Goal: Task Accomplishment & Management: Manage account settings

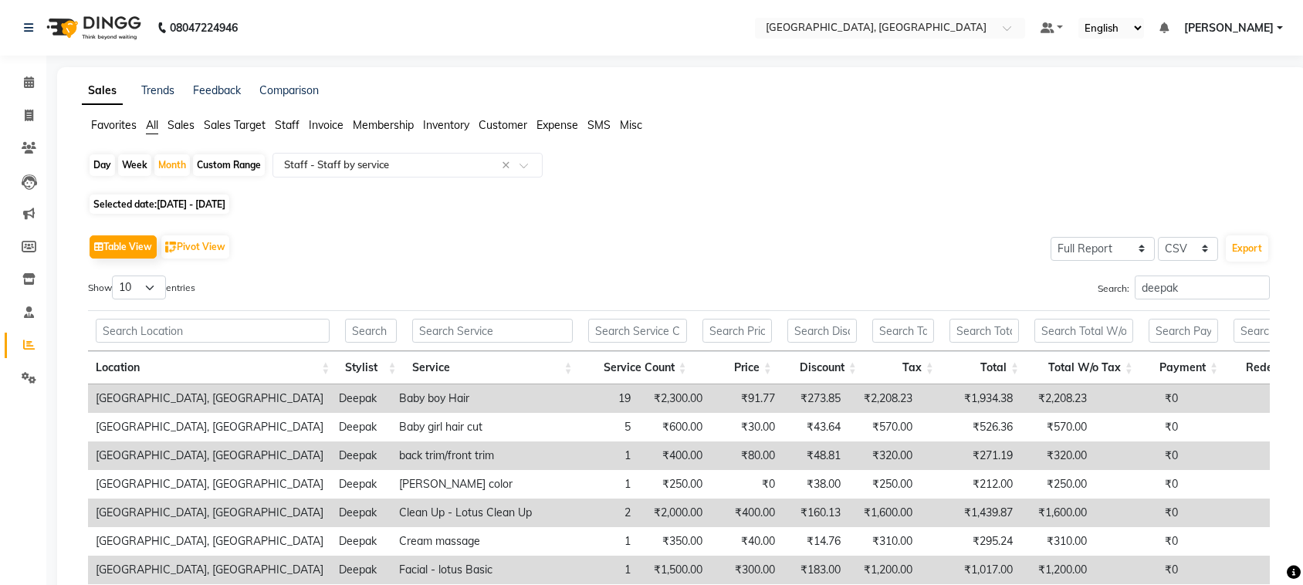
select select "full_report"
select select "csv"
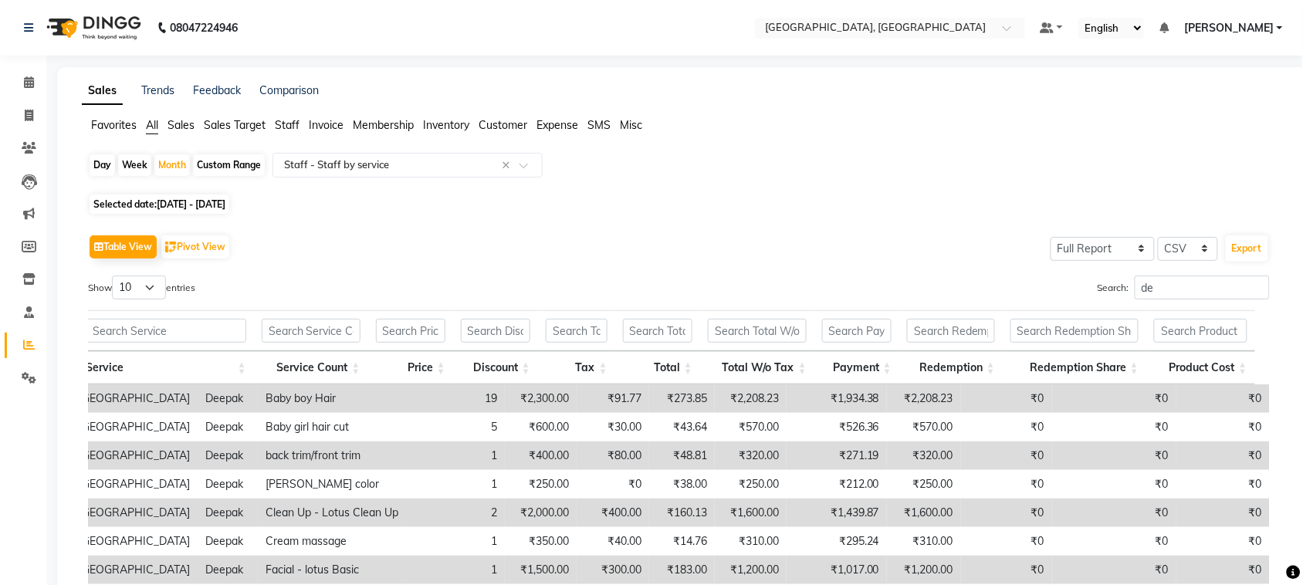
type input "d"
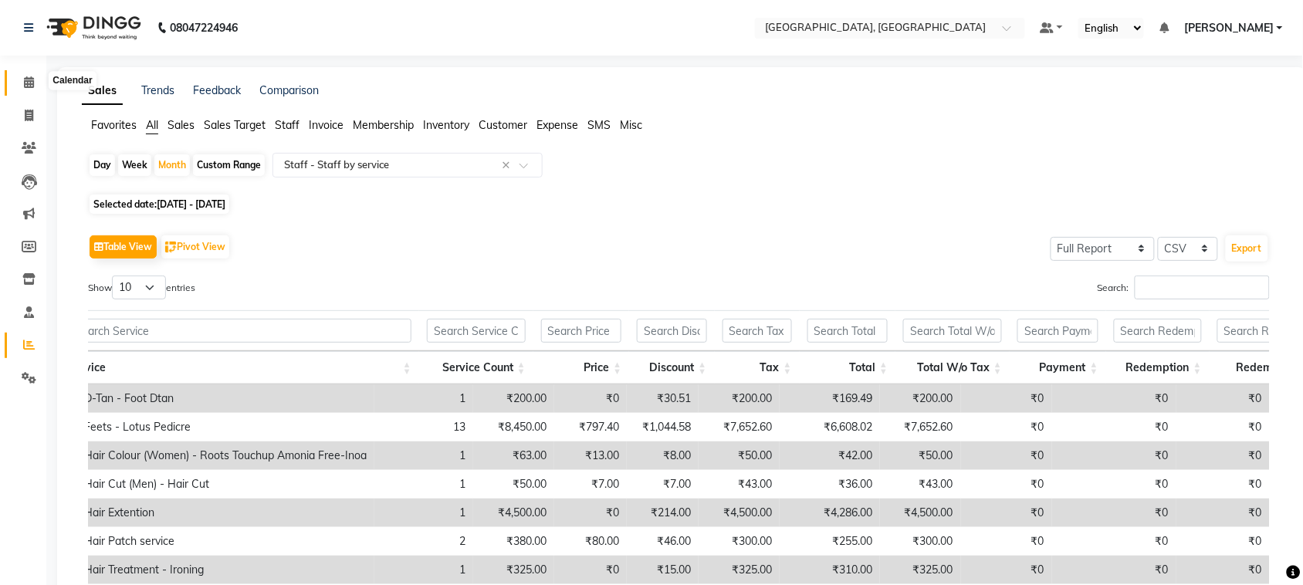
click at [29, 83] on icon at bounding box center [29, 82] width 10 height 12
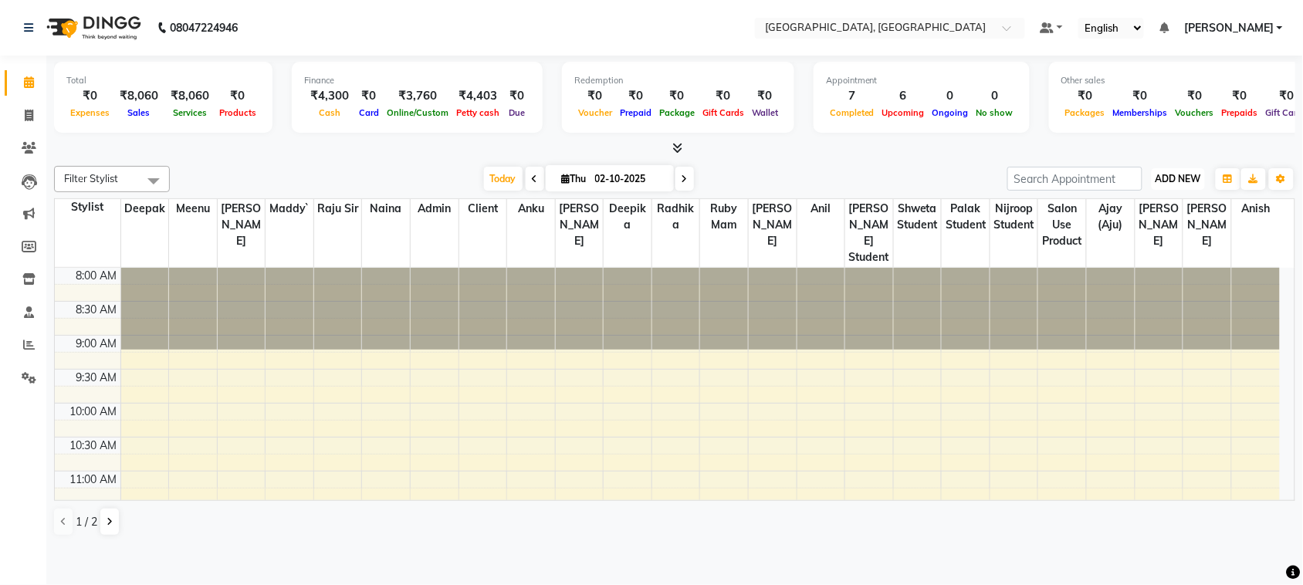
click at [1168, 185] on span "ADD NEW" at bounding box center [1179, 179] width 46 height 12
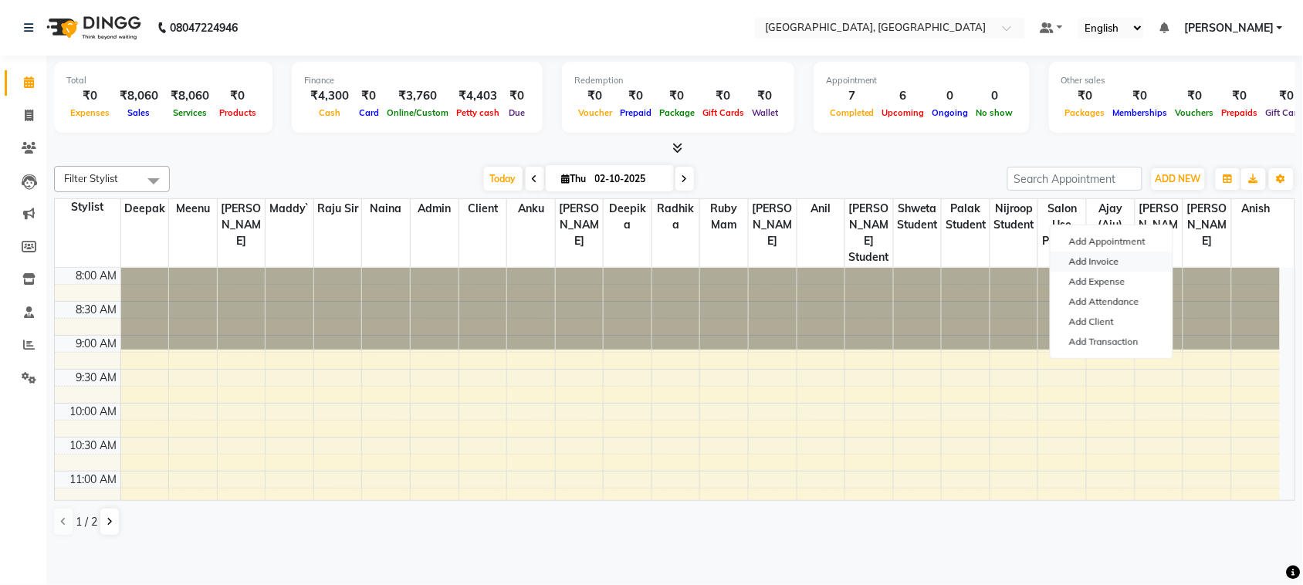
click at [1137, 272] on link "Add Invoice" at bounding box center [1112, 262] width 122 height 20
select select "4462"
select select "service"
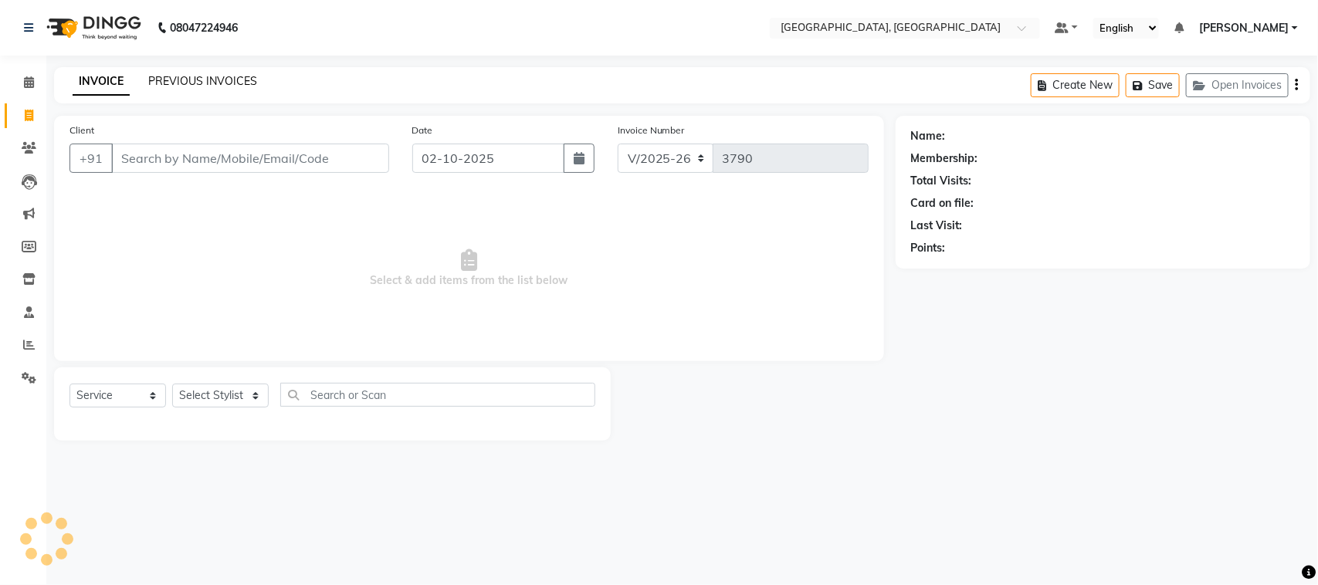
click at [225, 86] on link "PREVIOUS INVOICES" at bounding box center [202, 81] width 109 height 14
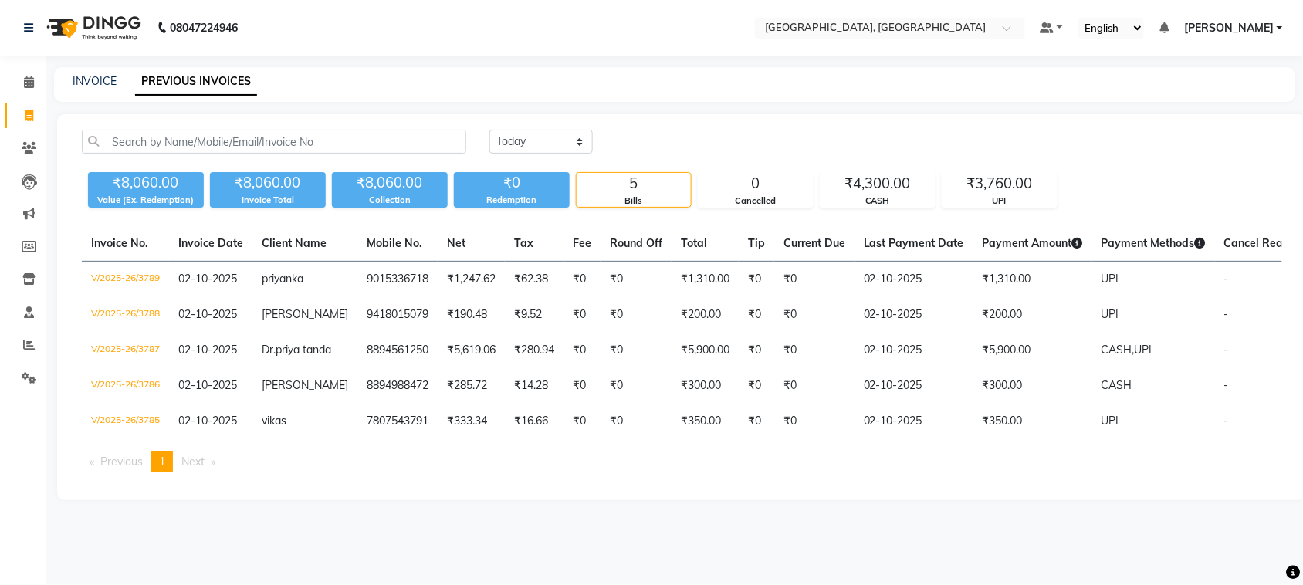
scroll to position [99, 0]
click at [28, 110] on icon at bounding box center [29, 116] width 8 height 12
select select "service"
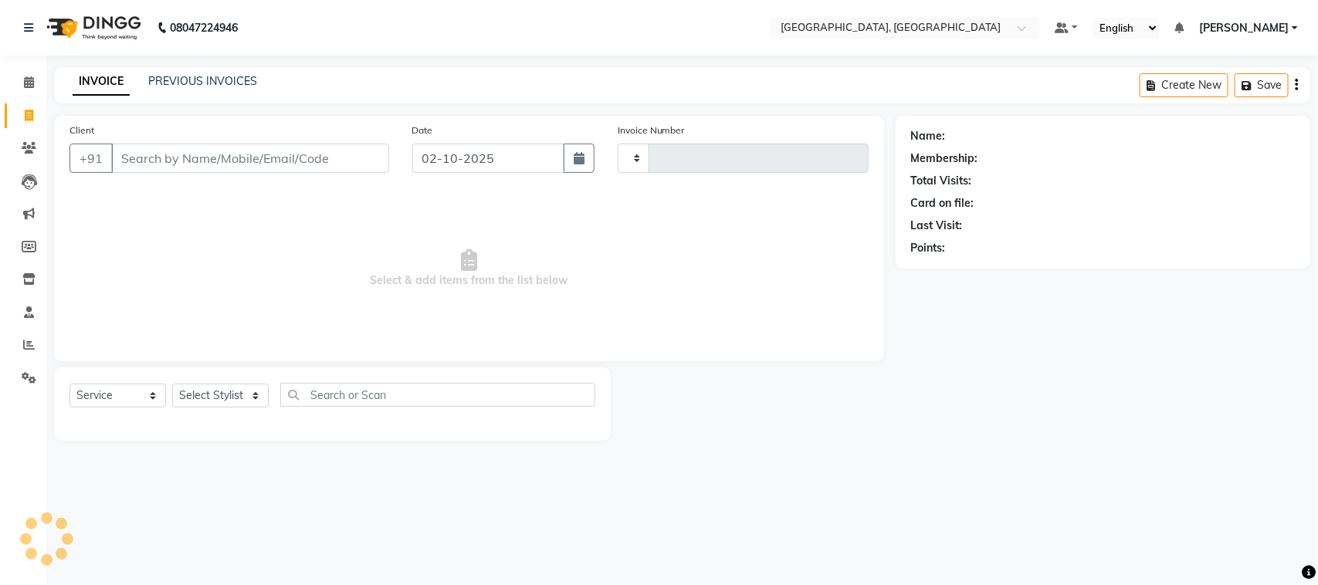
type input "3790"
select select "4462"
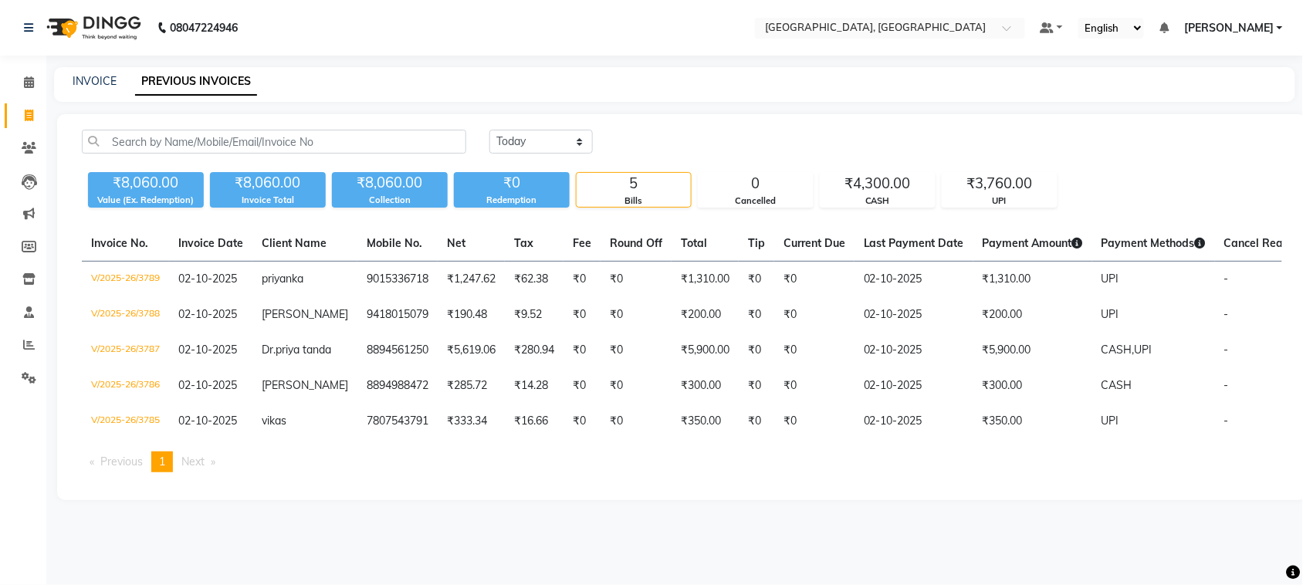
scroll to position [99, 0]
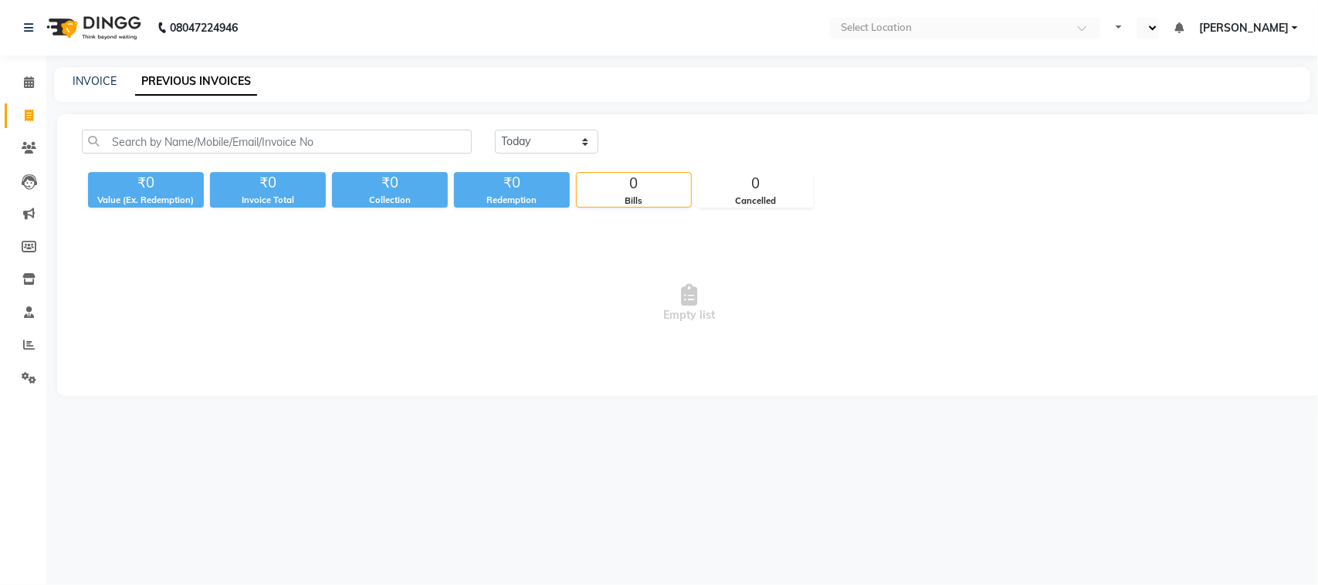
select select "en"
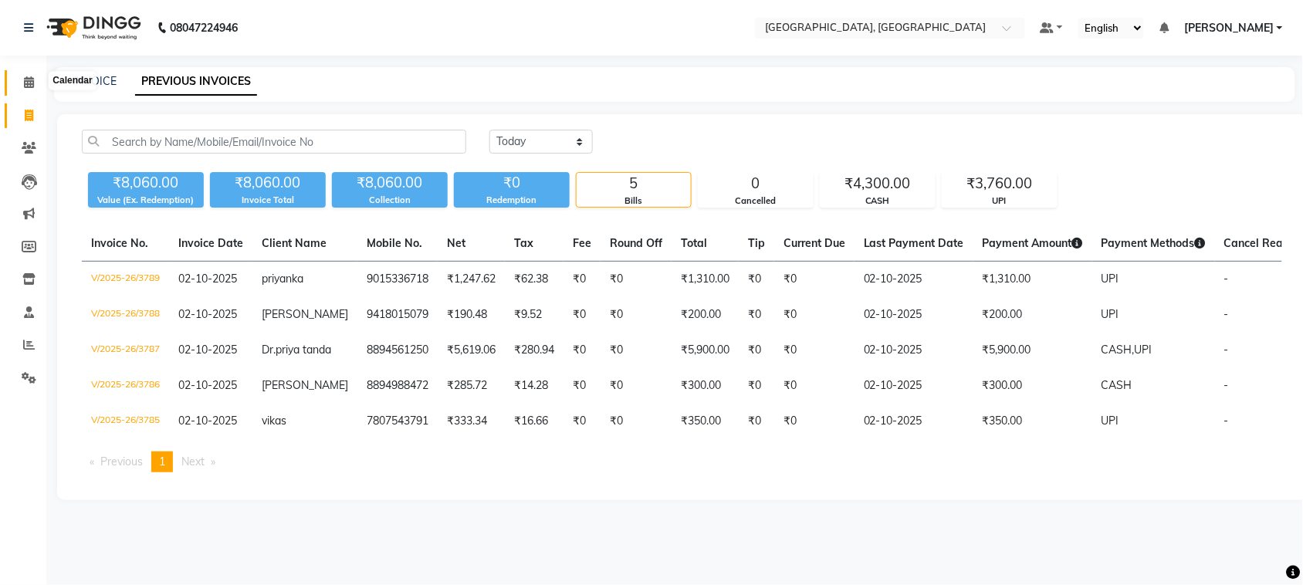
click at [25, 88] on icon at bounding box center [29, 82] width 10 height 12
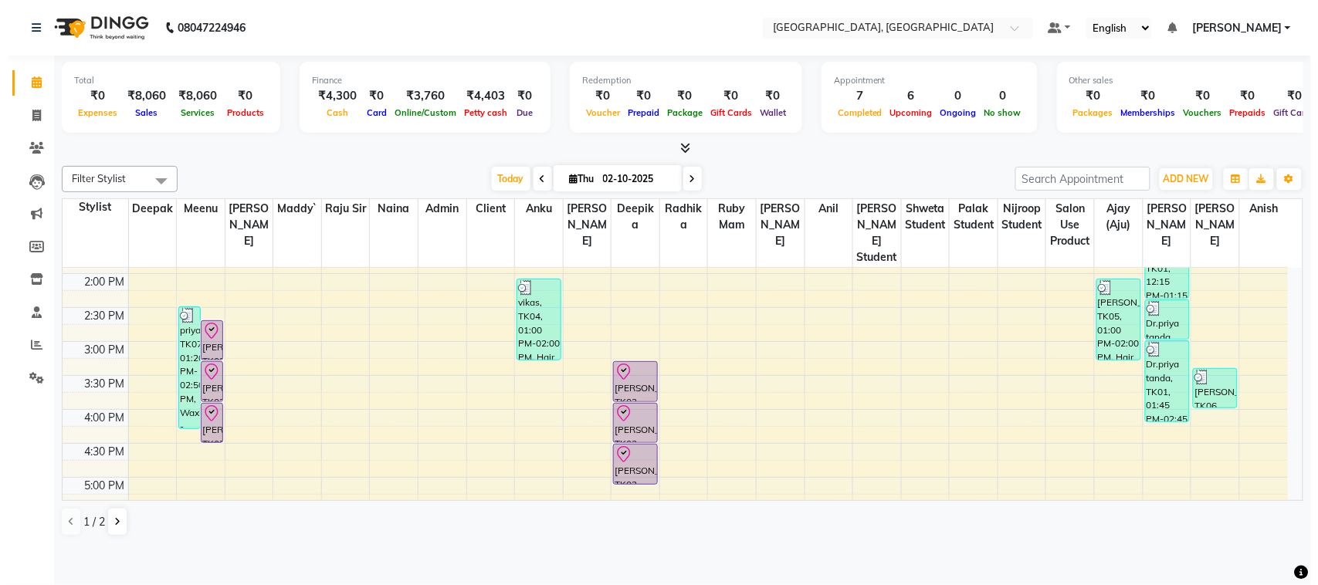
scroll to position [385, 0]
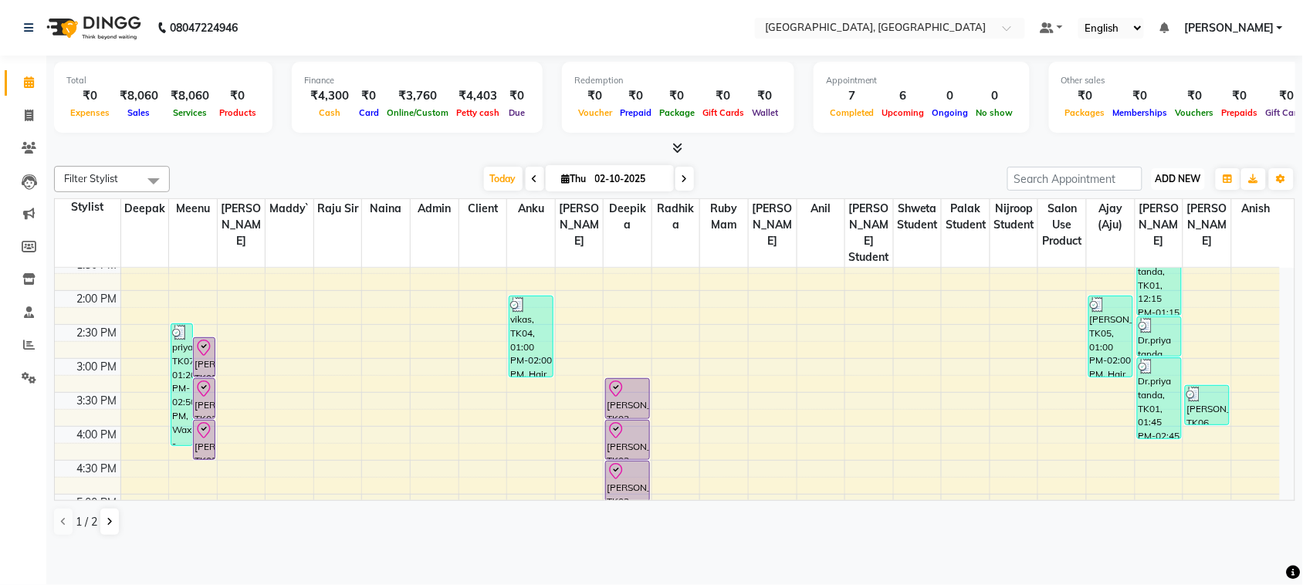
click at [1172, 185] on span "ADD NEW" at bounding box center [1179, 179] width 46 height 12
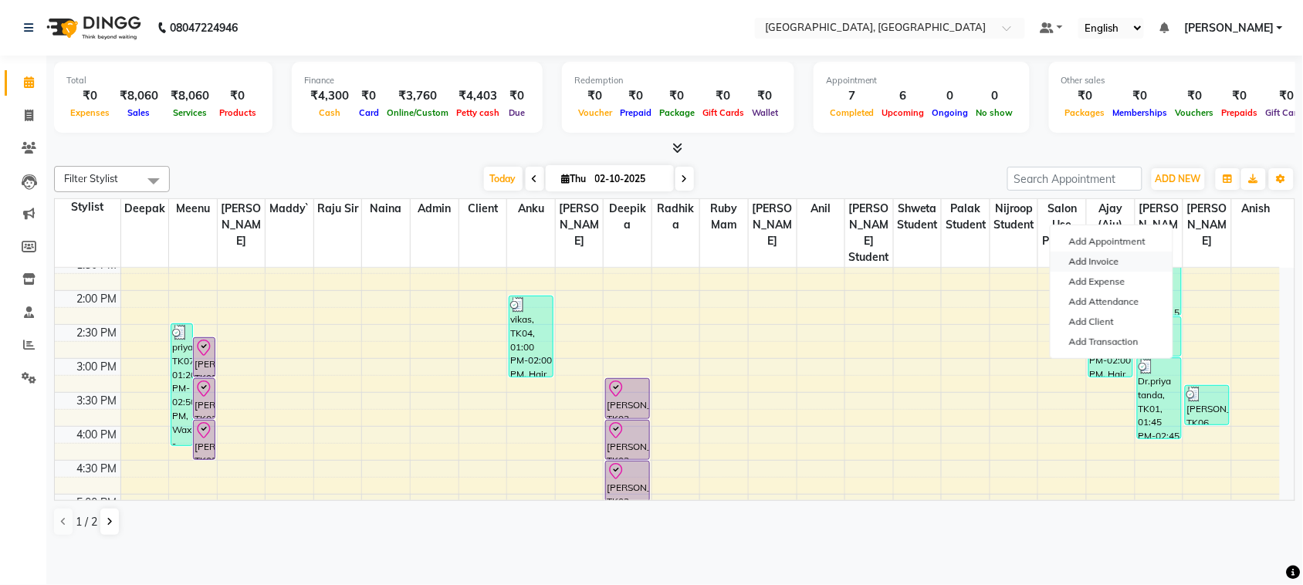
click at [1116, 272] on link "Add Invoice" at bounding box center [1112, 262] width 122 height 20
select select "service"
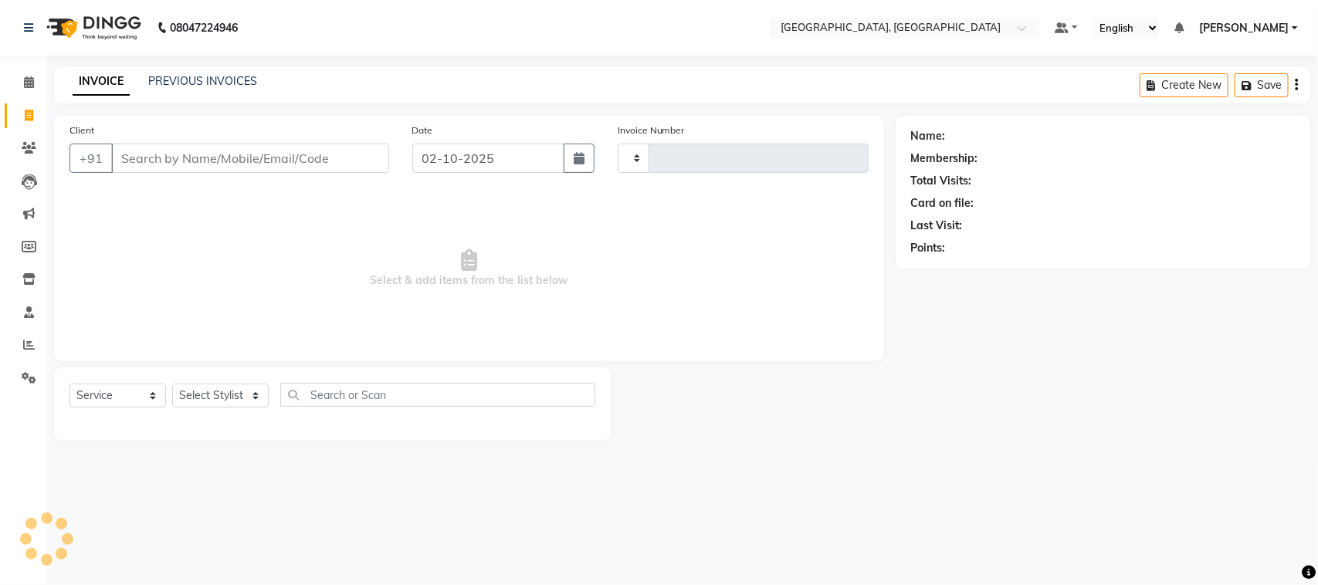
type input "3790"
select select "4462"
click at [222, 173] on input "Client" at bounding box center [250, 158] width 278 height 29
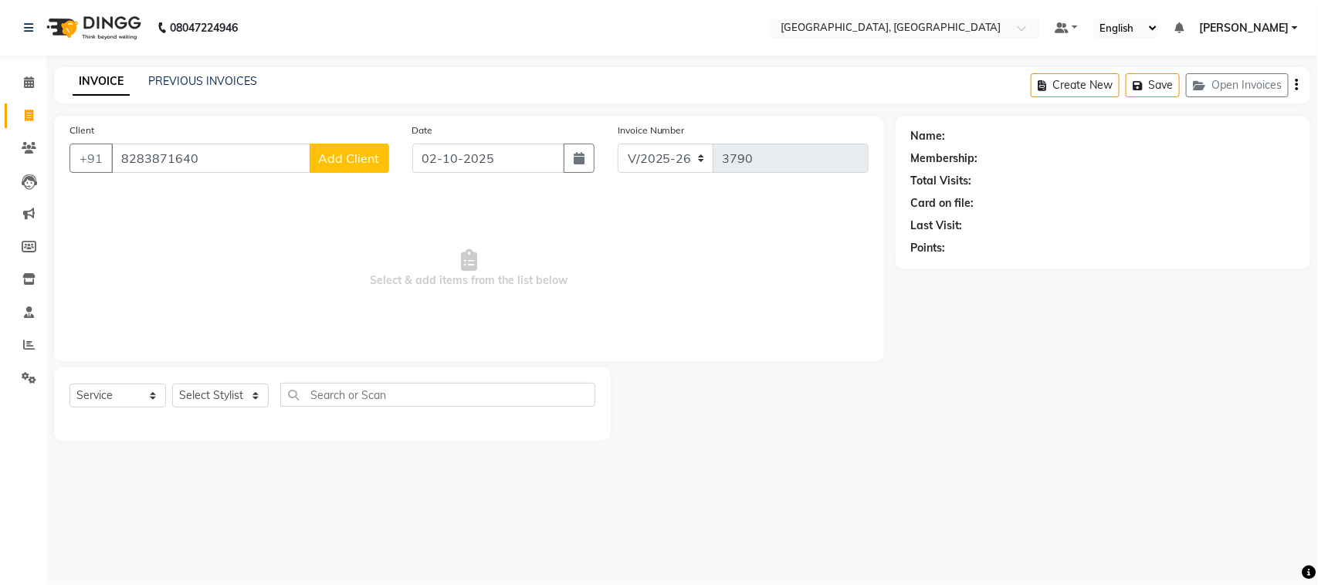
type input "8283871640"
click at [319, 166] on span "Add Client" at bounding box center [349, 158] width 61 height 15
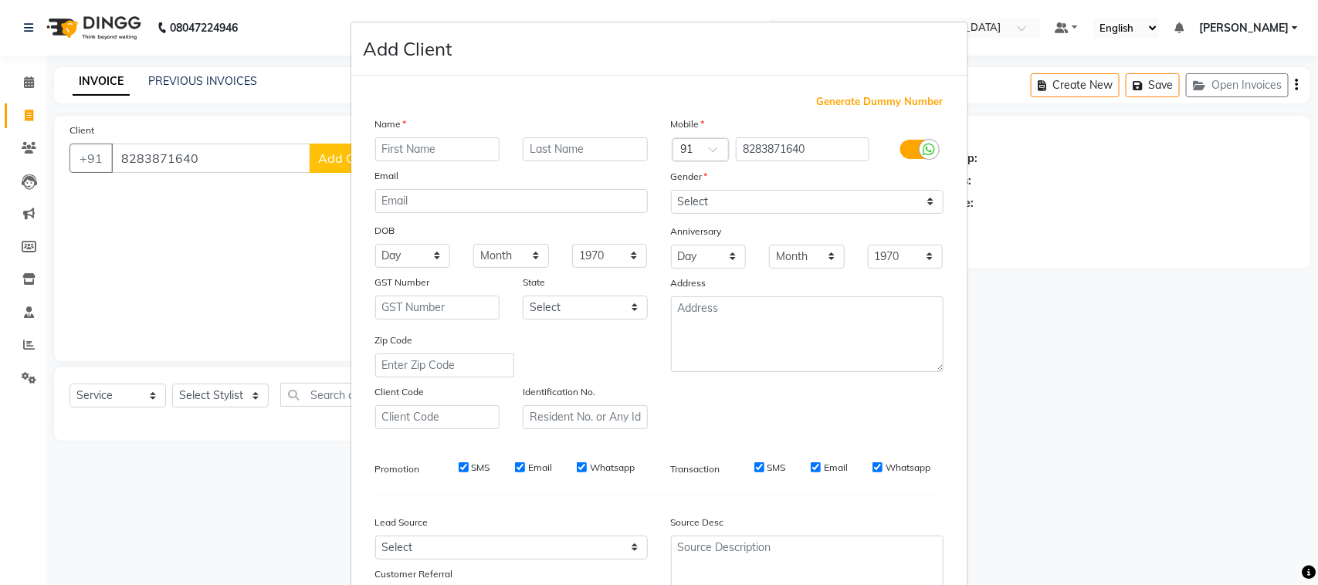
click at [463, 161] on input "text" at bounding box center [437, 149] width 125 height 24
type input "SHUBHAM"
drag, startPoint x: 751, startPoint y: 249, endPoint x: 751, endPoint y: 266, distance: 17.0
click at [751, 214] on select "Select Male Female Other Prefer Not To Say" at bounding box center [807, 202] width 273 height 24
select select "male"
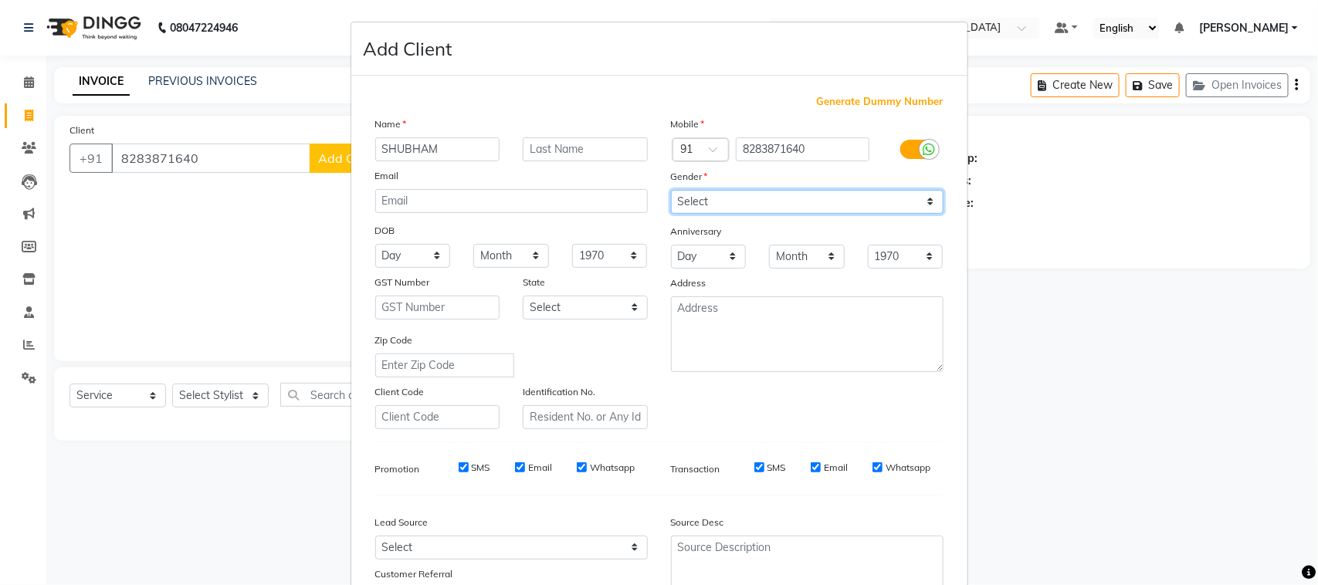
click at [671, 214] on select "Select Male Female Other Prefer Not To Say" at bounding box center [807, 202] width 273 height 24
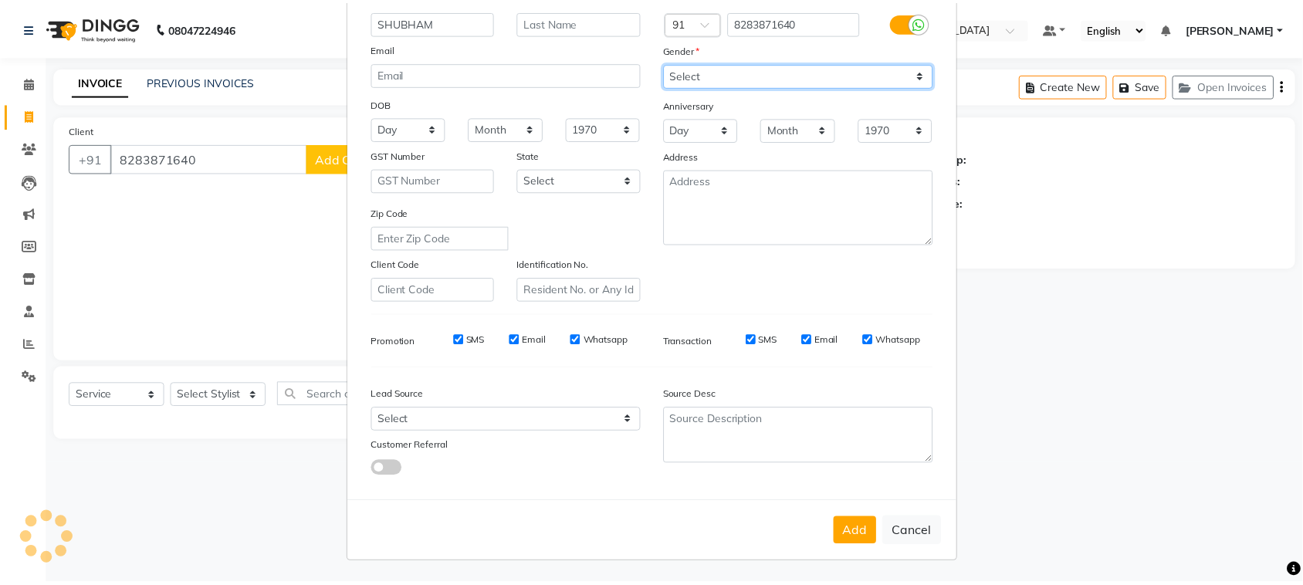
scroll to position [305, 0]
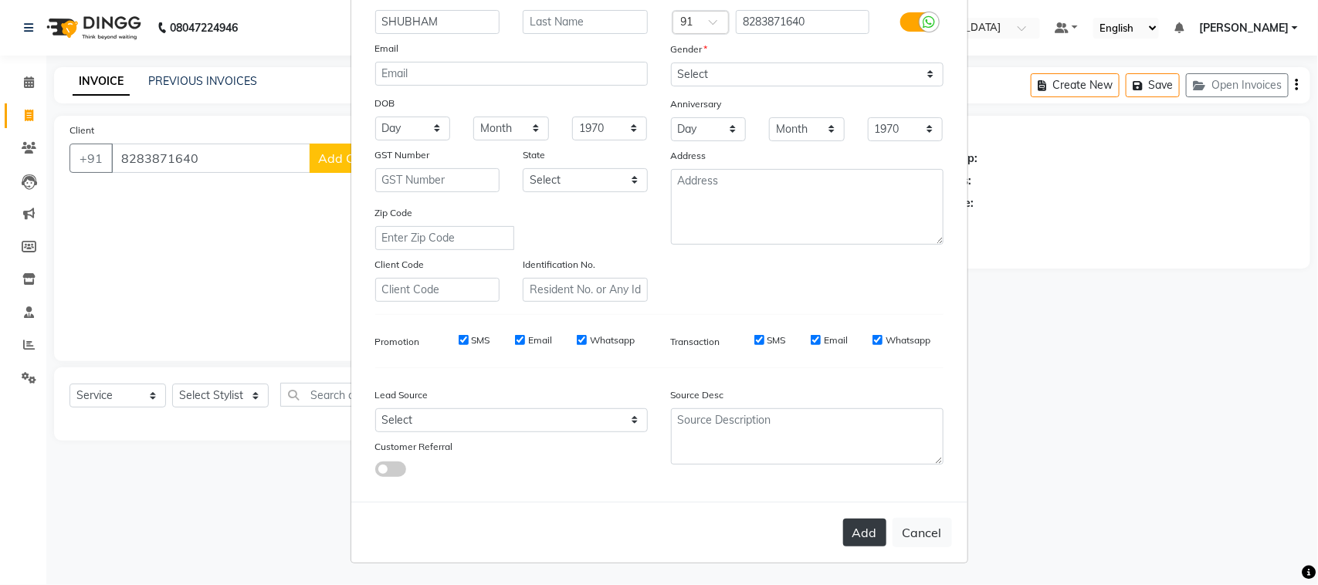
click at [843, 527] on button "Add" at bounding box center [864, 533] width 43 height 28
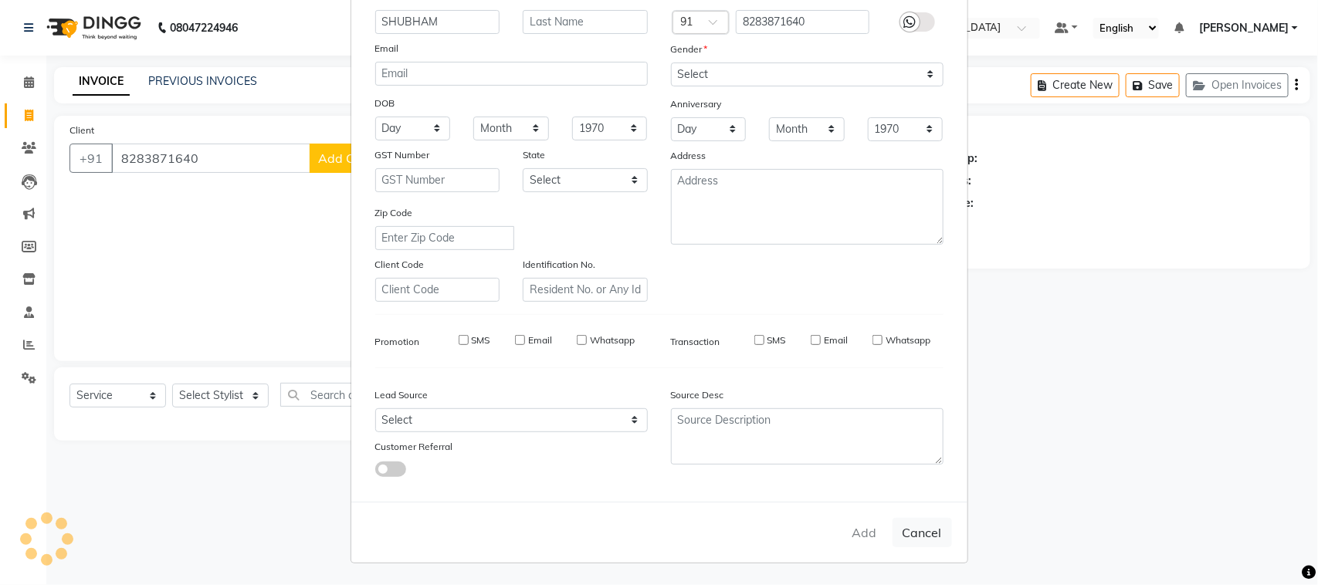
select select
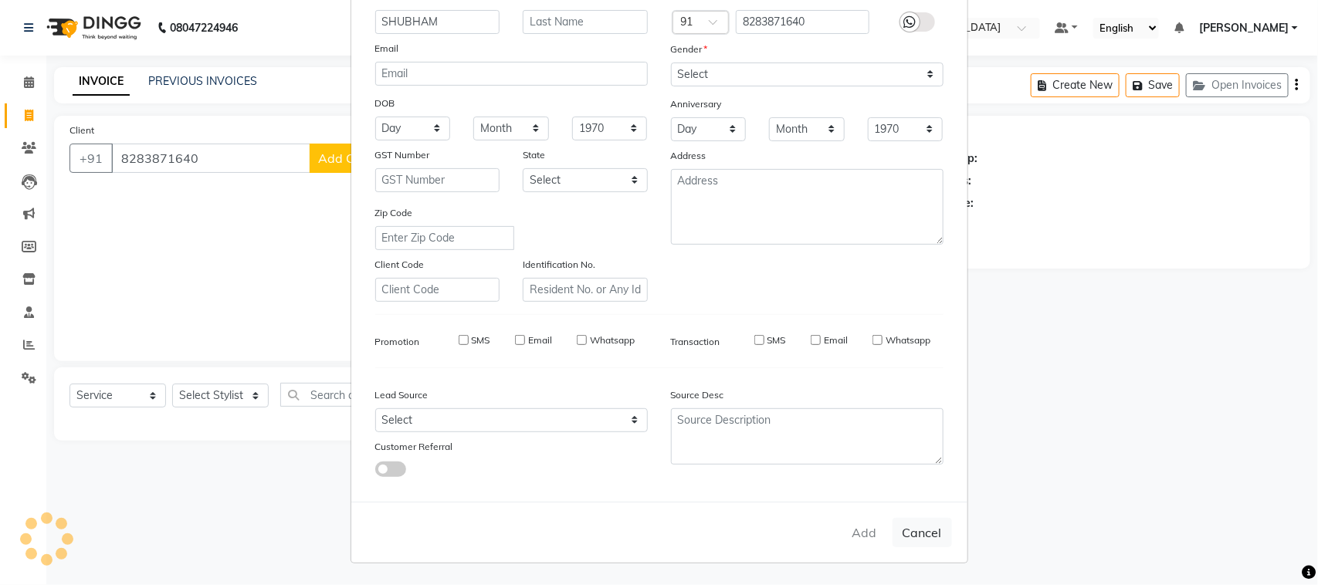
select select
checkbox input "false"
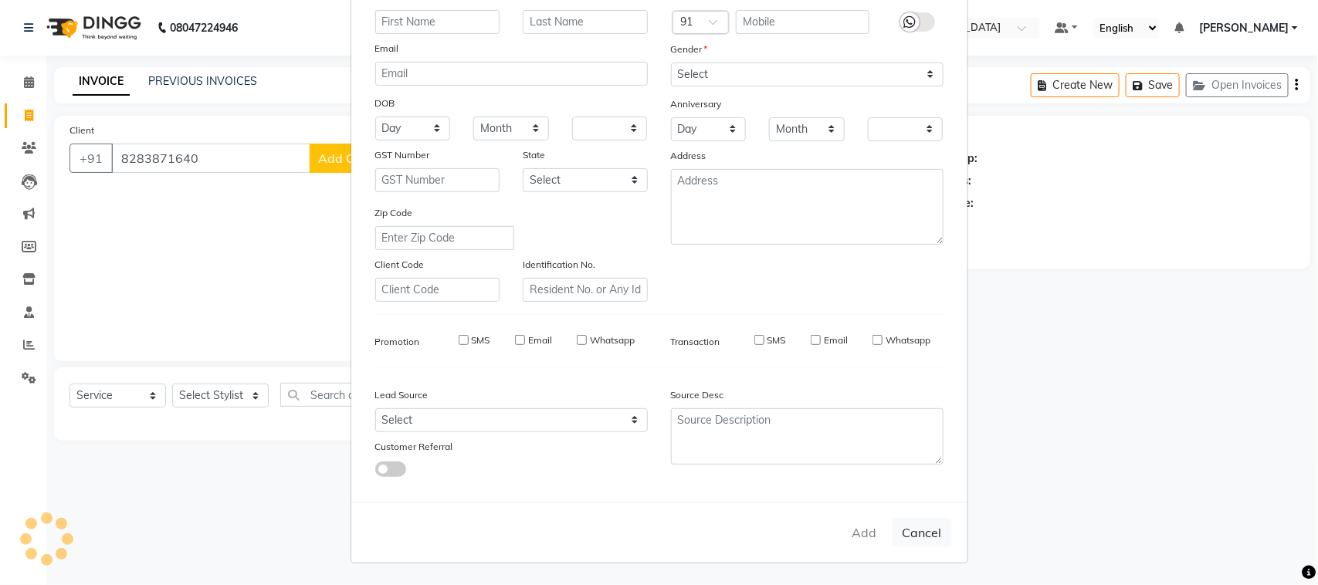
checkbox input "false"
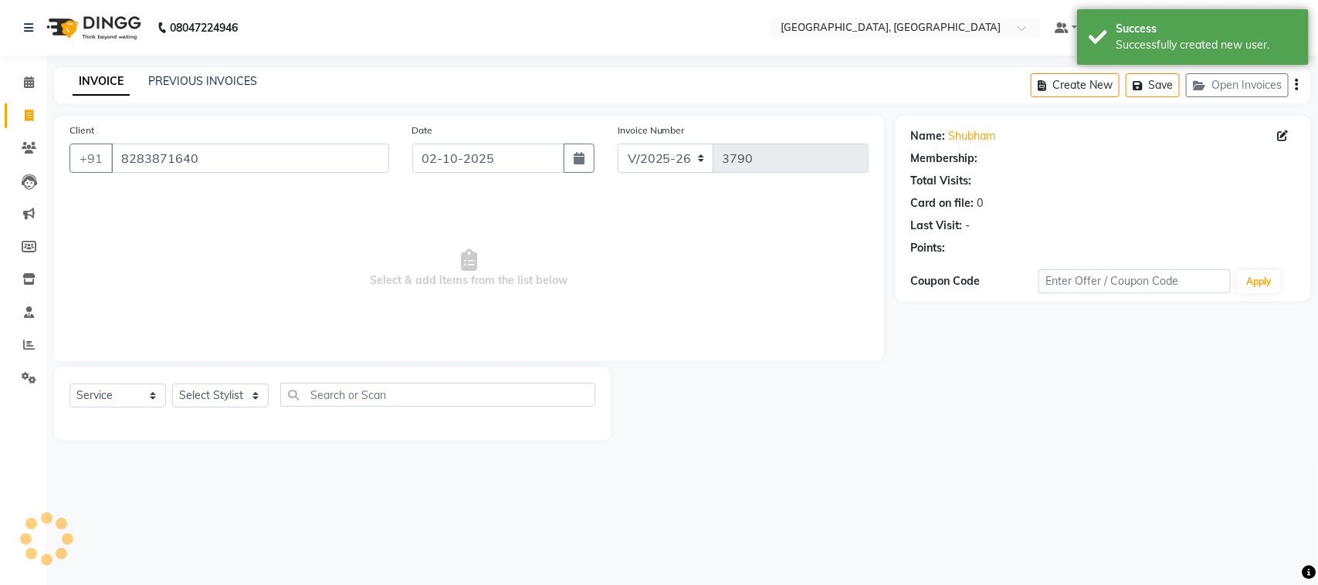
select select "1: Object"
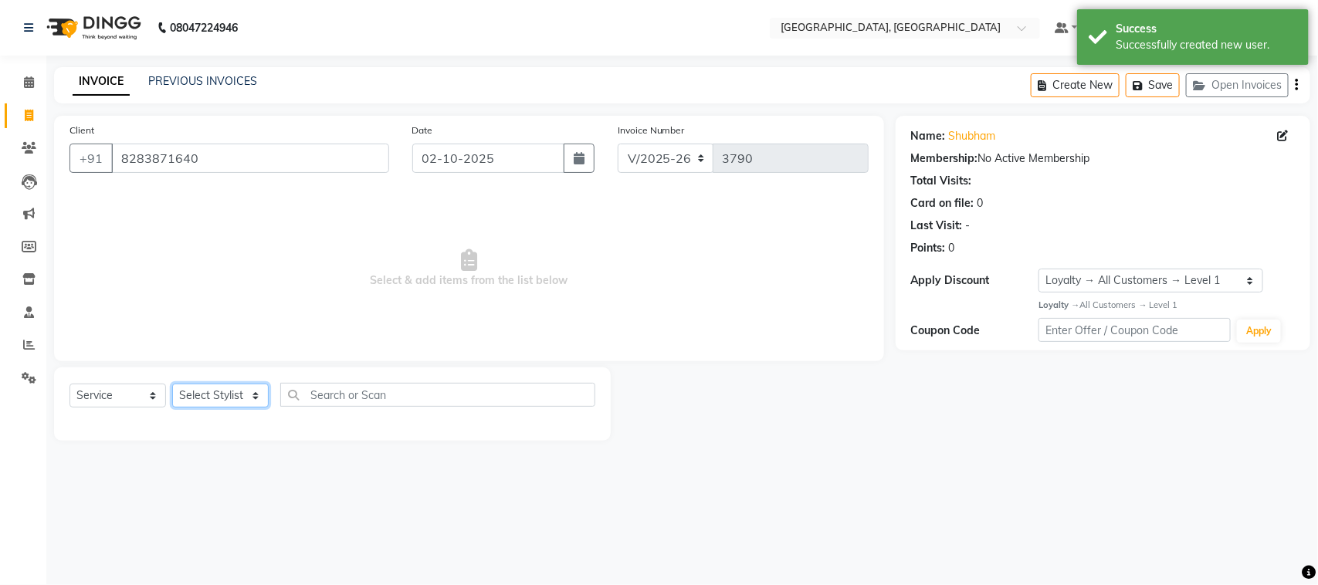
click at [209, 408] on select "Select Stylist admin Ajay (Aju) anil [PERSON_NAME] Client Deepak deepika [PERSO…" at bounding box center [220, 396] width 97 height 24
select select "88213"
click at [178, 408] on select "Select Stylist admin Ajay (Aju) anil [PERSON_NAME] Client Deepak deepika [PERSO…" at bounding box center [220, 396] width 97 height 24
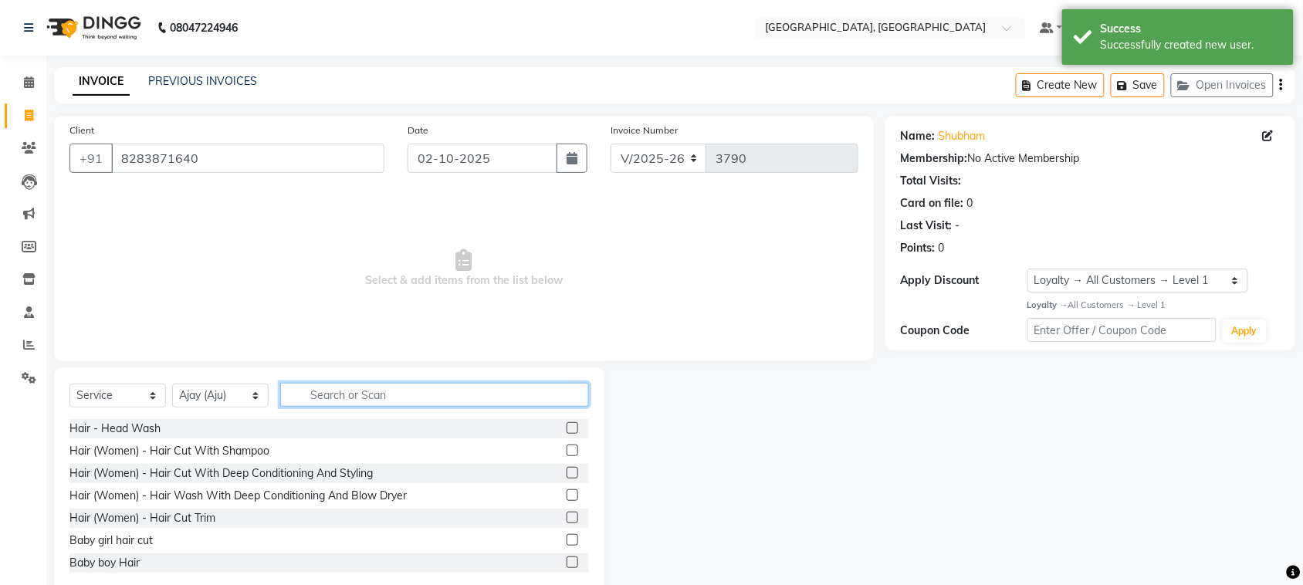
click at [419, 407] on input "text" at bounding box center [434, 395] width 309 height 24
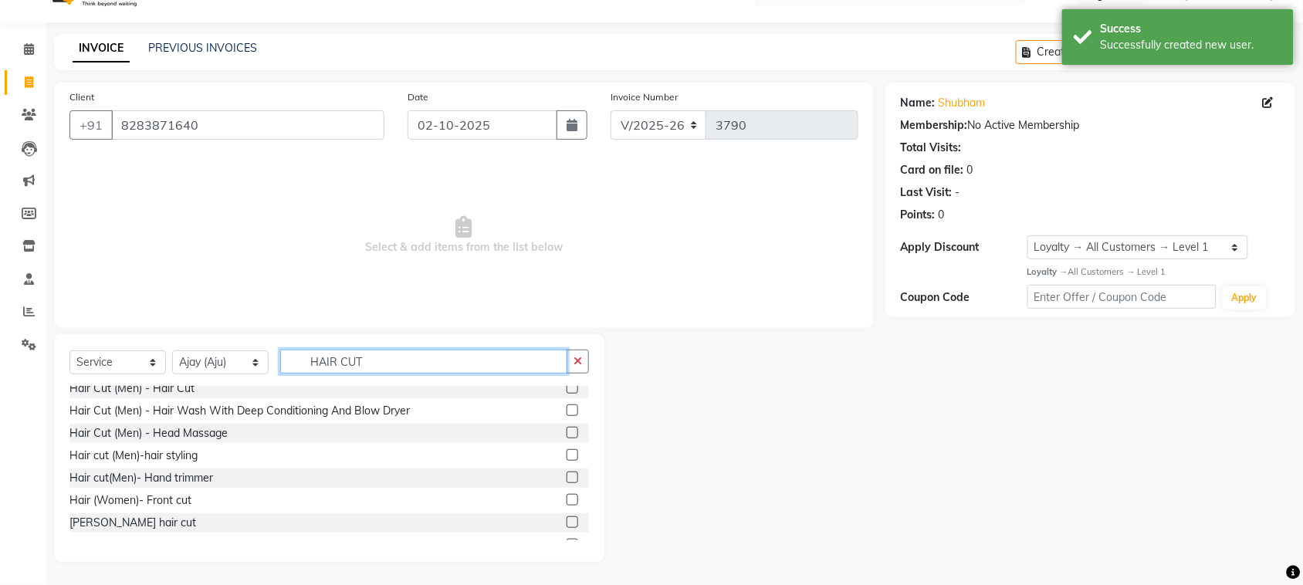
scroll to position [124, 0]
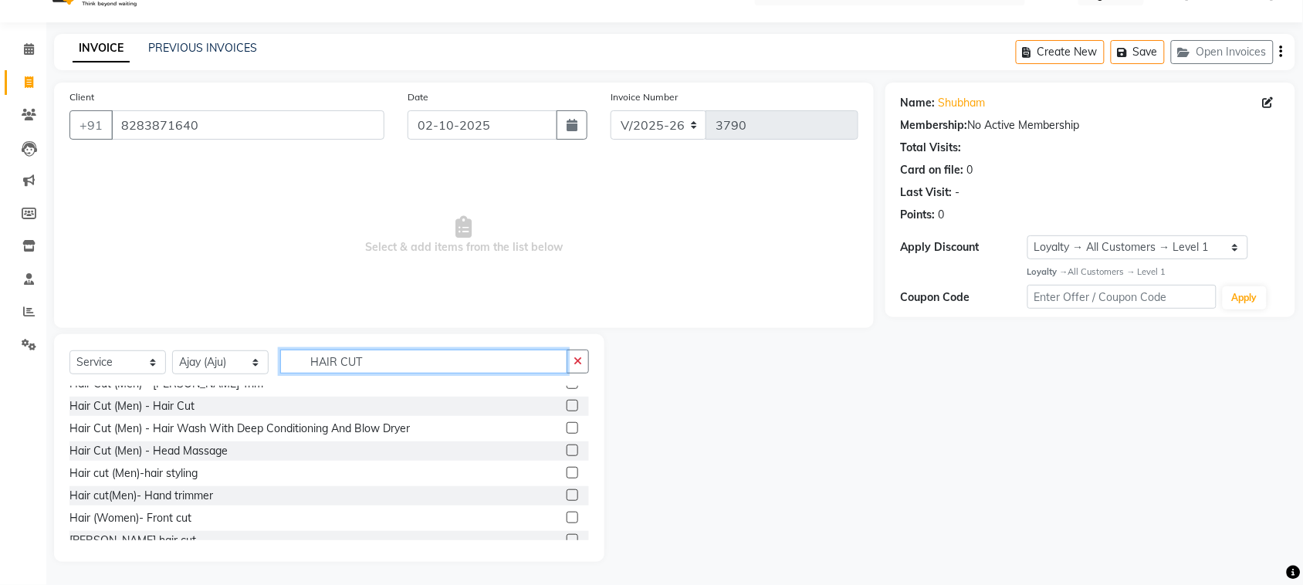
type input "HAIR CUT"
click at [567, 412] on label at bounding box center [573, 406] width 12 height 12
click at [567, 412] on input "checkbox" at bounding box center [572, 407] width 10 height 10
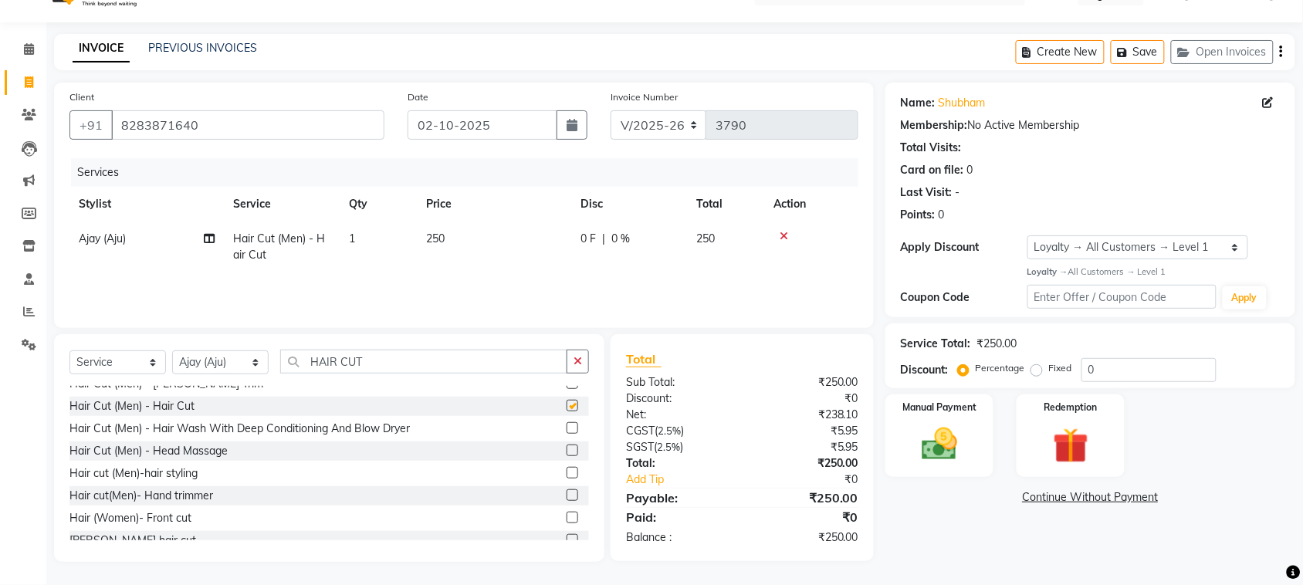
checkbox input "false"
click at [567, 389] on label at bounding box center [573, 384] width 12 height 12
click at [567, 389] on input "checkbox" at bounding box center [572, 384] width 10 height 10
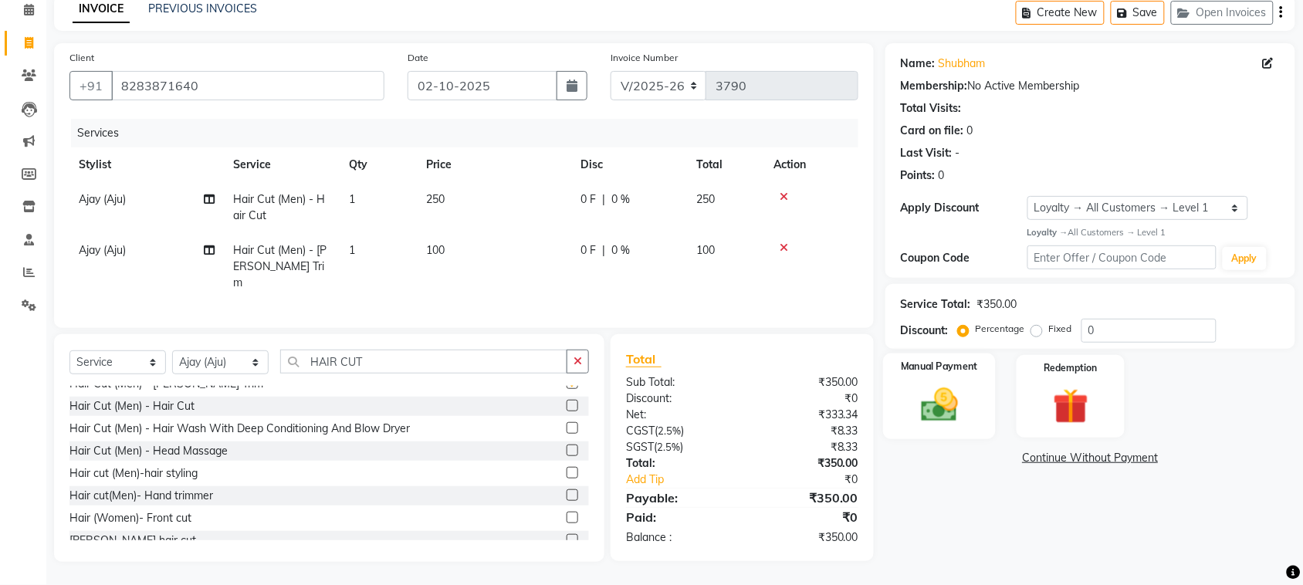
checkbox input "false"
click at [930, 388] on img at bounding box center [940, 405] width 60 height 42
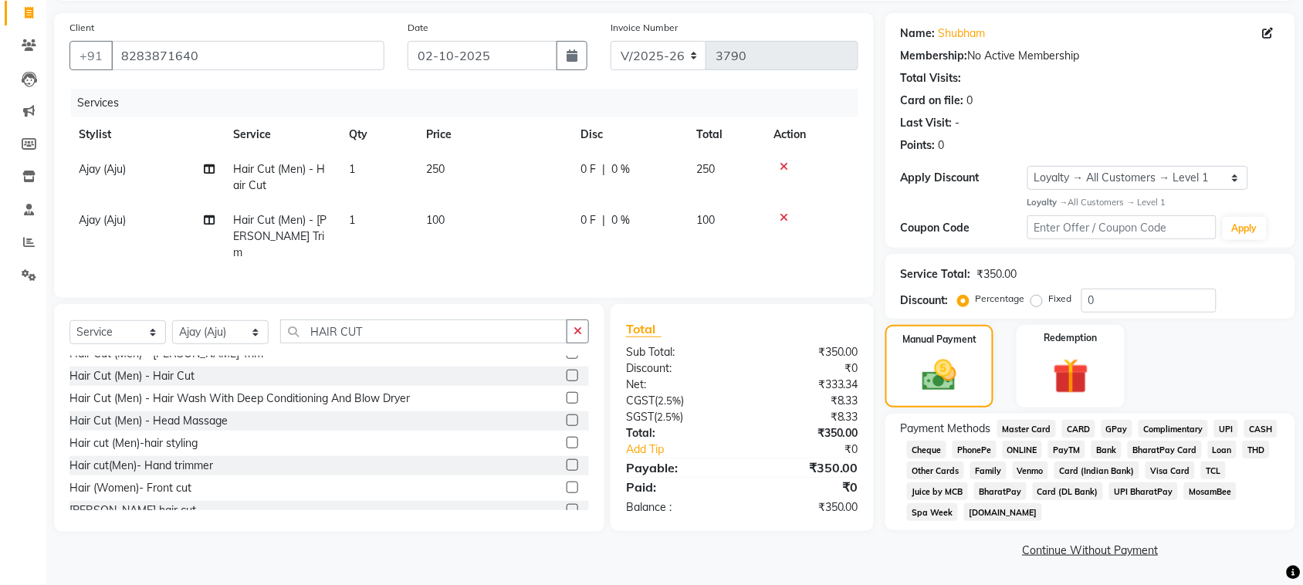
click at [1215, 438] on span "UPI" at bounding box center [1227, 429] width 24 height 18
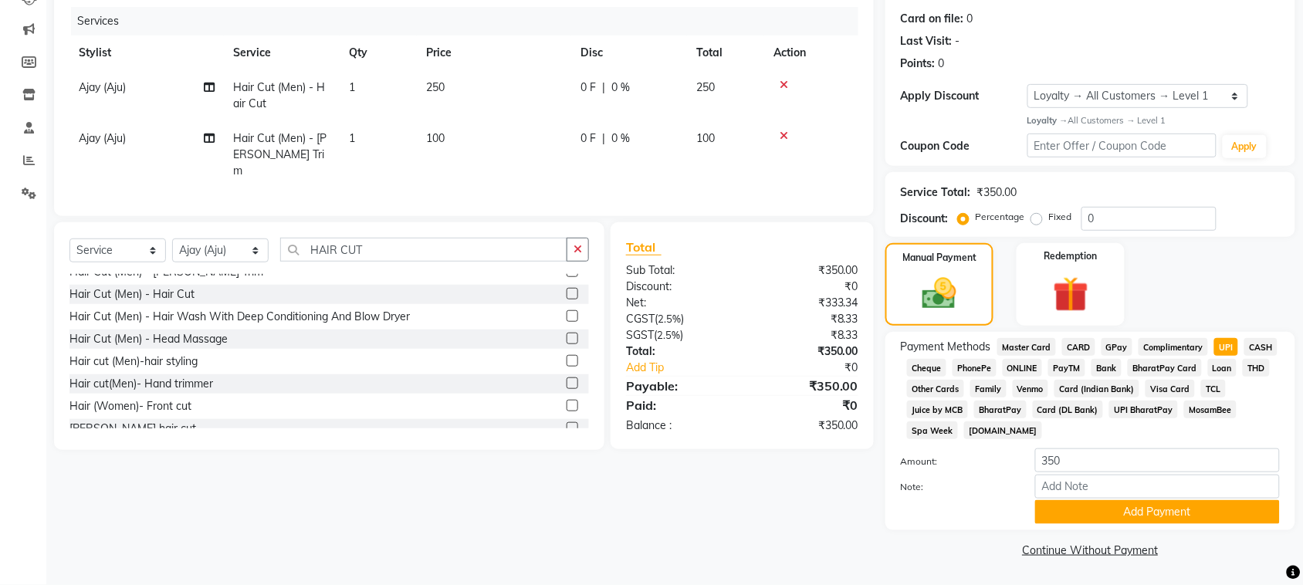
scroll to position [398, 0]
click at [1144, 504] on button "Add Payment" at bounding box center [1157, 512] width 245 height 24
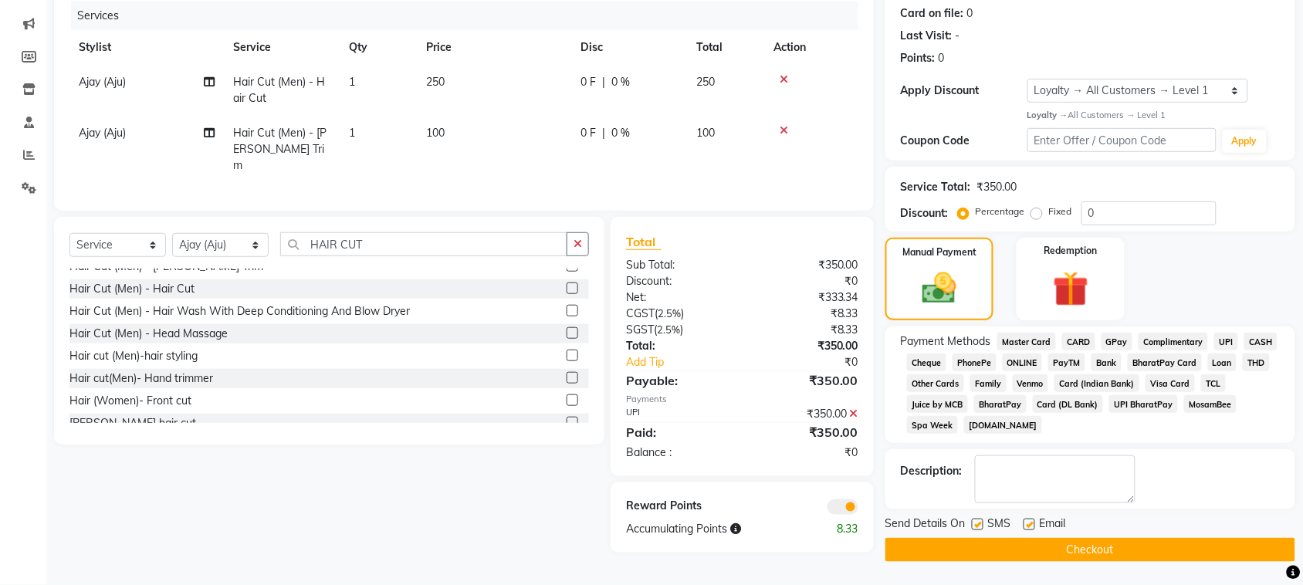
click at [1132, 554] on button "Checkout" at bounding box center [1091, 550] width 410 height 24
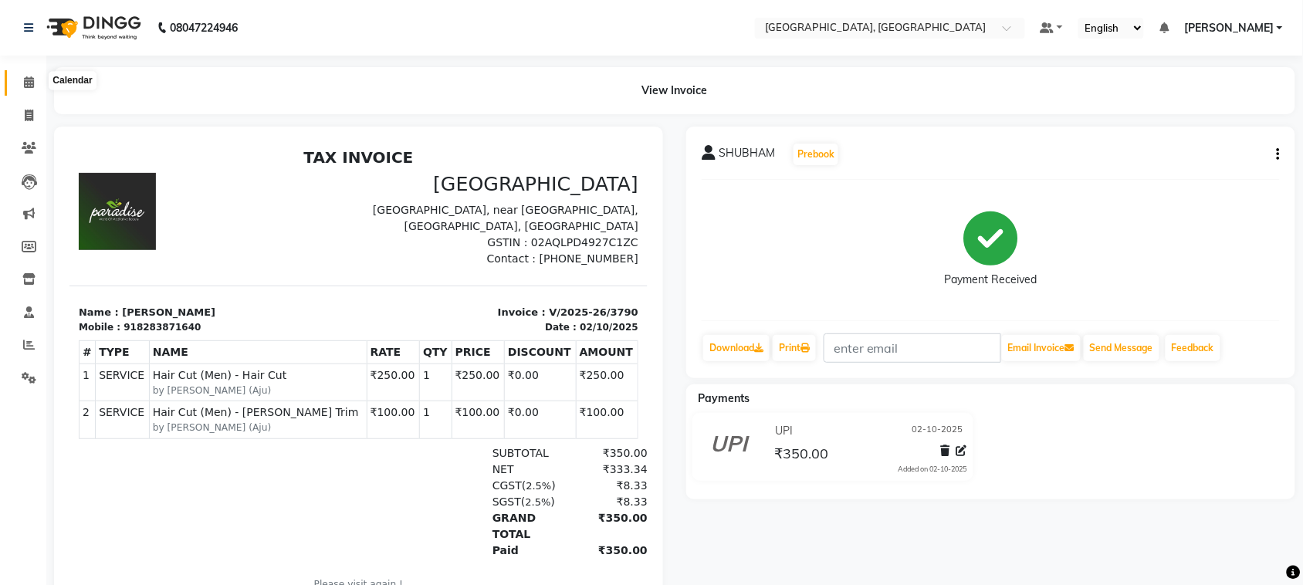
click at [29, 80] on icon at bounding box center [29, 82] width 10 height 12
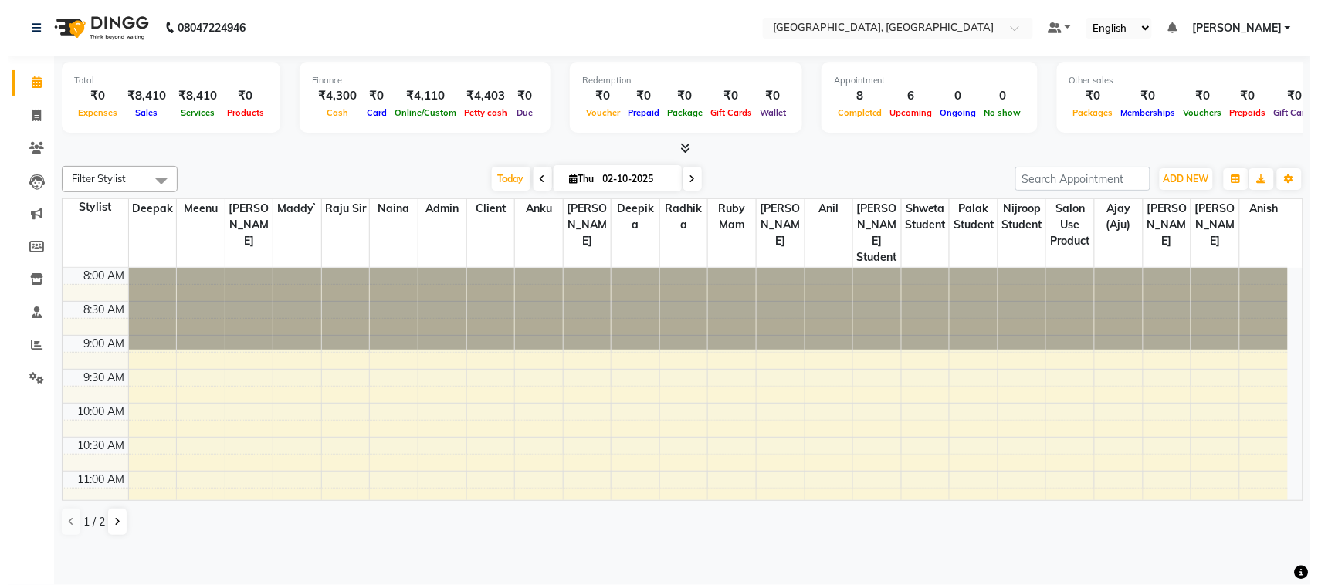
scroll to position [452, 0]
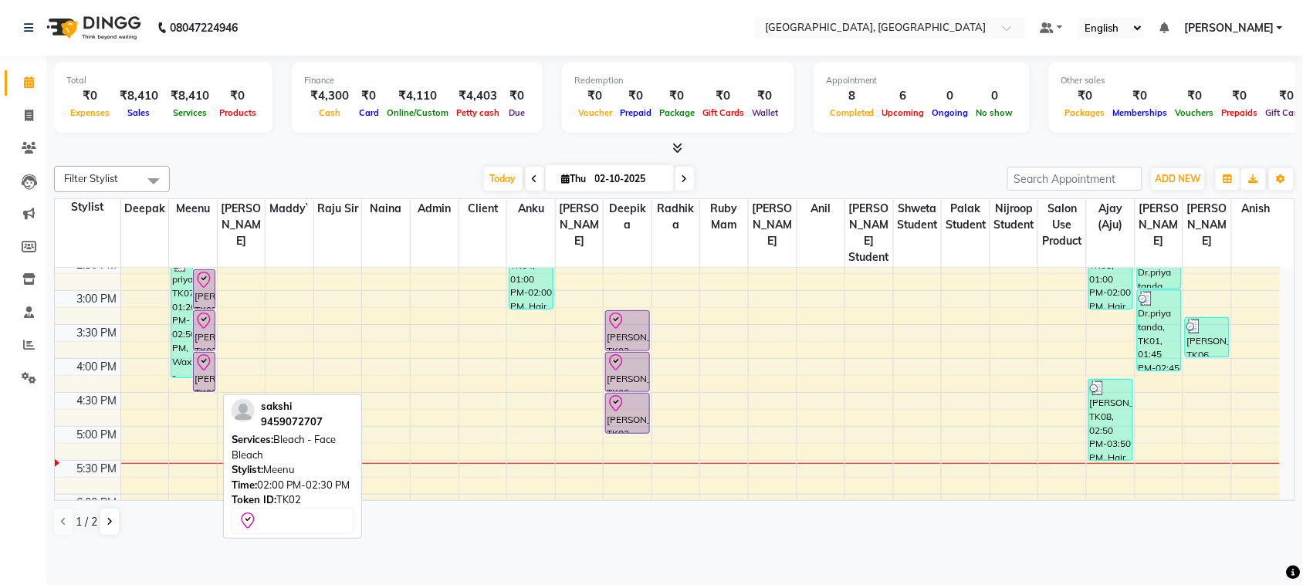
click at [208, 329] on icon at bounding box center [204, 321] width 13 height 16
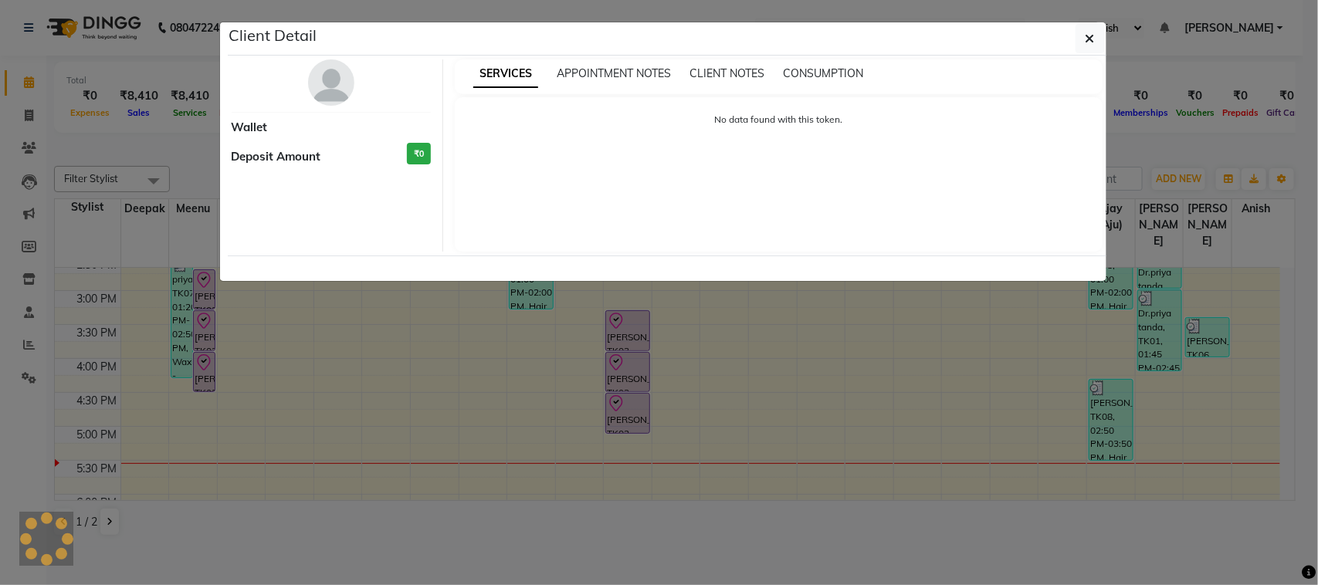
select select "8"
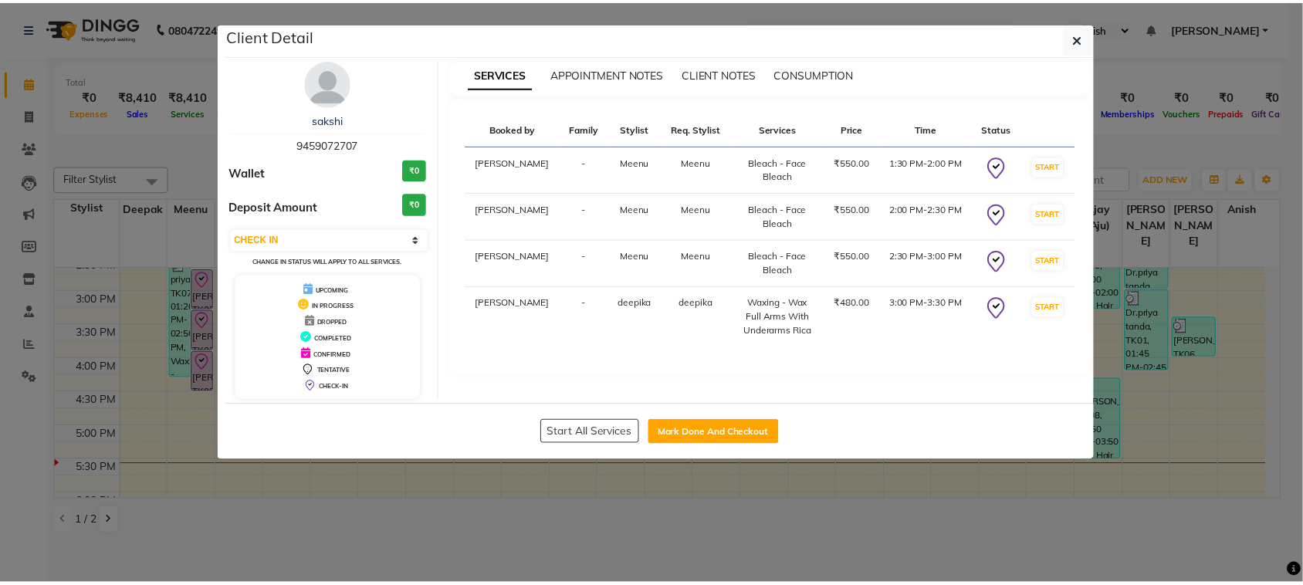
scroll to position [110, 0]
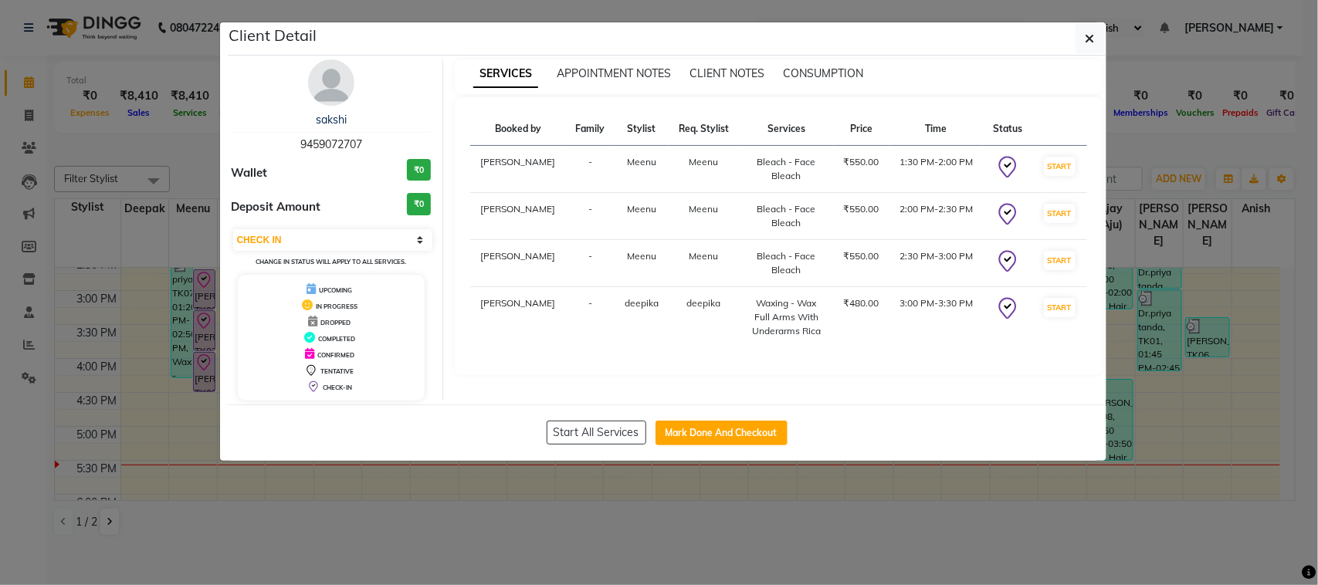
click at [1245, 480] on ngb-modal-window "Client Detail sakshi 9459072707 Wallet ₹0 Deposit Amount ₹0 Select IN SERVICE C…" at bounding box center [659, 292] width 1318 height 585
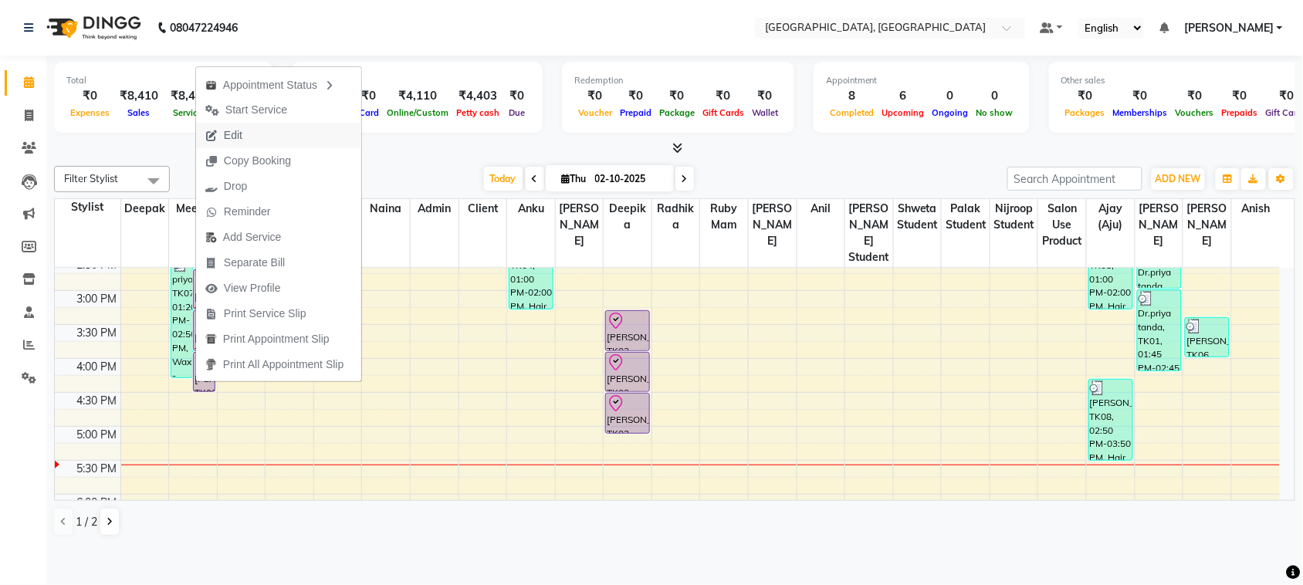
click at [249, 123] on span "Edit" at bounding box center [224, 135] width 56 height 25
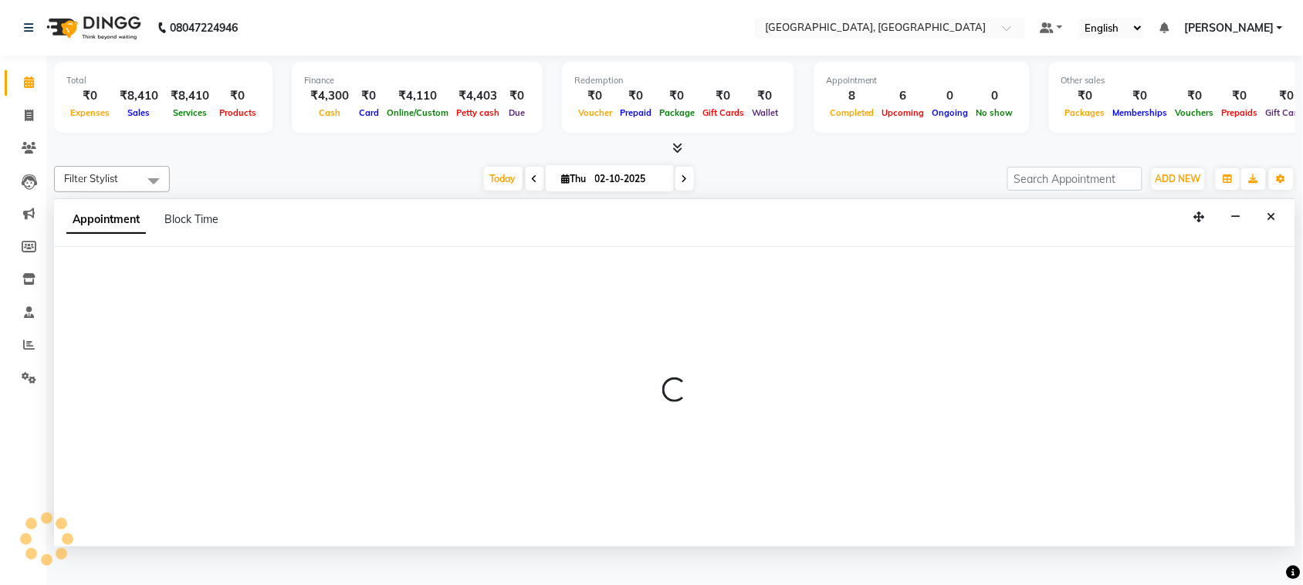
scroll to position [6, 0]
select select "tentative"
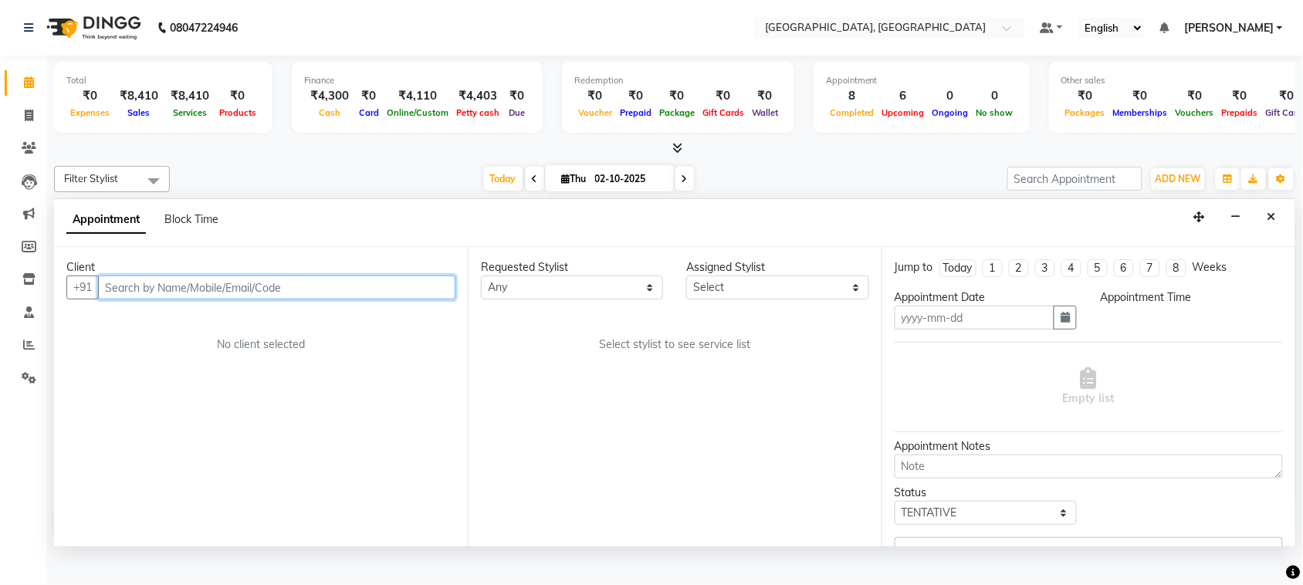
type input "02-10-2025"
select select "check-in"
select select "29611"
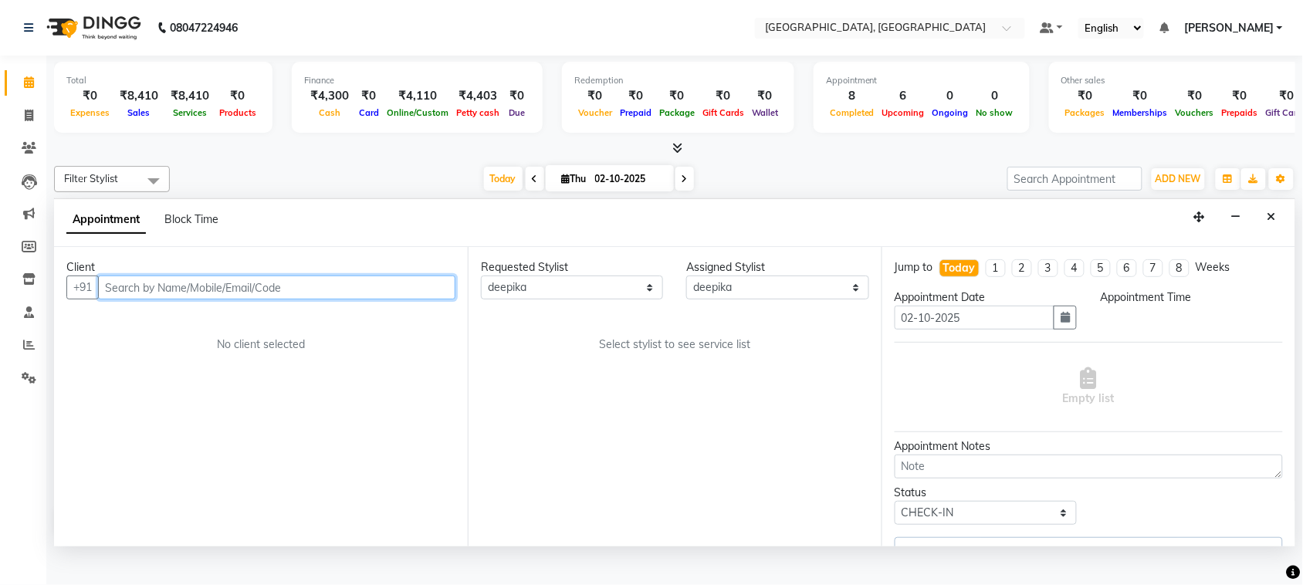
select select "810"
select select "1918"
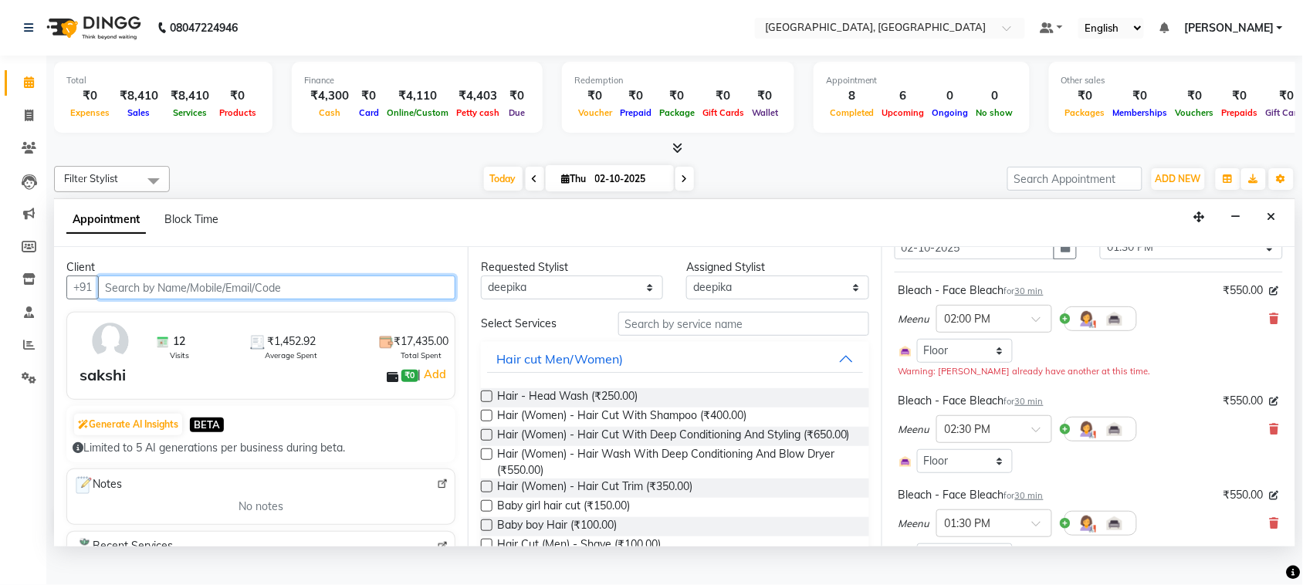
scroll to position [67, 0]
click at [1270, 327] on icon at bounding box center [1274, 322] width 9 height 11
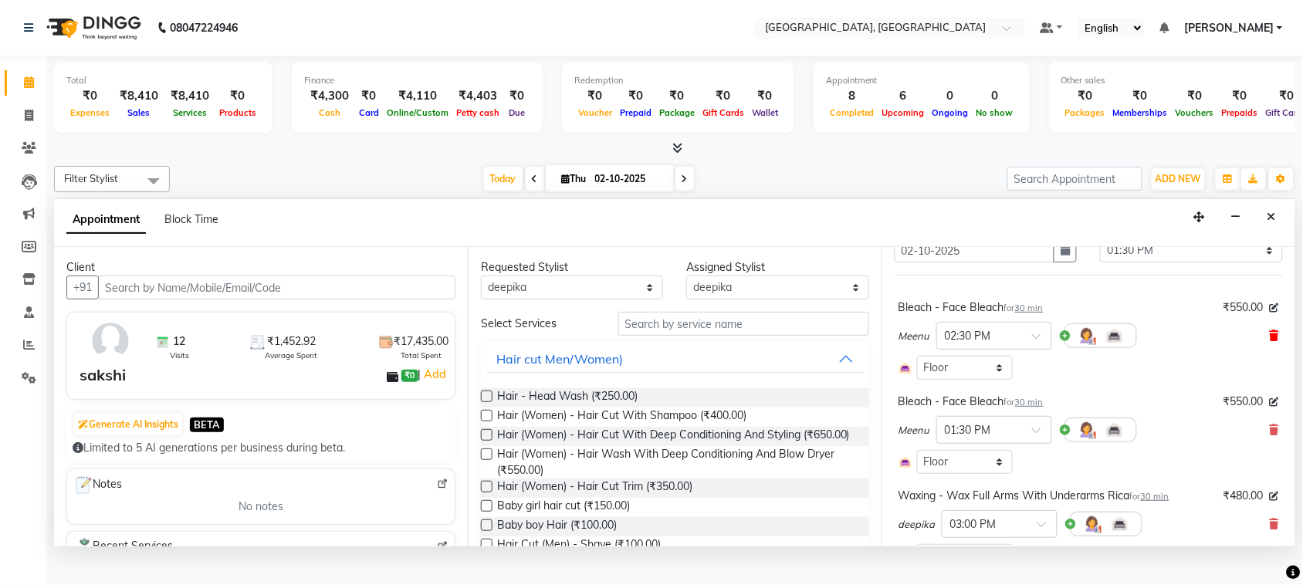
click at [1270, 341] on icon at bounding box center [1274, 335] width 9 height 11
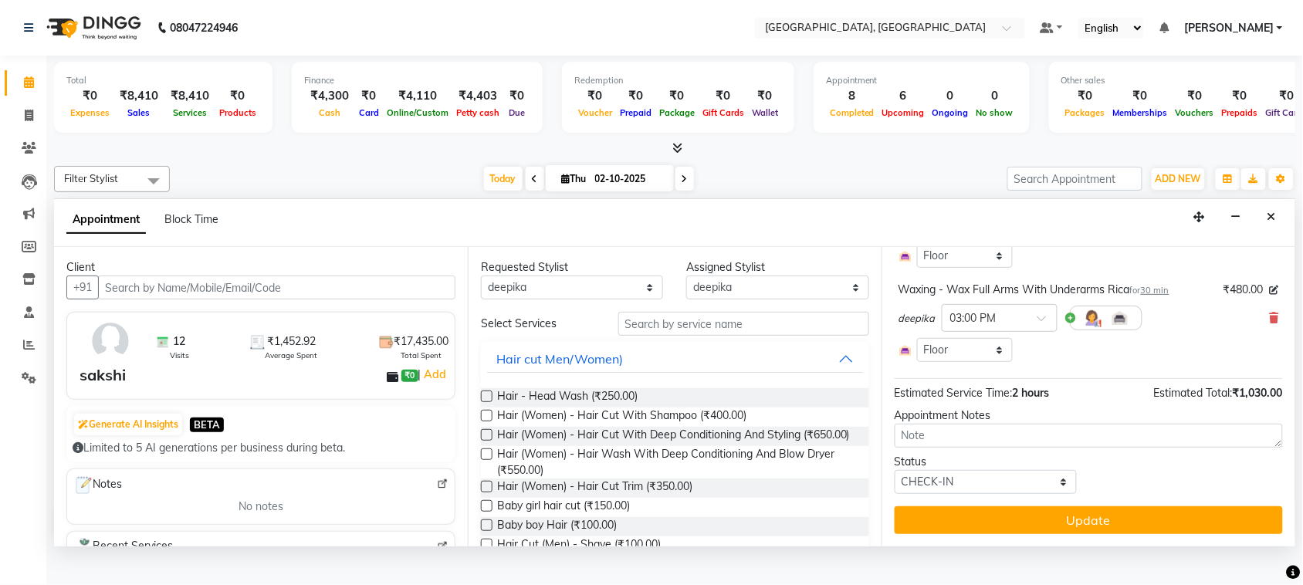
scroll to position [0, 0]
click at [589, 300] on select "Any admin Ajay (Aju) anil Anish anku Client Deepak deepika HEENA kawaljit Maddy…" at bounding box center [572, 288] width 182 height 24
select select "24999"
click at [484, 300] on select "Any admin Ajay (Aju) anil Anish anku Client Deepak deepika HEENA kawaljit Maddy…" at bounding box center [572, 288] width 182 height 24
select select "24999"
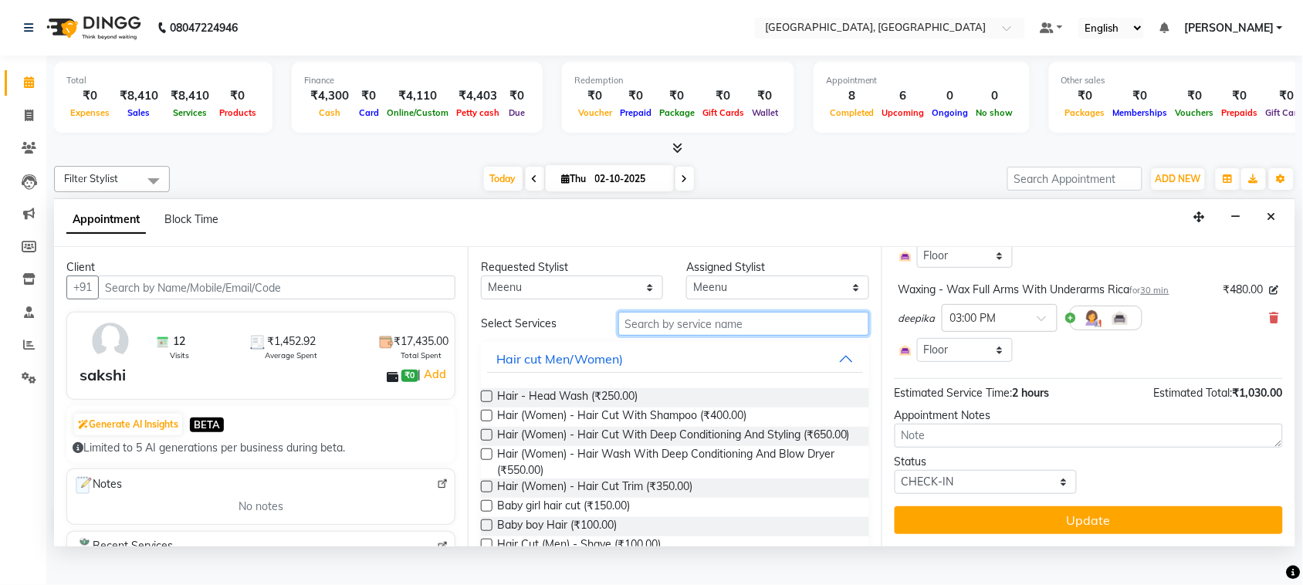
click at [650, 336] on input "text" at bounding box center [743, 324] width 251 height 24
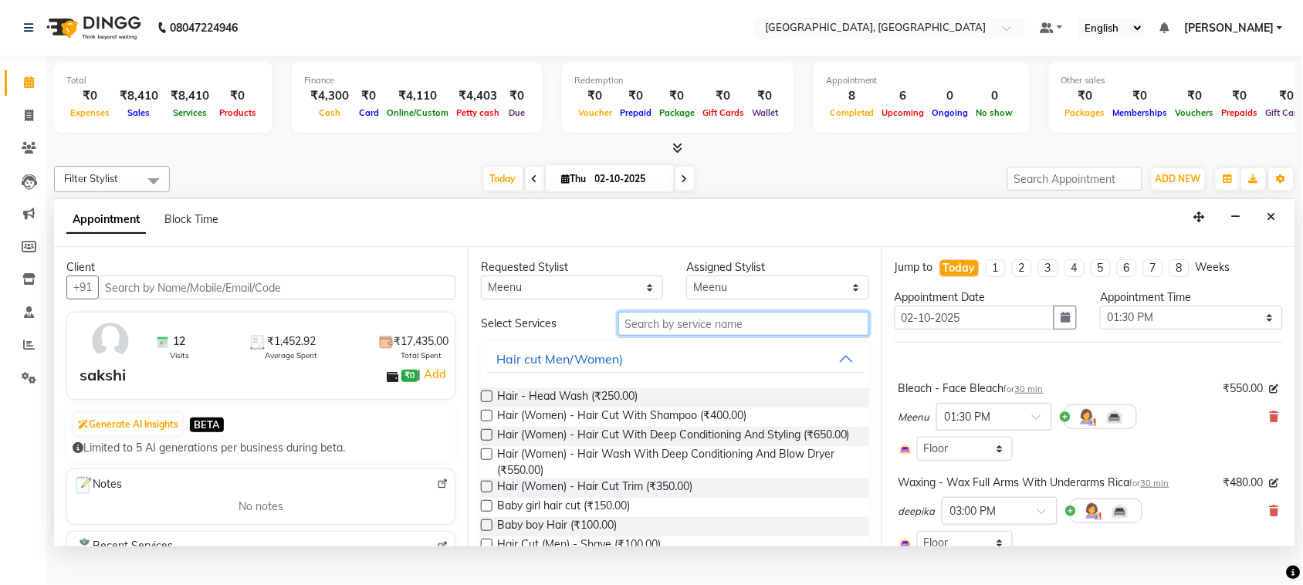
click at [690, 336] on input "text" at bounding box center [743, 324] width 251 height 24
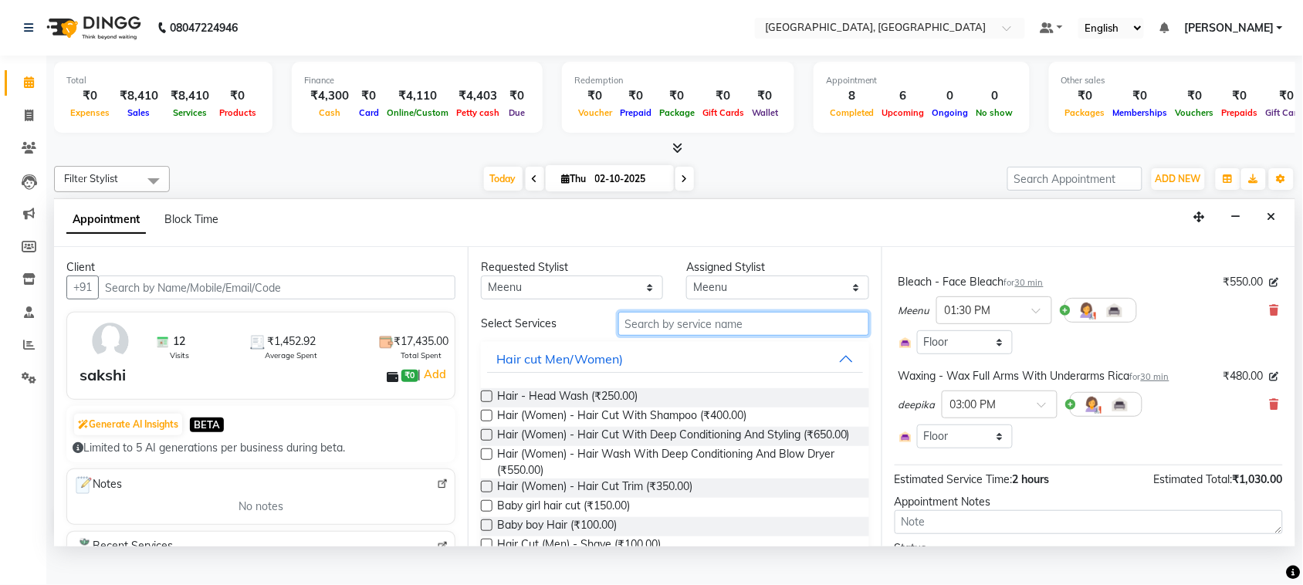
scroll to position [124, 0]
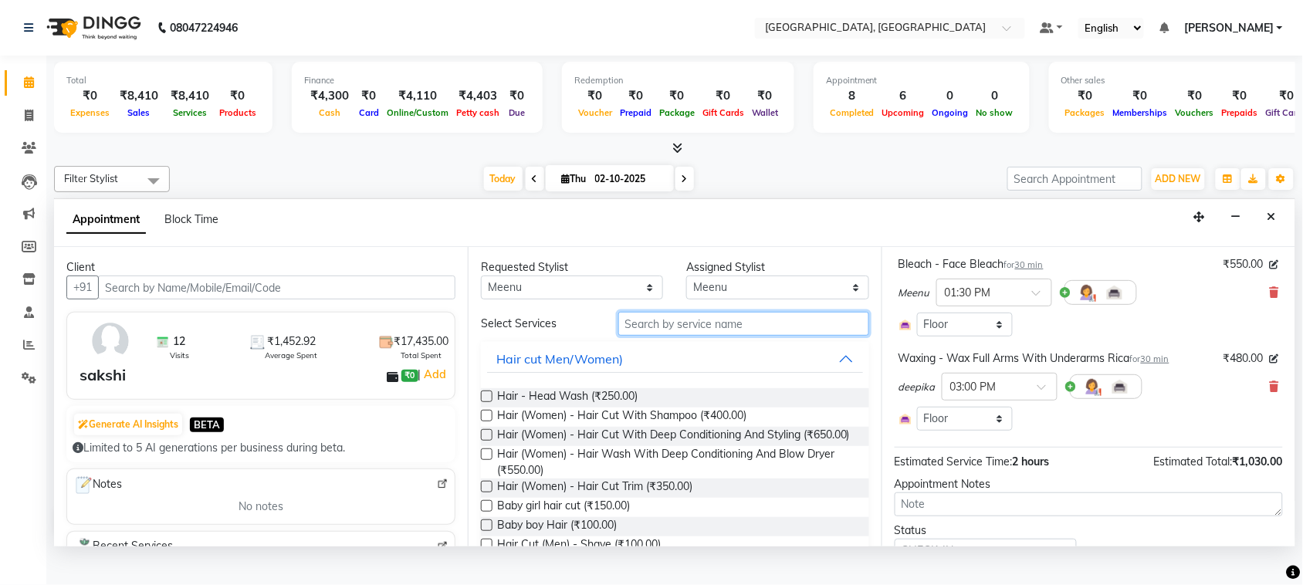
click at [693, 336] on input "text" at bounding box center [743, 324] width 251 height 24
click at [714, 336] on input "text" at bounding box center [743, 324] width 251 height 24
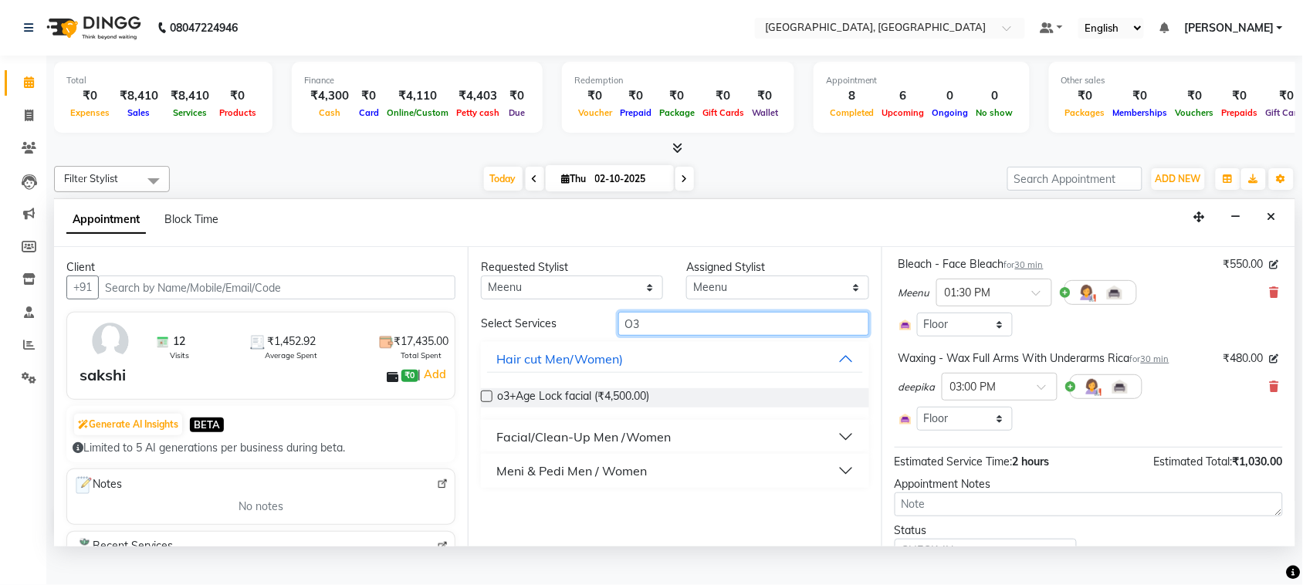
type input "O3"
click at [830, 451] on button "Facial/Clean-Up Men /Women" at bounding box center [675, 437] width 376 height 28
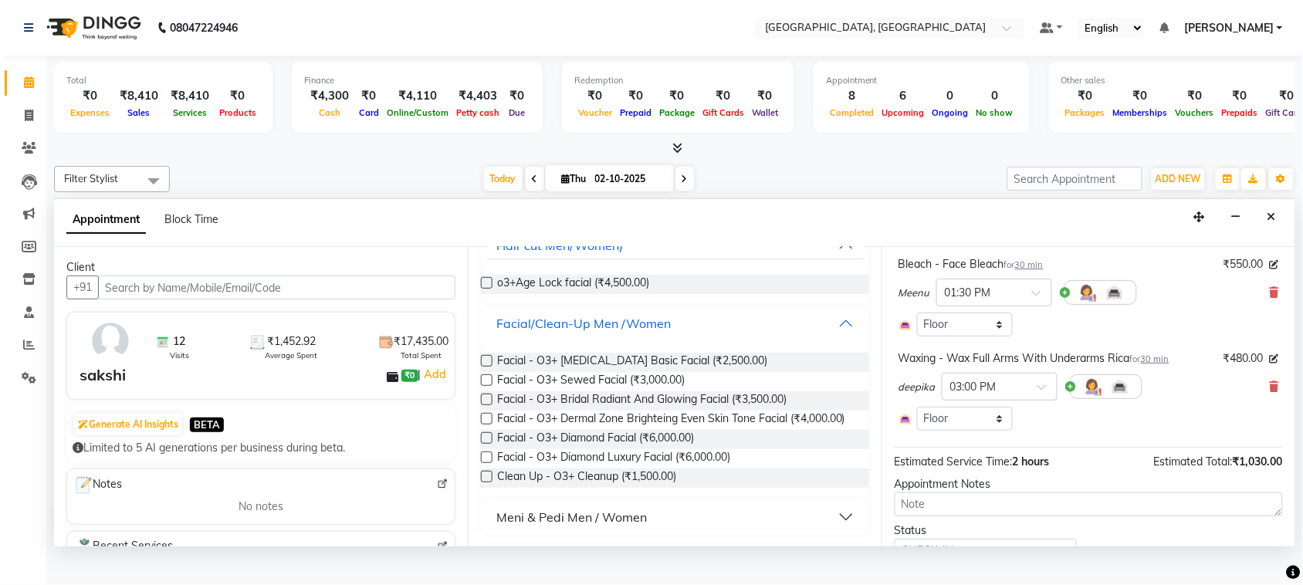
scroll to position [139, 0]
click at [493, 405] on label at bounding box center [487, 400] width 12 height 12
click at [491, 406] on input "checkbox" at bounding box center [486, 401] width 10 height 10
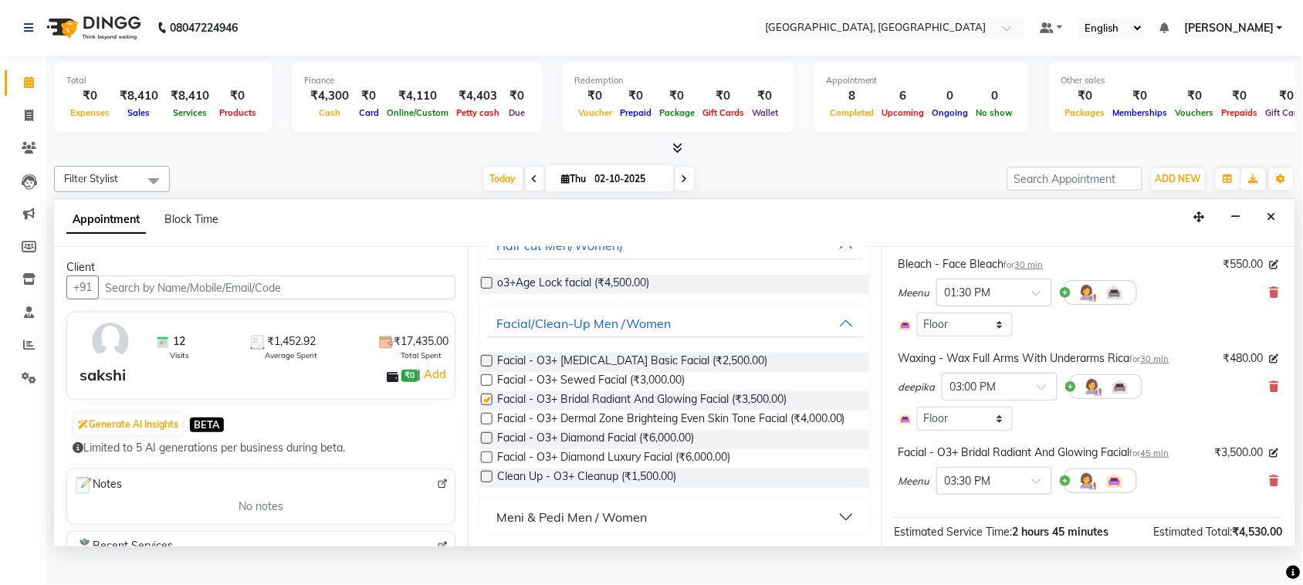
checkbox input "false"
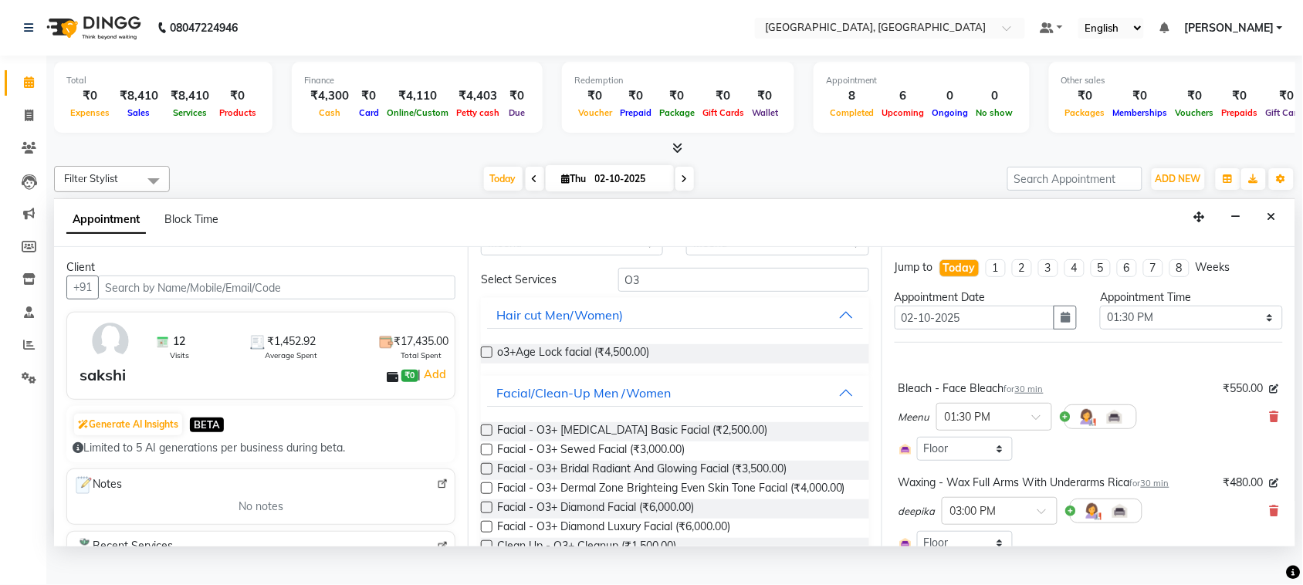
scroll to position [0, 0]
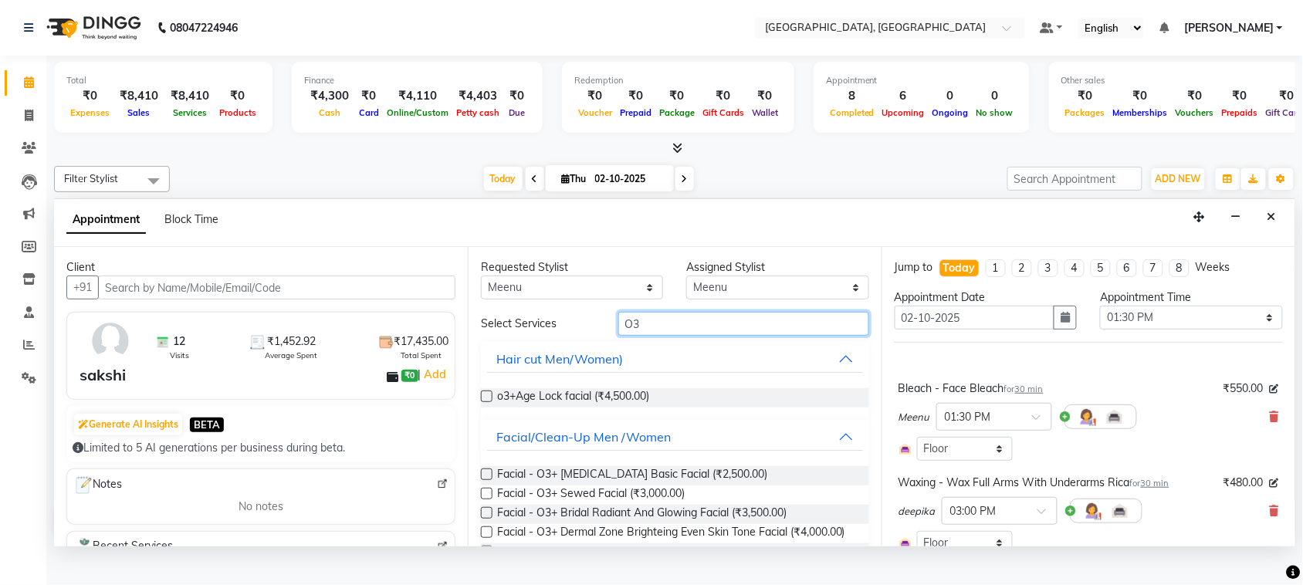
click at [660, 336] on input "O3" at bounding box center [743, 324] width 251 height 24
type input "O"
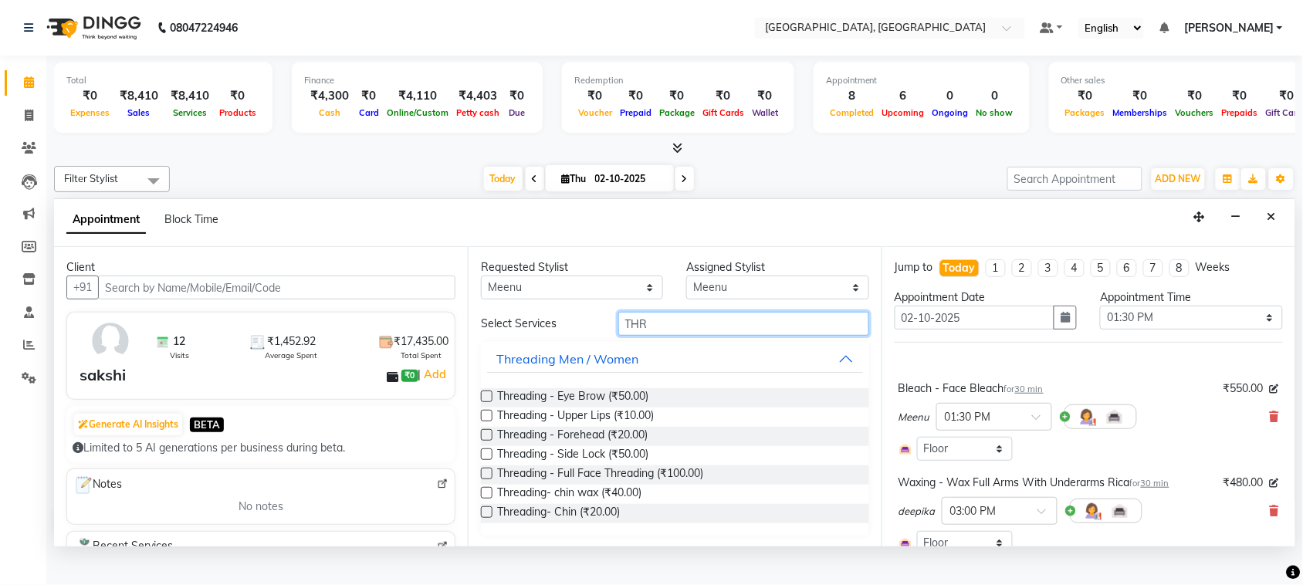
type input "THR"
click at [493, 402] on label at bounding box center [487, 397] width 12 height 12
click at [491, 403] on input "checkbox" at bounding box center [486, 398] width 10 height 10
checkbox input "false"
click at [493, 422] on label at bounding box center [487, 416] width 12 height 12
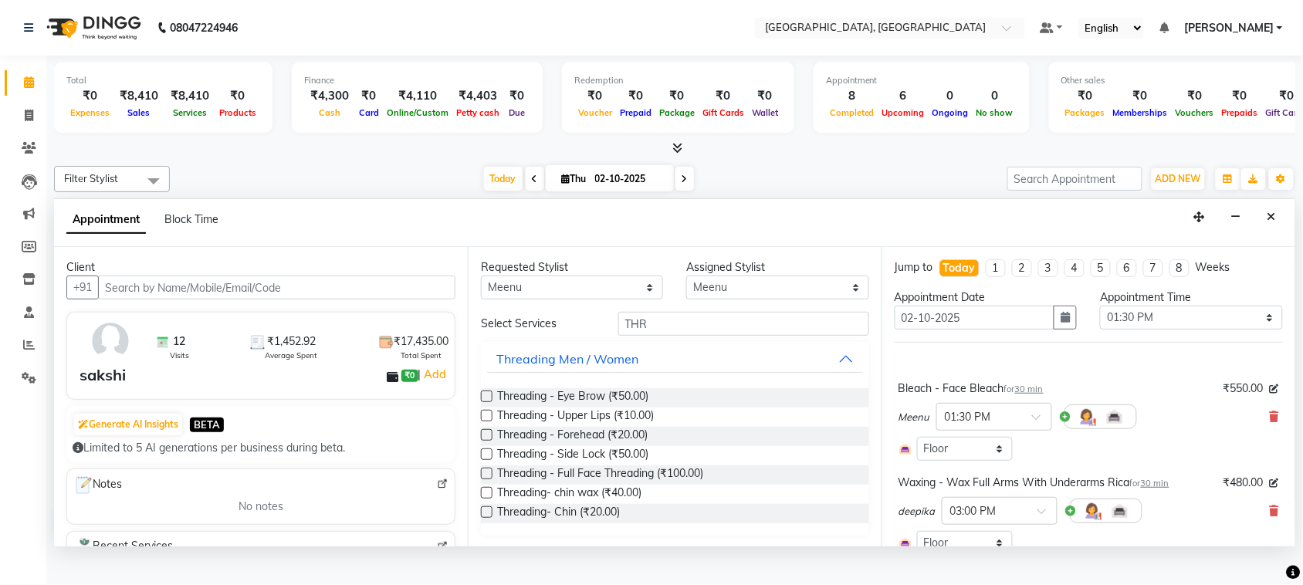
click at [491, 422] on input "checkbox" at bounding box center [486, 417] width 10 height 10
checkbox input "false"
click at [493, 441] on label at bounding box center [487, 435] width 12 height 12
click at [491, 442] on input "checkbox" at bounding box center [486, 437] width 10 height 10
checkbox input "false"
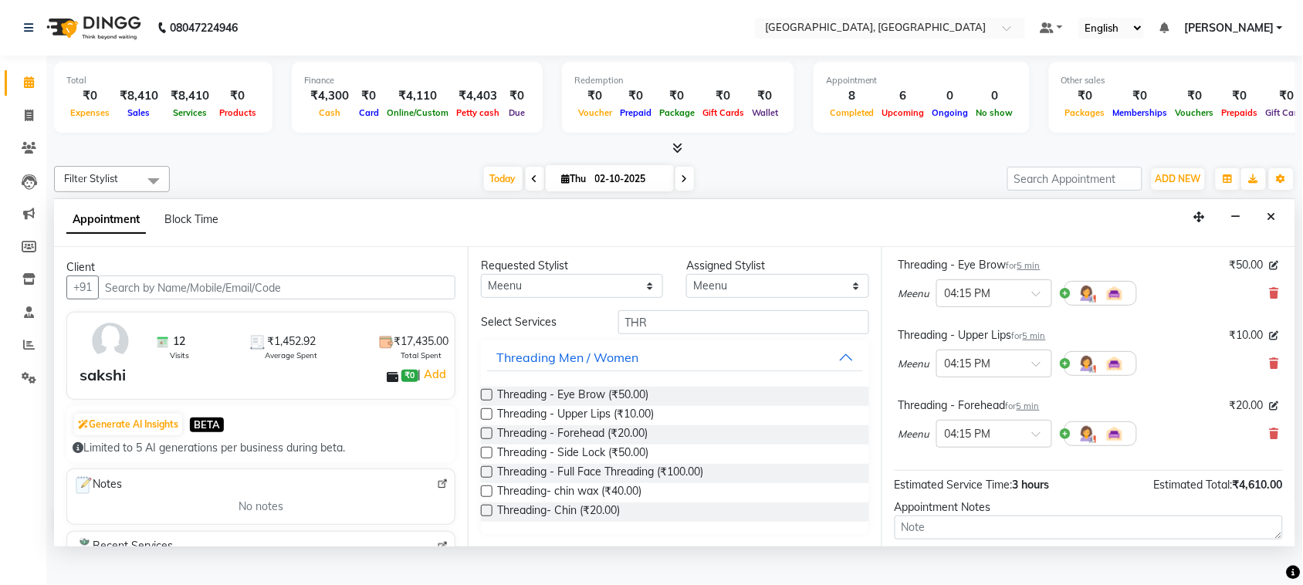
scroll to position [425, 0]
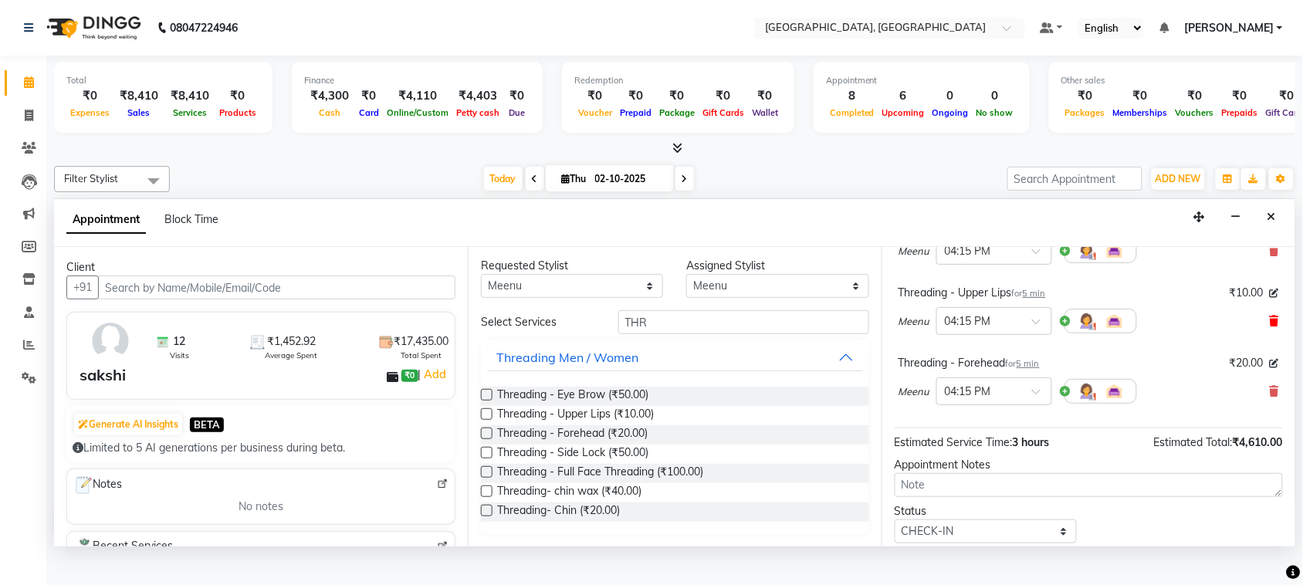
click at [1270, 327] on icon at bounding box center [1274, 321] width 9 height 11
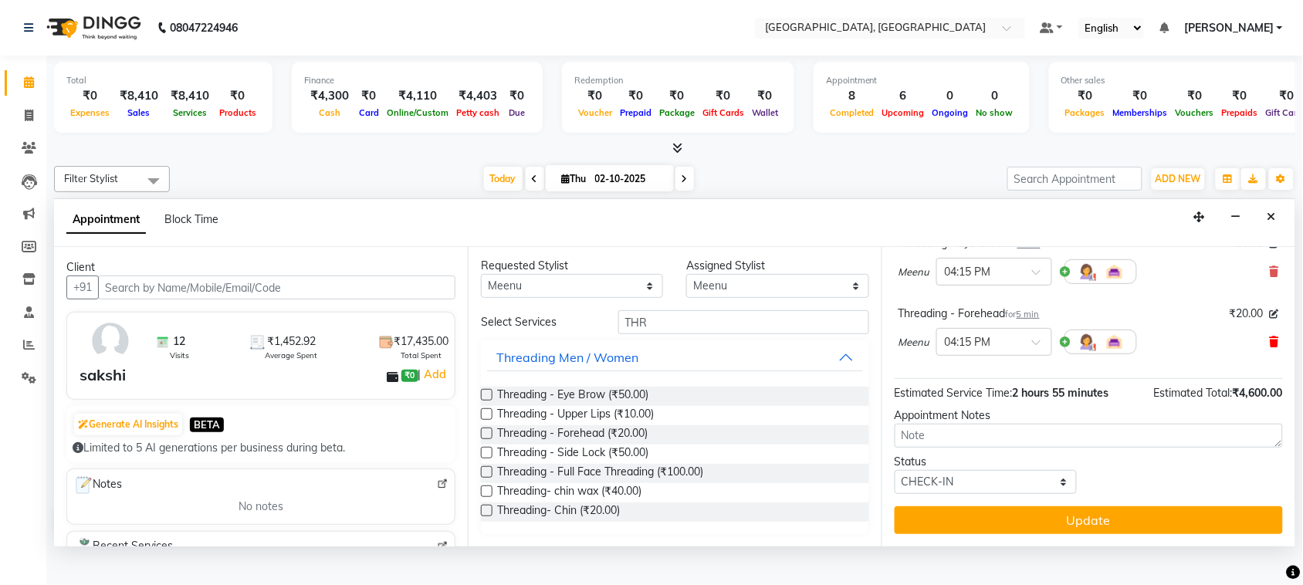
click at [1270, 347] on icon at bounding box center [1274, 342] width 9 height 11
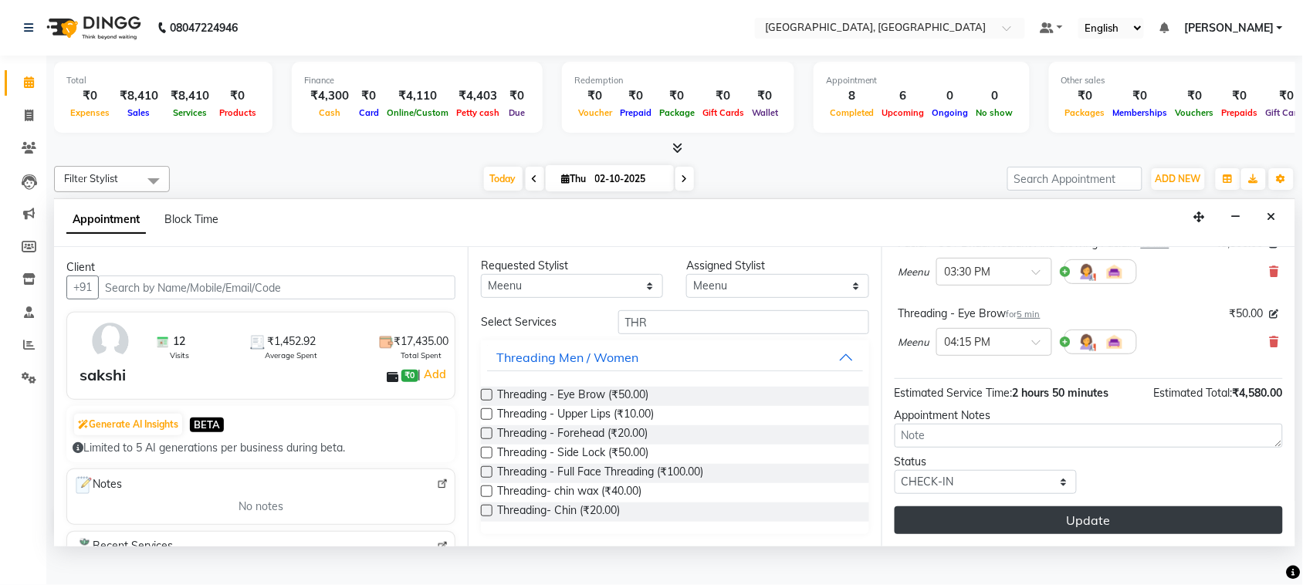
click at [1093, 534] on button "Update" at bounding box center [1089, 521] width 388 height 28
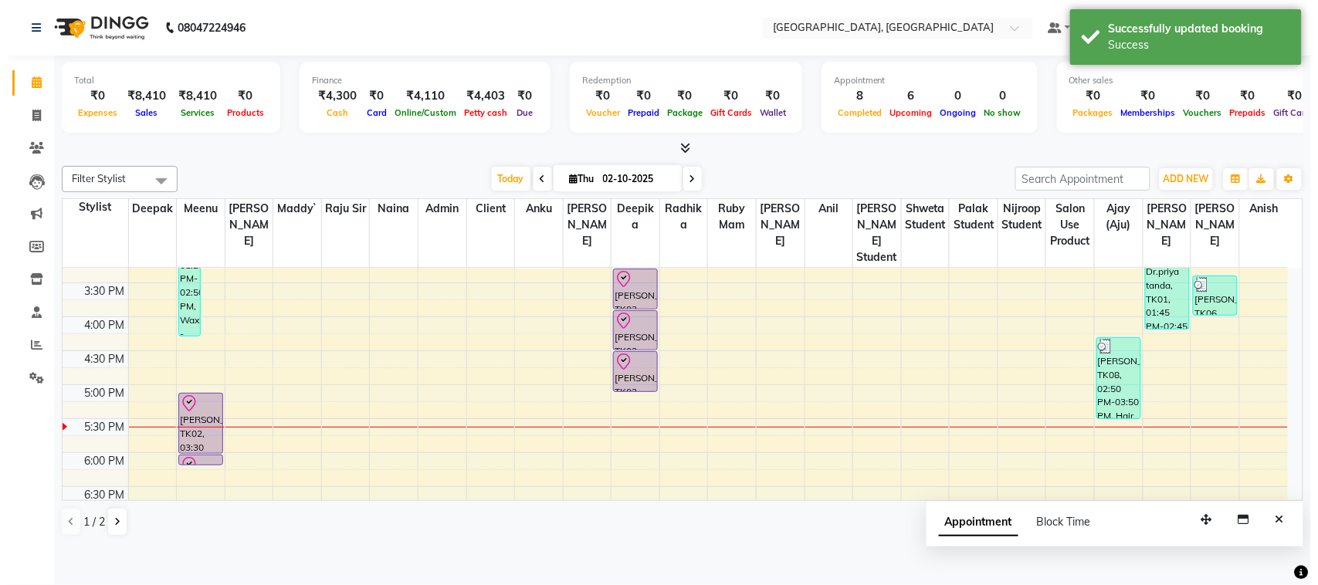
scroll to position [476, 0]
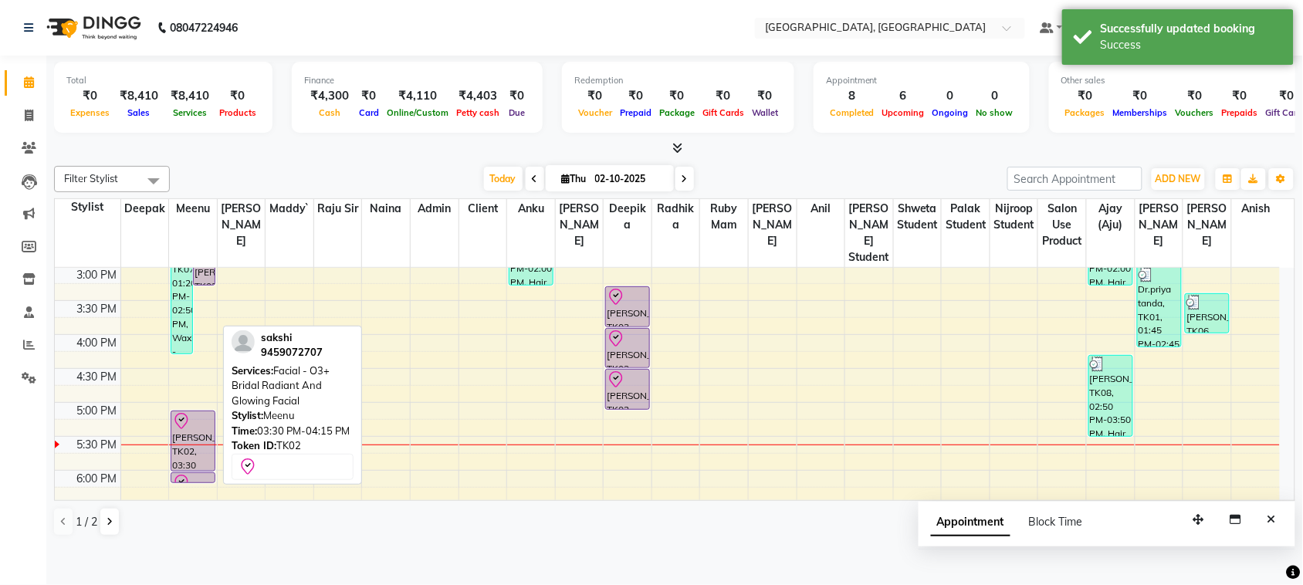
click at [190, 471] on div "sakshi, TK02, 03:30 PM-04:15 PM, Facial - O3+ Bridal Radiant And Glowing Facial" at bounding box center [192, 441] width 43 height 59
select select "8"
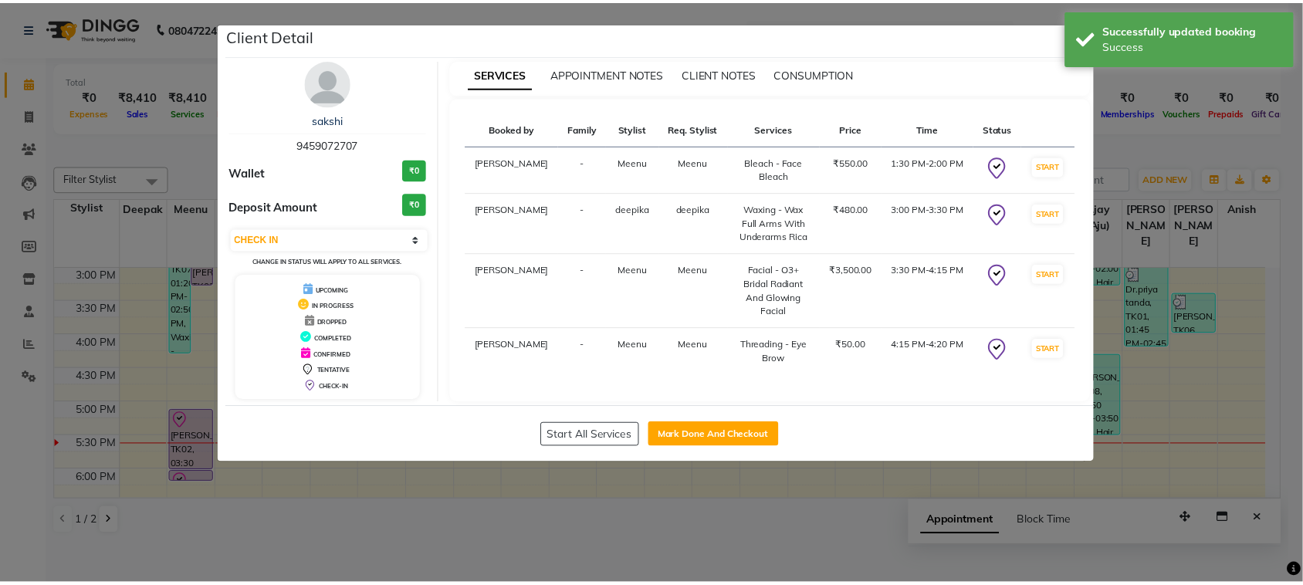
scroll to position [225, 0]
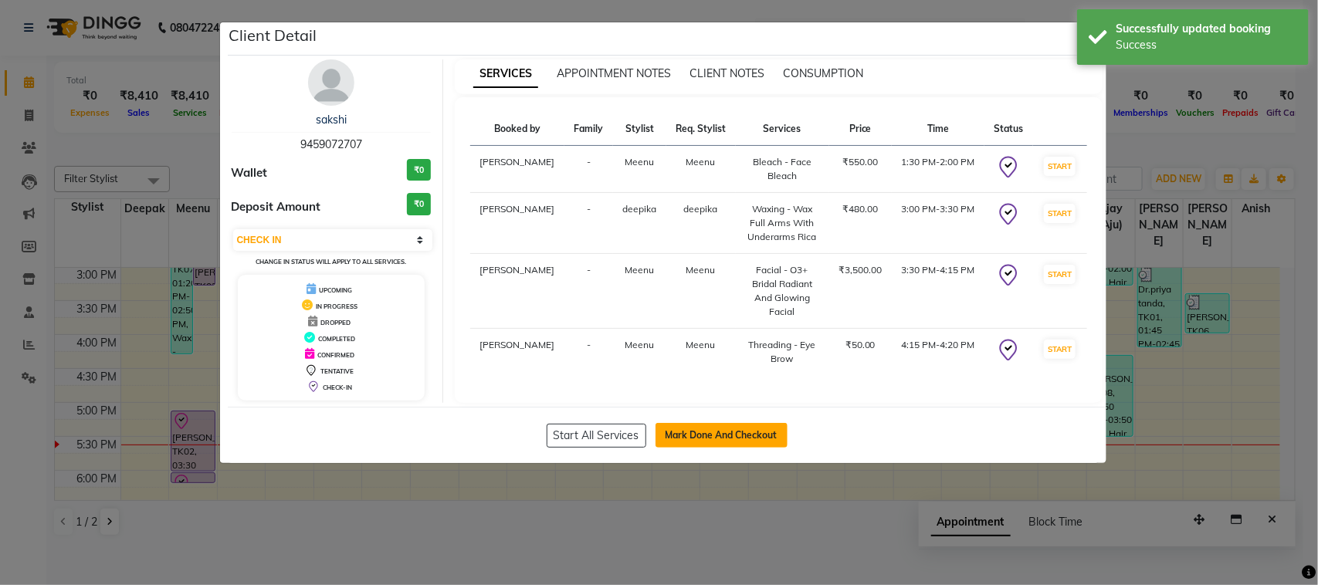
click at [768, 448] on button "Mark Done And Checkout" at bounding box center [722, 435] width 132 height 25
select select "service"
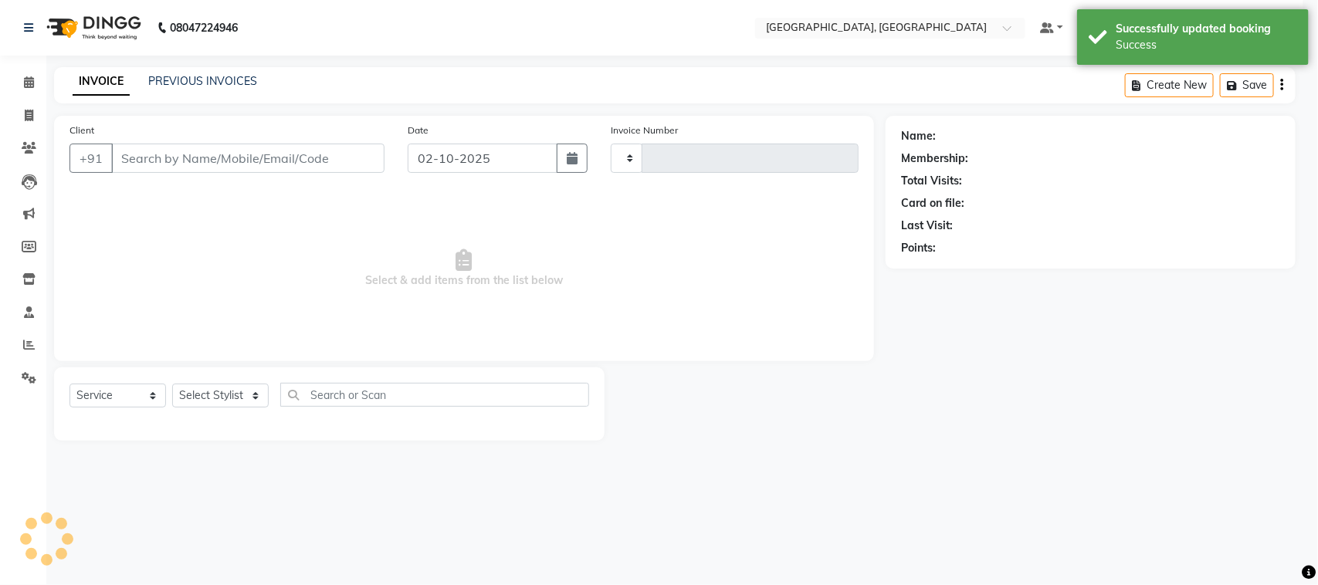
type input "3791"
select select "4462"
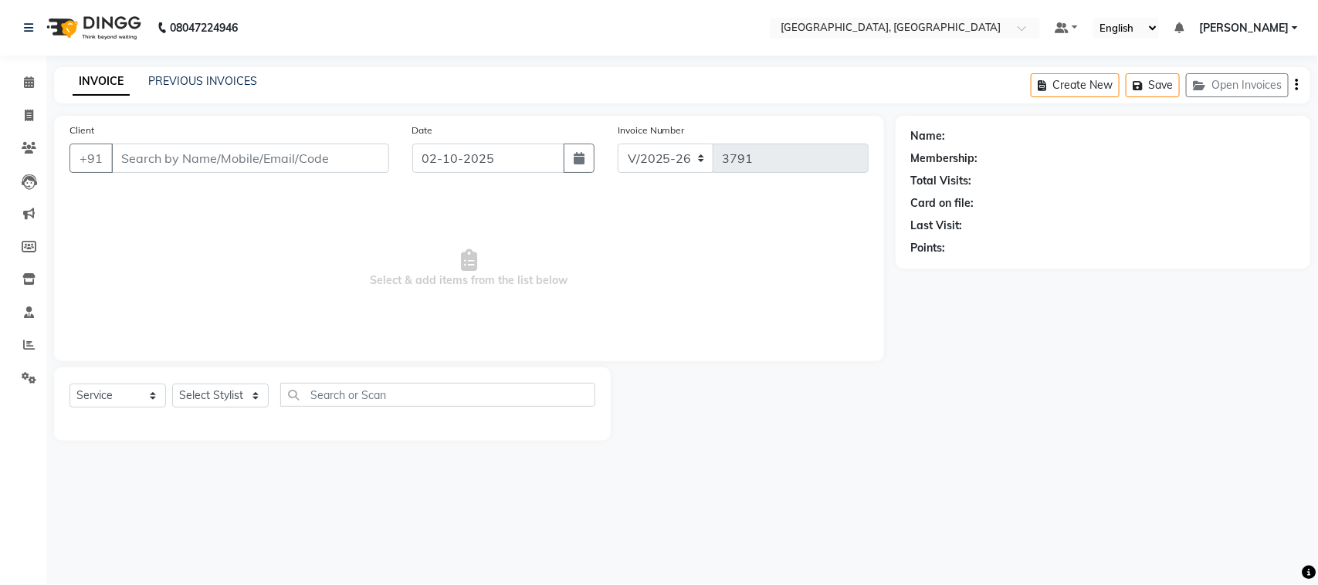
type input "9459072707"
select select "24999"
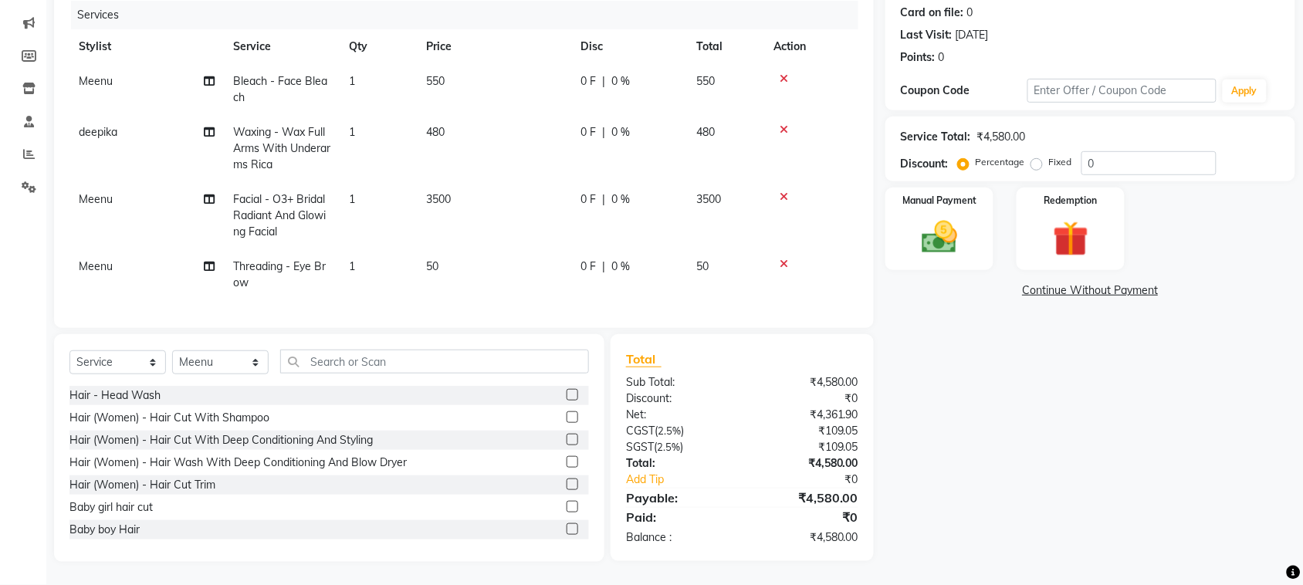
scroll to position [50, 0]
click at [1049, 169] on label "Fixed" at bounding box center [1060, 162] width 23 height 14
click at [1035, 168] on input "Fixed" at bounding box center [1040, 162] width 11 height 11
radio input "true"
click at [1153, 163] on input "0" at bounding box center [1149, 163] width 135 height 24
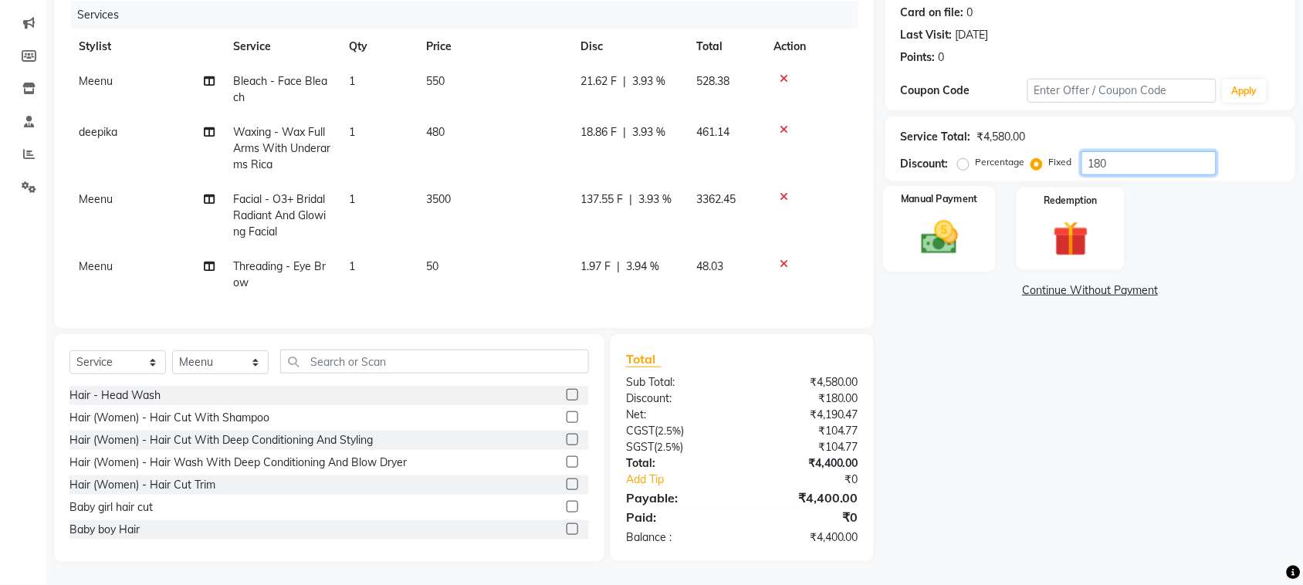
type input "180"
click at [936, 259] on img at bounding box center [940, 237] width 60 height 42
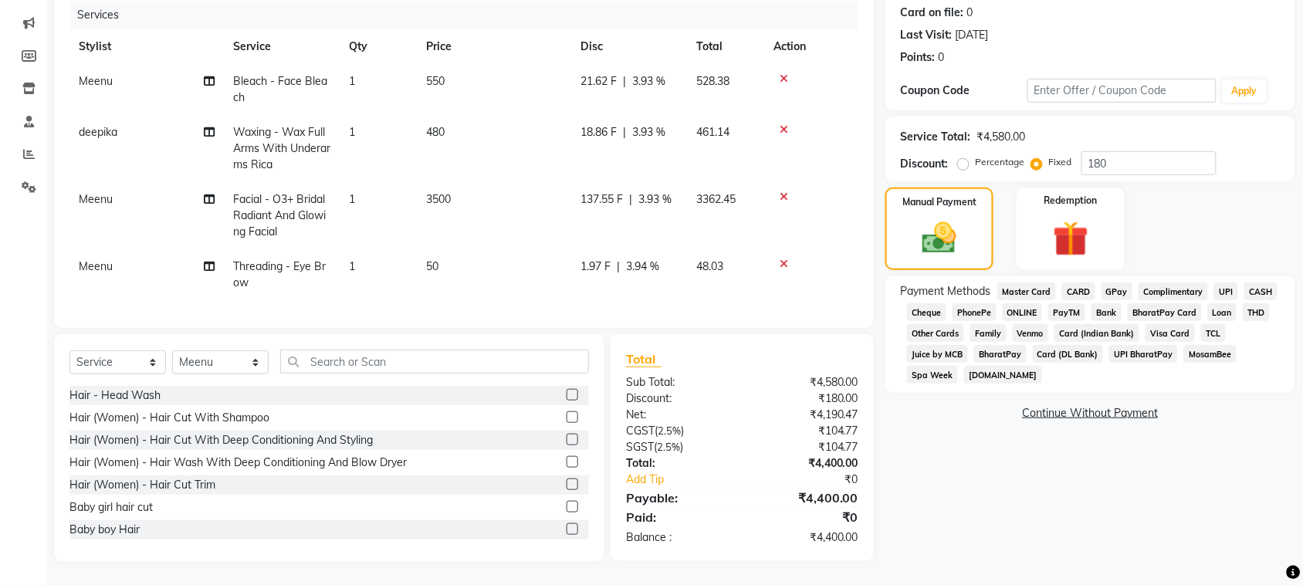
click at [1245, 300] on span "CASH" at bounding box center [1261, 292] width 33 height 18
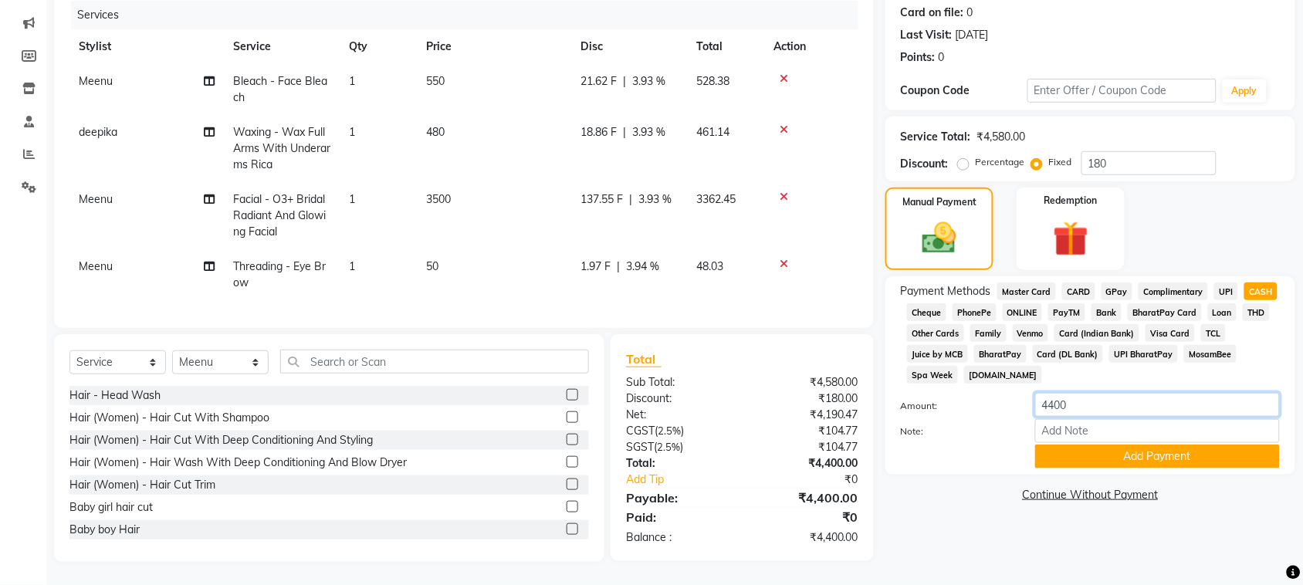
click at [1110, 417] on input "4400" at bounding box center [1157, 405] width 245 height 24
type input "4"
type input "3500"
click at [1194, 469] on button "Add Payment" at bounding box center [1157, 457] width 245 height 24
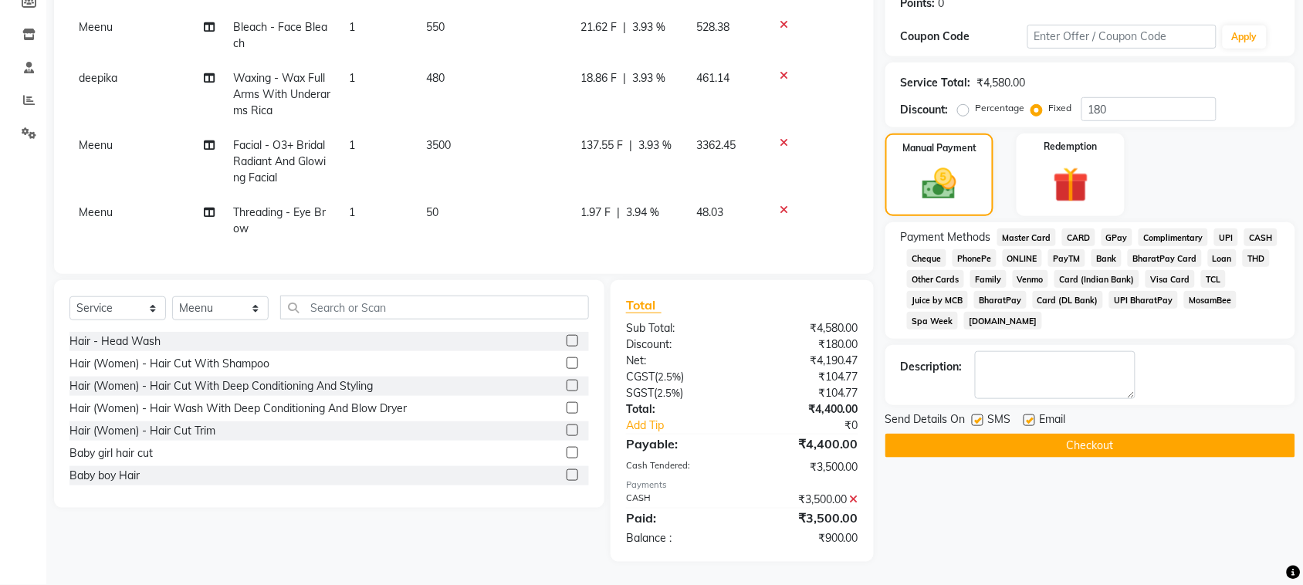
click at [1215, 246] on span "UPI" at bounding box center [1227, 238] width 24 height 18
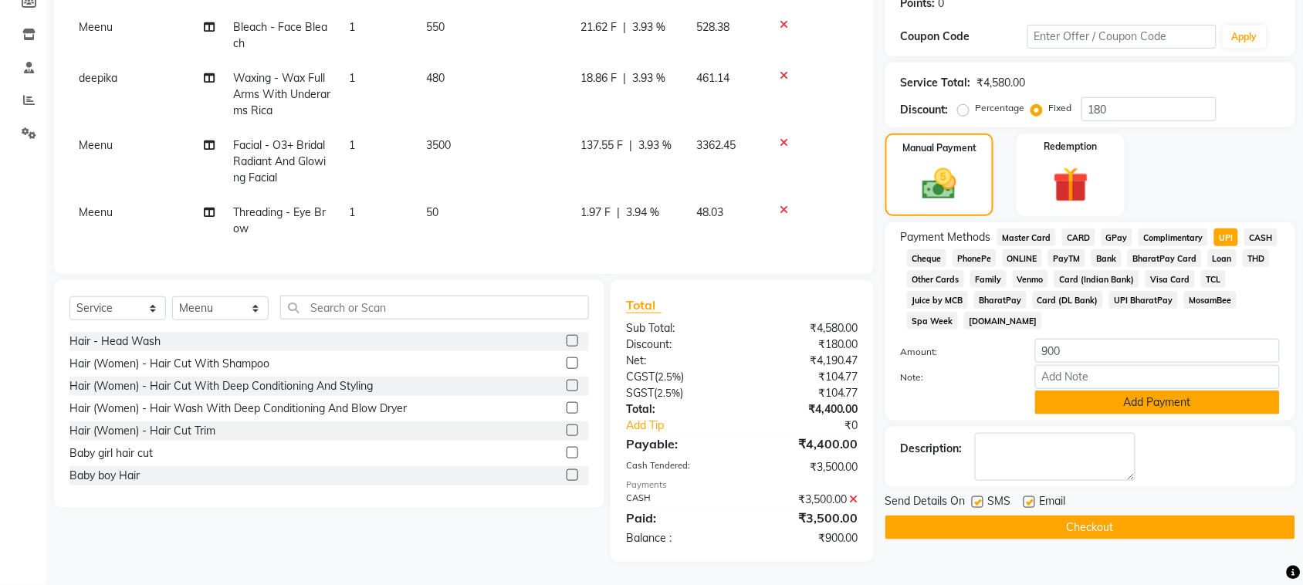
click at [1176, 415] on button "Add Payment" at bounding box center [1157, 403] width 245 height 24
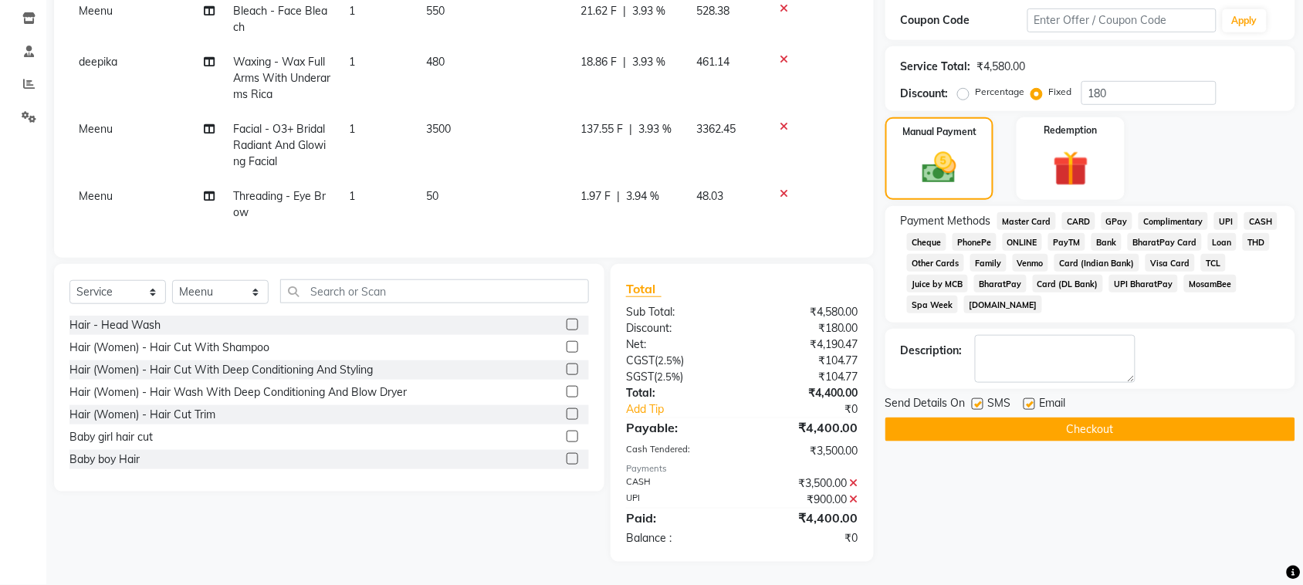
scroll to position [444, 0]
click at [1110, 442] on button "Checkout" at bounding box center [1091, 430] width 410 height 24
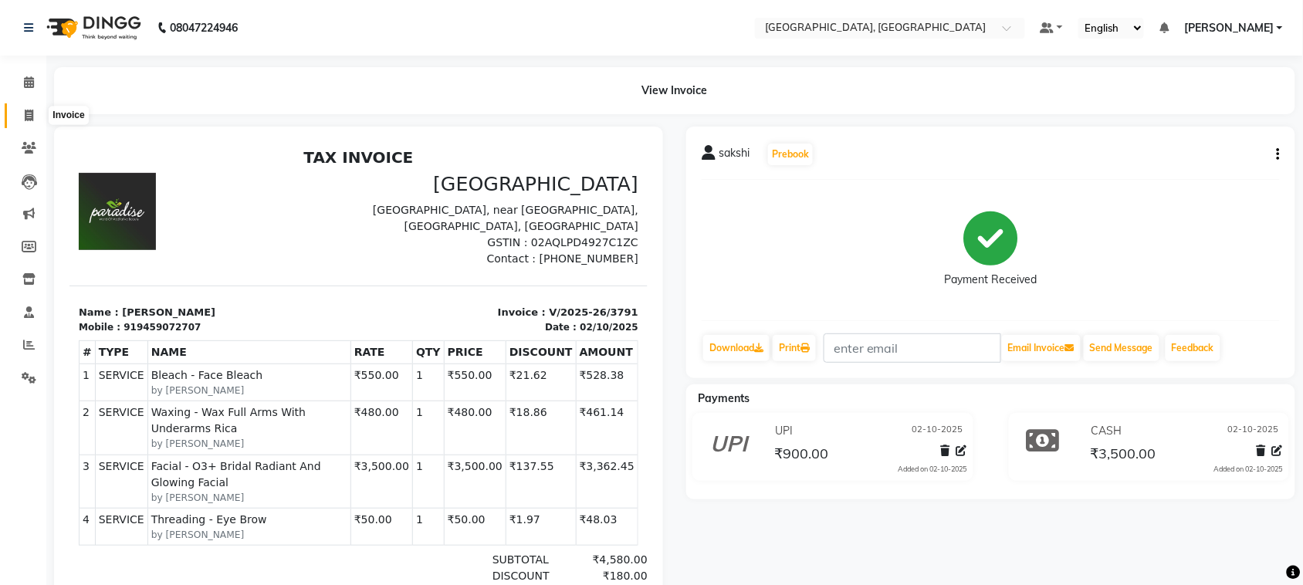
click at [27, 118] on icon at bounding box center [29, 116] width 8 height 12
select select "service"
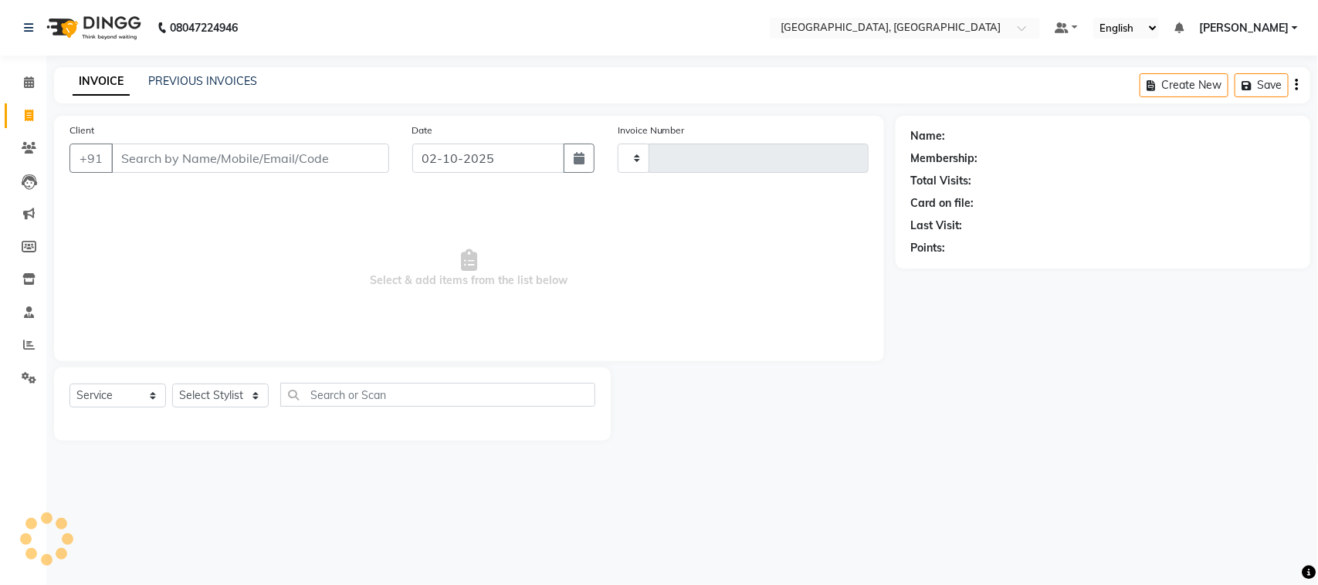
type input "3792"
select select "4462"
click at [252, 81] on link "PREVIOUS INVOICES" at bounding box center [202, 81] width 109 height 14
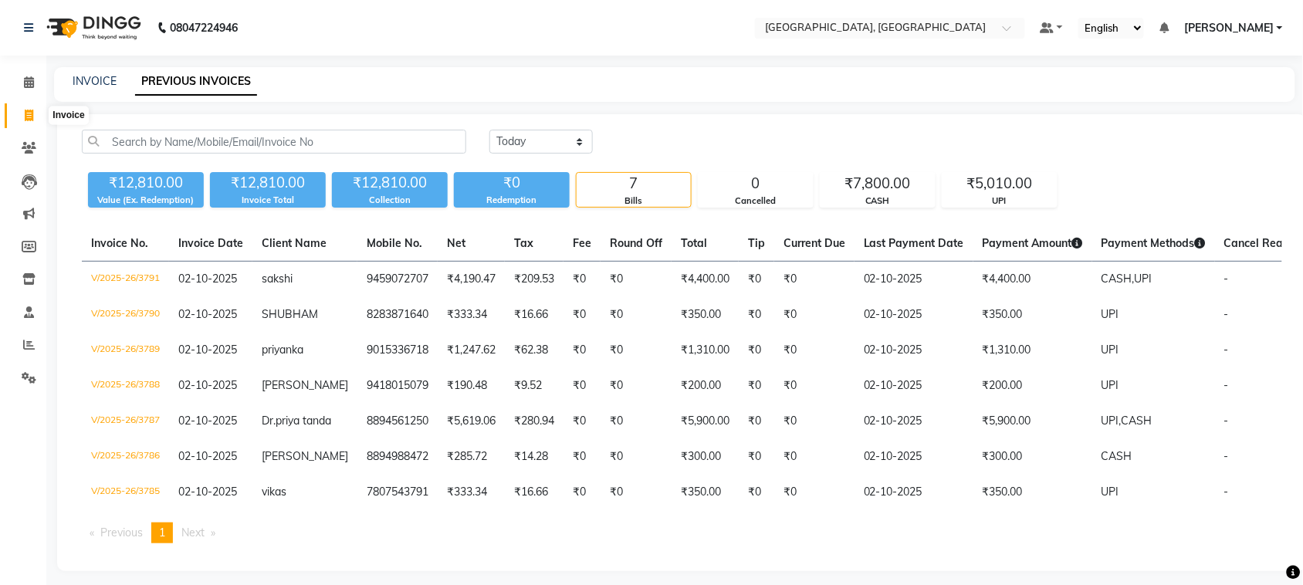
click at [25, 116] on icon at bounding box center [29, 116] width 8 height 12
select select "service"
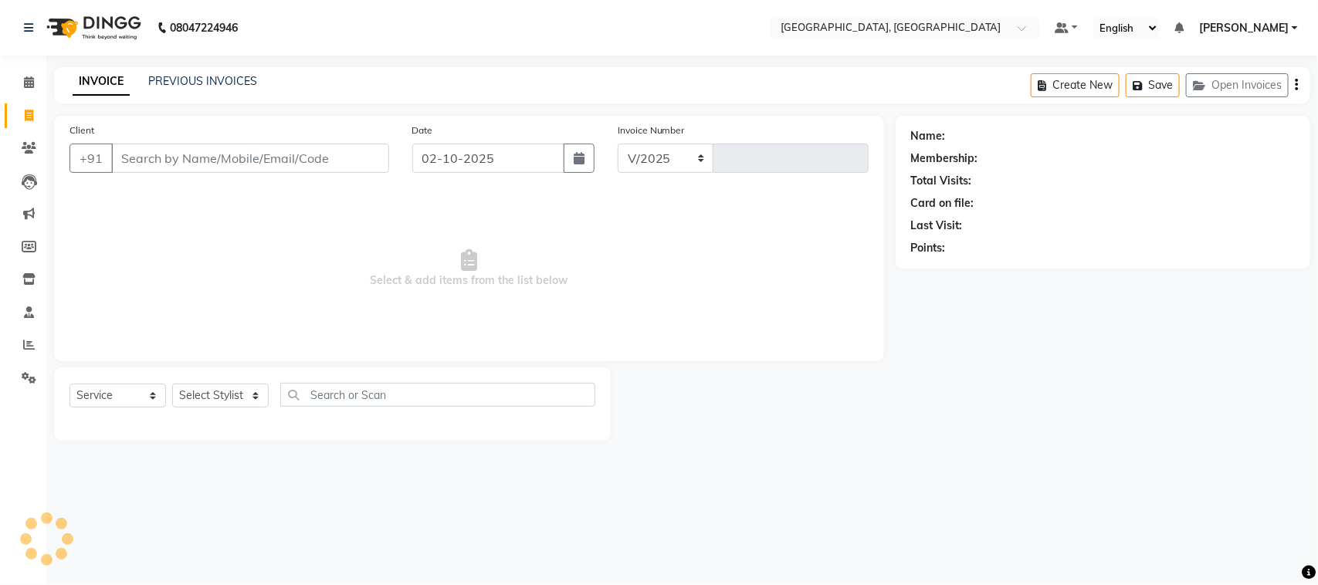
select select "4462"
type input "3792"
click at [249, 173] on input "Client" at bounding box center [250, 158] width 278 height 29
click at [153, 173] on input "7808760489" at bounding box center [210, 158] width 199 height 29
click at [158, 173] on input "708760489" at bounding box center [210, 158] width 199 height 29
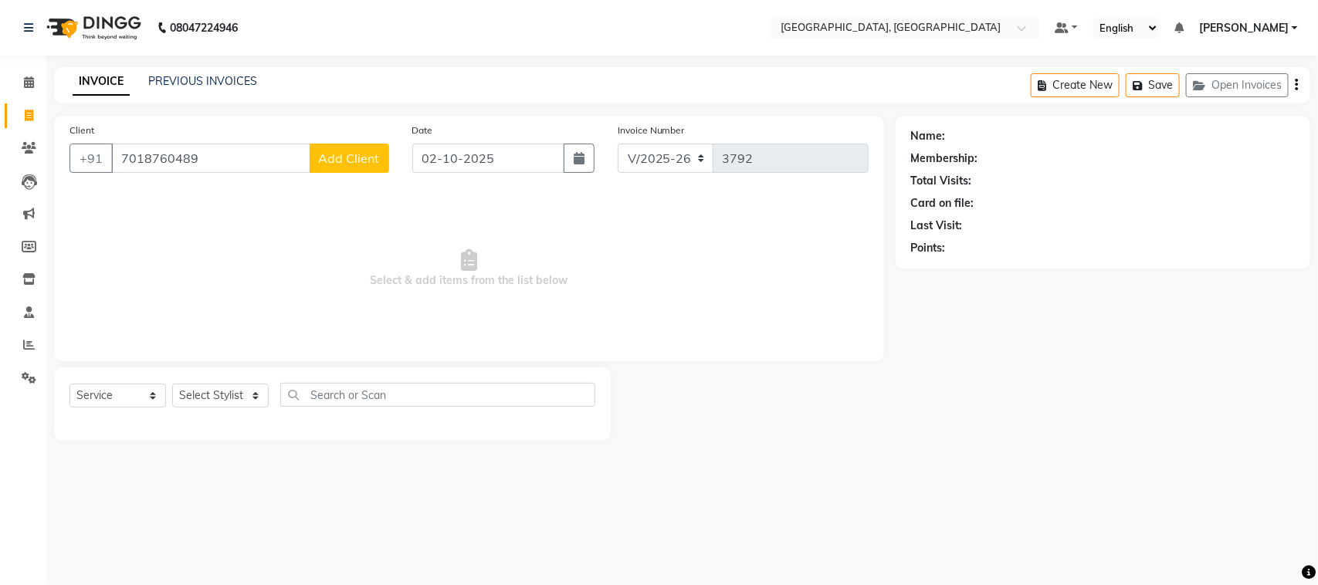
click at [237, 173] on input "7018760489" at bounding box center [210, 158] width 199 height 29
click at [238, 173] on input "7018760489" at bounding box center [210, 158] width 199 height 29
click at [206, 173] on input "7018760489" at bounding box center [210, 158] width 199 height 29
click at [248, 173] on input "701876489" at bounding box center [210, 158] width 199 height 29
click at [184, 173] on input "701876489" at bounding box center [210, 158] width 199 height 29
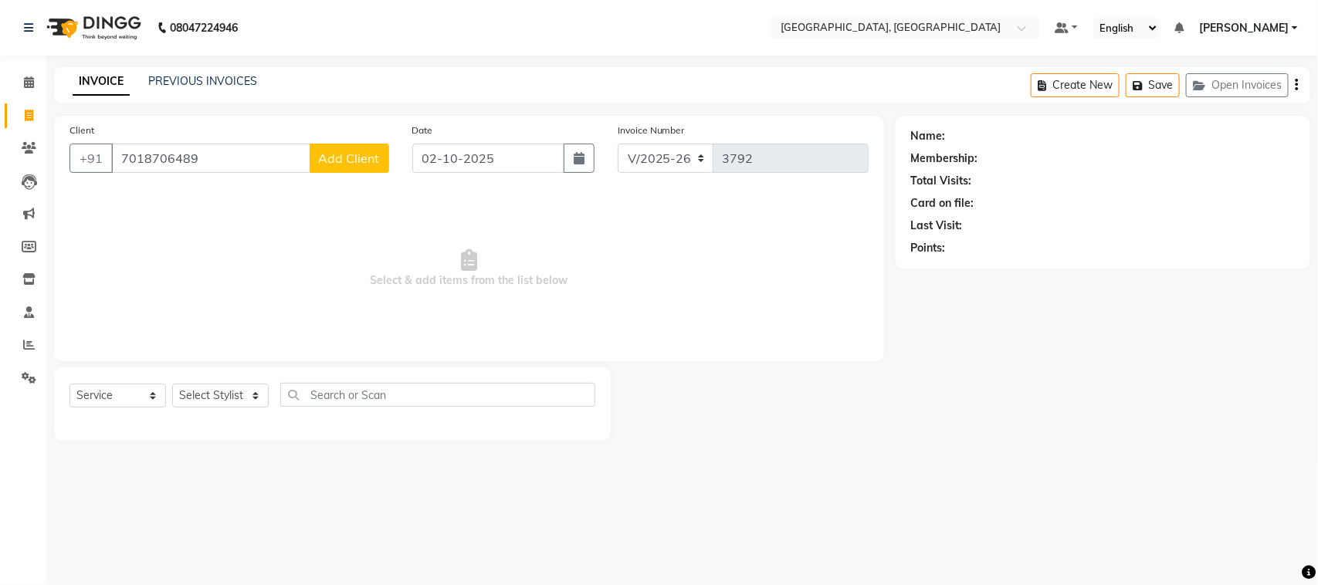
type input "7018706489"
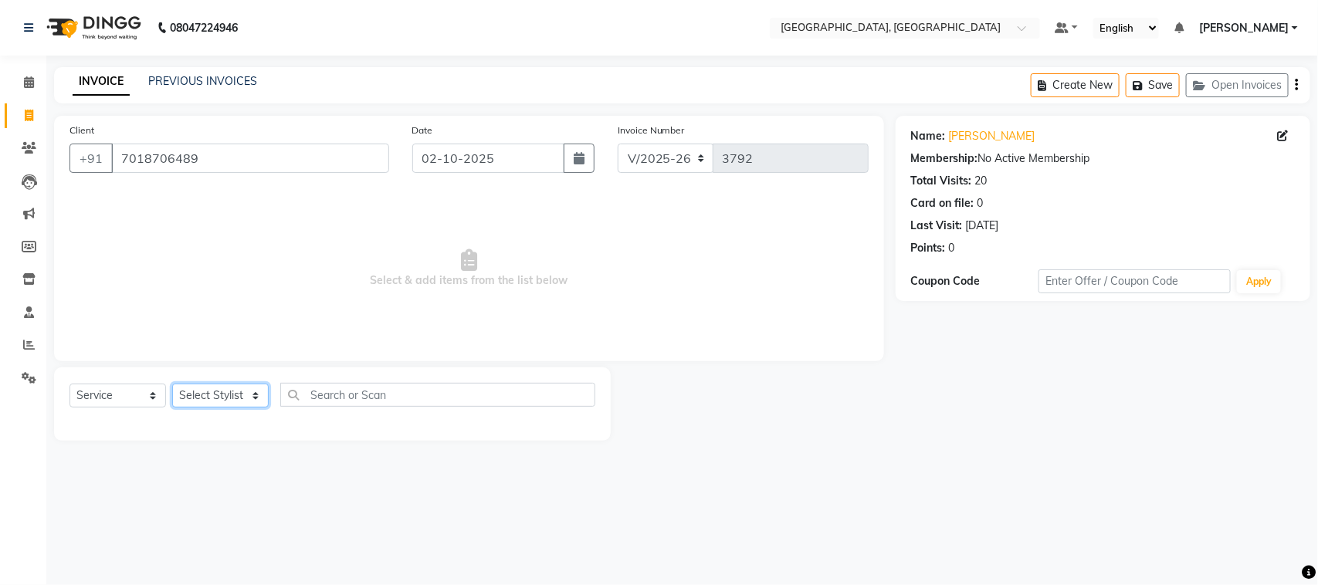
click at [199, 408] on select "Select Stylist admin Ajay (Aju) anil [PERSON_NAME] Client Deepak deepika [PERSO…" at bounding box center [220, 396] width 97 height 24
select select "88213"
click at [178, 408] on select "Select Stylist admin Ajay (Aju) anil [PERSON_NAME] Client Deepak deepika [PERSO…" at bounding box center [220, 396] width 97 height 24
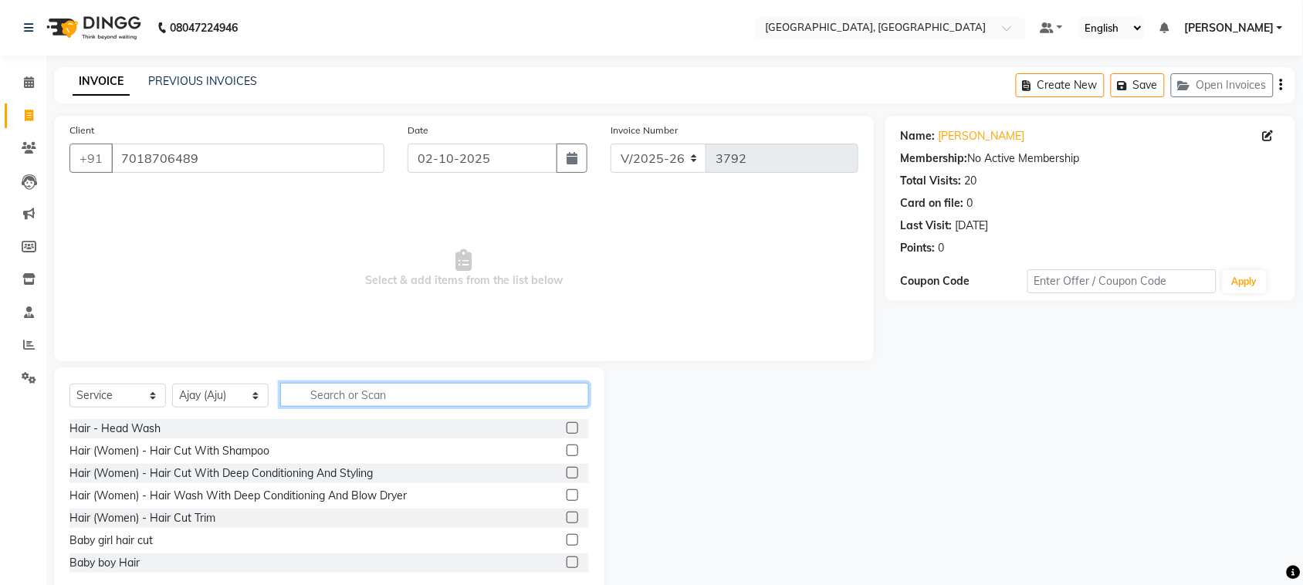
click at [426, 407] on input "text" at bounding box center [434, 395] width 309 height 24
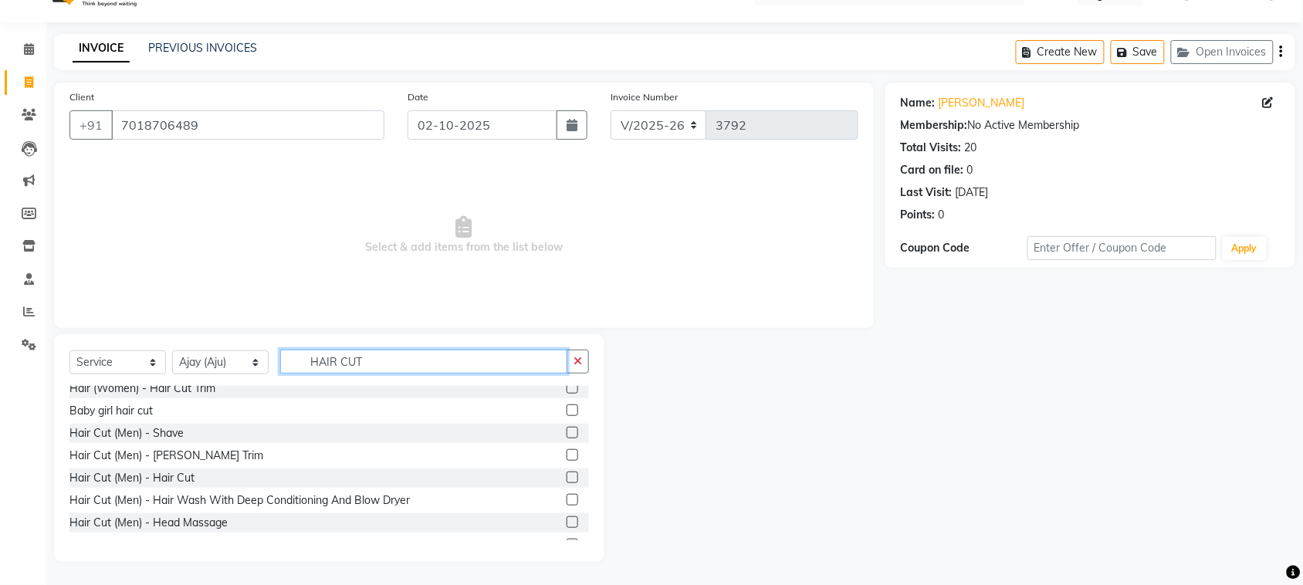
scroll to position [71, 0]
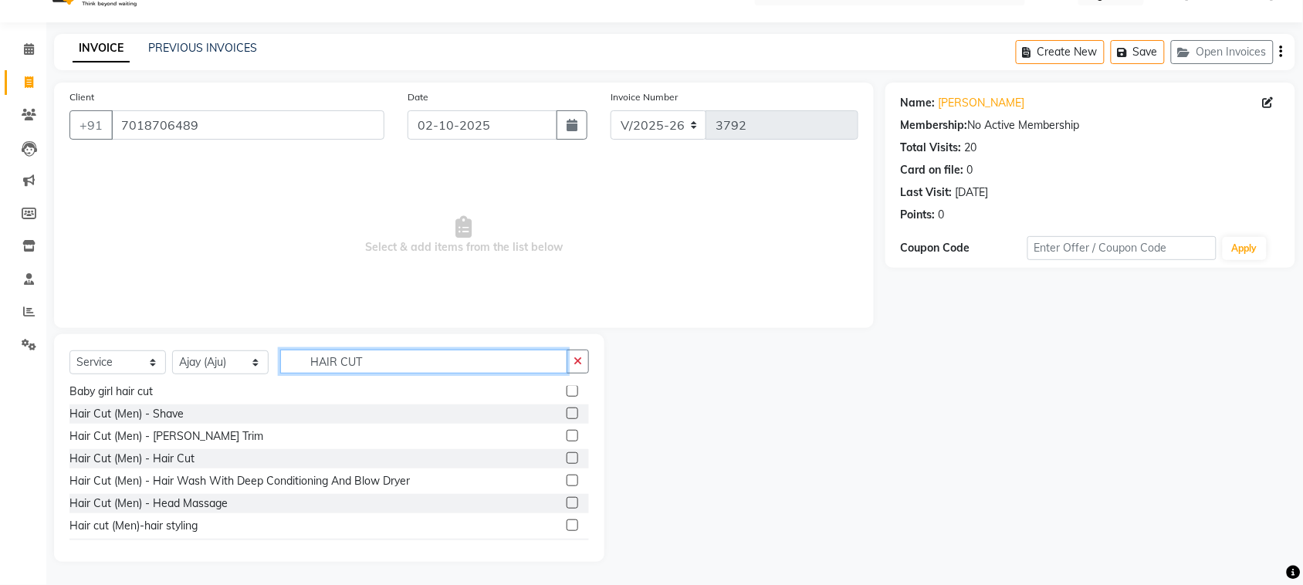
type input "HAIR CUT"
click at [567, 464] on label at bounding box center [573, 458] width 12 height 12
click at [567, 464] on input "checkbox" at bounding box center [572, 459] width 10 height 10
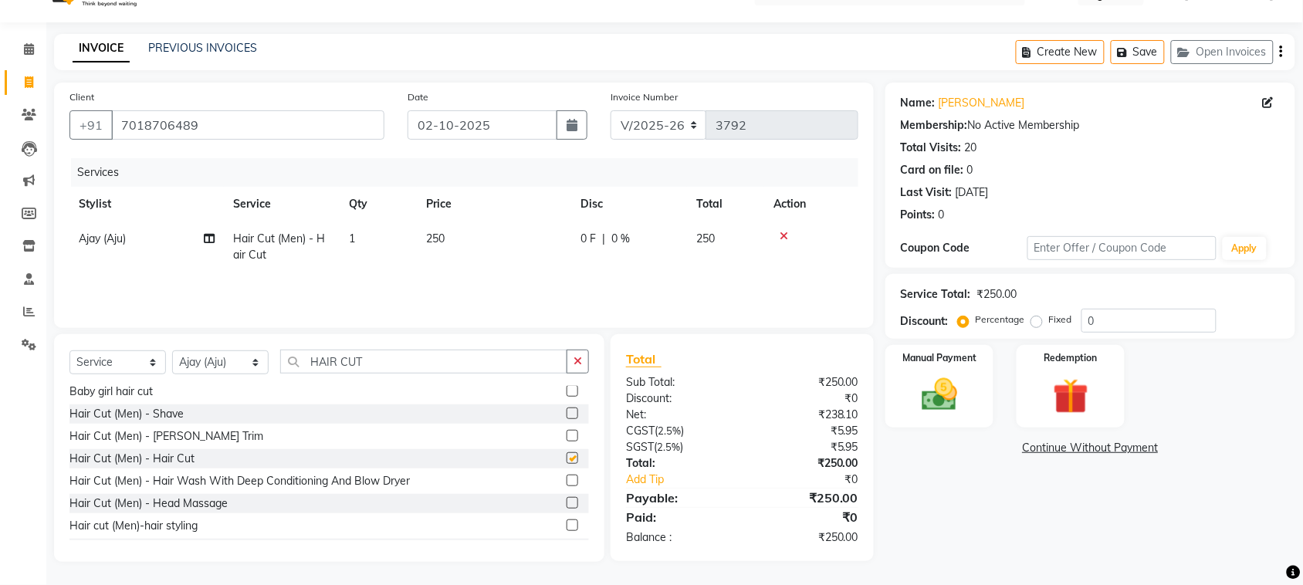
checkbox input "false"
click at [932, 403] on img at bounding box center [940, 395] width 60 height 42
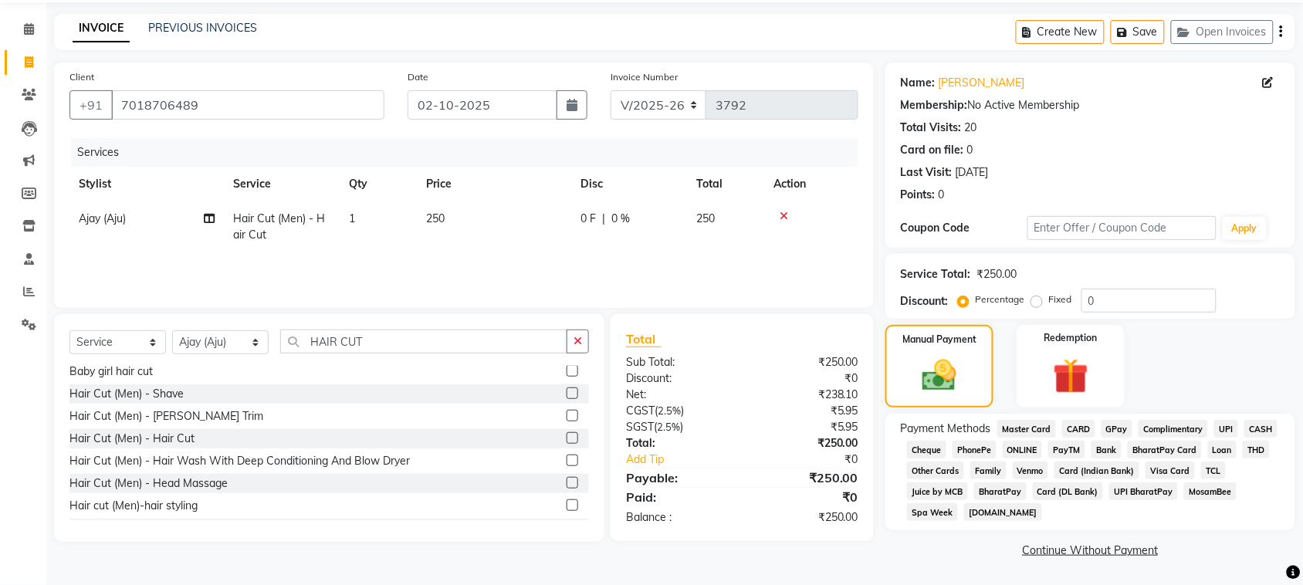
scroll to position [232, 0]
click at [1245, 420] on span "CASH" at bounding box center [1261, 429] width 33 height 18
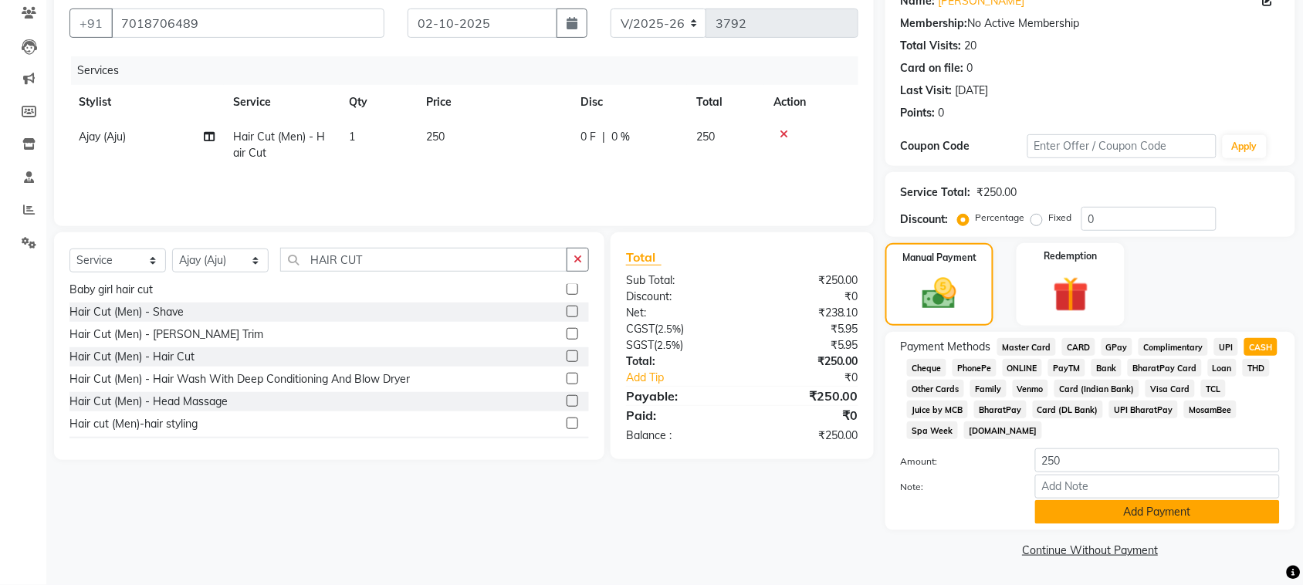
scroll to position [334, 0]
click at [1155, 500] on button "Add Payment" at bounding box center [1157, 512] width 245 height 24
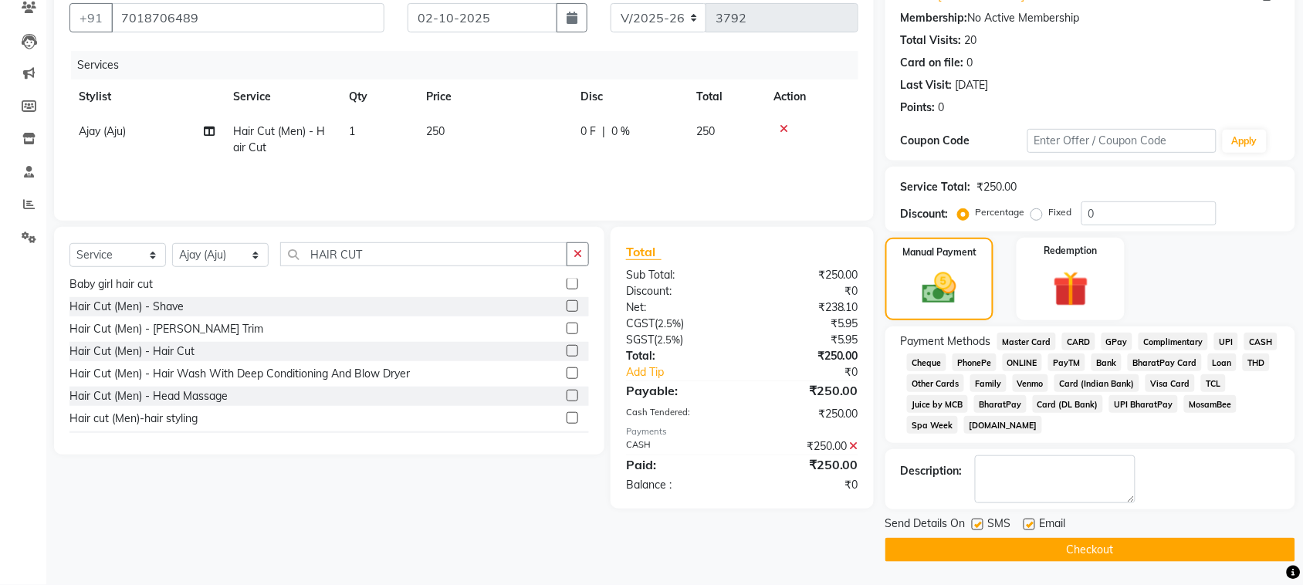
click at [1147, 549] on button "Checkout" at bounding box center [1091, 550] width 410 height 24
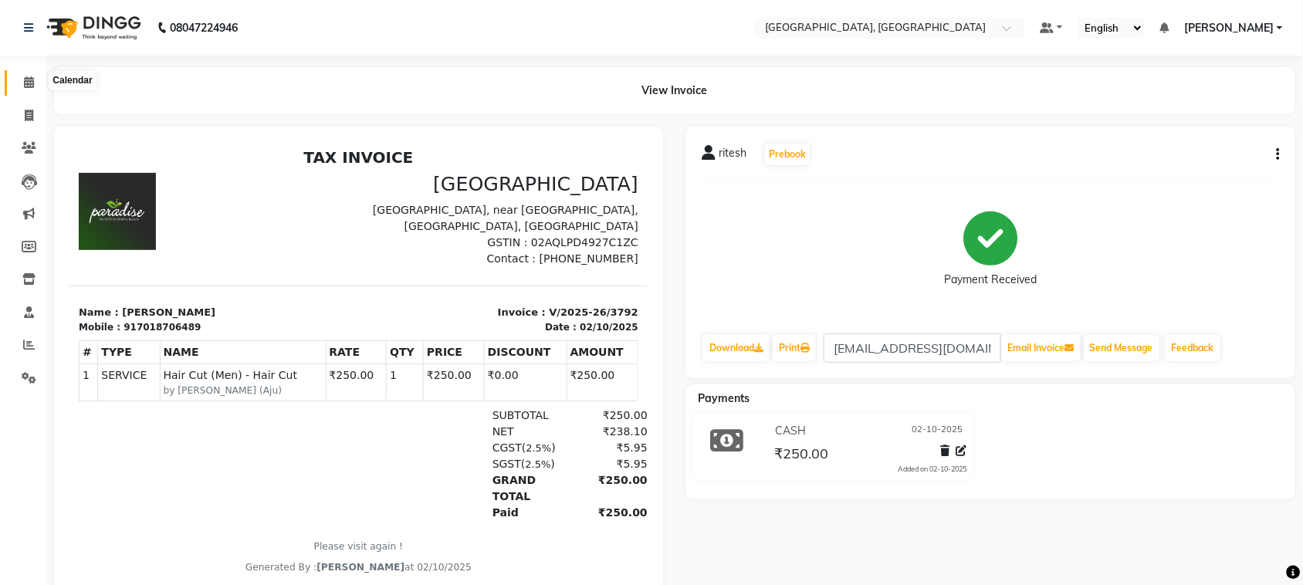
click at [24, 82] on icon at bounding box center [29, 82] width 10 height 12
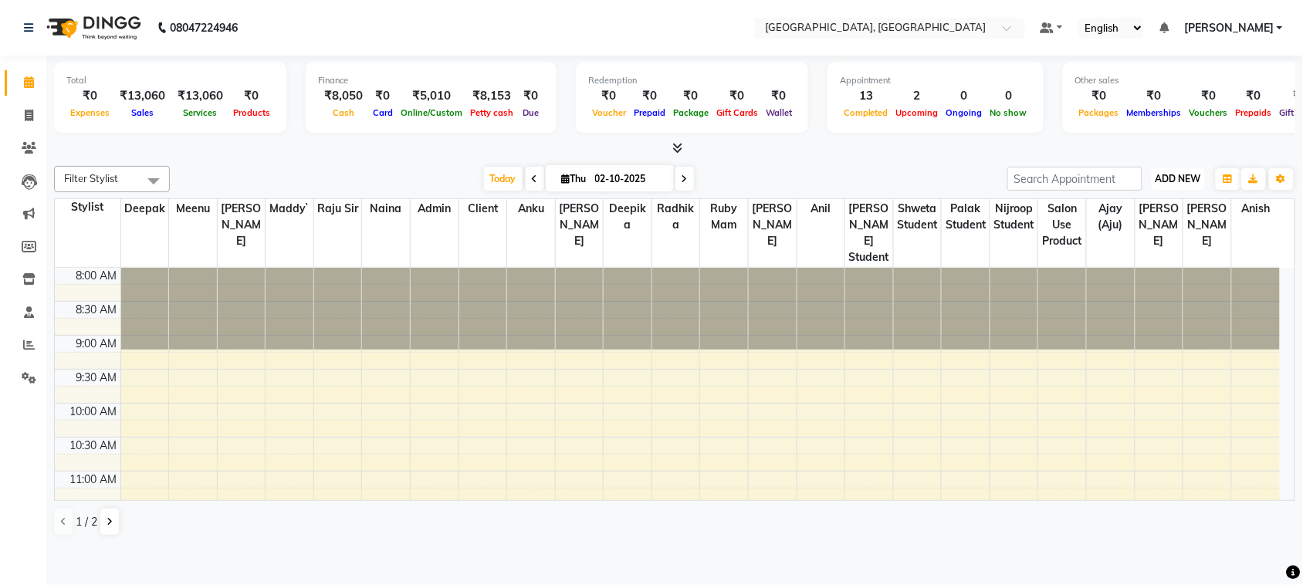
click at [1156, 185] on span "ADD NEW" at bounding box center [1179, 179] width 46 height 12
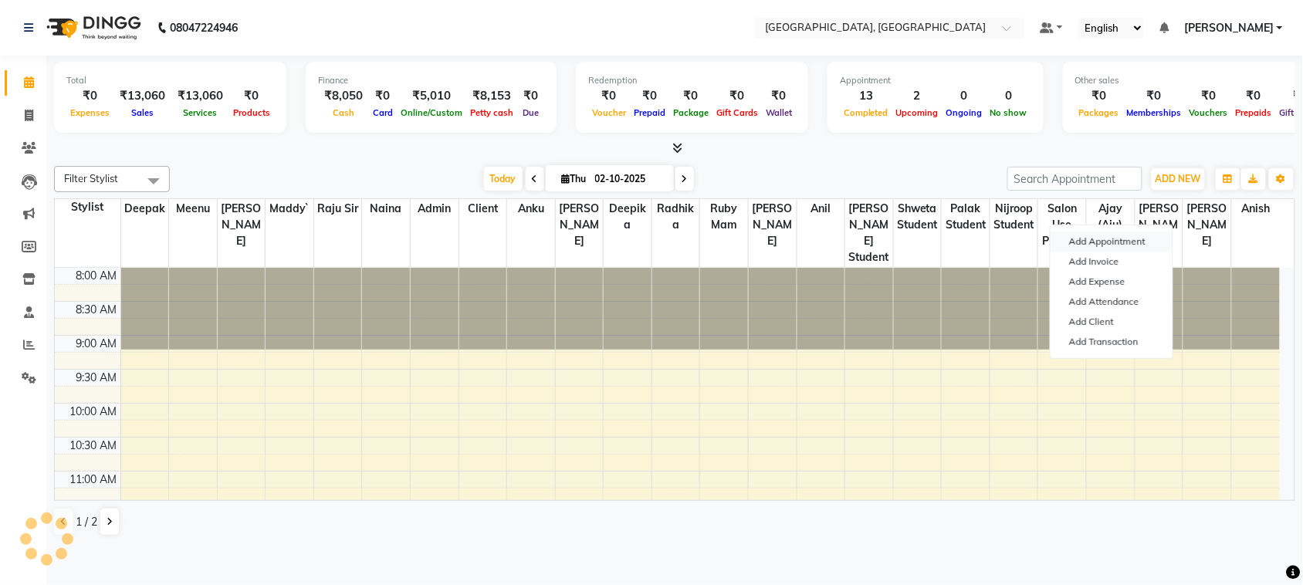
click at [1105, 249] on button "Add Appointment" at bounding box center [1112, 242] width 122 height 20
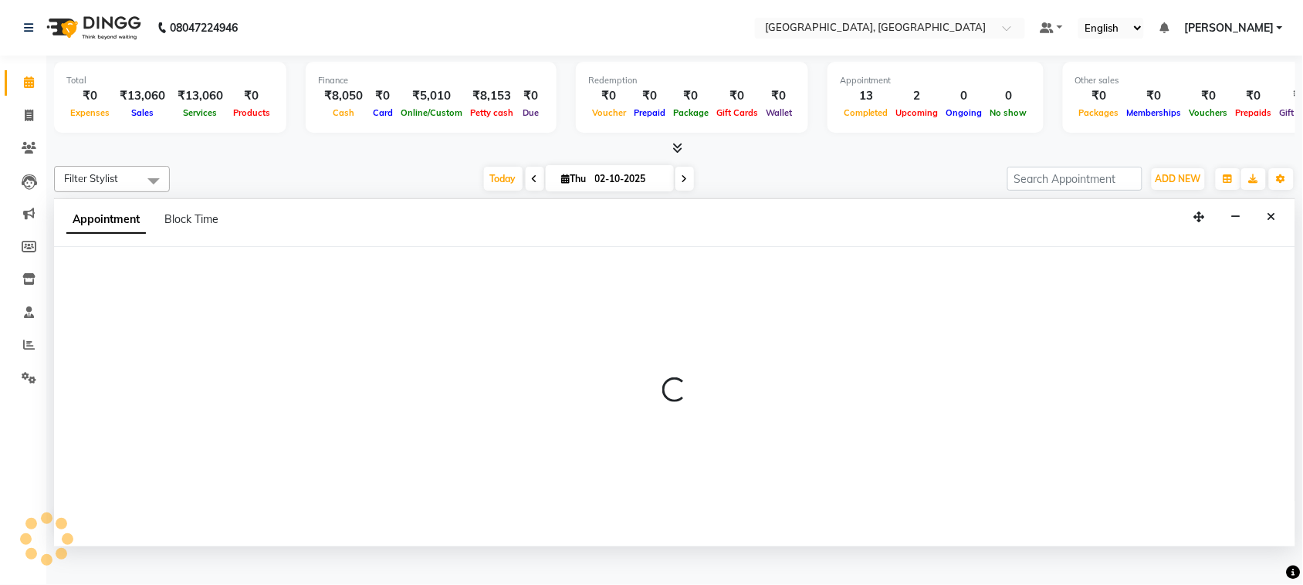
scroll to position [6, 0]
select select "540"
select select "tentative"
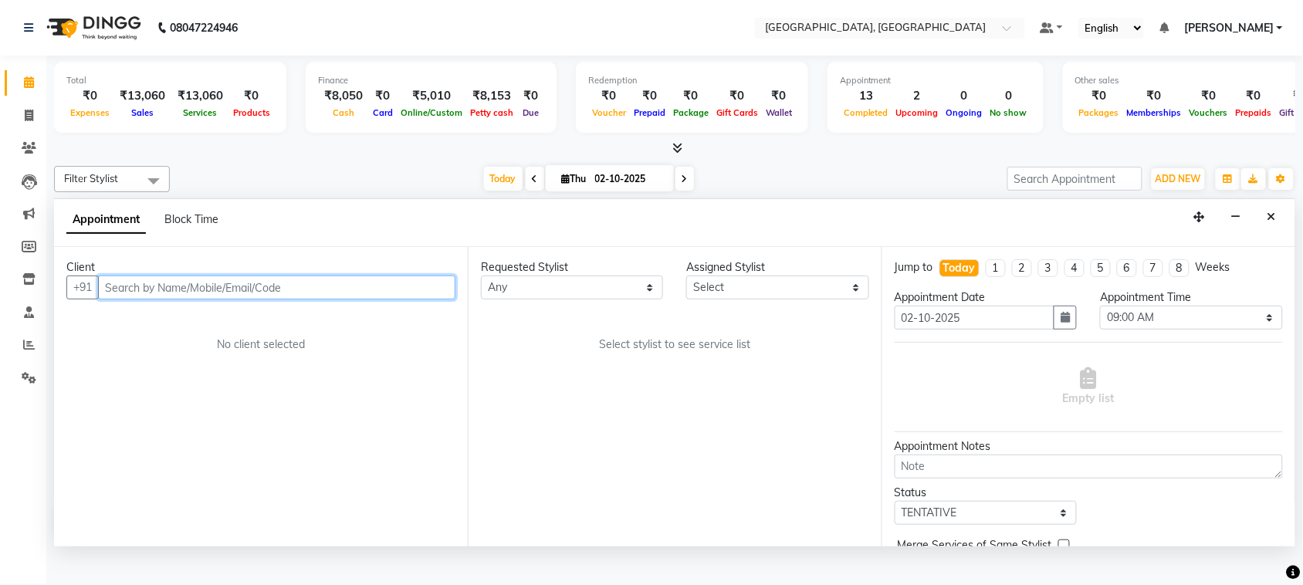
click at [186, 300] on input "text" at bounding box center [277, 288] width 358 height 24
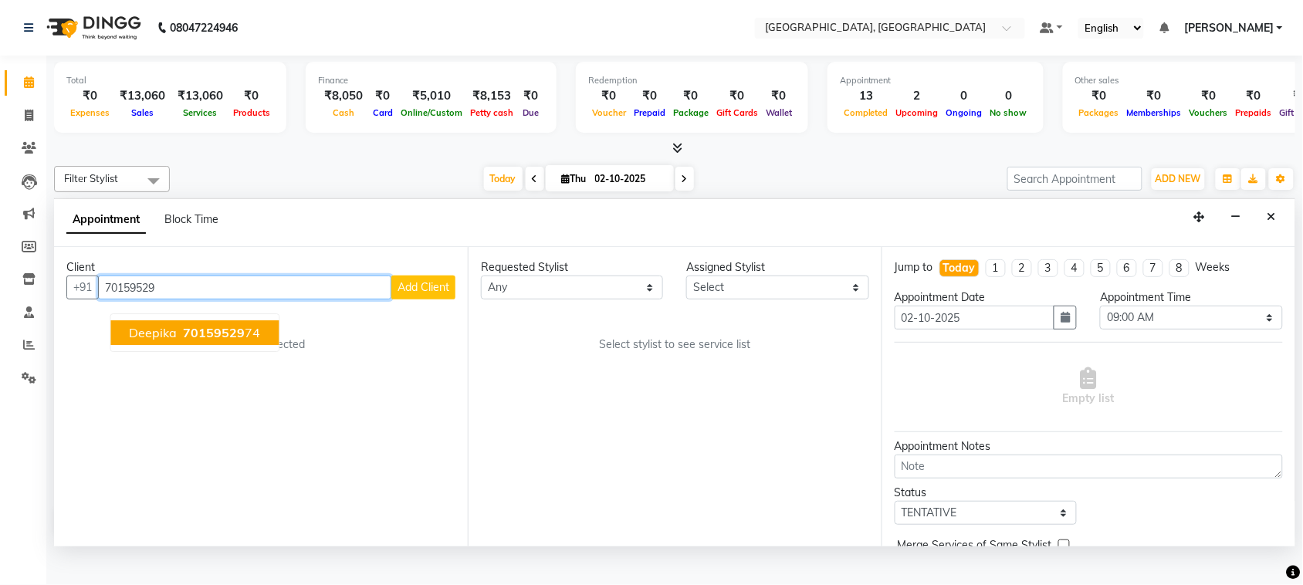
click at [178, 341] on span "deepika" at bounding box center [154, 333] width 48 height 15
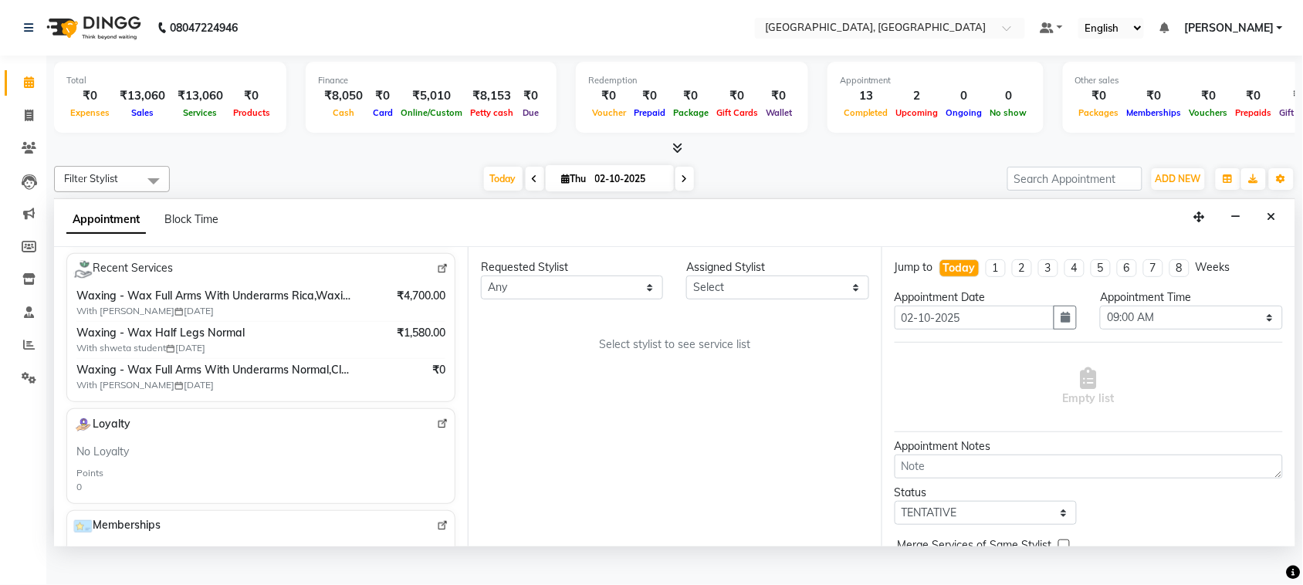
scroll to position [288, 0]
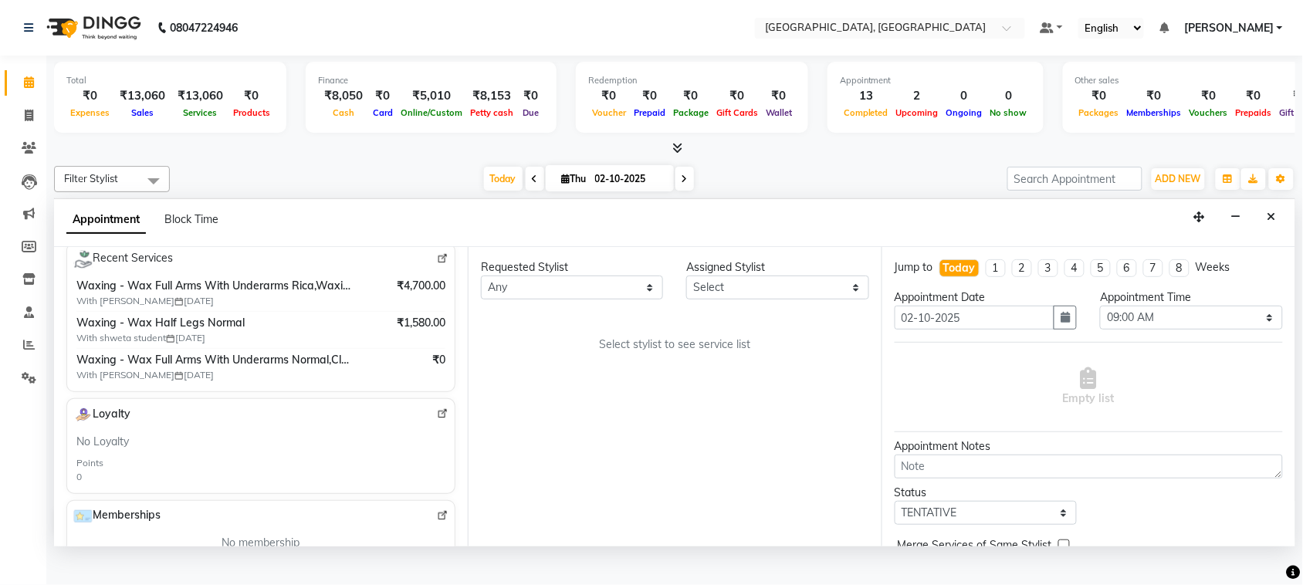
type input "7015952974"
click at [568, 300] on select "Any admin Ajay (Aju) anil Anish anku Client Deepak deepika HEENA kawaljit Maddy…" at bounding box center [572, 288] width 182 height 24
select select "29611"
click at [484, 300] on select "Any admin Ajay (Aju) anil Anish anku Client Deepak deepika HEENA kawaljit Maddy…" at bounding box center [572, 288] width 182 height 24
select select "29611"
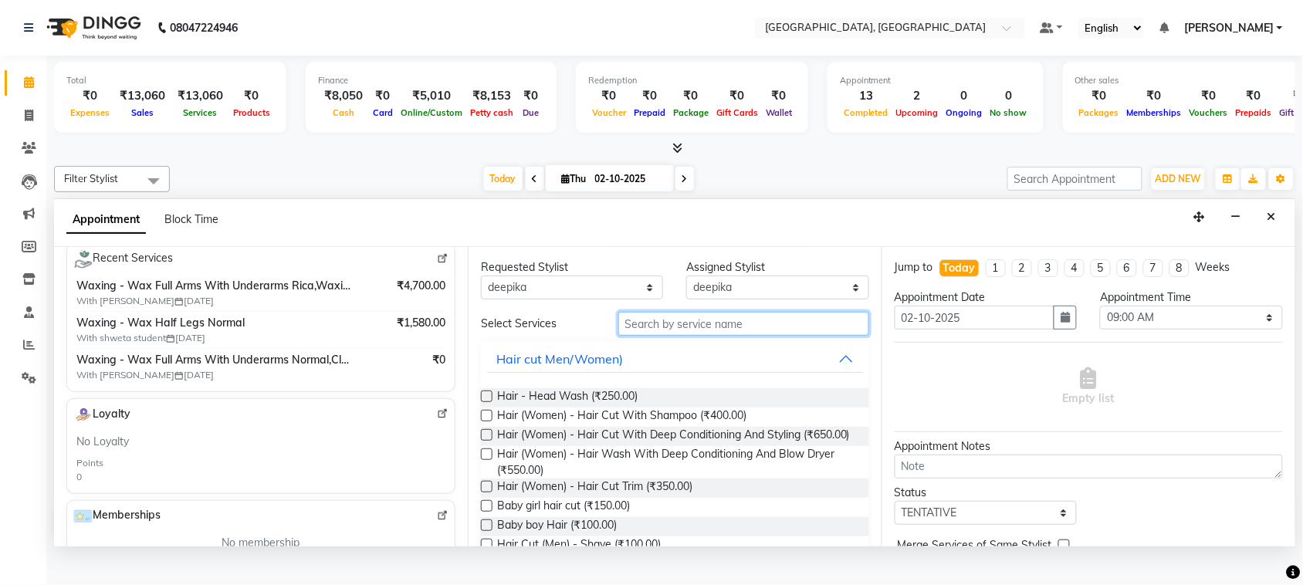
click at [730, 336] on input "text" at bounding box center [743, 324] width 251 height 24
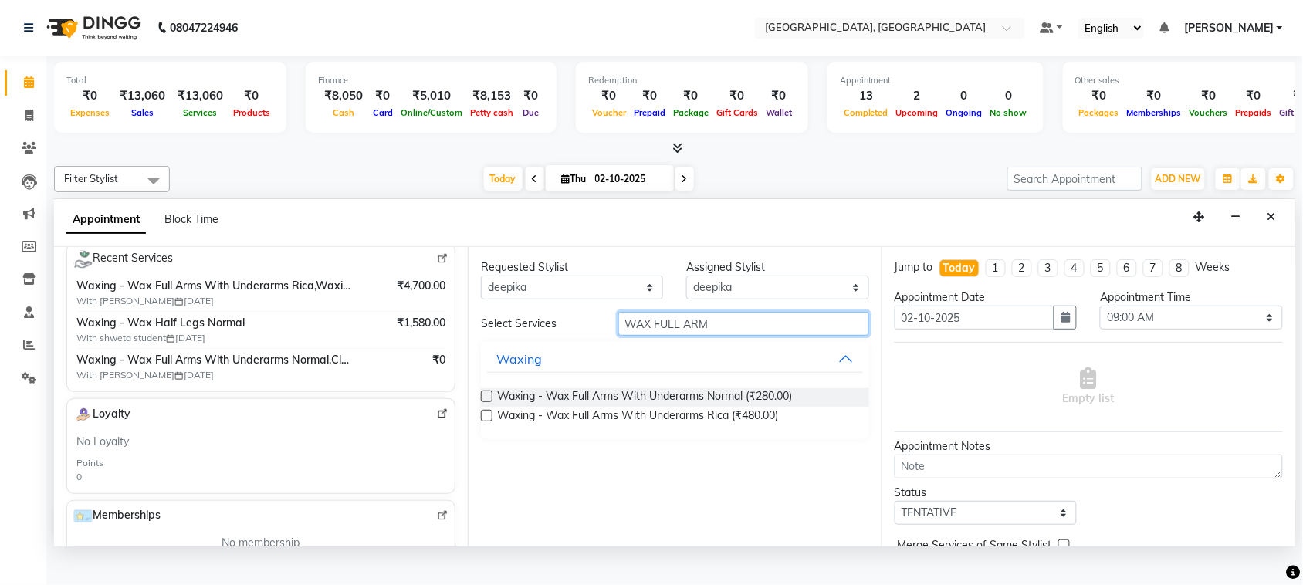
type input "WAX FULL ARM"
click at [493, 422] on label at bounding box center [487, 416] width 12 height 12
click at [491, 422] on input "checkbox" at bounding box center [486, 417] width 10 height 10
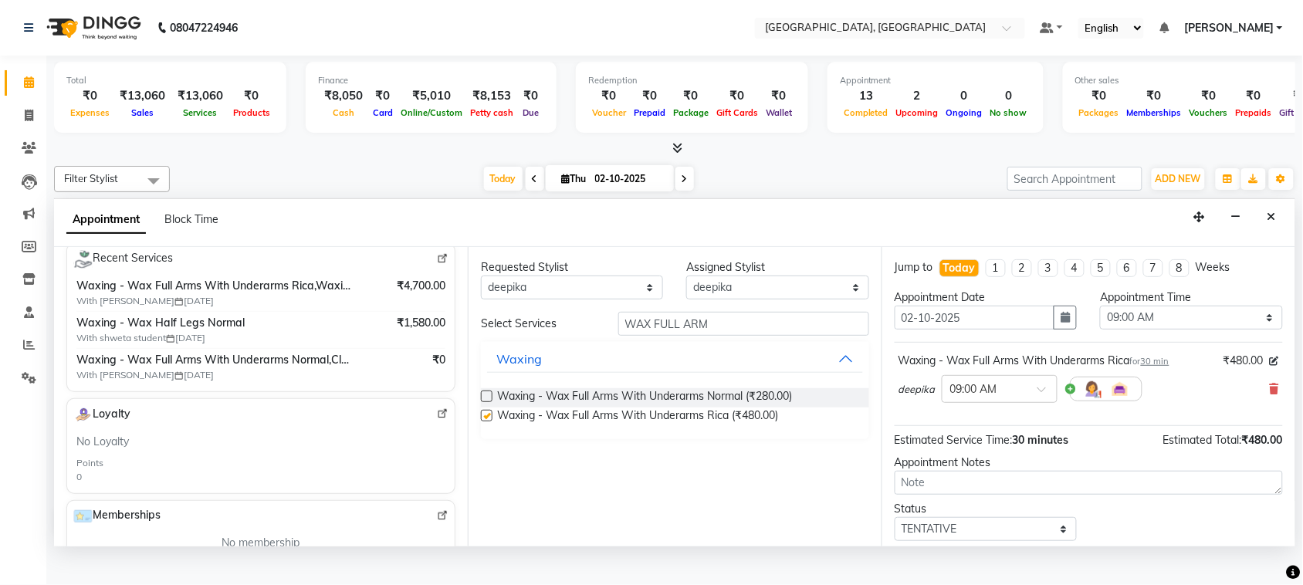
checkbox input "false"
click at [785, 336] on input "WAX FULL ARM" at bounding box center [743, 324] width 251 height 24
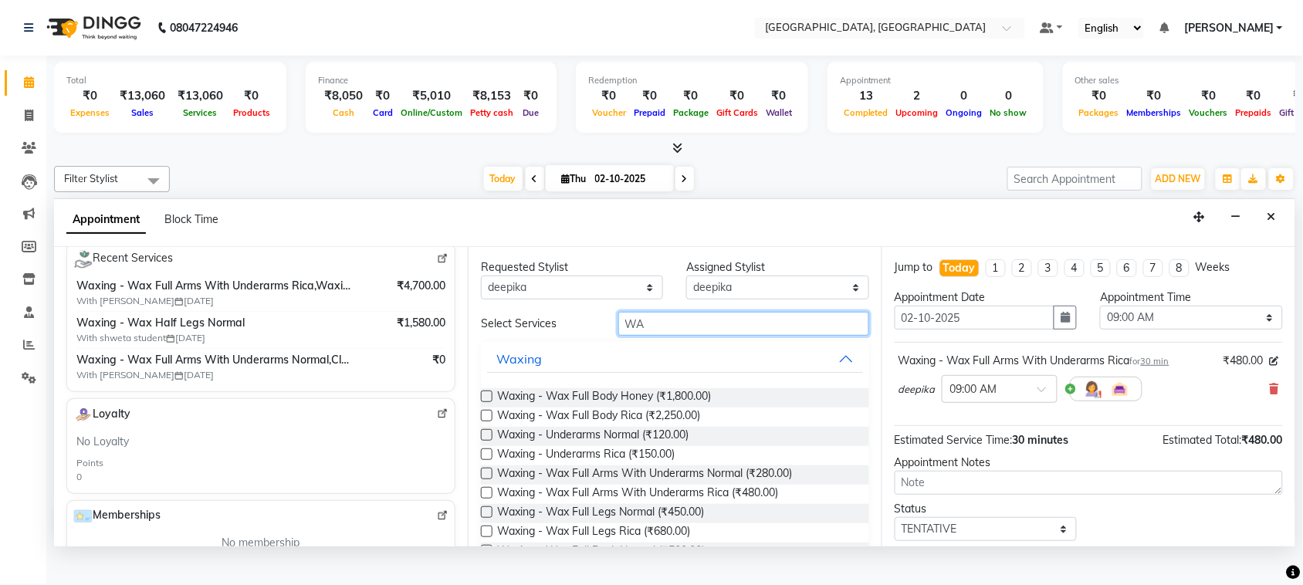
type input "W"
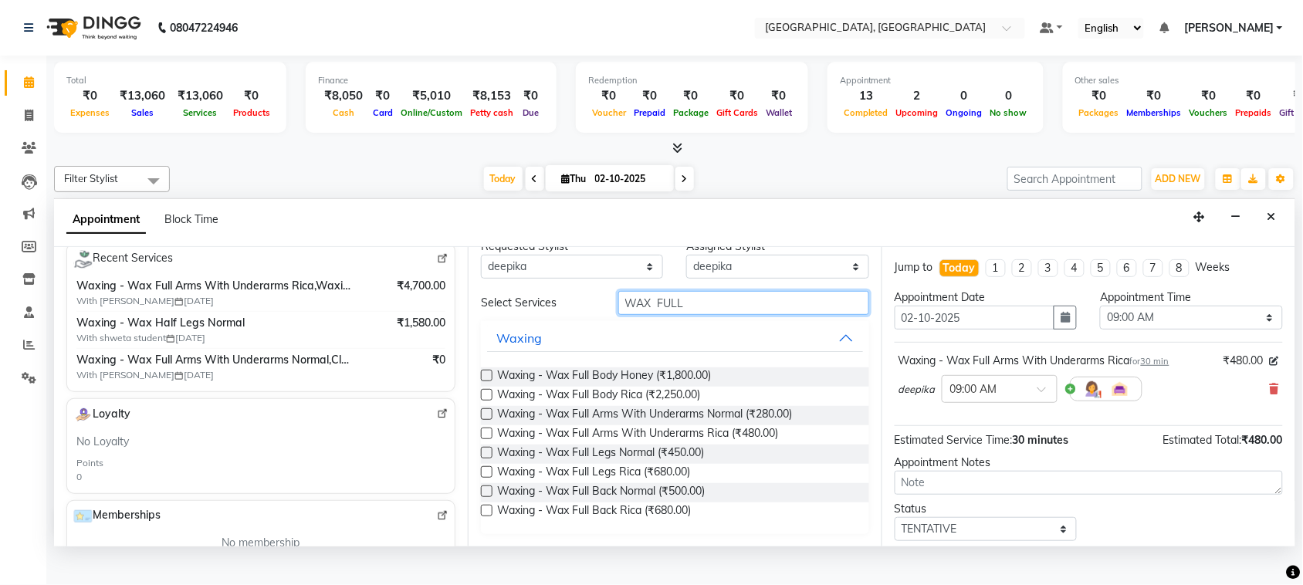
scroll to position [0, 0]
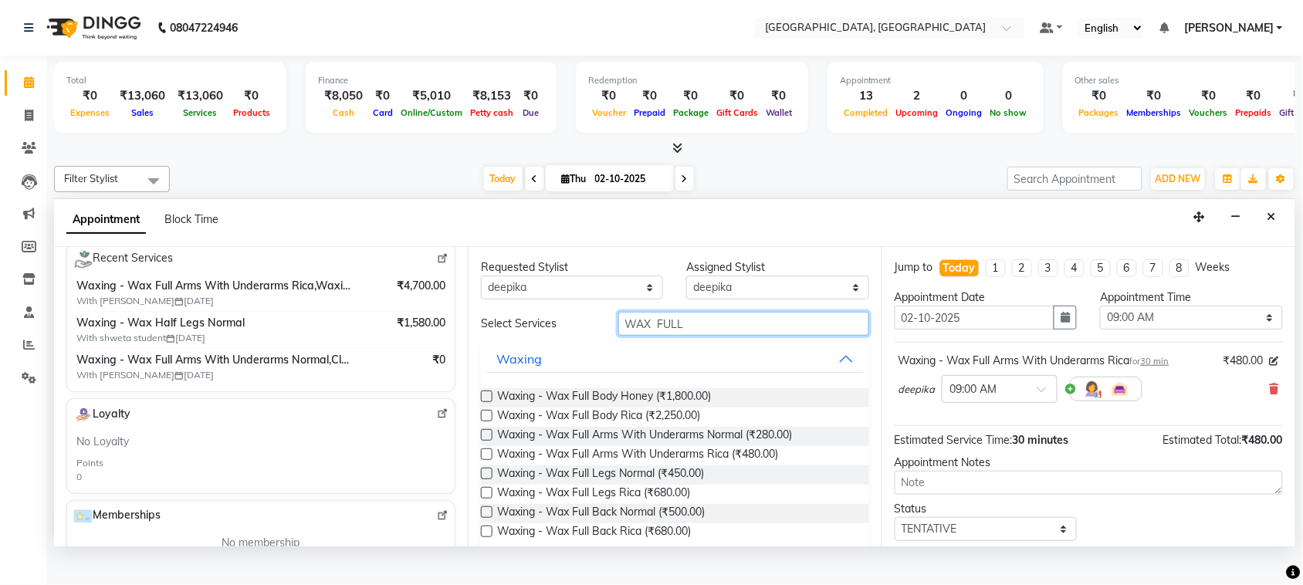
click at [714, 336] on input "WAX FULL" at bounding box center [743, 324] width 251 height 24
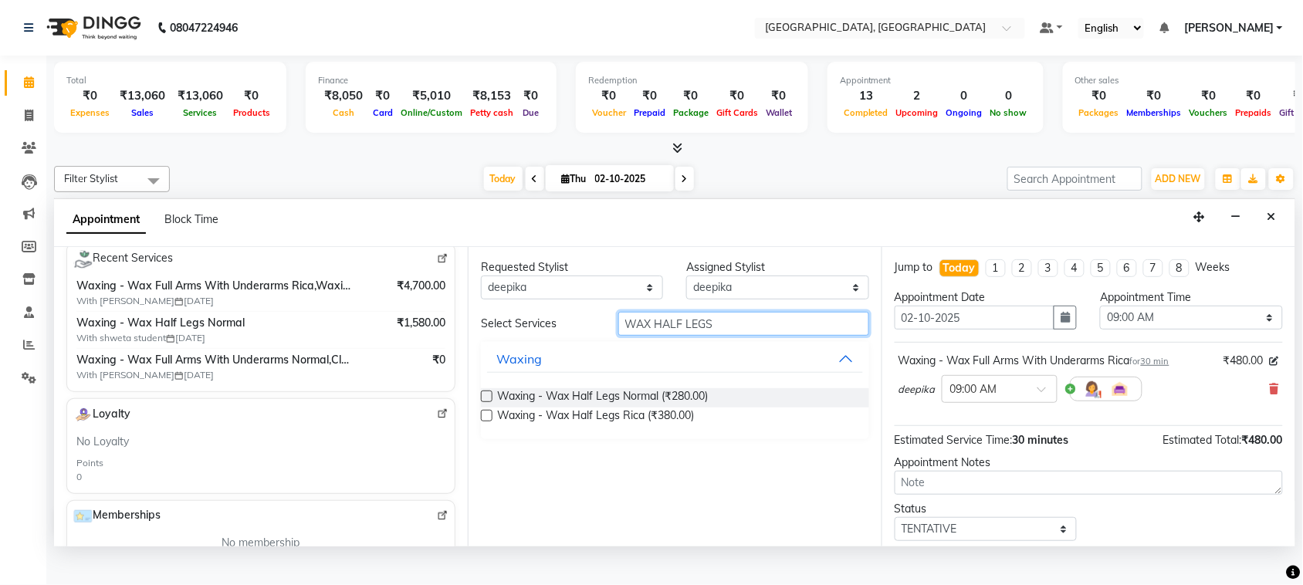
type input "WAX HALF LEGS"
click at [493, 422] on label at bounding box center [487, 416] width 12 height 12
click at [491, 422] on input "checkbox" at bounding box center [486, 417] width 10 height 10
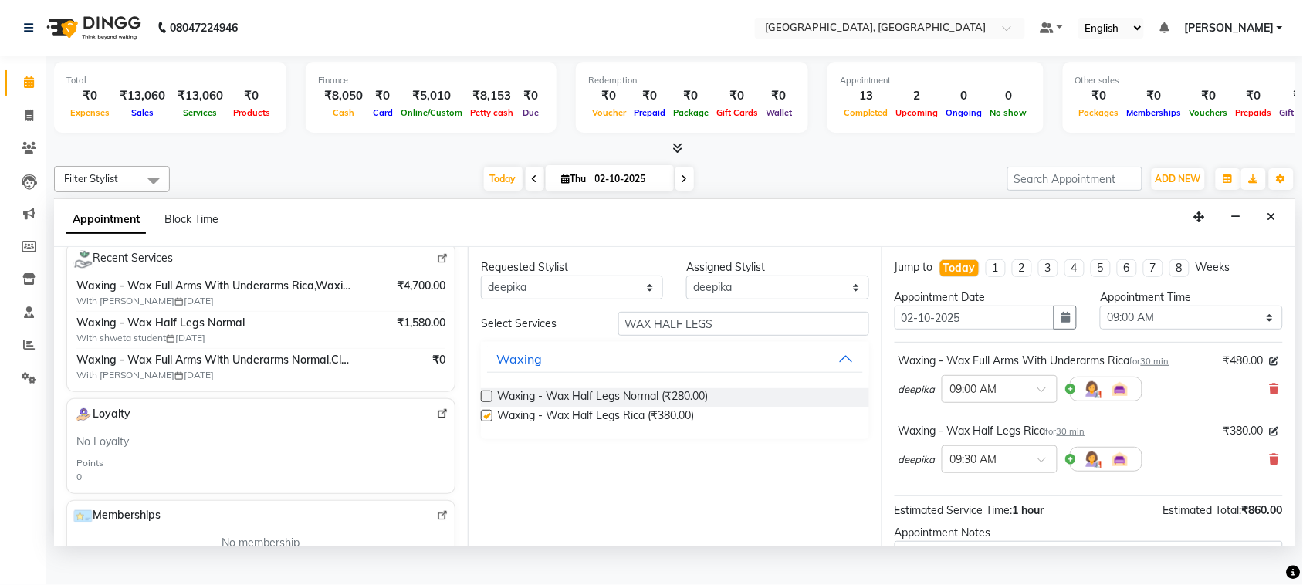
checkbox input "false"
click at [754, 336] on input "WAX HALF LEGS" at bounding box center [743, 324] width 251 height 24
click at [757, 336] on input "WAX HALF LEGS" at bounding box center [743, 324] width 251 height 24
type input "W"
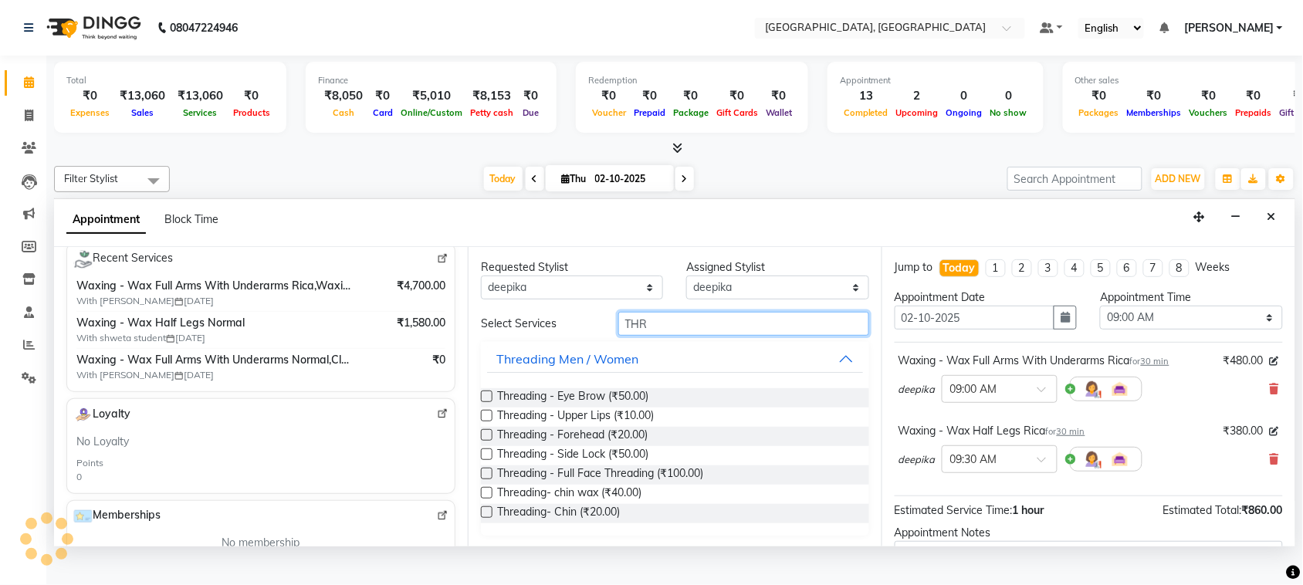
type input "THR"
click at [493, 402] on label at bounding box center [487, 397] width 12 height 12
click at [491, 403] on input "checkbox" at bounding box center [486, 398] width 10 height 10
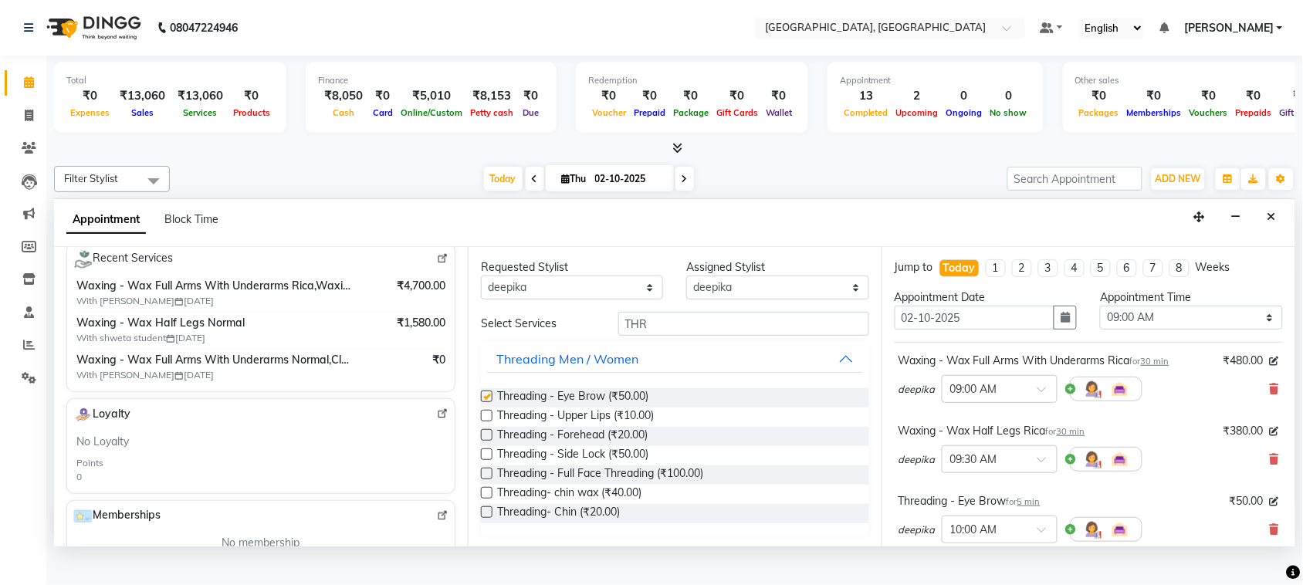
checkbox input "false"
click at [493, 422] on label at bounding box center [487, 416] width 12 height 12
click at [491, 422] on input "checkbox" at bounding box center [486, 417] width 10 height 10
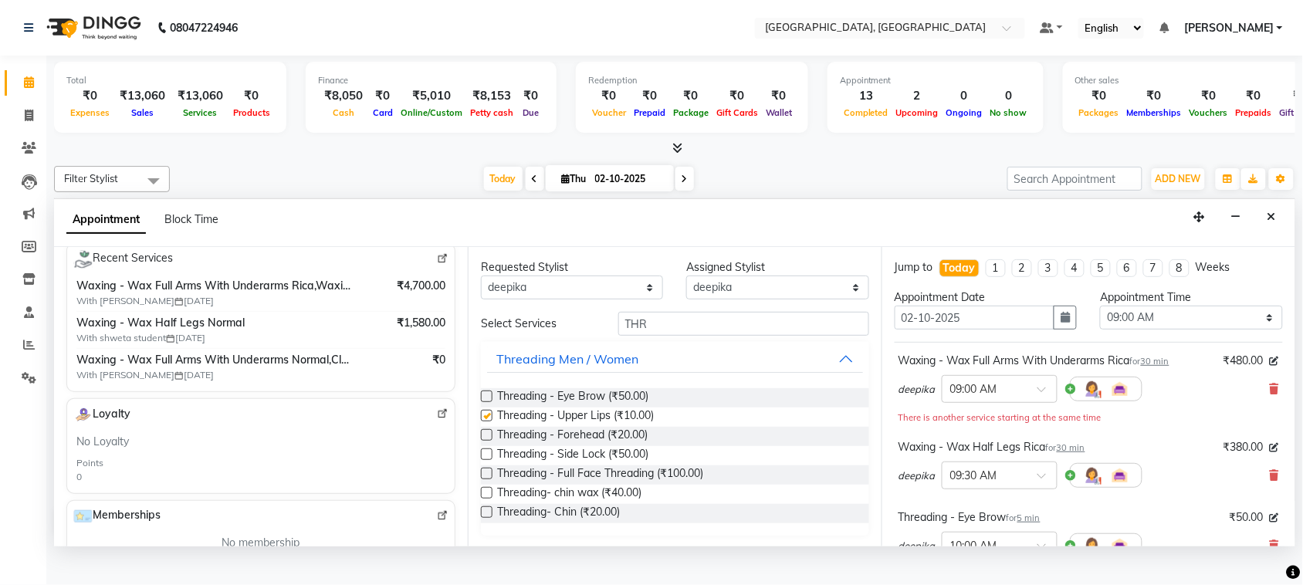
checkbox input "false"
click at [493, 441] on label at bounding box center [487, 435] width 12 height 12
click at [491, 442] on input "checkbox" at bounding box center [486, 437] width 10 height 10
checkbox input "false"
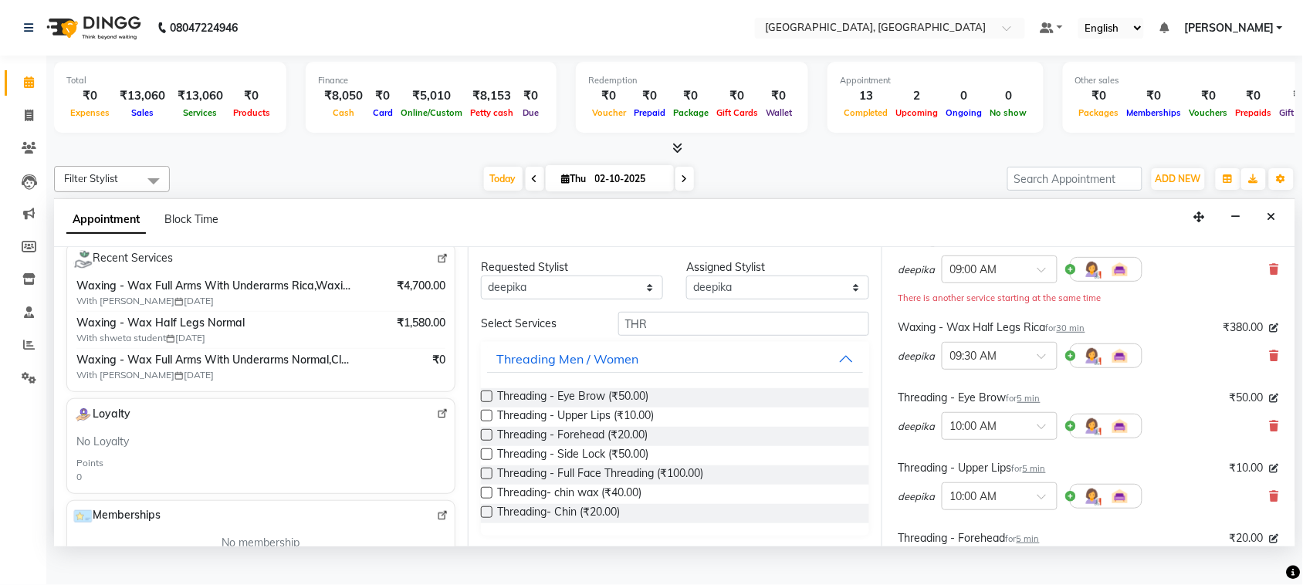
scroll to position [161, 0]
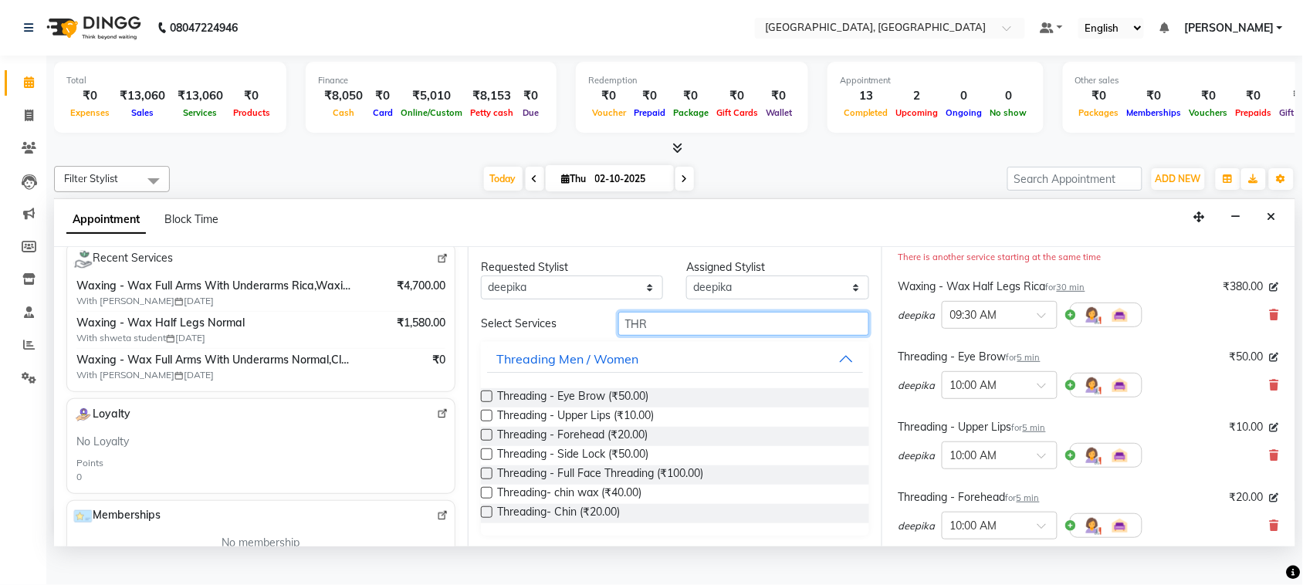
click at [685, 336] on input "THR" at bounding box center [743, 324] width 251 height 24
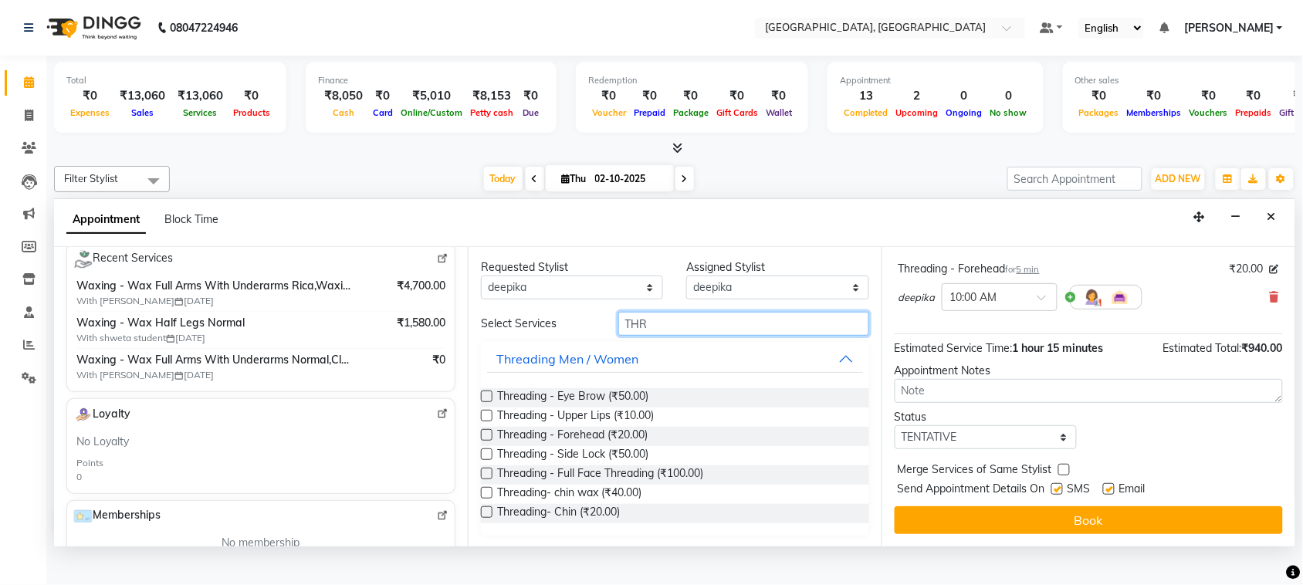
scroll to position [591, 0]
click at [950, 434] on select "Select TENTATIVE CONFIRM CHECK-IN UPCOMING" at bounding box center [986, 437] width 182 height 24
select select "check-in"
click at [898, 425] on select "Select TENTATIVE CONFIRM CHECK-IN UPCOMING" at bounding box center [986, 437] width 182 height 24
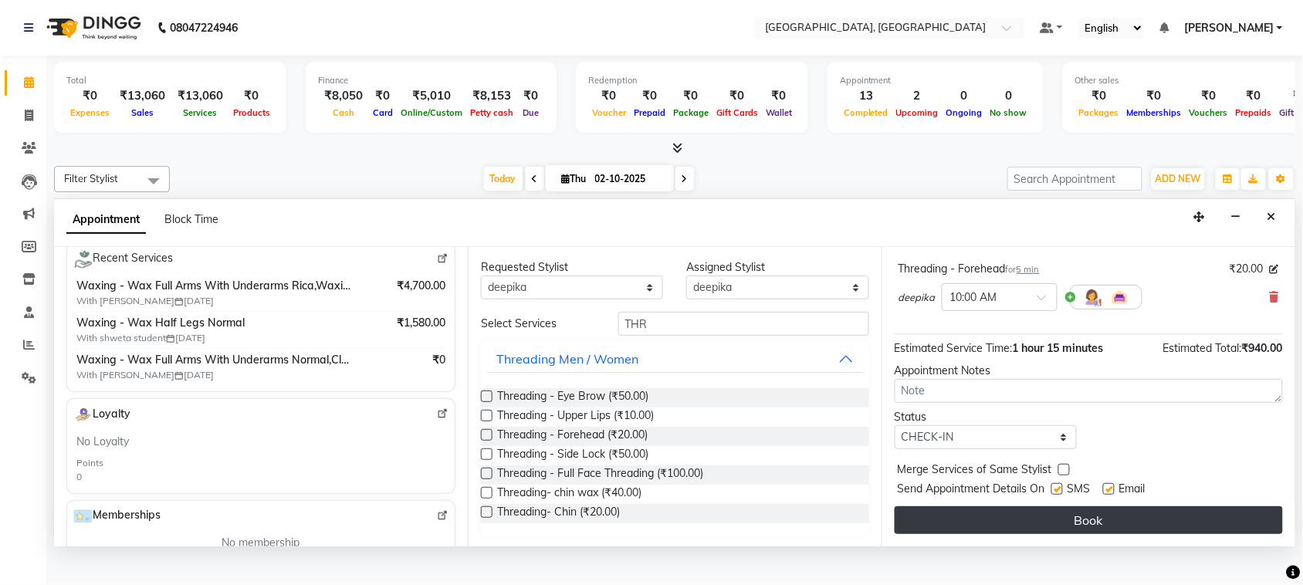
click at [1059, 534] on button "Book" at bounding box center [1089, 521] width 388 height 28
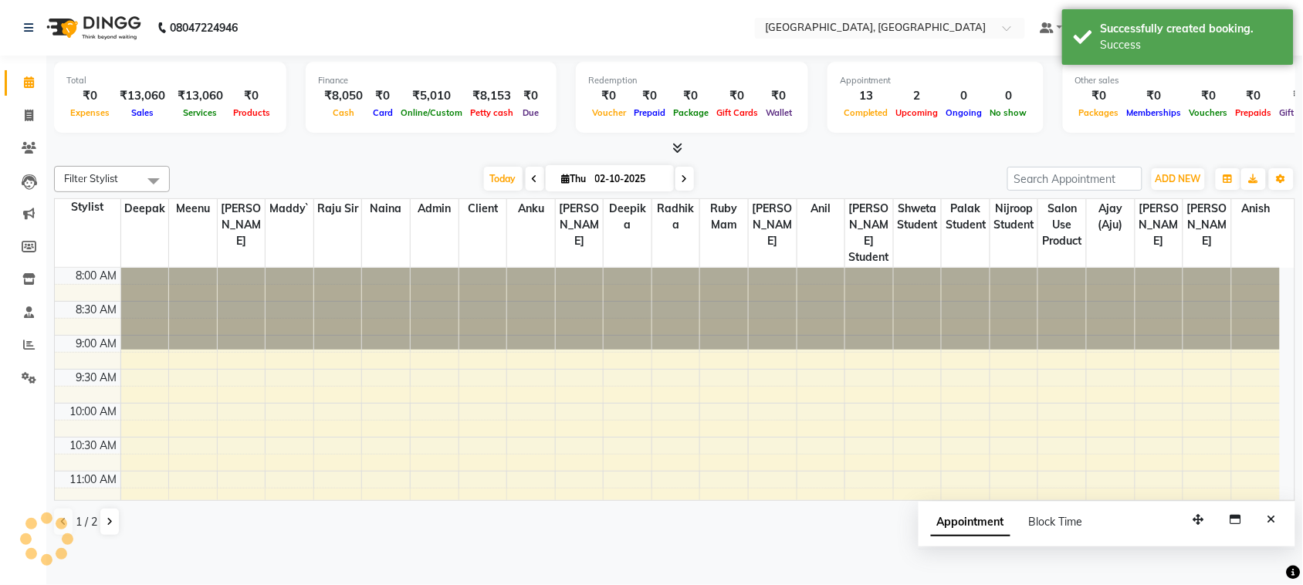
scroll to position [0, 0]
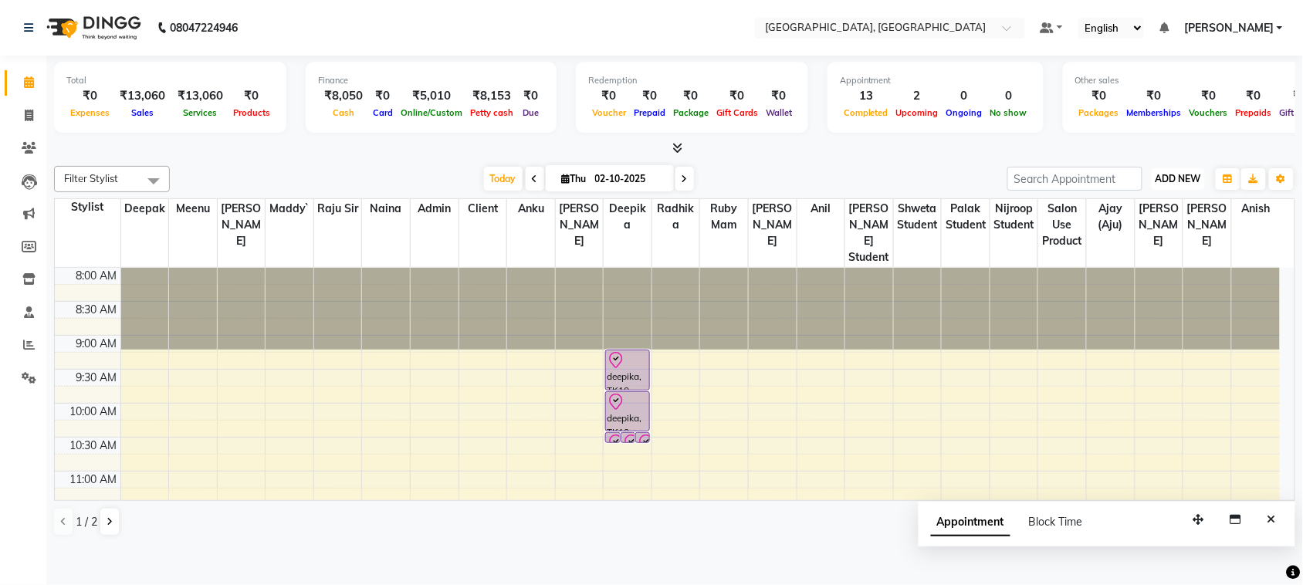
click at [1160, 185] on span "ADD NEW" at bounding box center [1179, 179] width 46 height 12
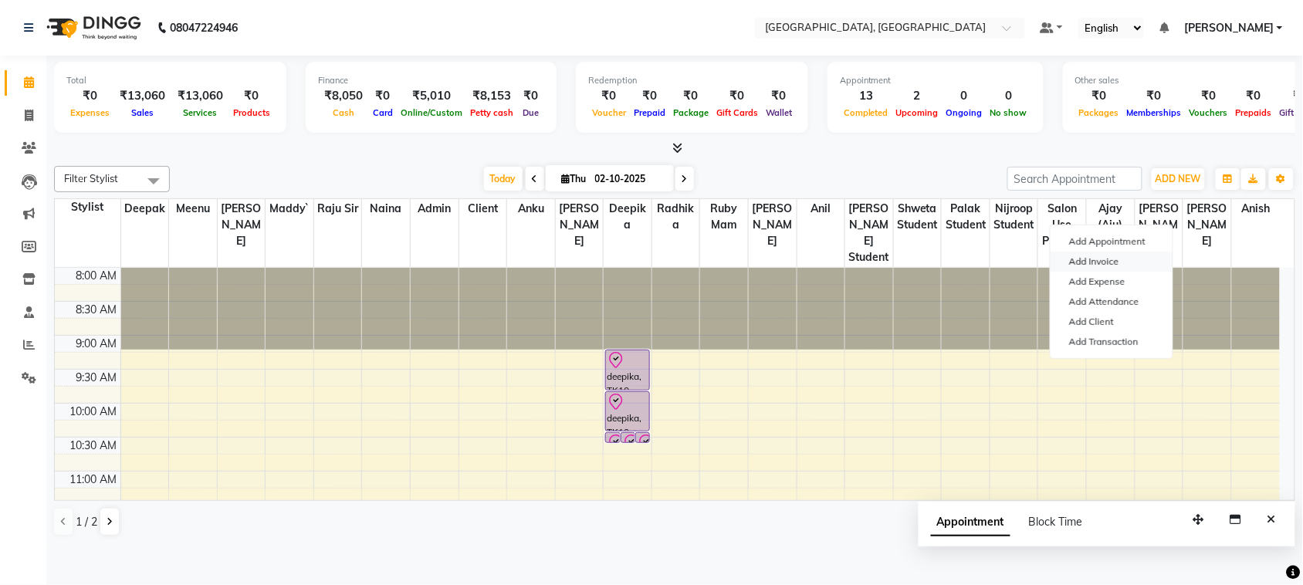
click at [1133, 272] on link "Add Invoice" at bounding box center [1112, 262] width 122 height 20
select select "service"
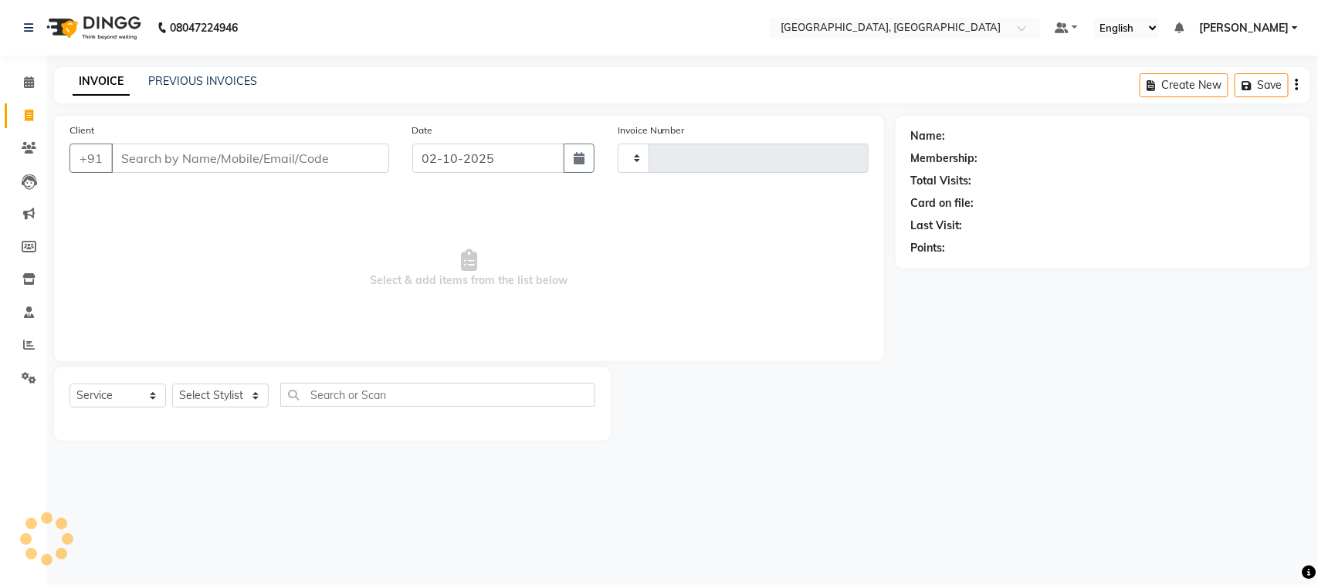
type input "3793"
select select "4462"
click at [199, 173] on input "Client" at bounding box center [250, 158] width 278 height 29
click at [230, 86] on link "PREVIOUS INVOICES" at bounding box center [202, 81] width 109 height 14
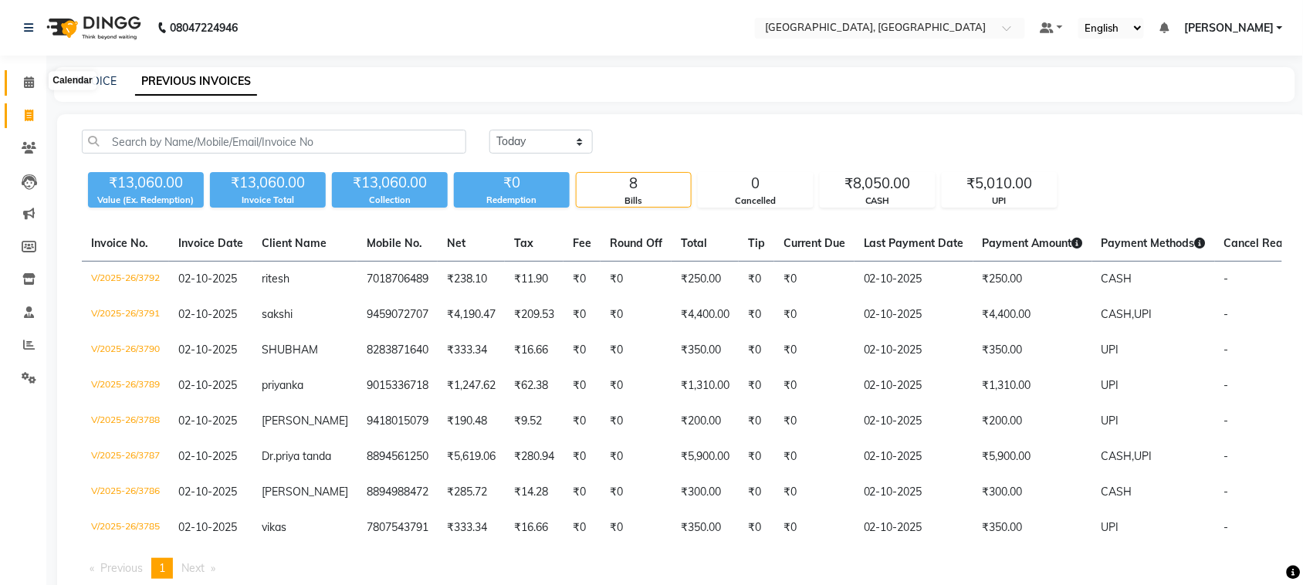
click at [40, 86] on span at bounding box center [28, 83] width 27 height 18
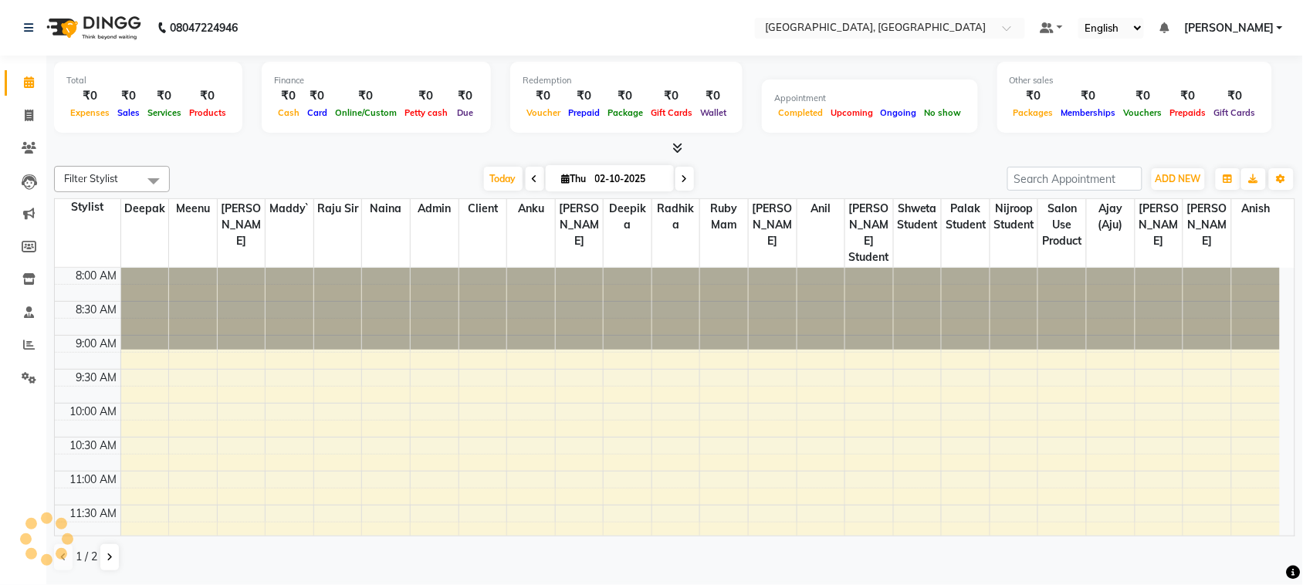
click at [32, 83] on icon at bounding box center [29, 82] width 10 height 12
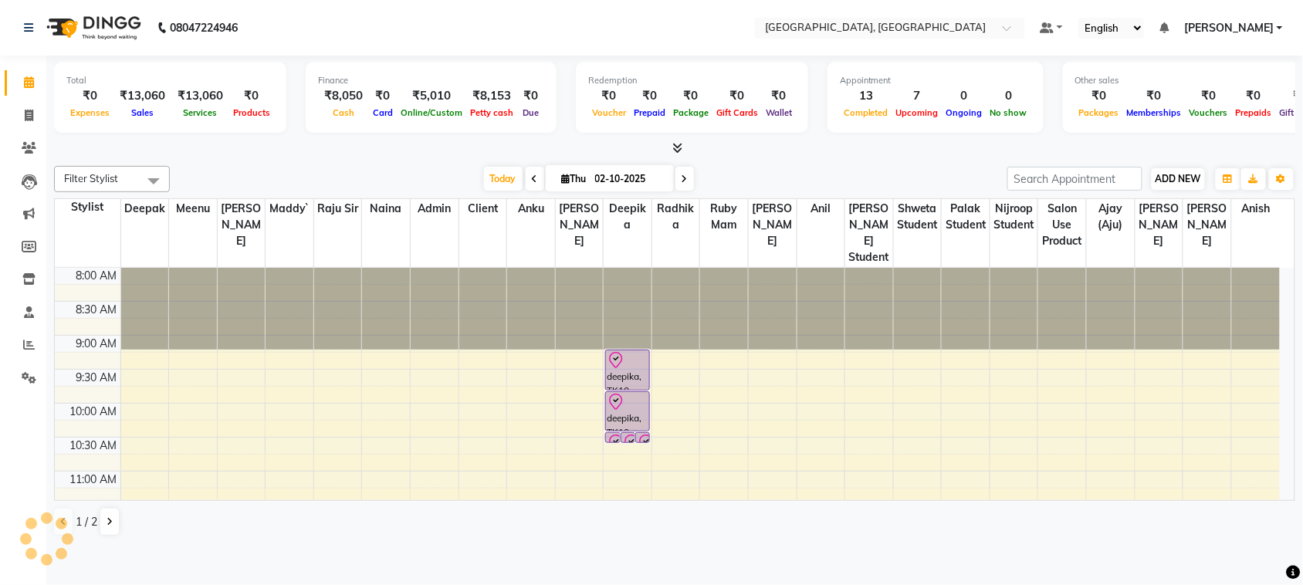
scroll to position [661, 0]
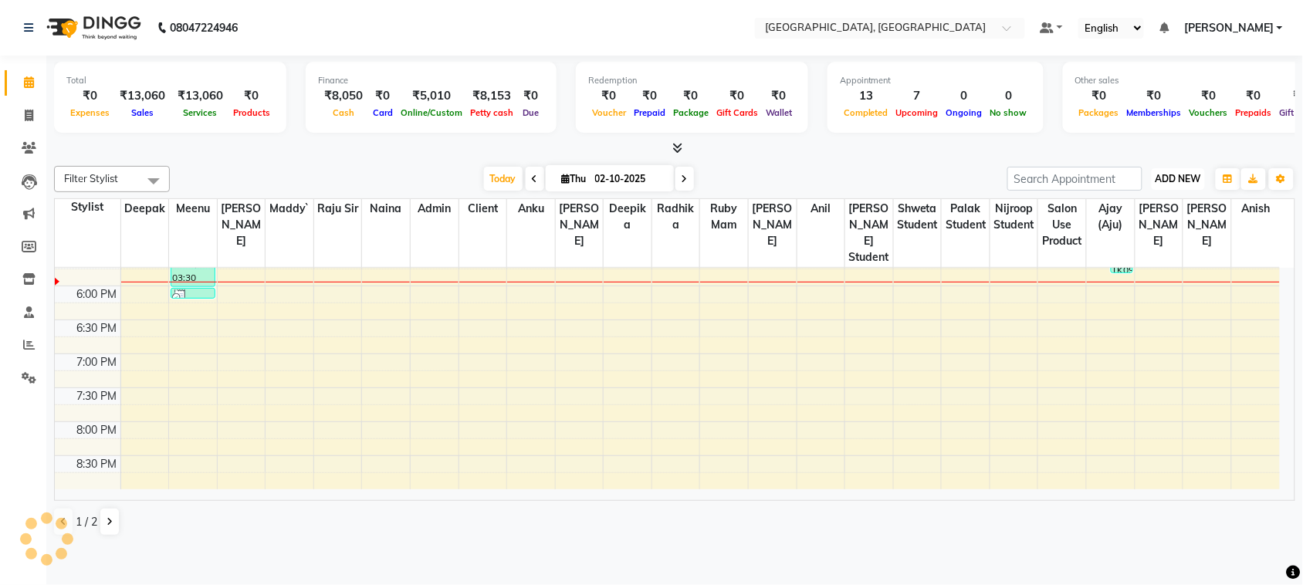
click at [1164, 185] on span "ADD NEW" at bounding box center [1179, 179] width 46 height 12
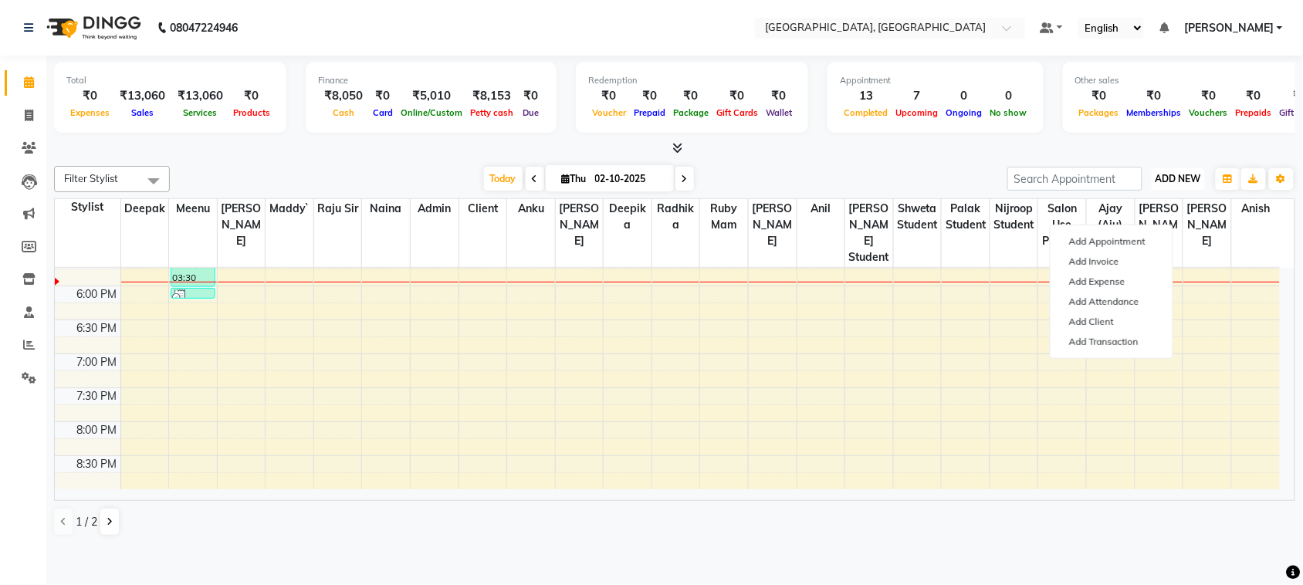
click at [1164, 185] on span "ADD NEW" at bounding box center [1179, 179] width 46 height 12
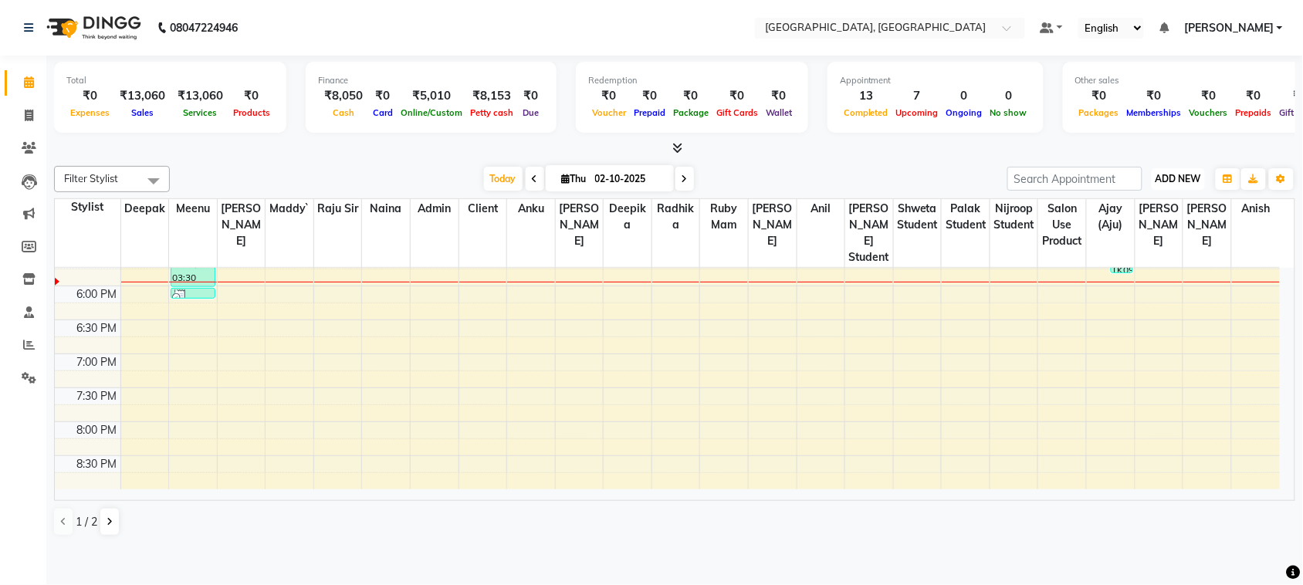
click at [1186, 185] on span "ADD NEW" at bounding box center [1179, 179] width 46 height 12
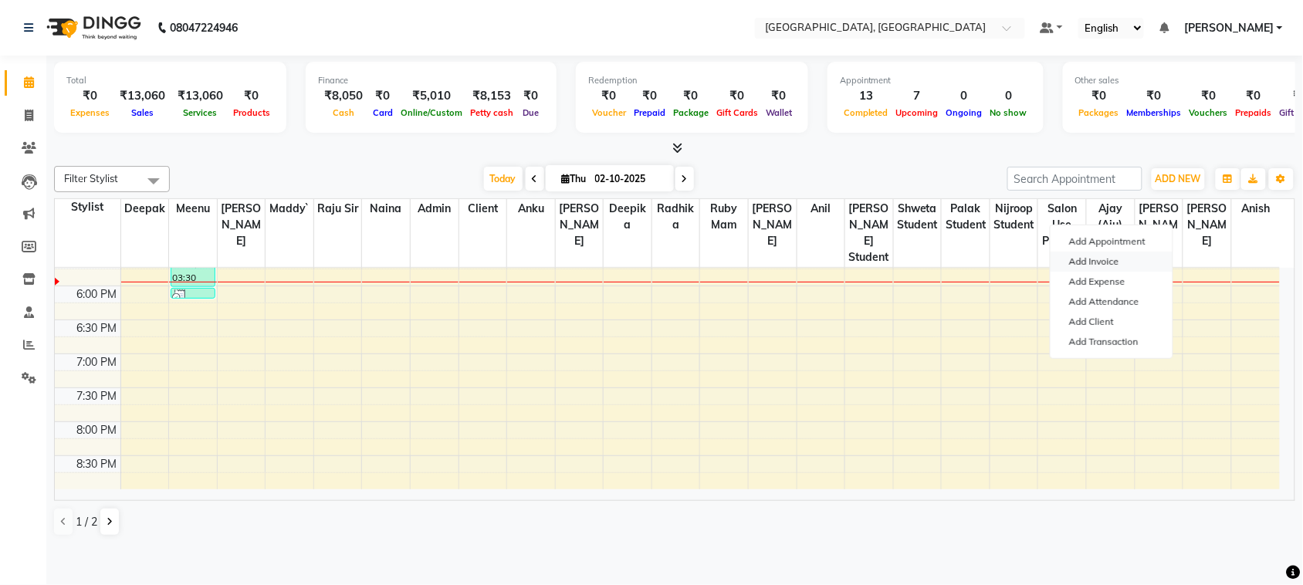
click at [1112, 272] on link "Add Invoice" at bounding box center [1112, 262] width 122 height 20
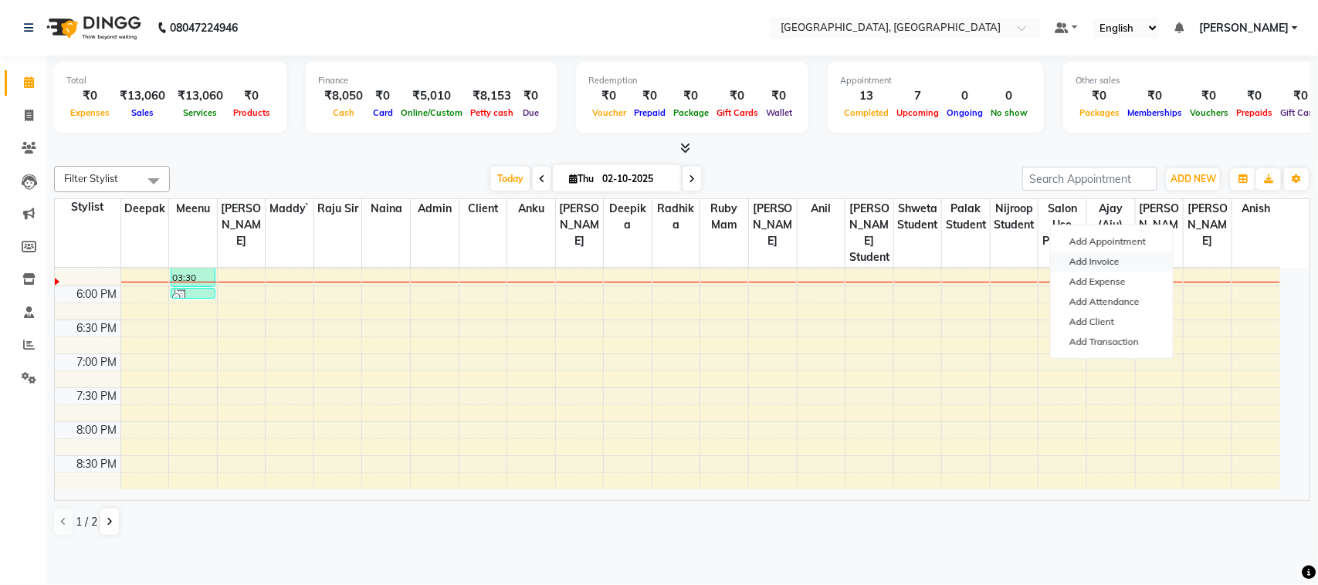
select select "4462"
select select "service"
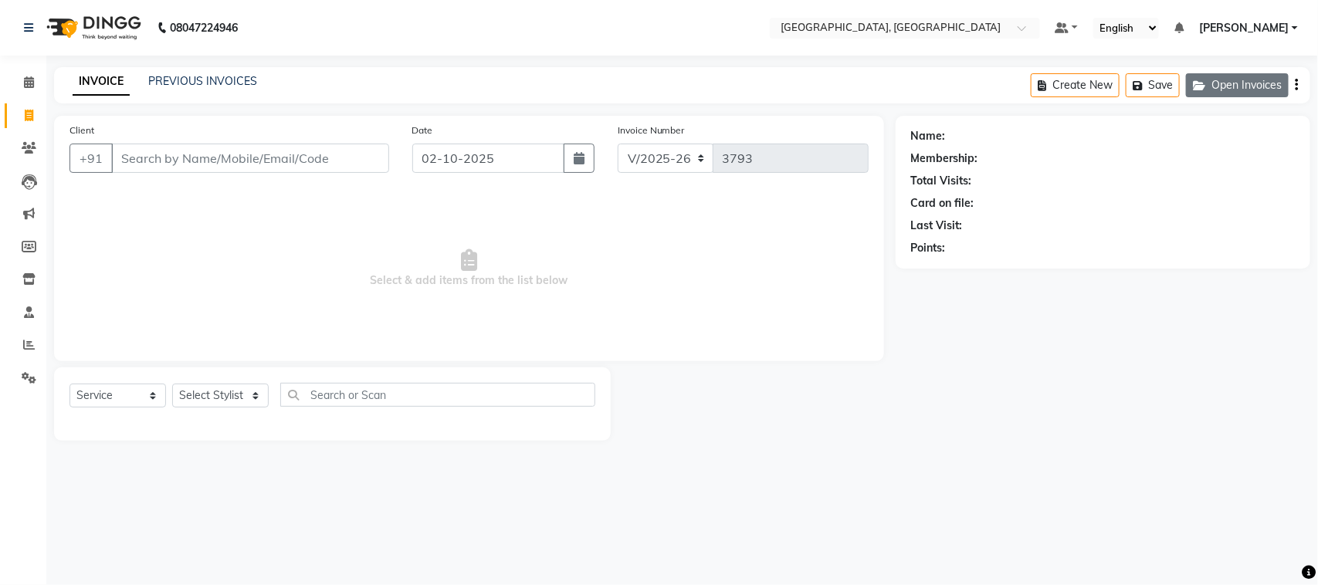
click at [1212, 93] on button "Open Invoices" at bounding box center [1237, 85] width 103 height 24
click at [1232, 89] on button "Open Invoices" at bounding box center [1237, 85] width 103 height 24
click at [1242, 89] on icon "button" at bounding box center [1249, 85] width 15 height 11
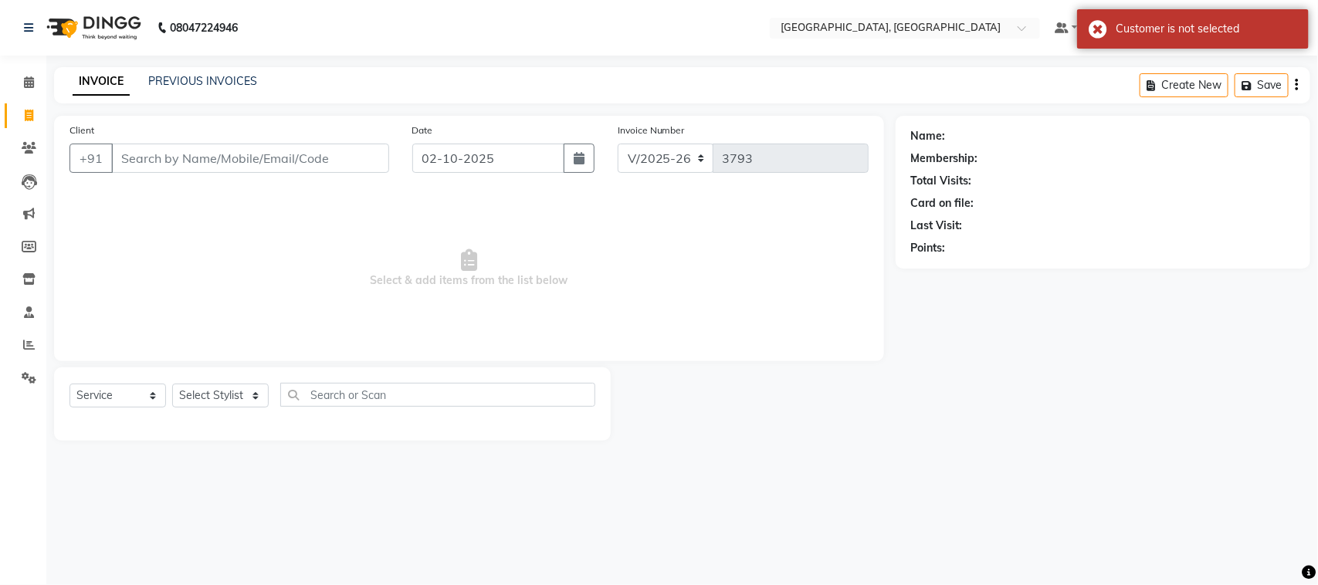
click at [252, 76] on div "INVOICE PREVIOUS INVOICES Create New Save" at bounding box center [682, 85] width 1256 height 36
click at [24, 82] on icon at bounding box center [29, 82] width 10 height 12
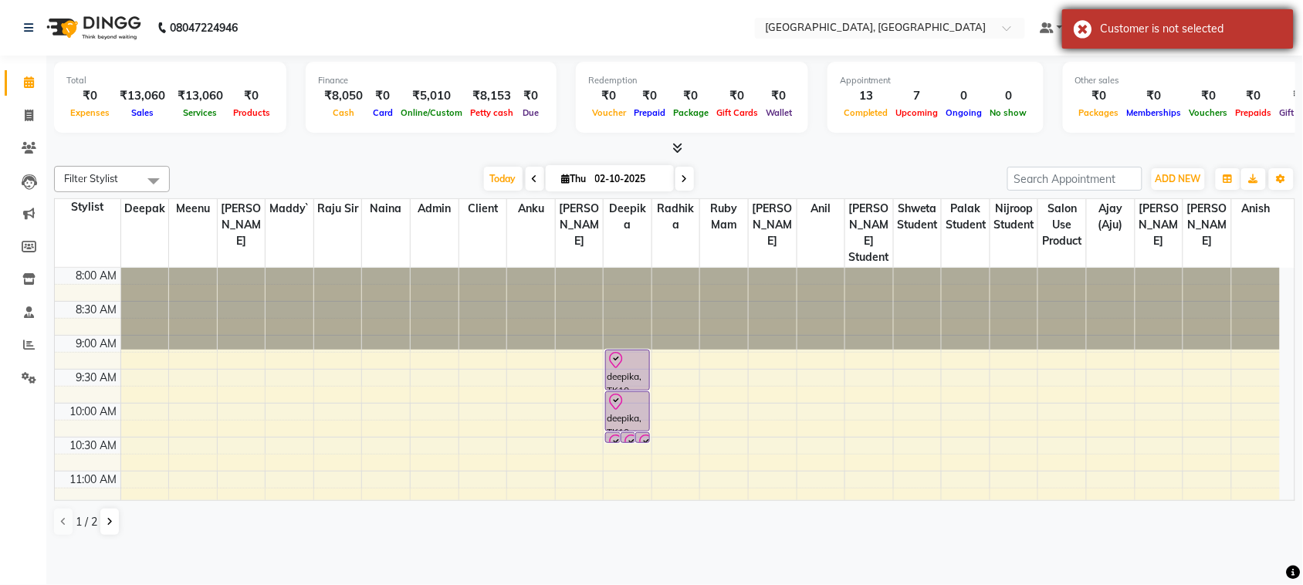
click at [1091, 31] on div "Customer is not selected" at bounding box center [1178, 28] width 232 height 39
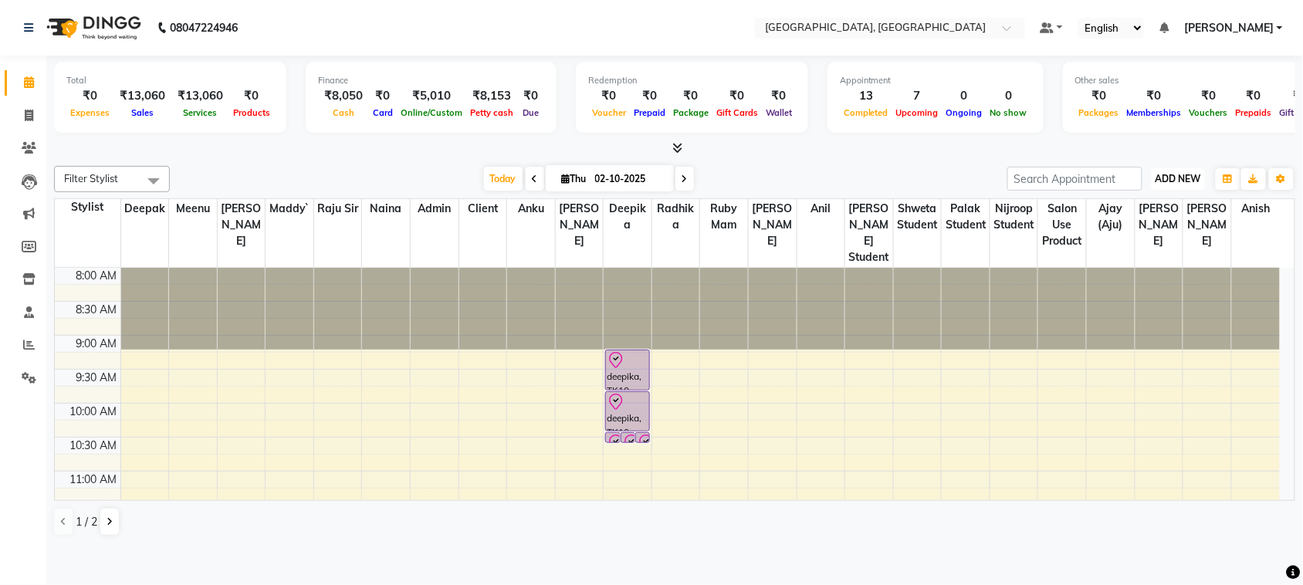
click at [1170, 185] on span "ADD NEW" at bounding box center [1179, 179] width 46 height 12
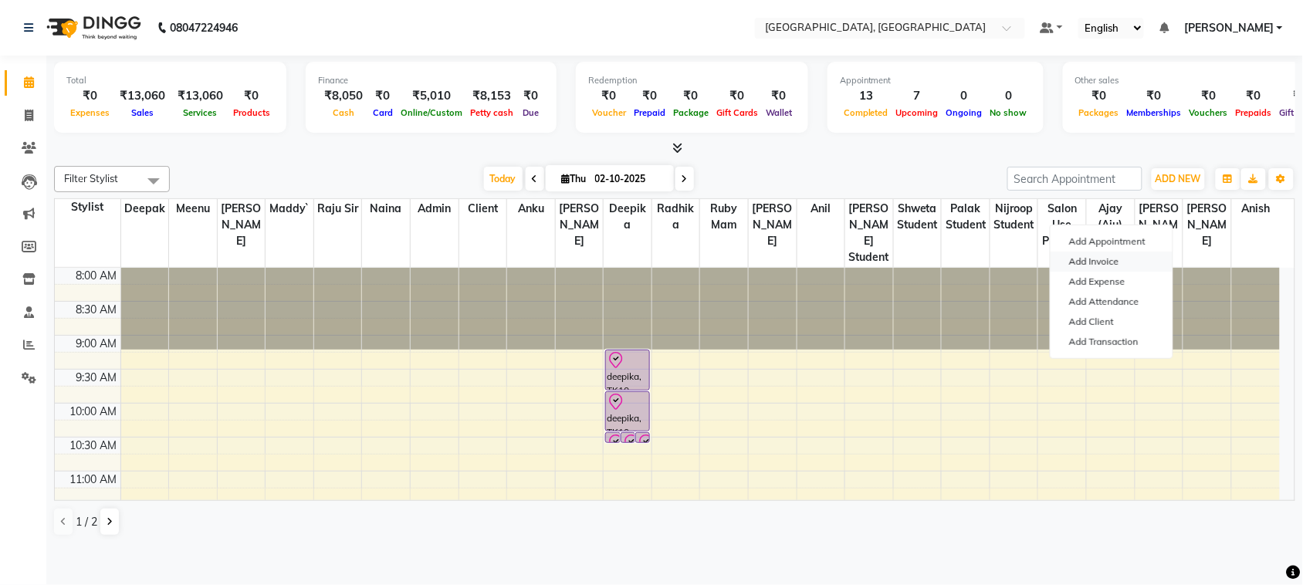
click at [1091, 272] on link "Add Invoice" at bounding box center [1112, 262] width 122 height 20
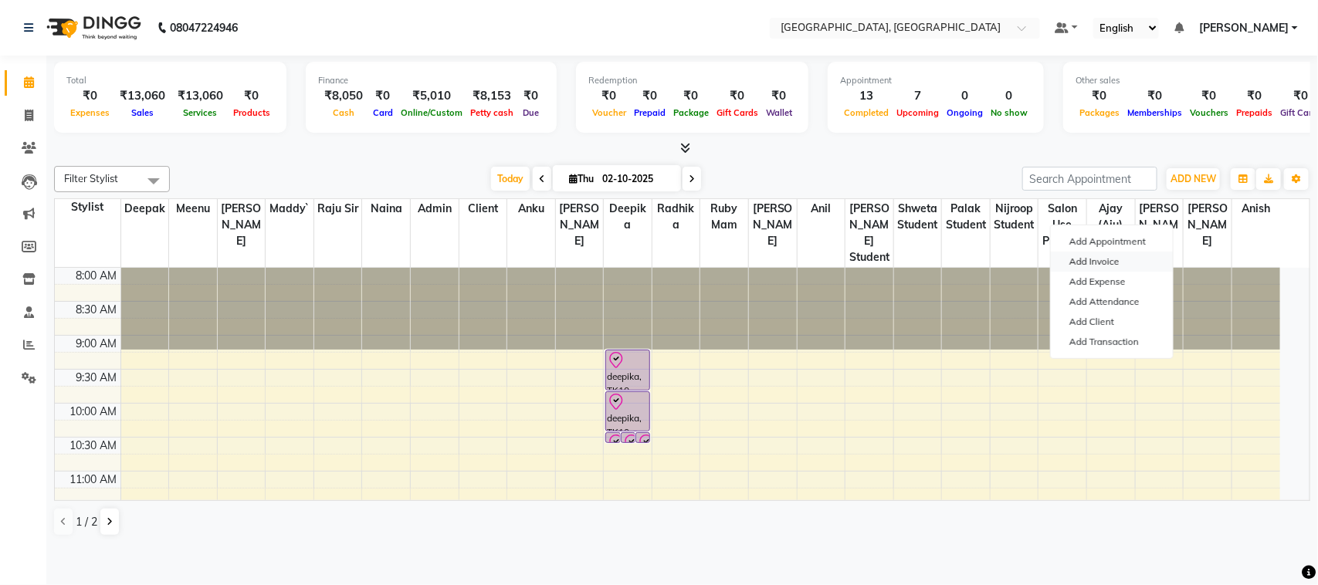
select select "4462"
select select "service"
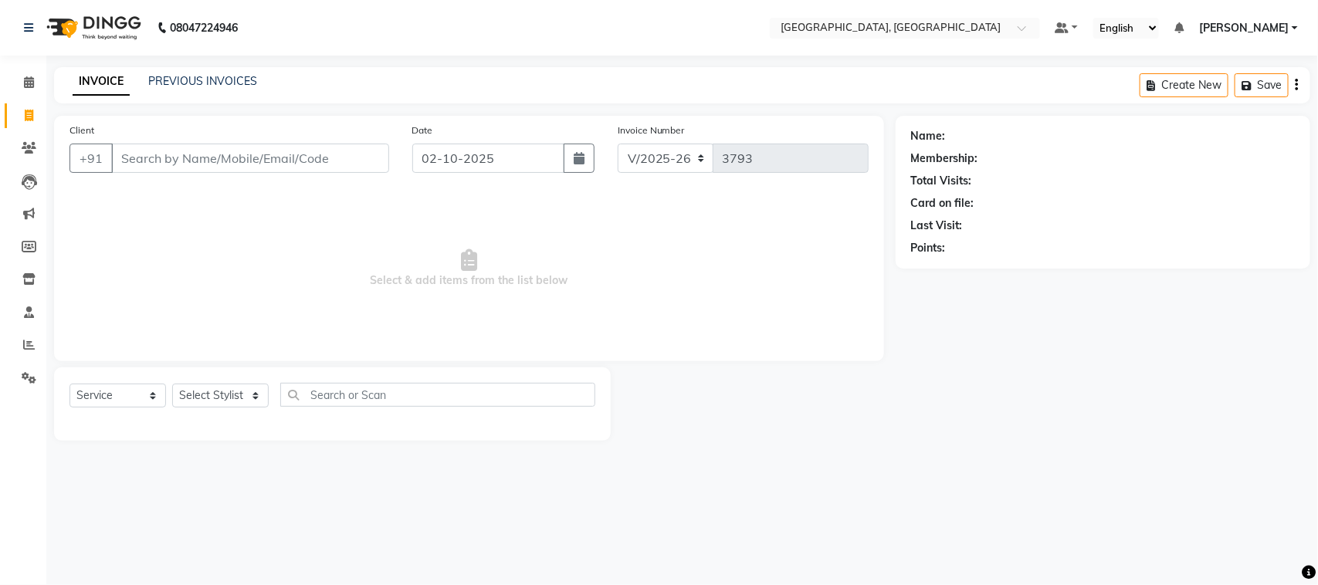
click at [305, 173] on input "Client" at bounding box center [250, 158] width 278 height 29
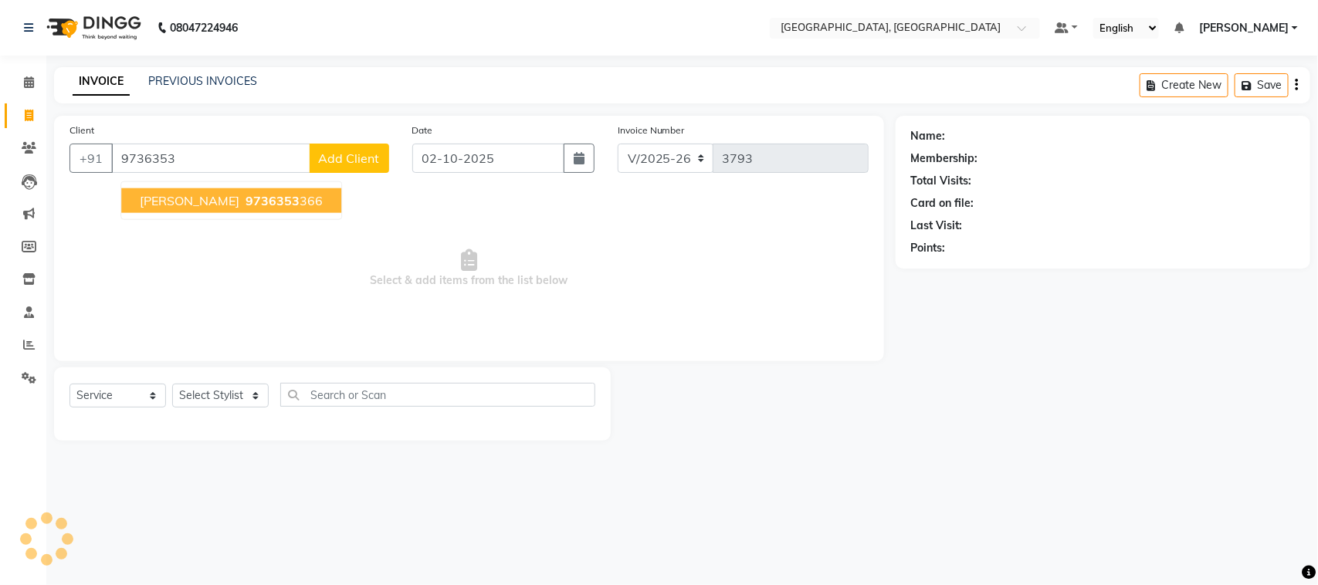
click at [274, 208] on ngb-highlight "9736353 366" at bounding box center [282, 200] width 80 height 15
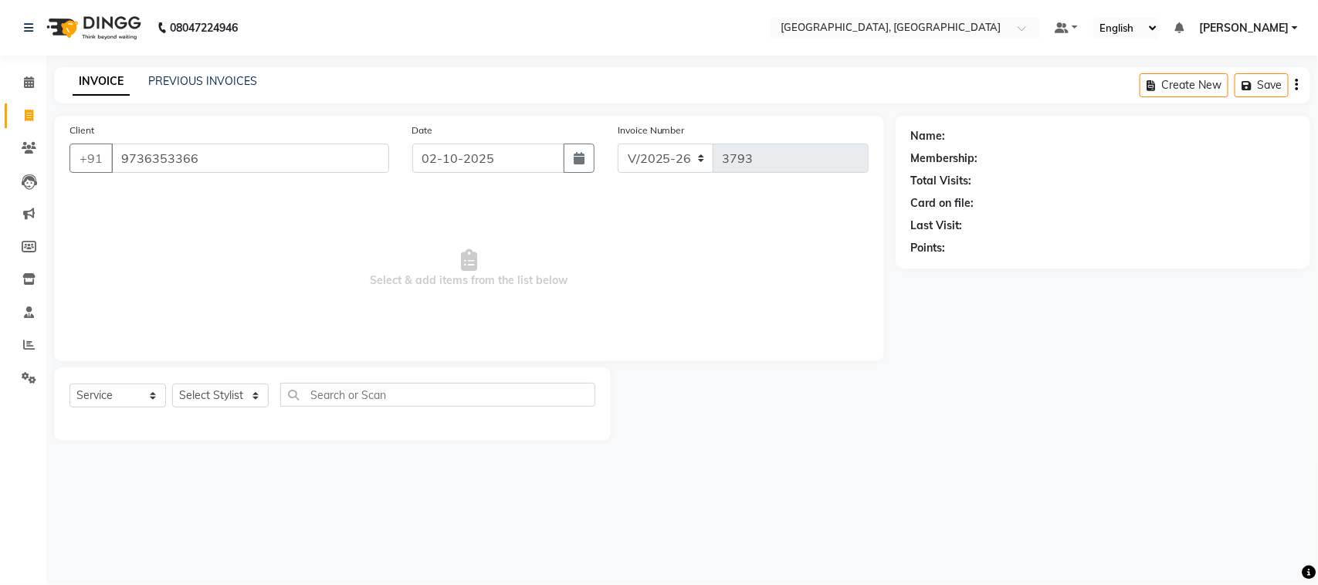
type input "9736353366"
select select "1: Object"
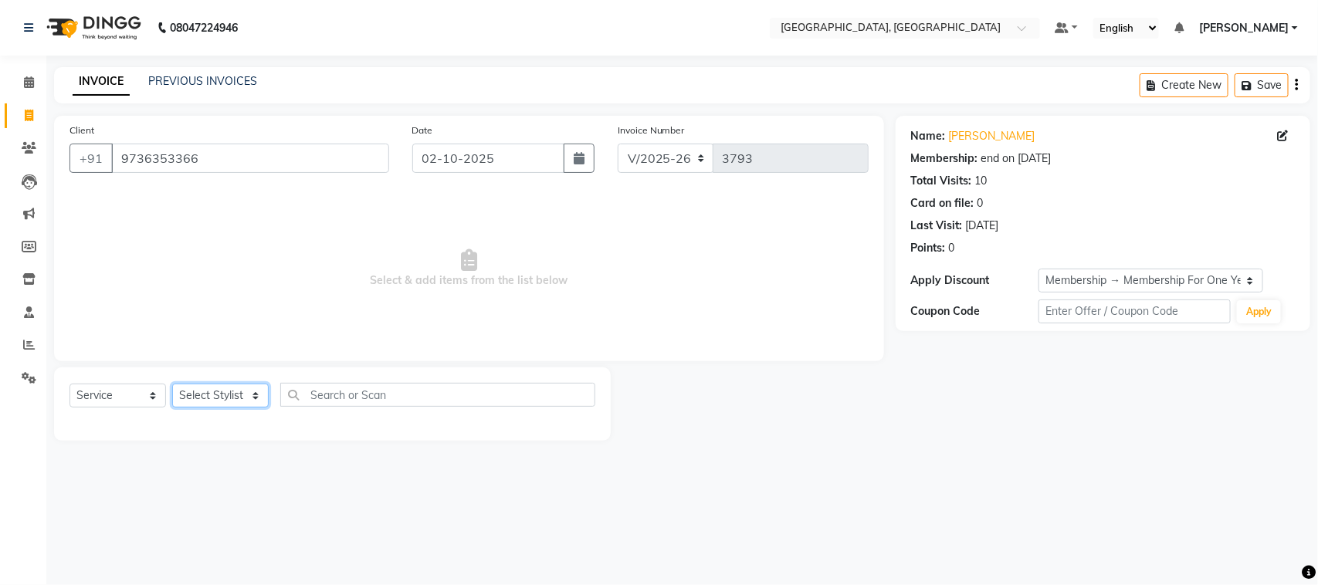
click at [202, 408] on select "Select Stylist admin Ajay (Aju) anil [PERSON_NAME] Client Deepak deepika [PERSO…" at bounding box center [220, 396] width 97 height 24
select select "29611"
click at [178, 408] on select "Select Stylist admin Ajay (Aju) anil [PERSON_NAME] Client Deepak deepika [PERSO…" at bounding box center [220, 396] width 97 height 24
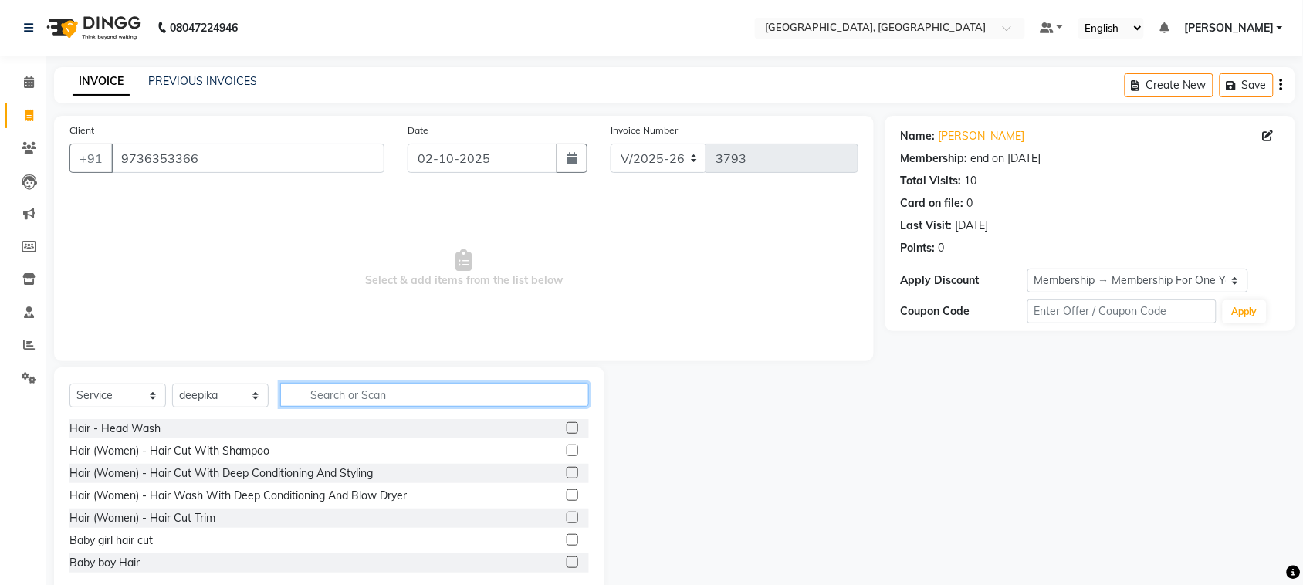
click at [396, 407] on input "text" at bounding box center [434, 395] width 309 height 24
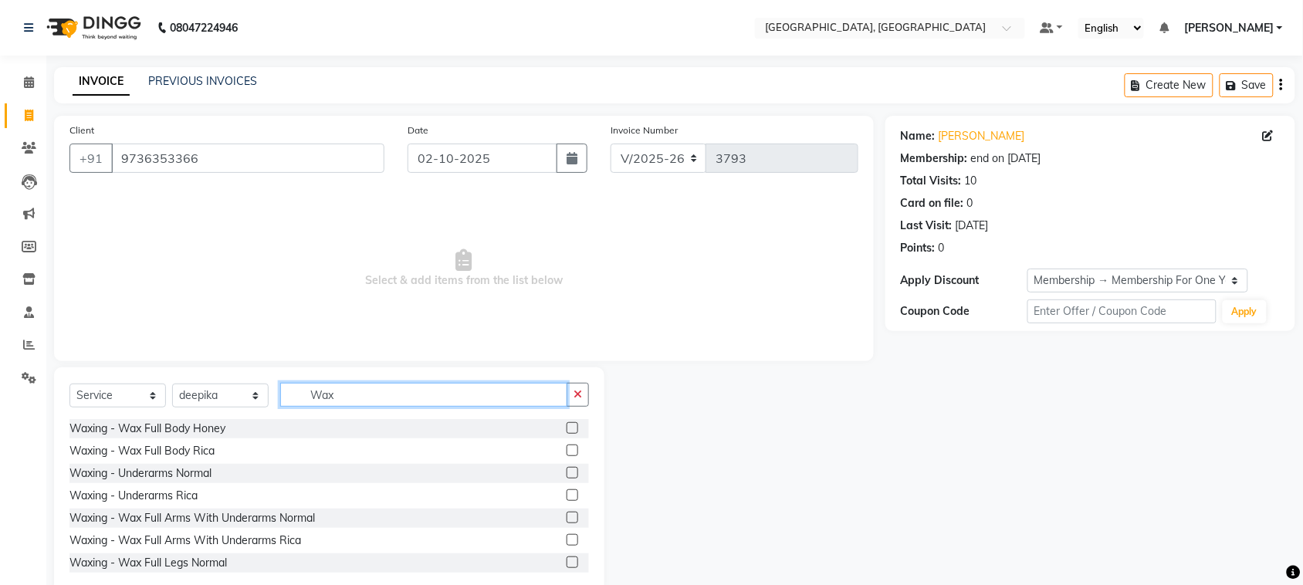
click at [408, 407] on input "Wax" at bounding box center [423, 395] width 287 height 24
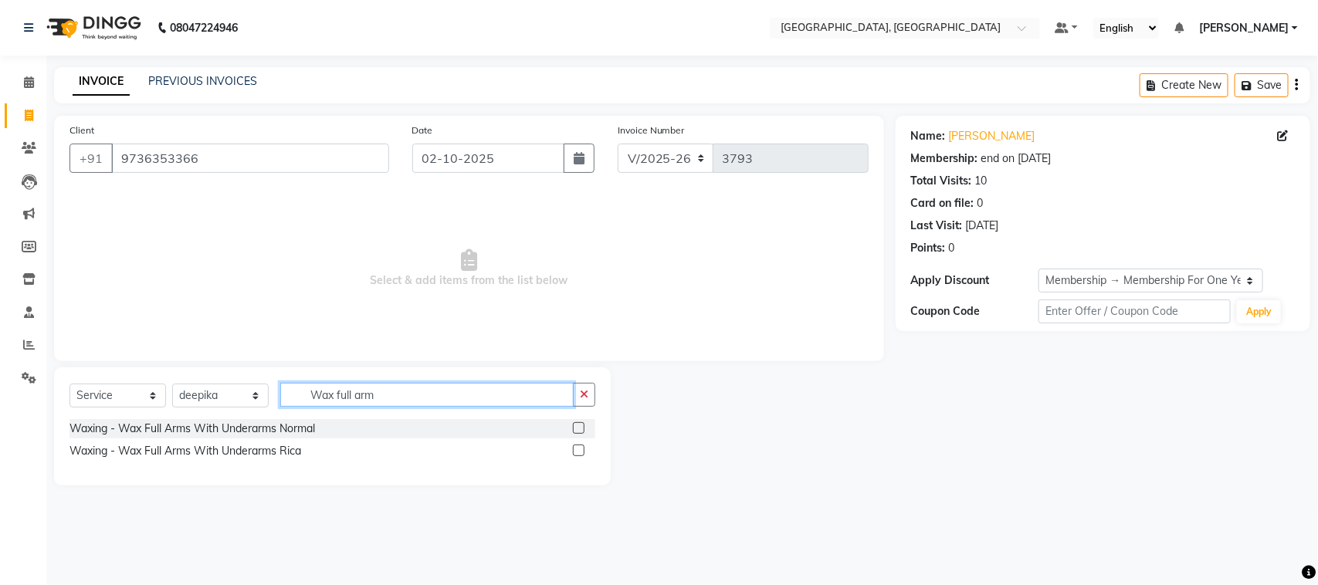
type input "Wax full arm"
click at [573, 456] on label at bounding box center [579, 451] width 12 height 12
click at [573, 456] on input "checkbox" at bounding box center [578, 451] width 10 height 10
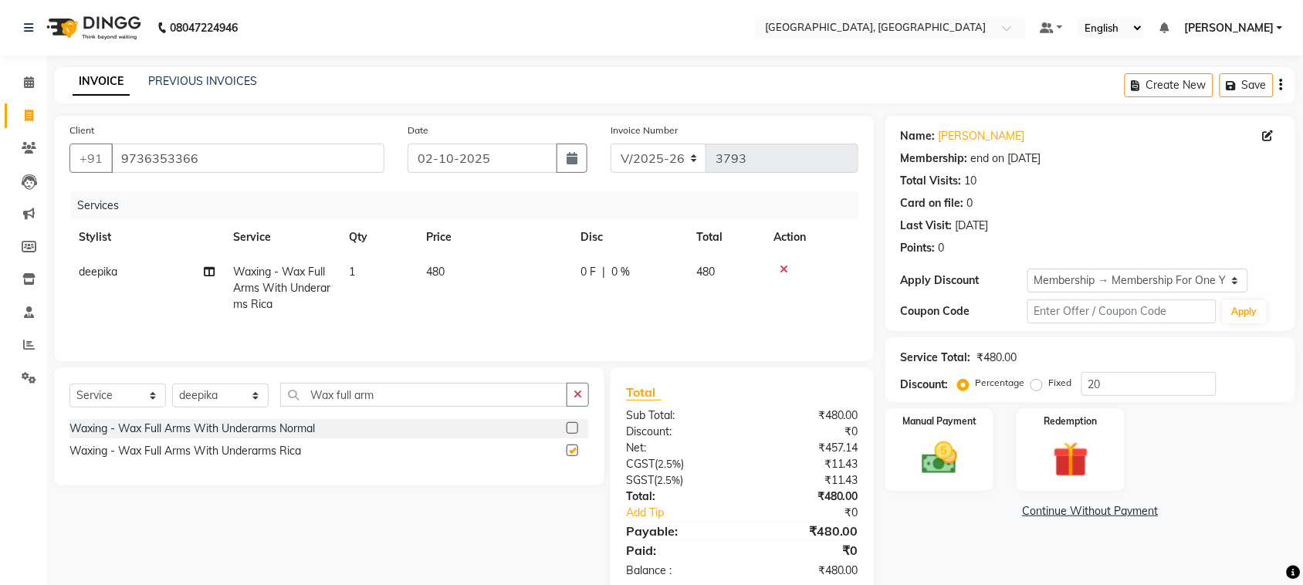
checkbox input "false"
click at [448, 407] on input "Wax full arm" at bounding box center [423, 395] width 287 height 24
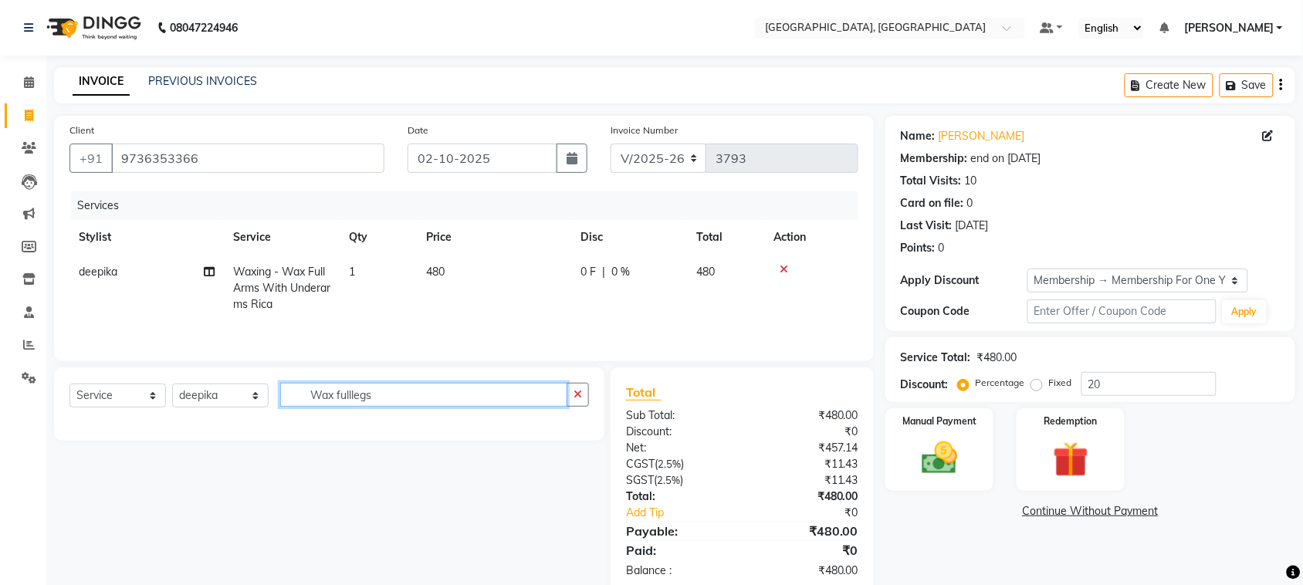
scroll to position [178, 0]
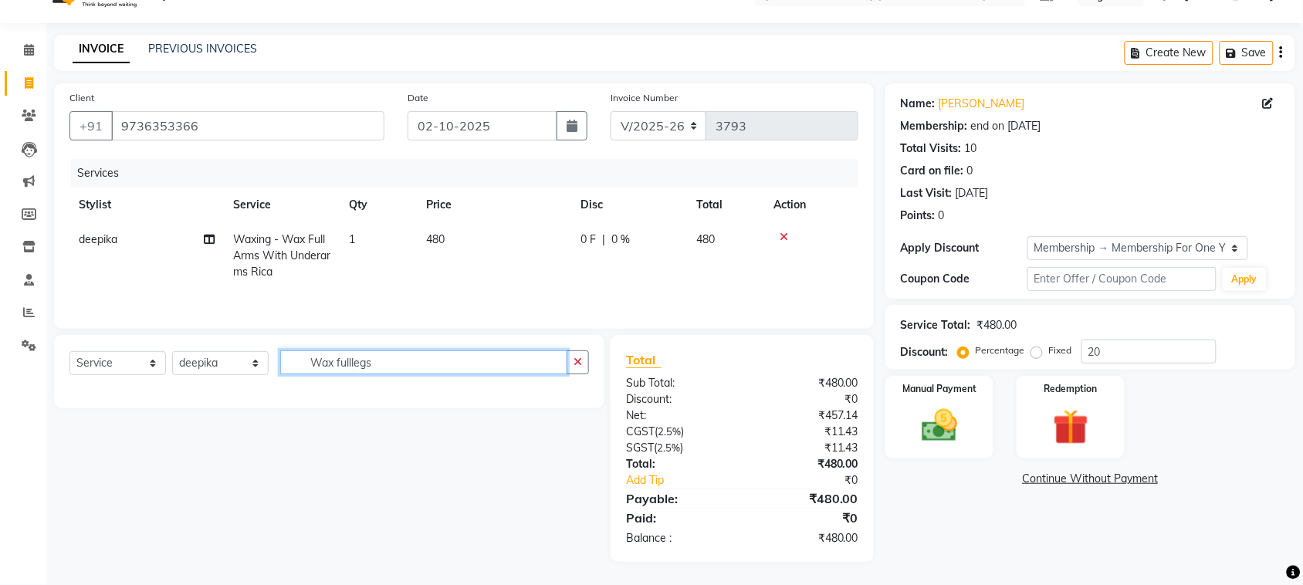
click at [457, 351] on input "Wax fulllegs" at bounding box center [423, 363] width 287 height 24
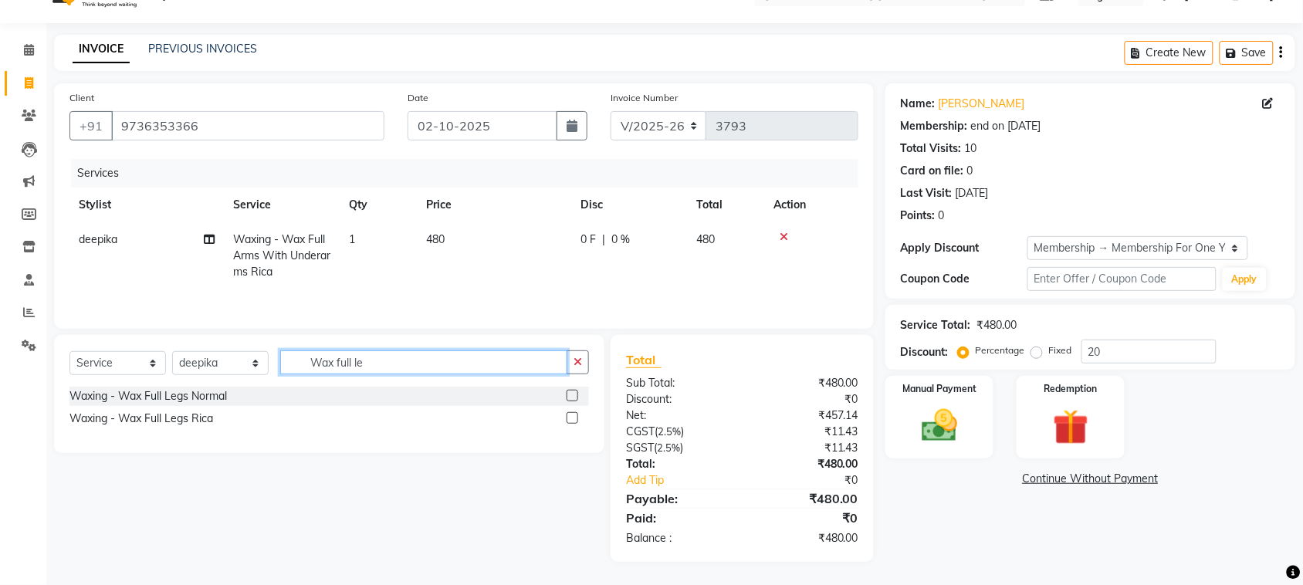
type input "Wax full le"
click at [567, 412] on label at bounding box center [573, 418] width 12 height 12
click at [567, 414] on input "checkbox" at bounding box center [572, 419] width 10 height 10
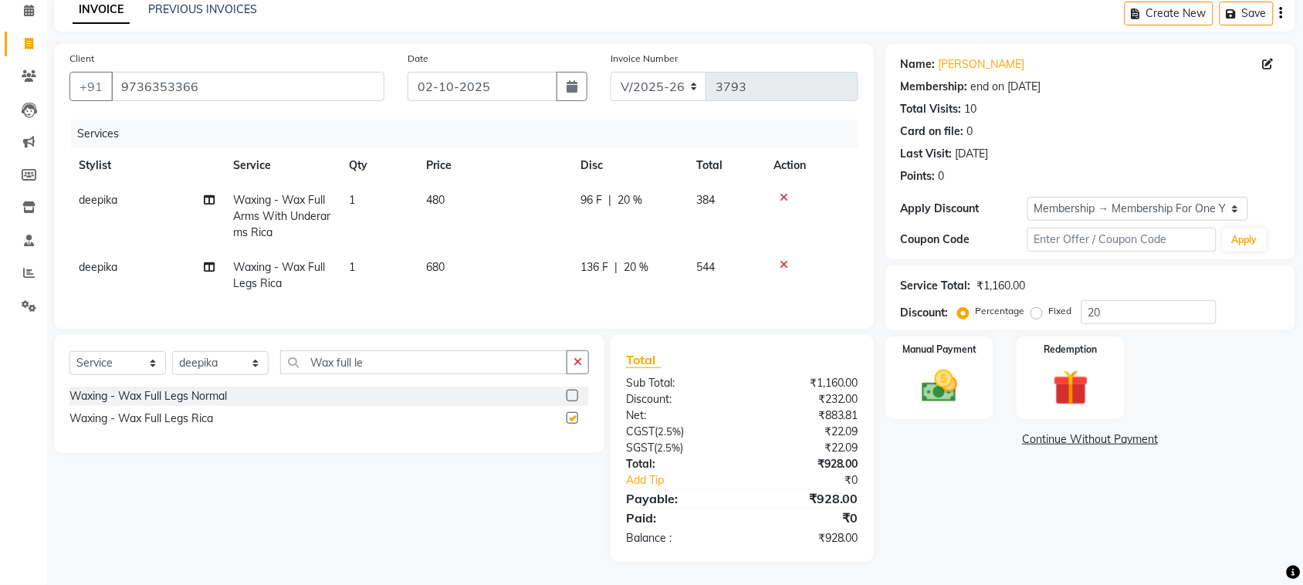
checkbox input "false"
click at [436, 374] on input "Wax full le" at bounding box center [423, 363] width 287 height 24
type input "W"
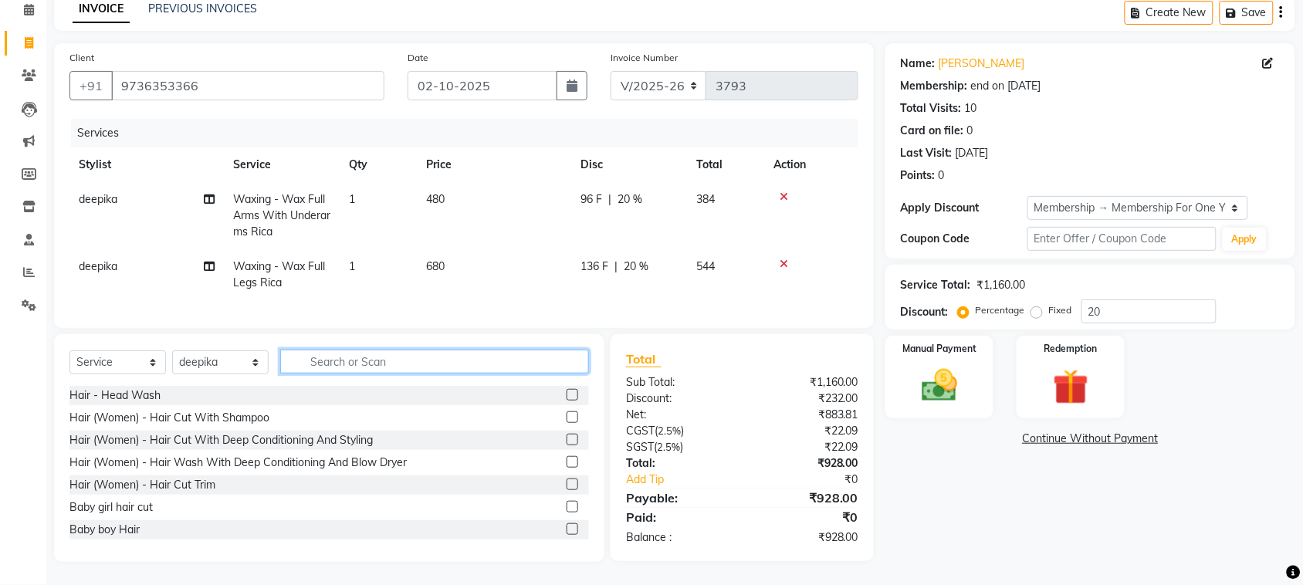
scroll to position [239, 0]
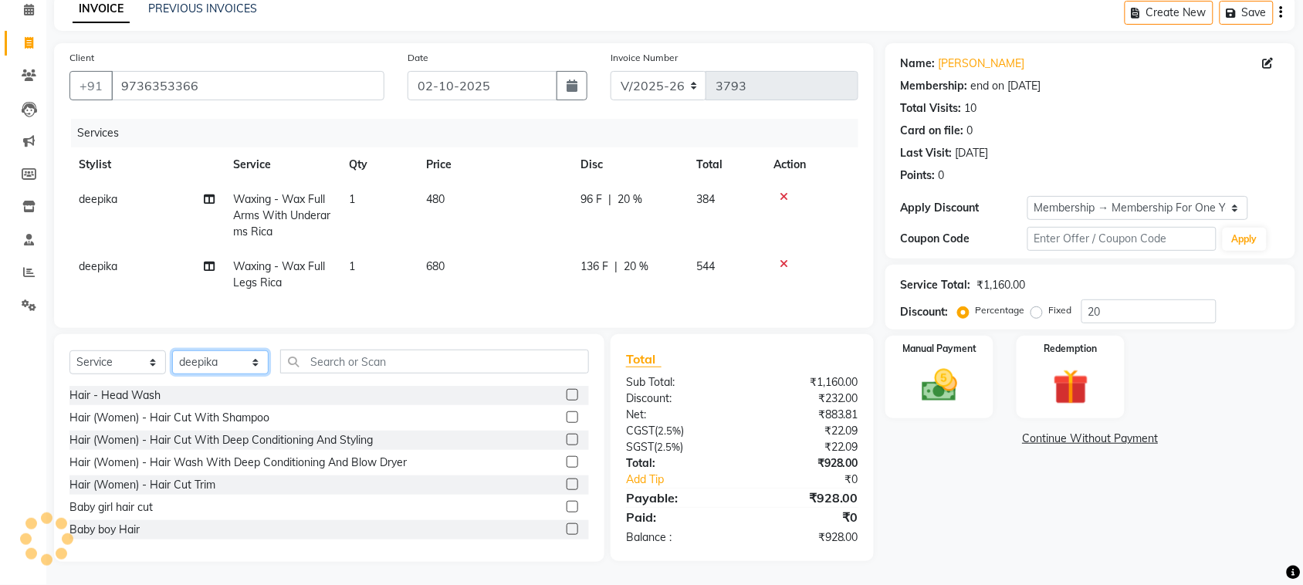
click at [212, 351] on select "Select Stylist admin Ajay (Aju) anil [PERSON_NAME] Client Deepak deepika [PERSO…" at bounding box center [220, 363] width 97 height 24
select select "24999"
click at [178, 351] on select "Select Stylist admin Ajay (Aju) anil [PERSON_NAME] Client Deepak deepika [PERSO…" at bounding box center [220, 363] width 97 height 24
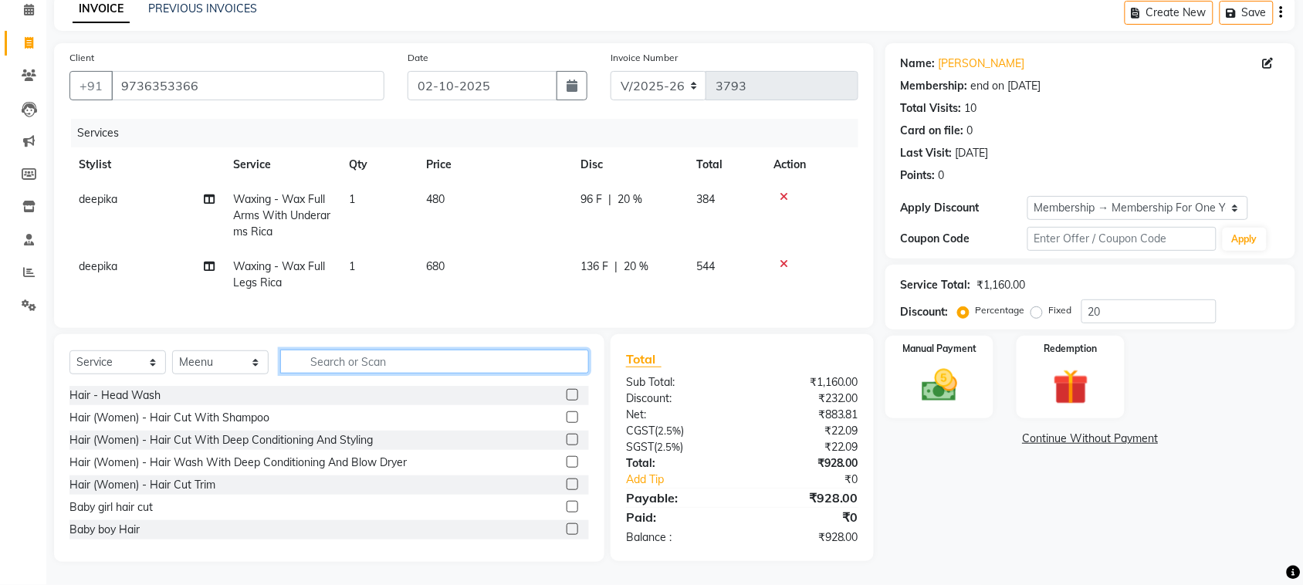
click at [425, 350] on input "text" at bounding box center [434, 362] width 309 height 24
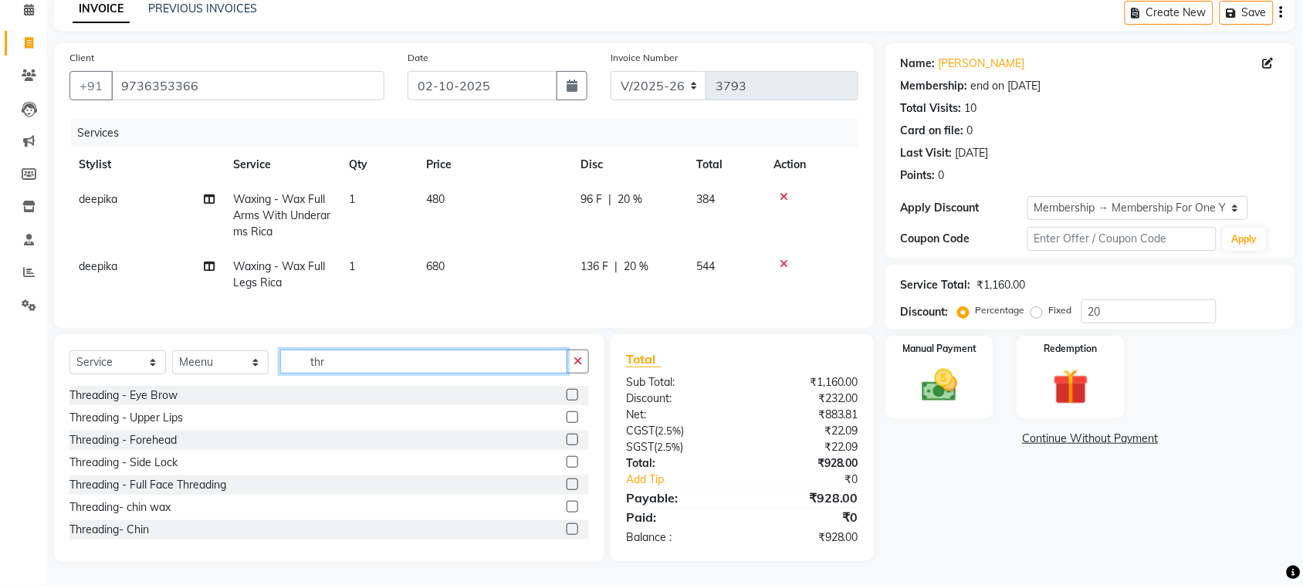
type input "thr"
click at [567, 389] on label at bounding box center [573, 395] width 12 height 12
click at [567, 391] on input "checkbox" at bounding box center [572, 396] width 10 height 10
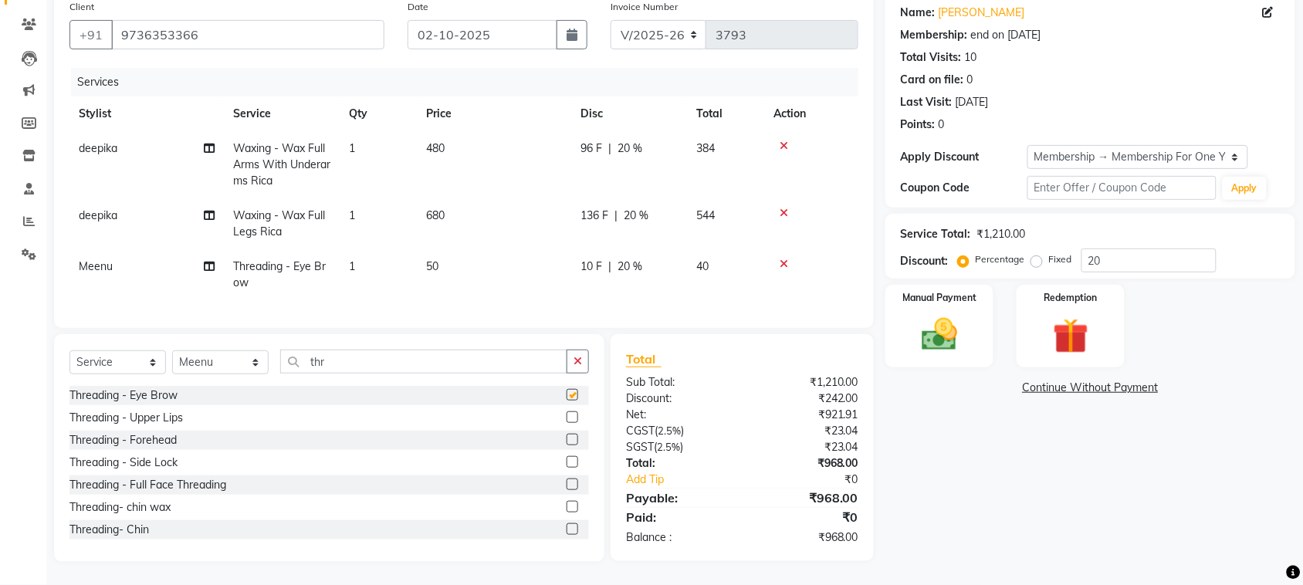
checkbox input "false"
click at [567, 423] on label at bounding box center [573, 418] width 12 height 12
click at [567, 423] on input "checkbox" at bounding box center [572, 418] width 10 height 10
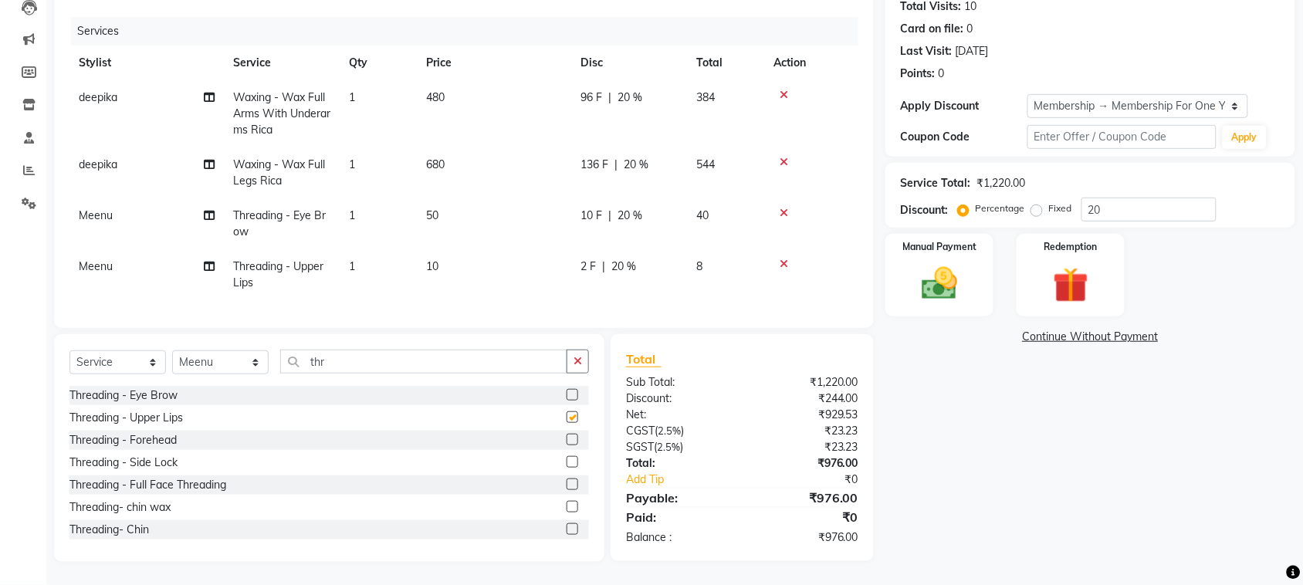
checkbox input "false"
click at [567, 450] on div at bounding box center [578, 440] width 22 height 19
click at [567, 446] on label at bounding box center [573, 440] width 12 height 12
click at [567, 446] on input "checkbox" at bounding box center [572, 440] width 10 height 10
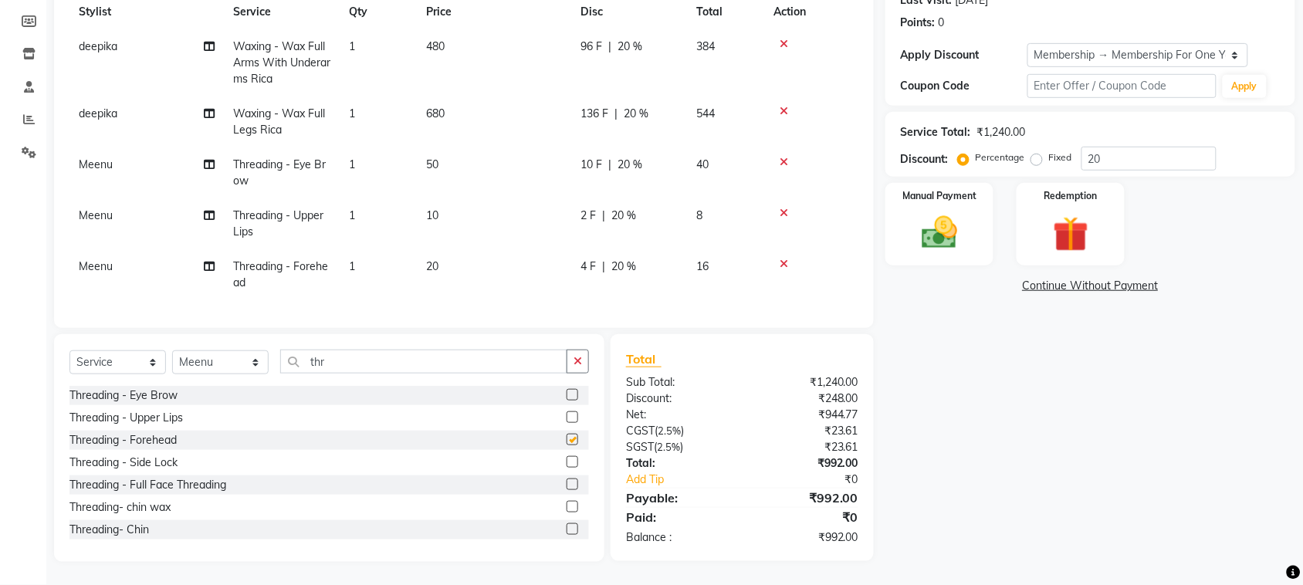
checkbox input "false"
click at [414, 350] on input "thr" at bounding box center [423, 362] width 287 height 24
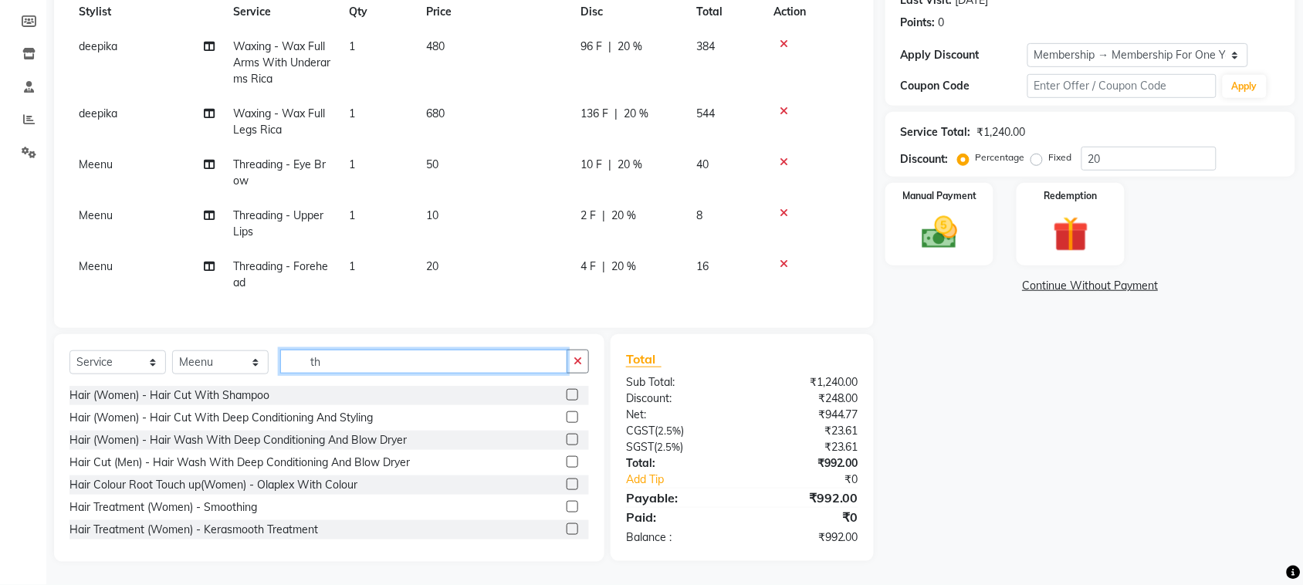
type input "t"
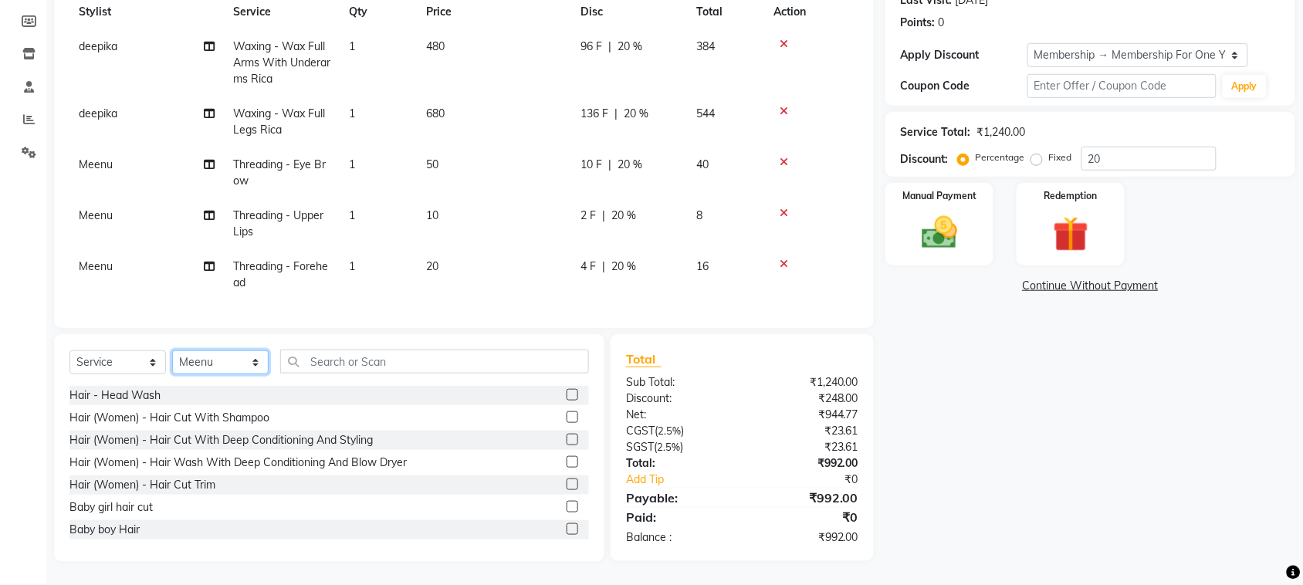
click at [226, 351] on select "Select Stylist admin Ajay (Aju) anil [PERSON_NAME] Client Deepak deepika [PERSO…" at bounding box center [220, 363] width 97 height 24
select select "26376"
click at [178, 351] on select "Select Stylist admin Ajay (Aju) anil [PERSON_NAME] Client Deepak deepika [PERSO…" at bounding box center [220, 363] width 97 height 24
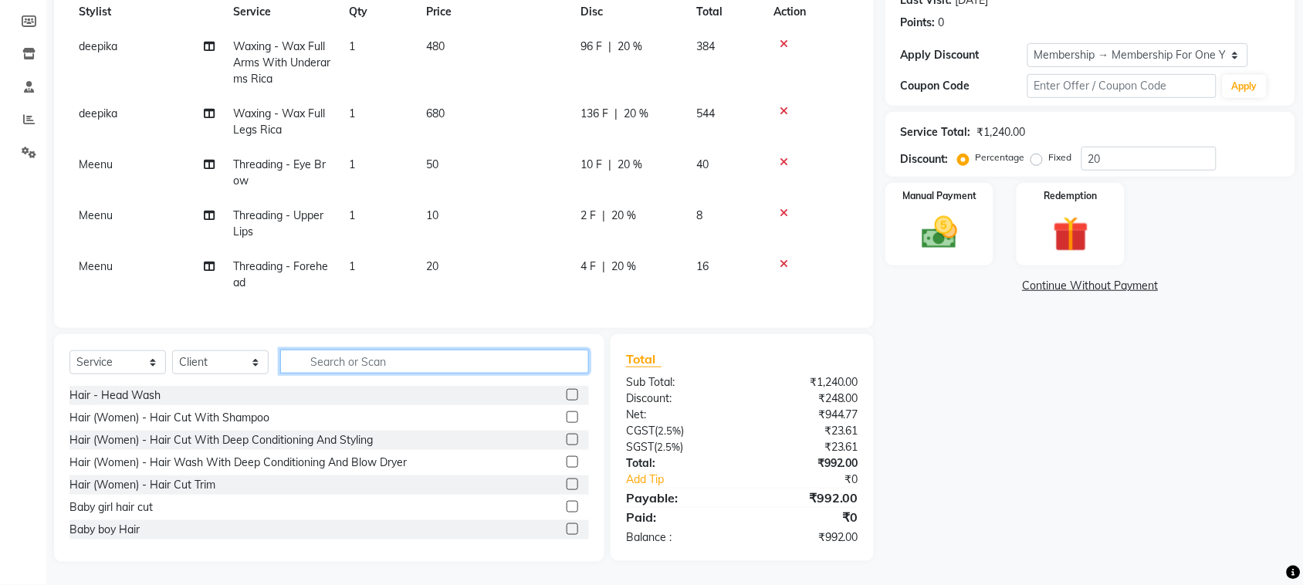
click at [436, 350] on input "text" at bounding box center [434, 362] width 309 height 24
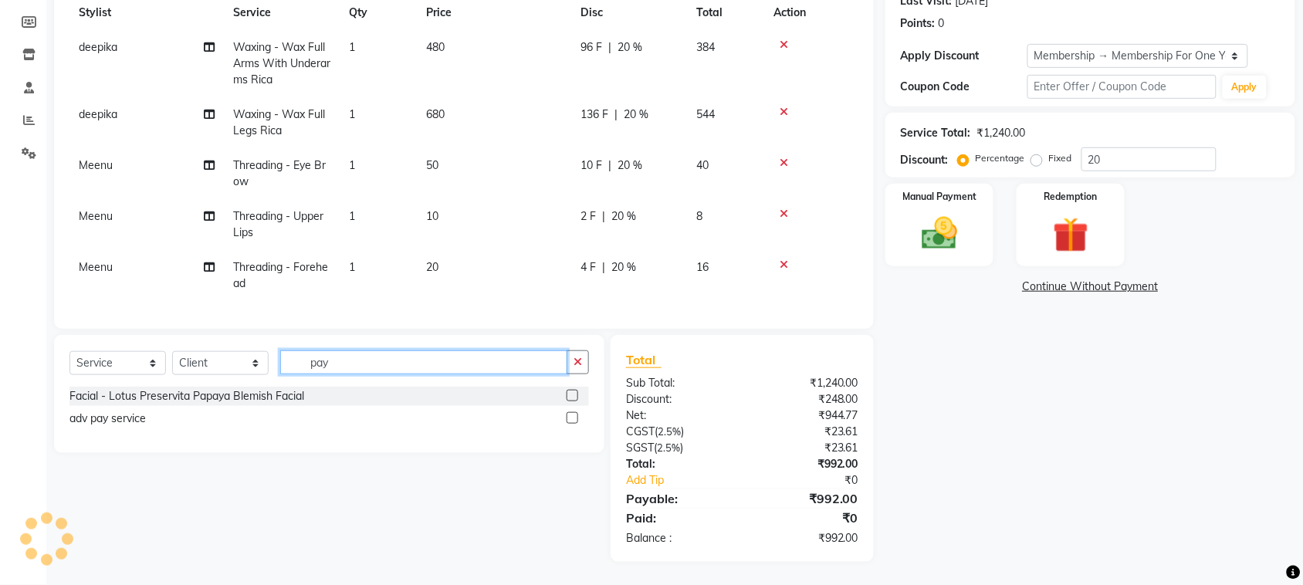
type input "pay"
click at [567, 412] on label at bounding box center [573, 418] width 12 height 12
click at [567, 414] on input "checkbox" at bounding box center [572, 419] width 10 height 10
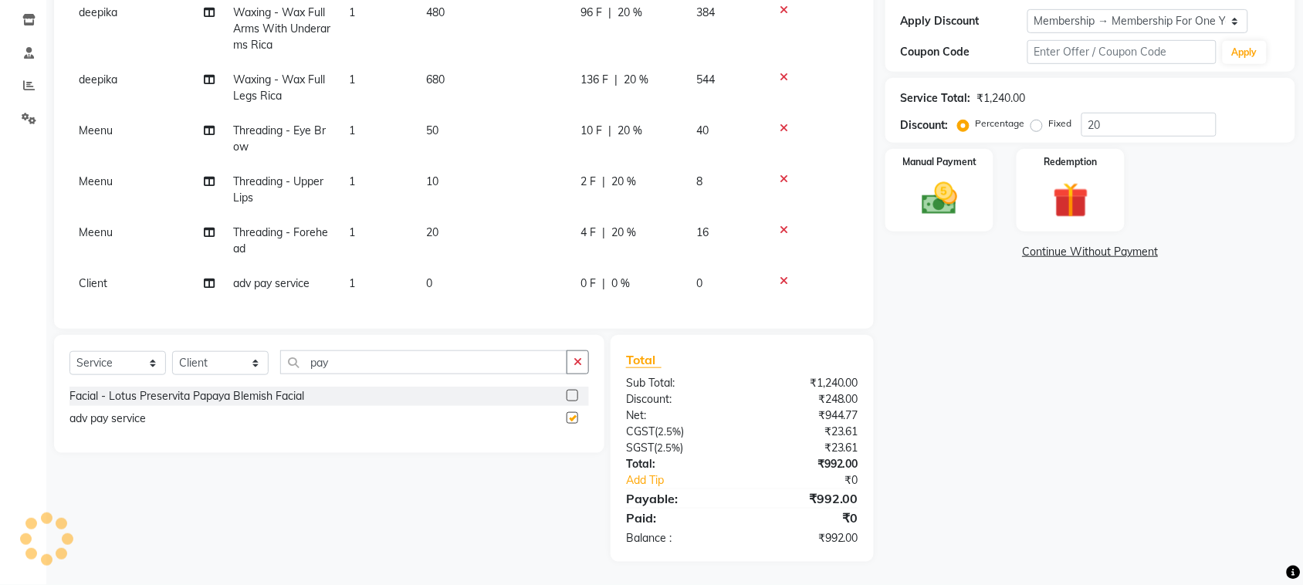
checkbox input "false"
click at [483, 266] on td "0" at bounding box center [494, 283] width 154 height 35
select select "26376"
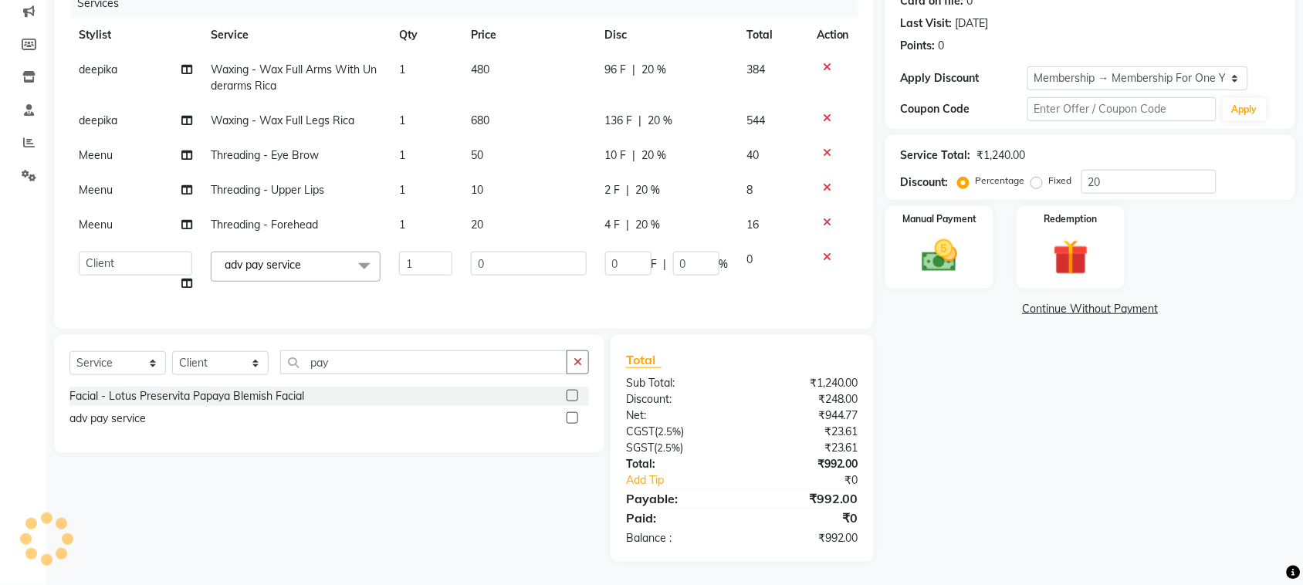
scroll to position [48, 0]
click at [485, 252] on input "0" at bounding box center [528, 264] width 115 height 24
type input "320"
drag, startPoint x: 469, startPoint y: 278, endPoint x: 479, endPoint y: 314, distance: 37.5
click at [479, 306] on div "Client +91 9736353366 Date 02-10-2025 Invoice Number V/2025 V/2025-26 3793 Serv…" at bounding box center [463, 238] width 843 height 649
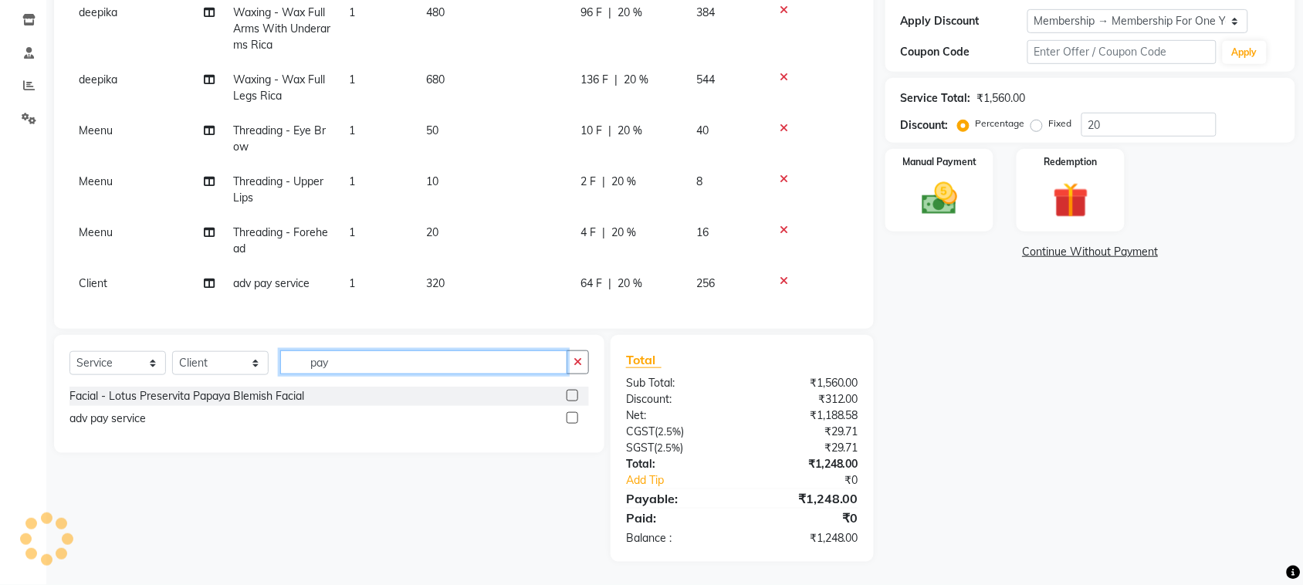
click at [479, 351] on input "pay" at bounding box center [423, 363] width 287 height 24
click at [489, 215] on td "20" at bounding box center [494, 240] width 154 height 51
select select "24999"
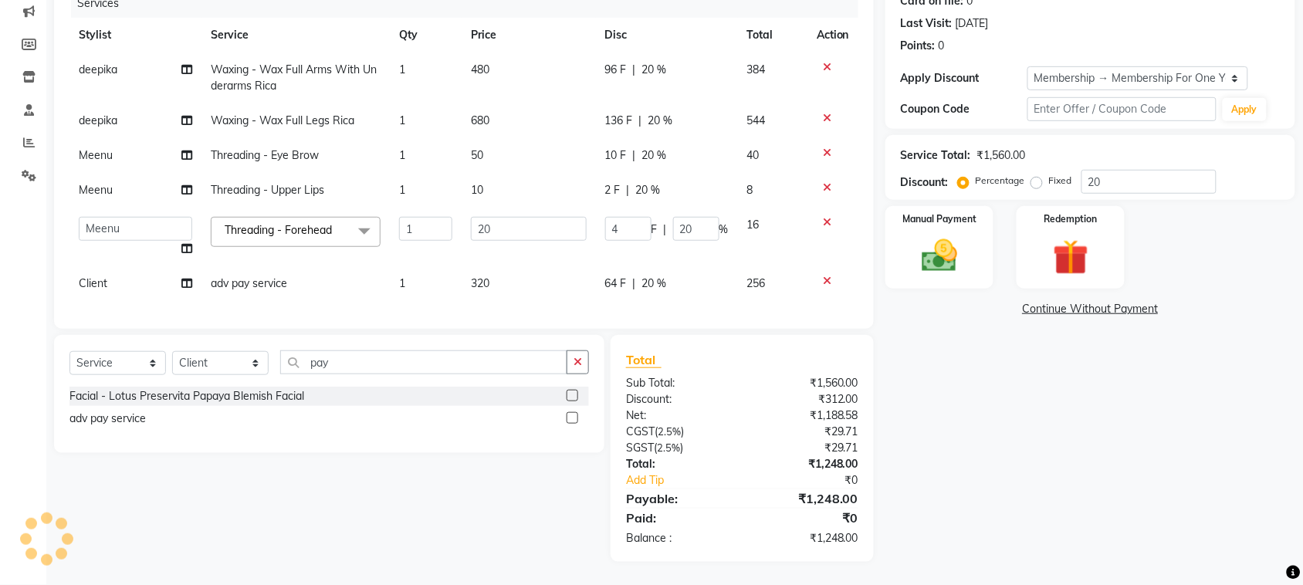
click at [605, 276] on div "64 F | 20 %" at bounding box center [667, 284] width 124 height 16
select select "26376"
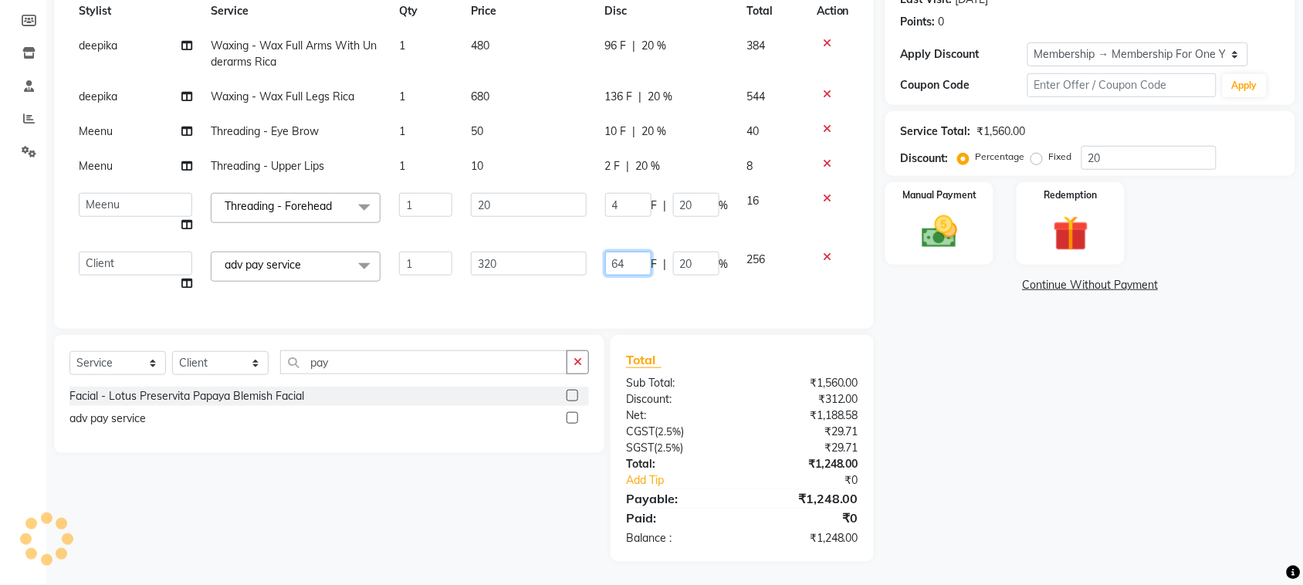
click at [605, 252] on input "64" at bounding box center [628, 264] width 46 height 24
type input "6"
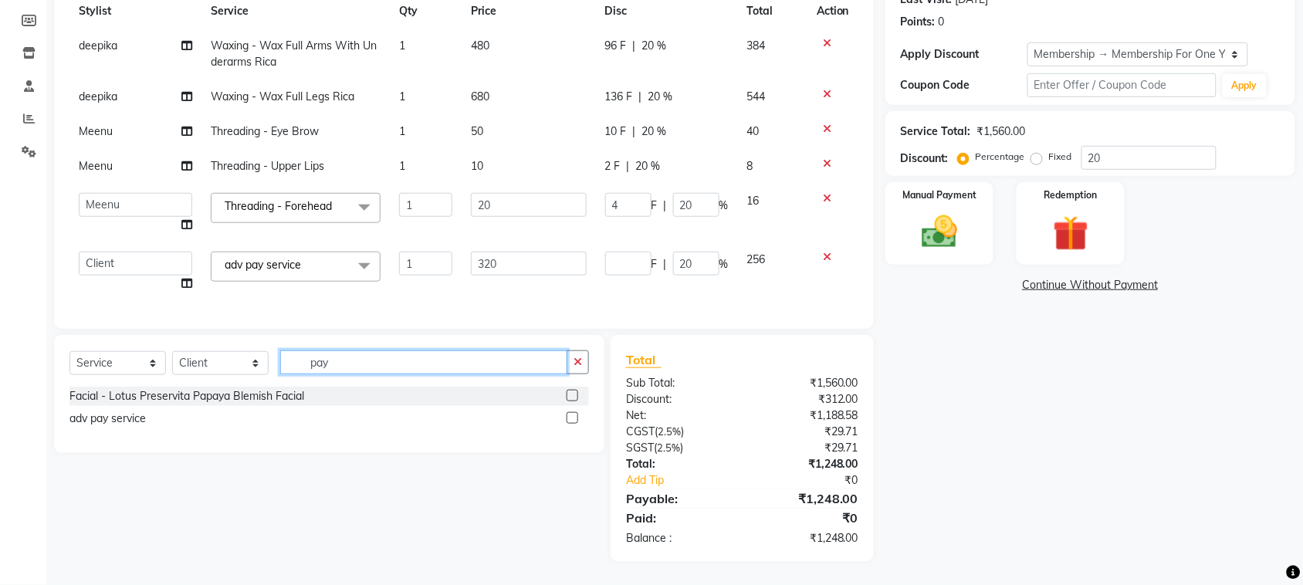
click at [481, 351] on input "pay" at bounding box center [423, 363] width 287 height 24
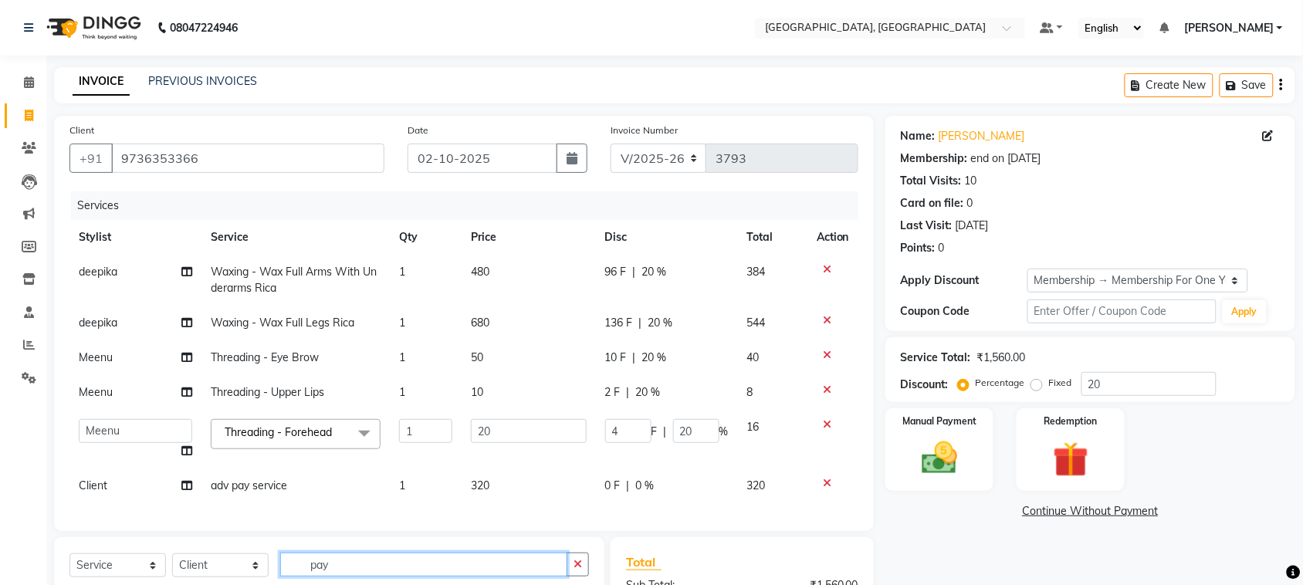
scroll to position [353, 0]
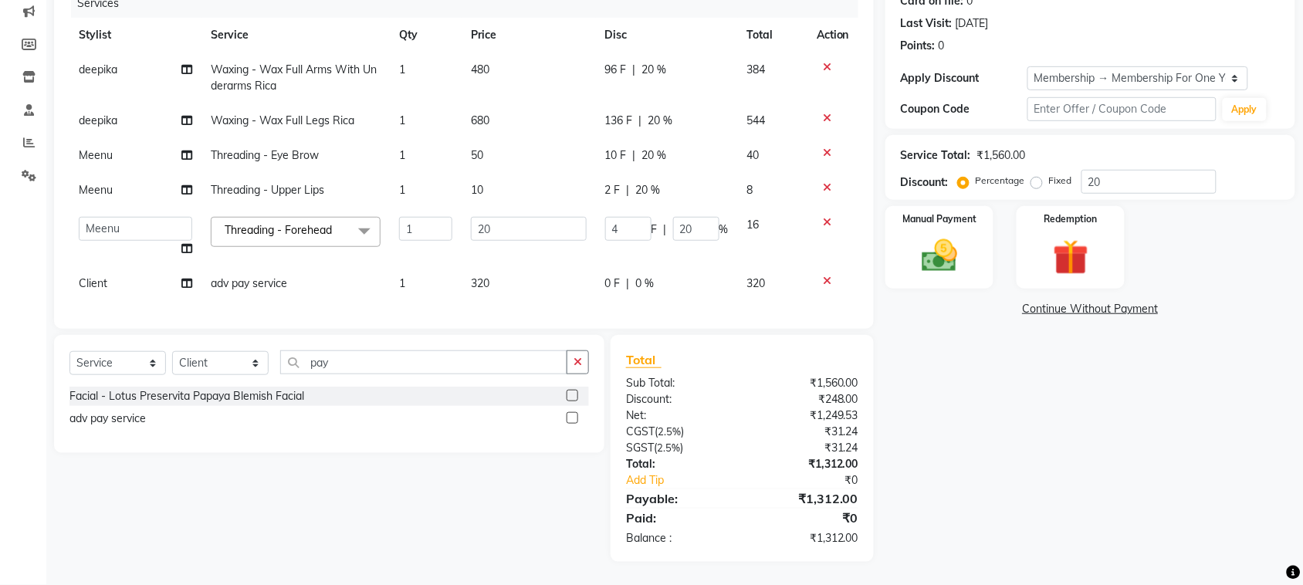
click at [500, 266] on td "320" at bounding box center [529, 283] width 134 height 35
select select "26376"
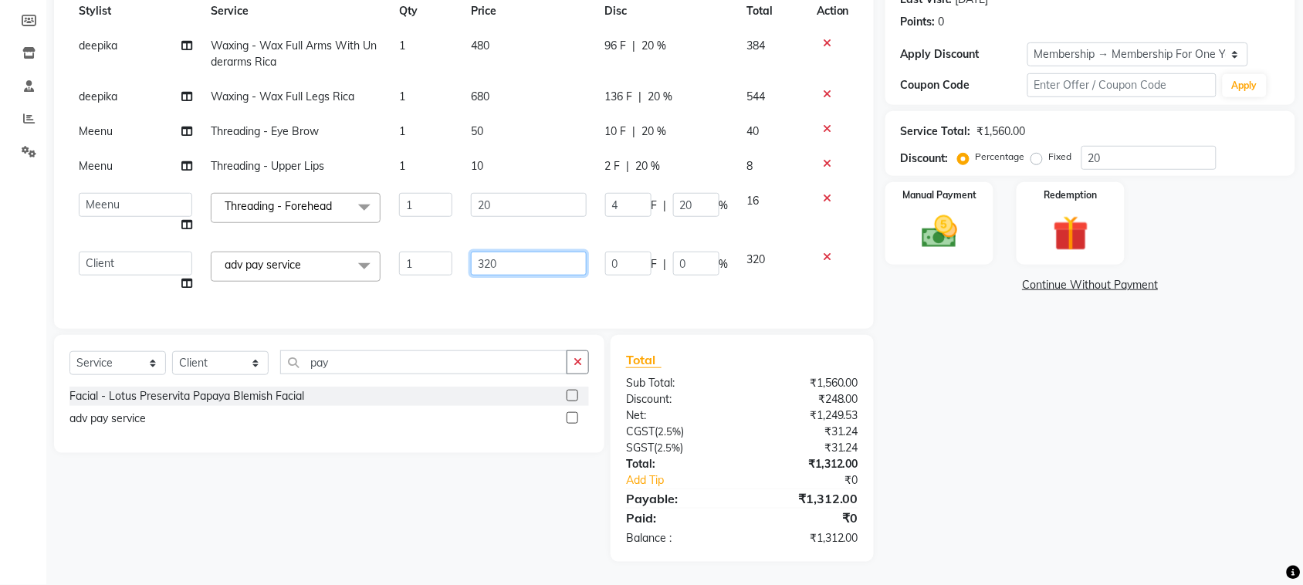
click at [517, 252] on input "320" at bounding box center [528, 264] width 115 height 24
type input "3"
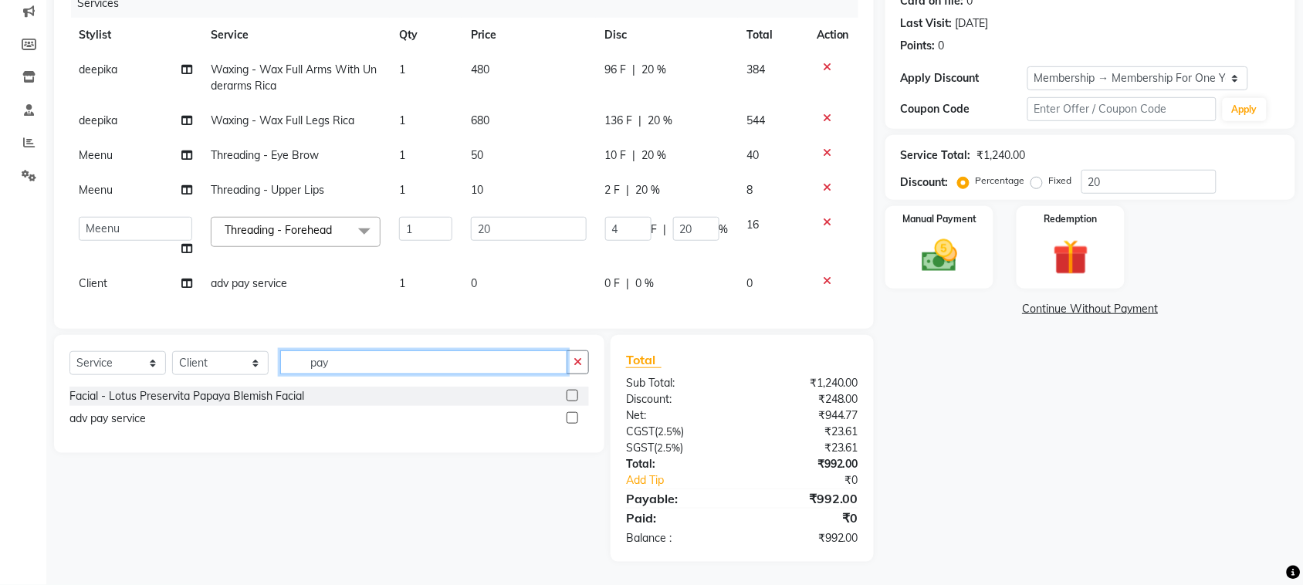
click at [417, 351] on input "pay" at bounding box center [423, 363] width 287 height 24
click at [484, 266] on td "0" at bounding box center [529, 283] width 134 height 35
select select "26376"
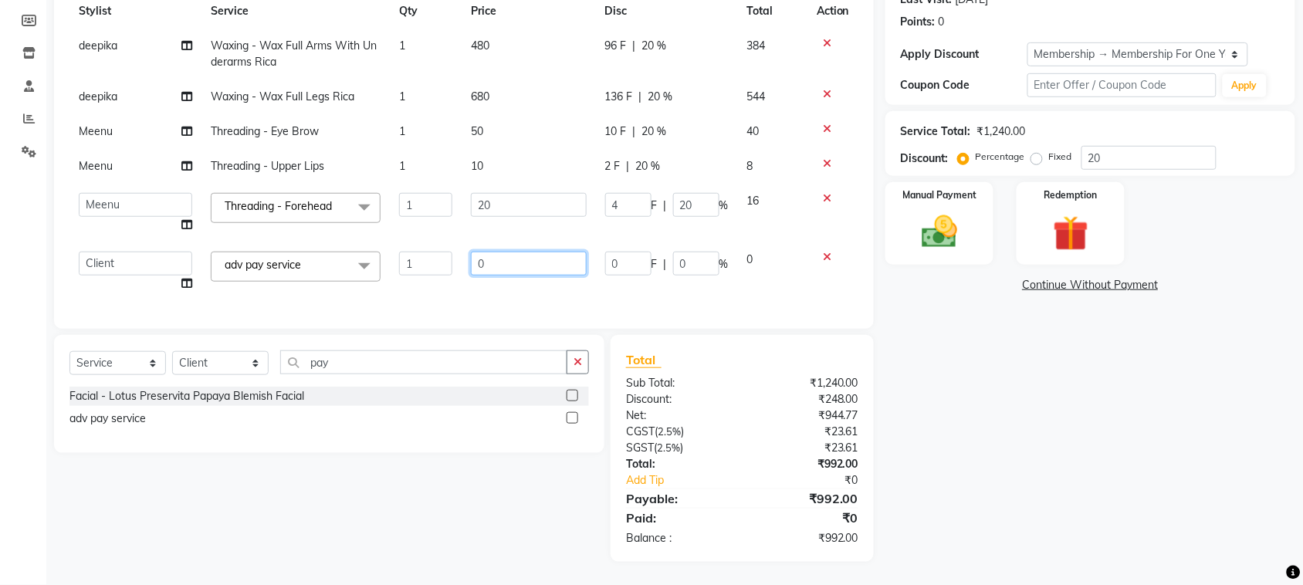
click at [484, 252] on input "0" at bounding box center [528, 264] width 115 height 24
click at [492, 252] on input "0" at bounding box center [528, 264] width 115 height 24
type input "320"
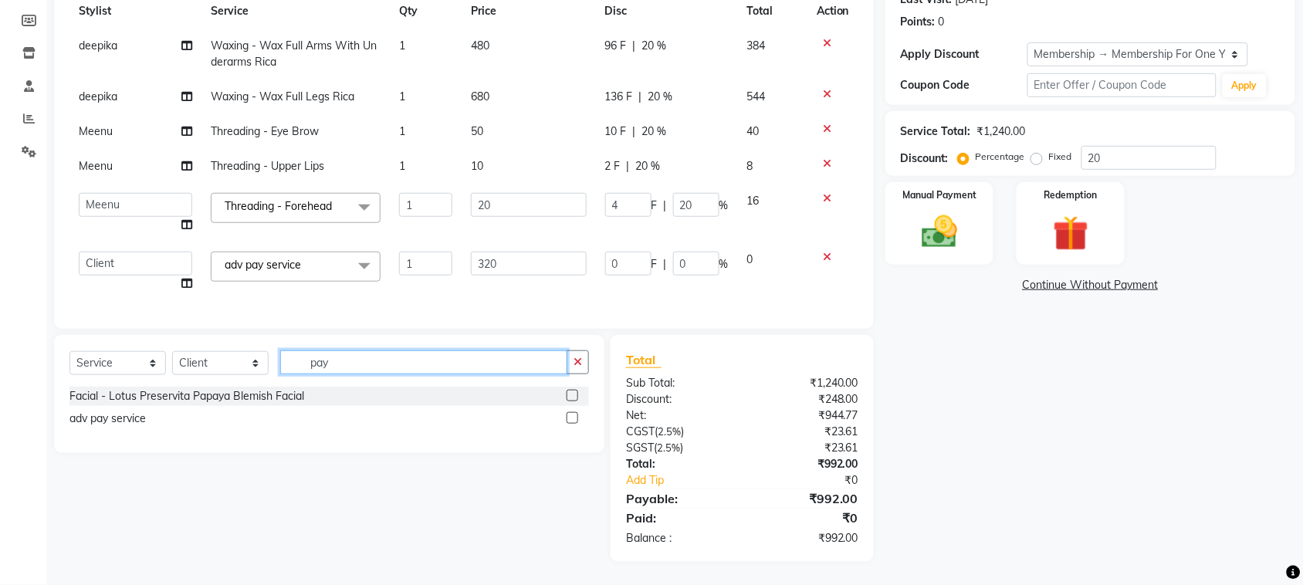
click at [477, 351] on input "pay" at bounding box center [423, 363] width 287 height 24
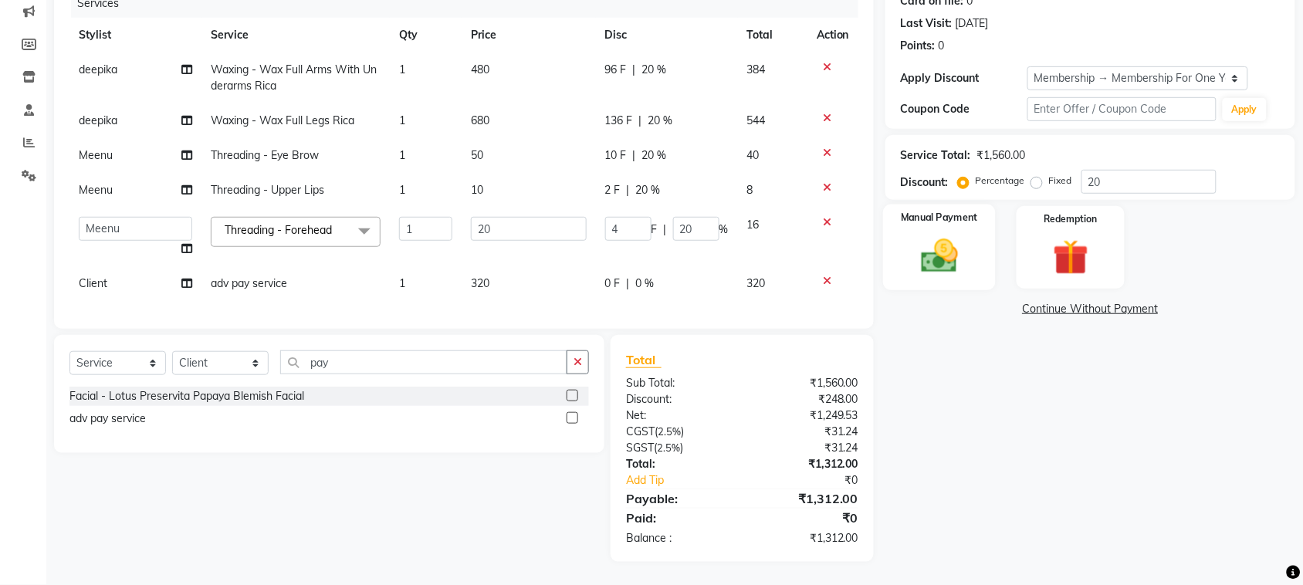
click at [937, 235] on img at bounding box center [940, 256] width 60 height 42
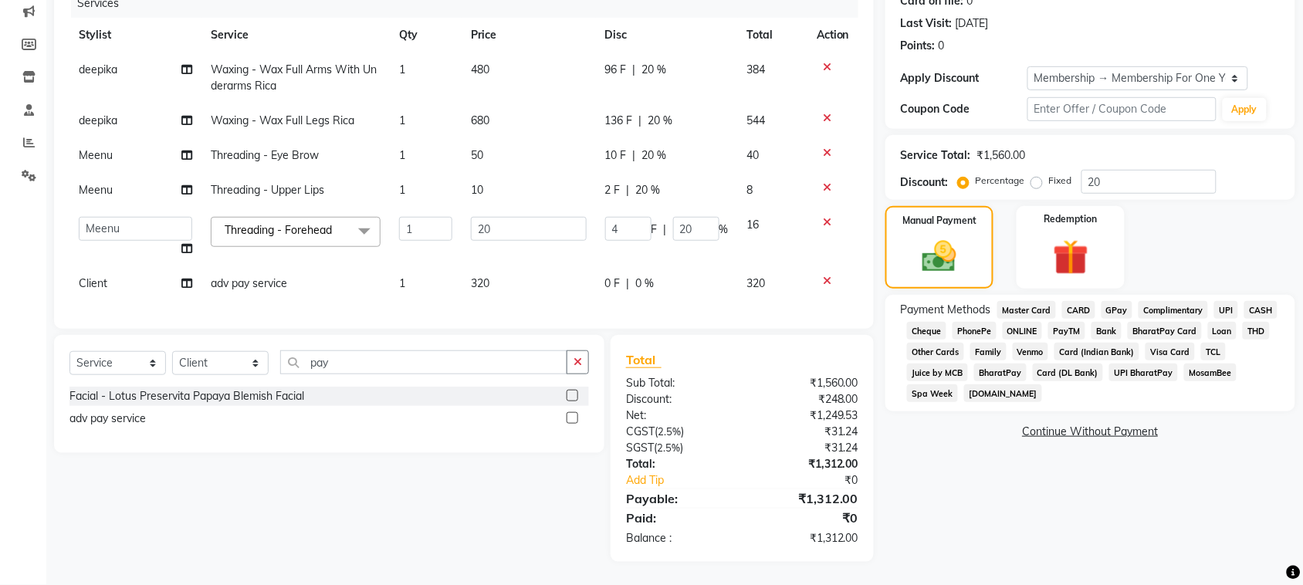
click at [1215, 301] on span "UPI" at bounding box center [1227, 310] width 24 height 18
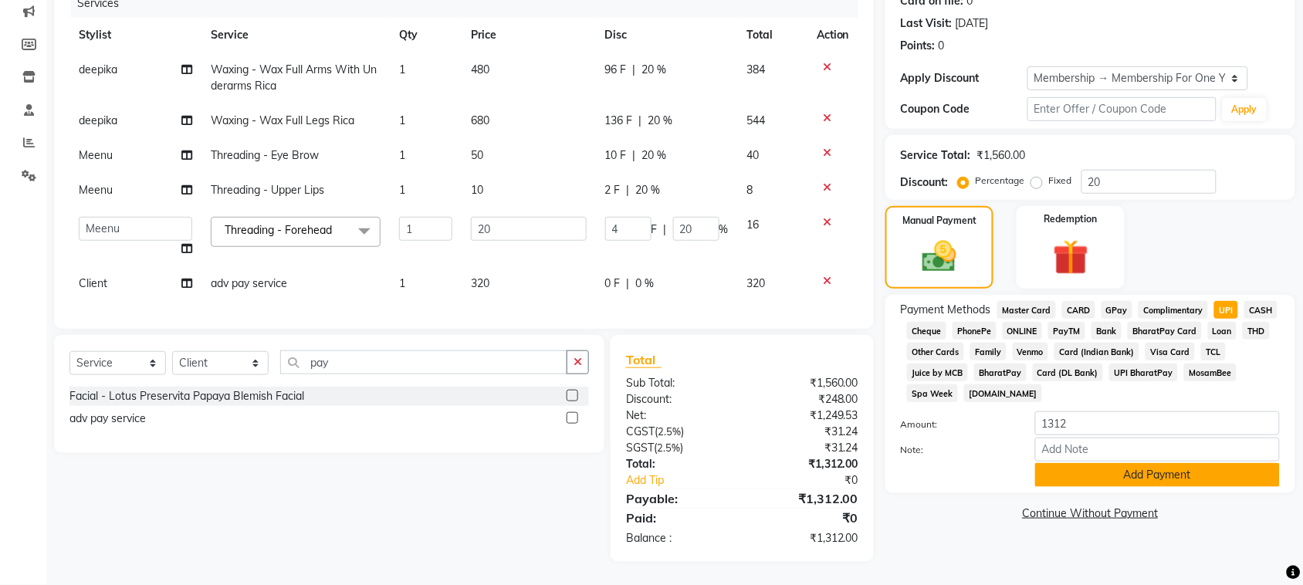
click at [1164, 487] on button "Add Payment" at bounding box center [1157, 475] width 245 height 24
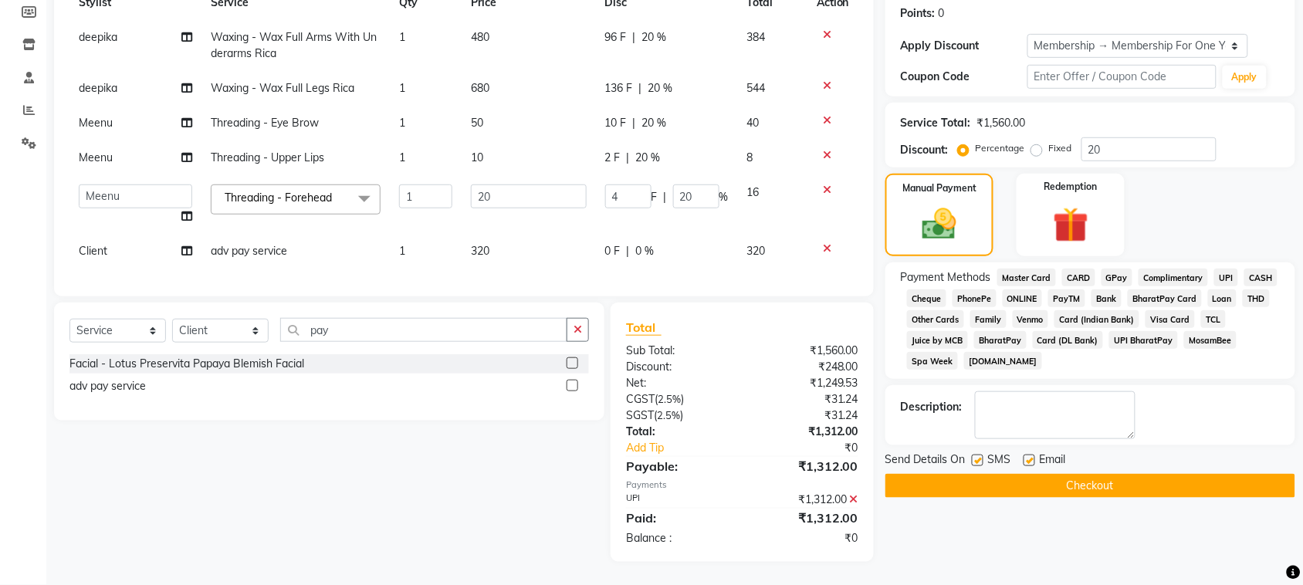
click at [1131, 498] on button "Checkout" at bounding box center [1091, 486] width 410 height 24
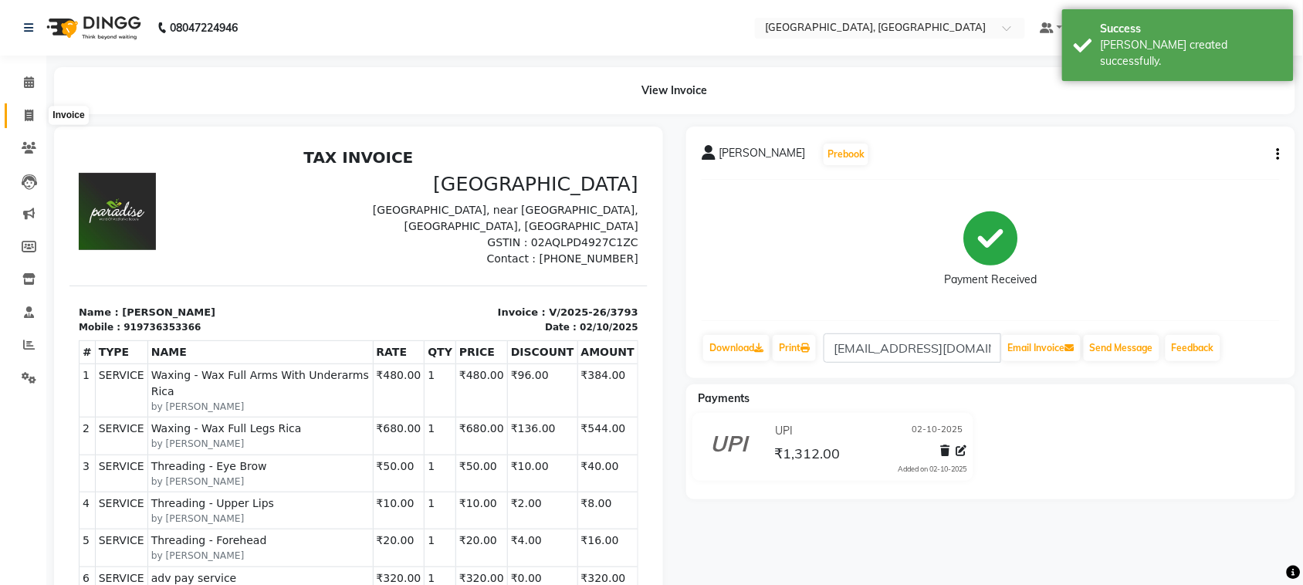
click at [25, 114] on icon at bounding box center [29, 116] width 8 height 12
select select "service"
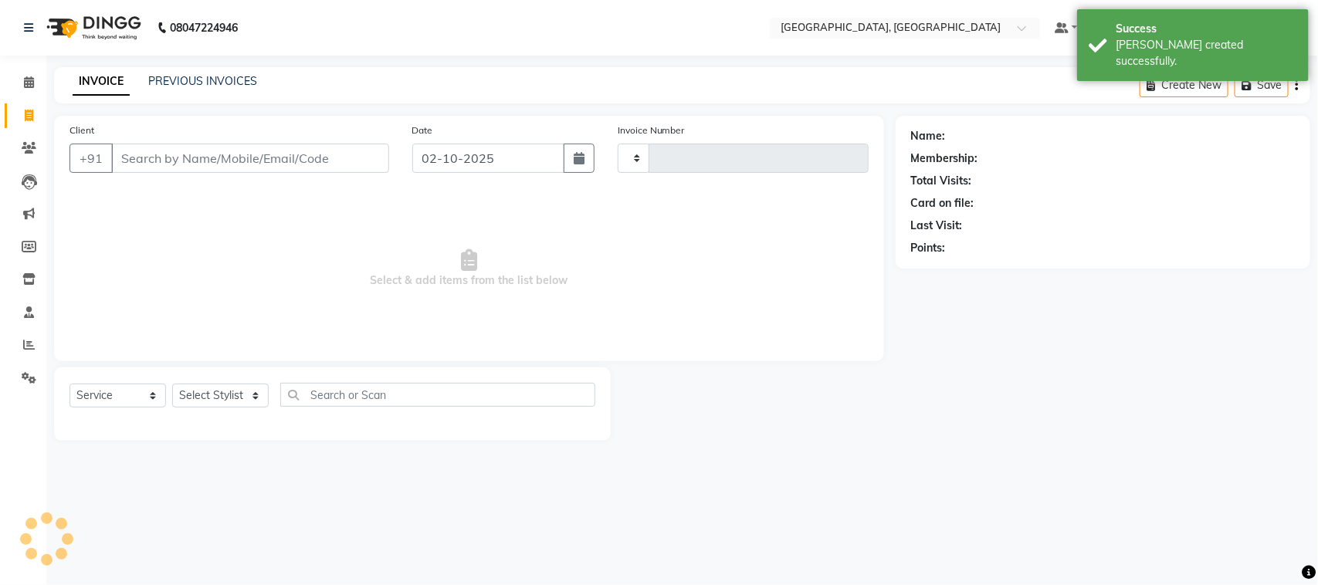
type input "3794"
select select "4462"
click at [164, 173] on input "Client" at bounding box center [250, 158] width 278 height 29
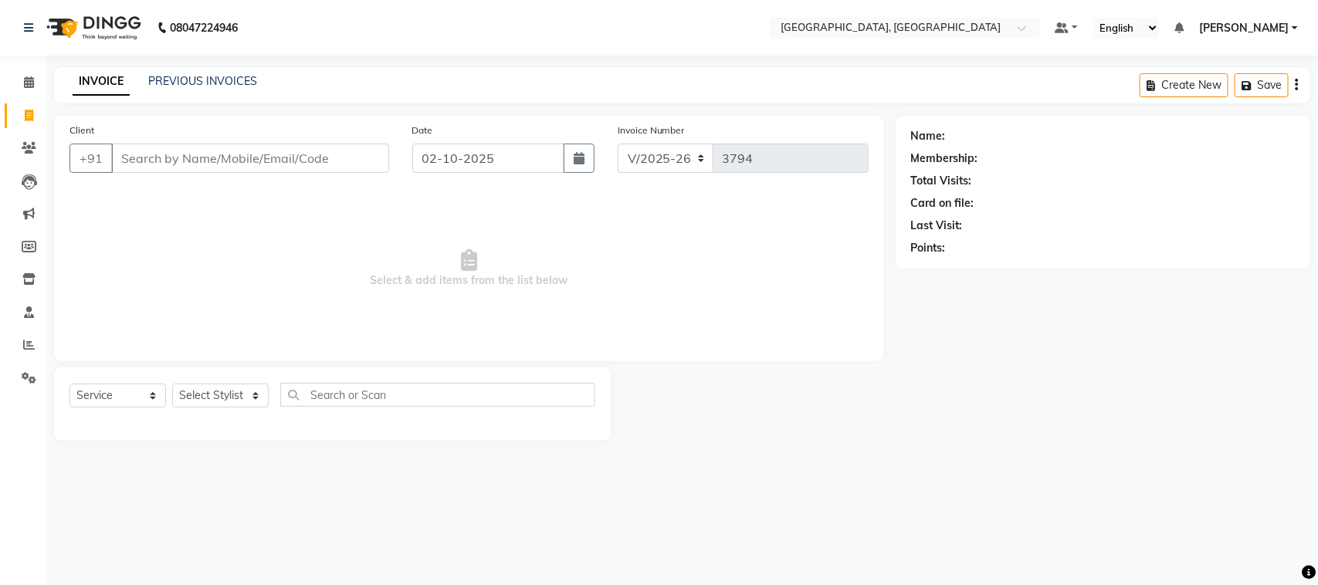
click at [232, 173] on input "Client" at bounding box center [250, 158] width 278 height 29
type input "8219298485"
click at [334, 166] on span "Add Client" at bounding box center [349, 158] width 61 height 15
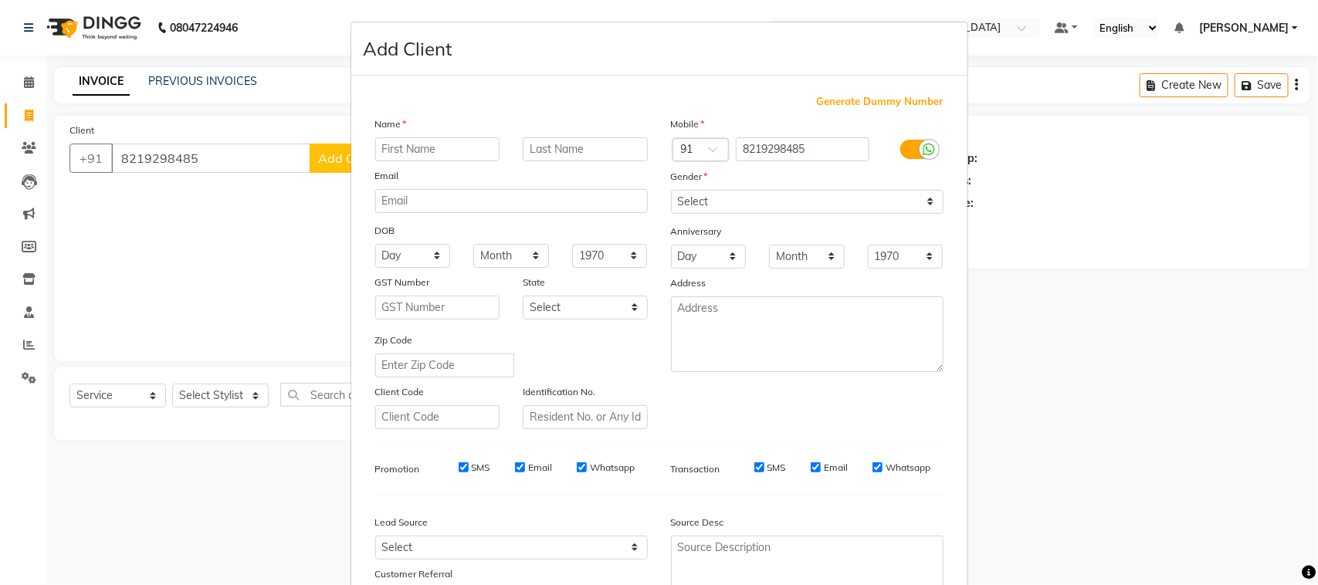
click at [426, 161] on input "text" at bounding box center [437, 149] width 125 height 24
type input "priyanka"
click at [426, 213] on input "email" at bounding box center [511, 201] width 273 height 24
type input "priyanka.kr97@gmail.com"
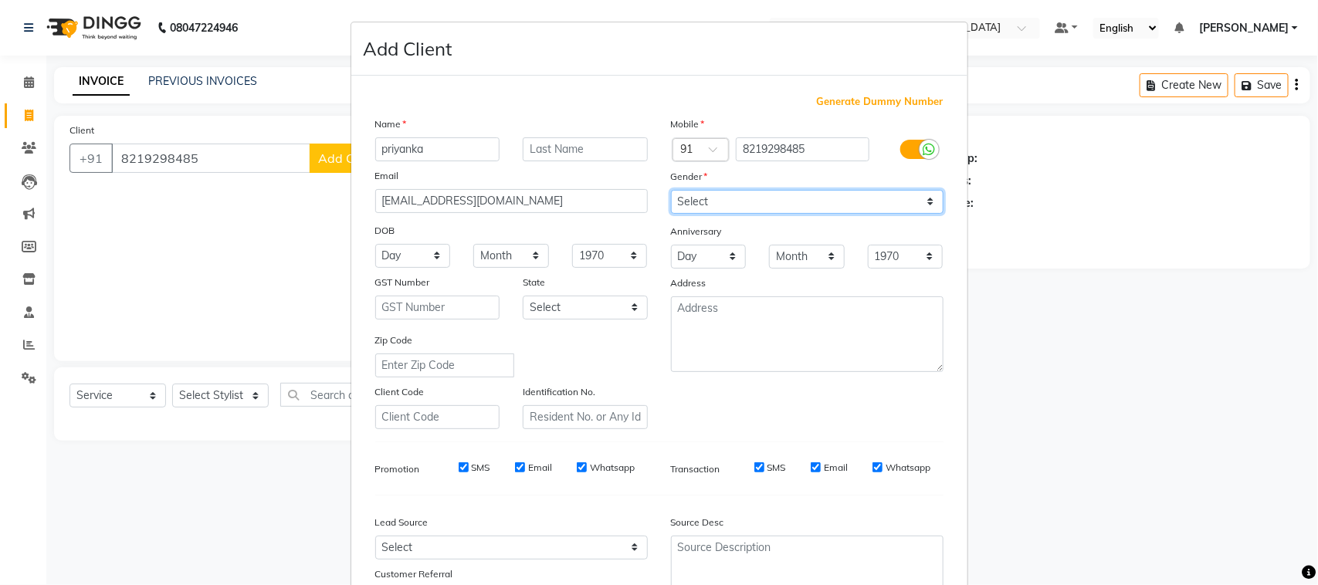
click at [832, 214] on select "Select Male Female Other Prefer Not To Say" at bounding box center [807, 202] width 273 height 24
select select "female"
click at [671, 214] on select "Select Male Female Other Prefer Not To Say" at bounding box center [807, 202] width 273 height 24
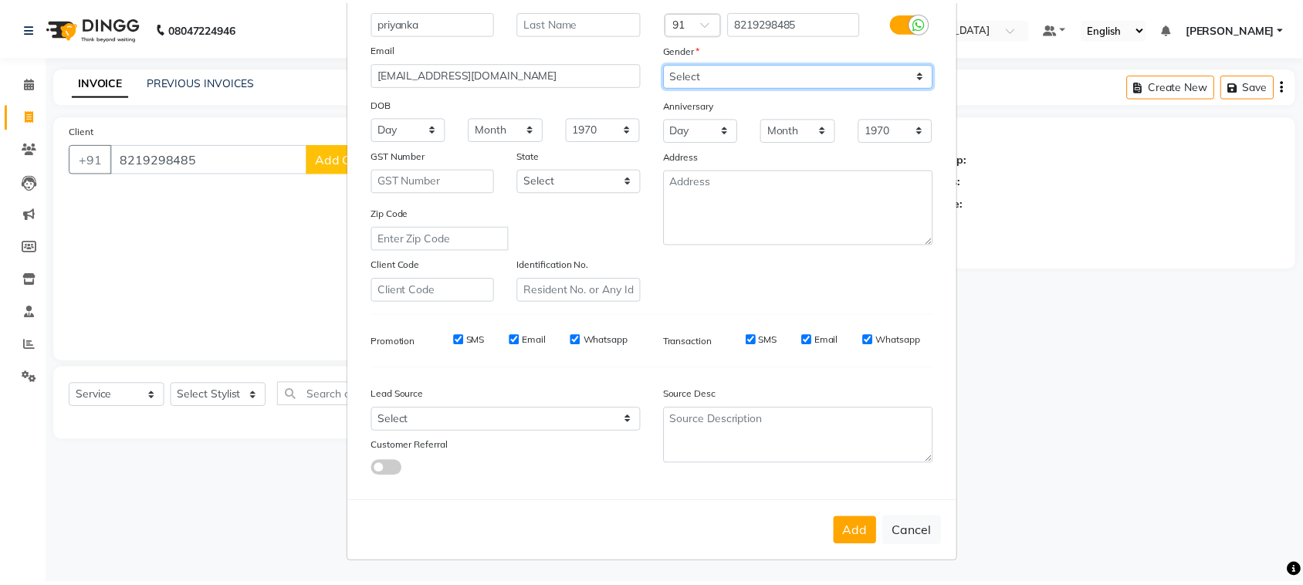
scroll to position [305, 0]
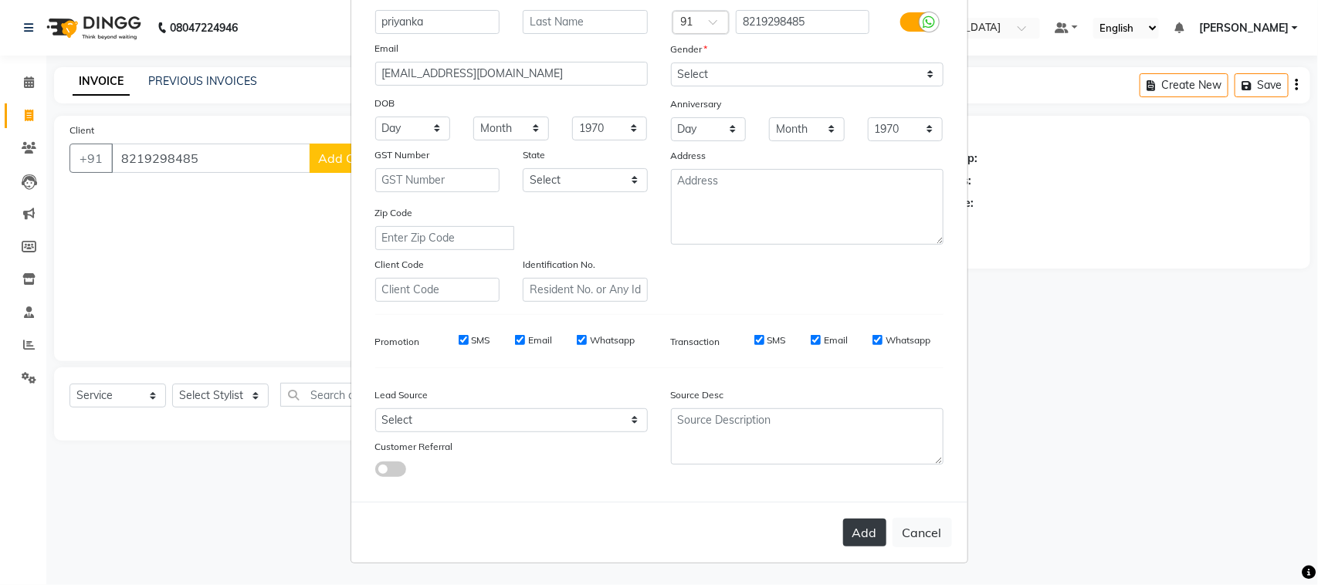
click at [843, 523] on button "Add" at bounding box center [864, 533] width 43 height 28
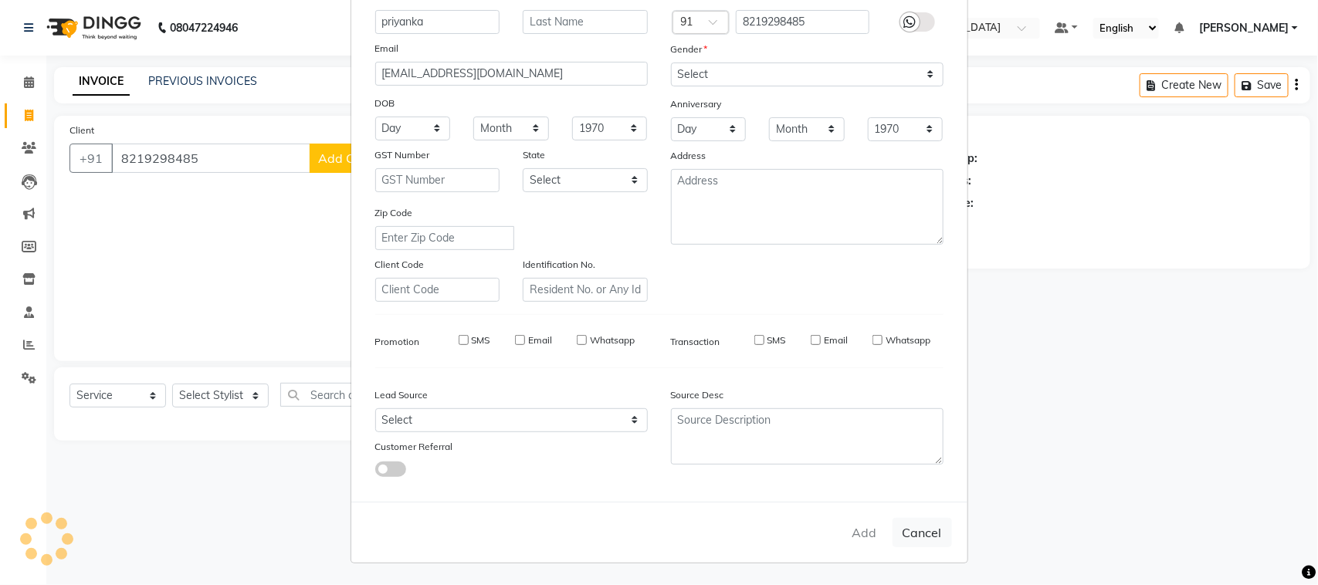
select select
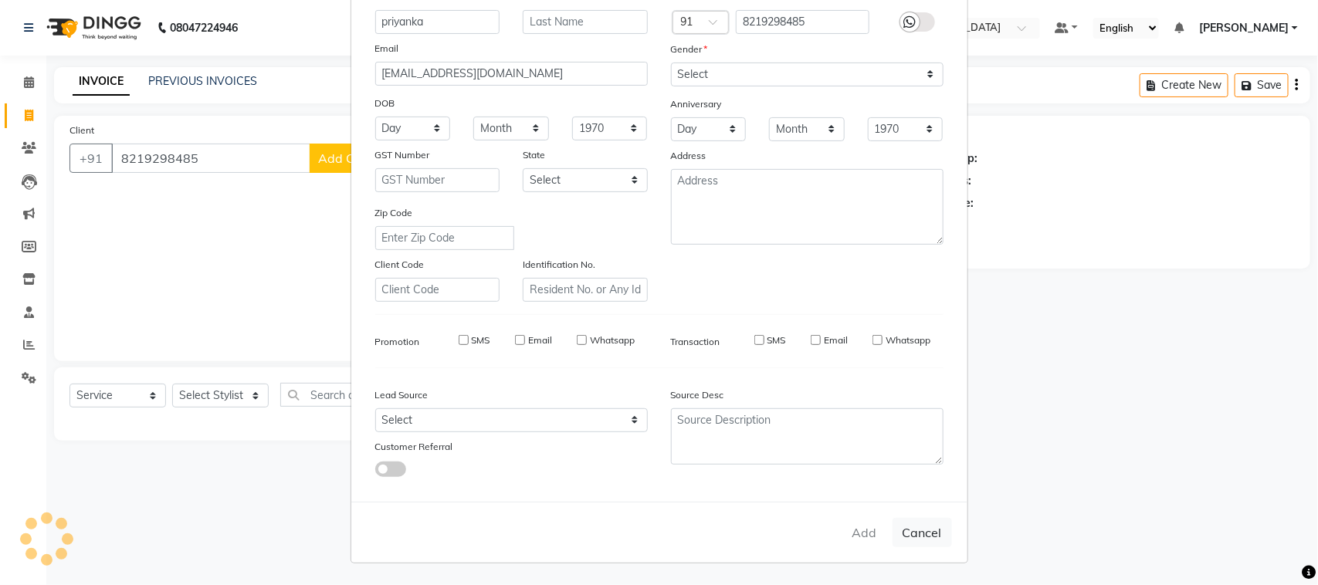
select select
checkbox input "false"
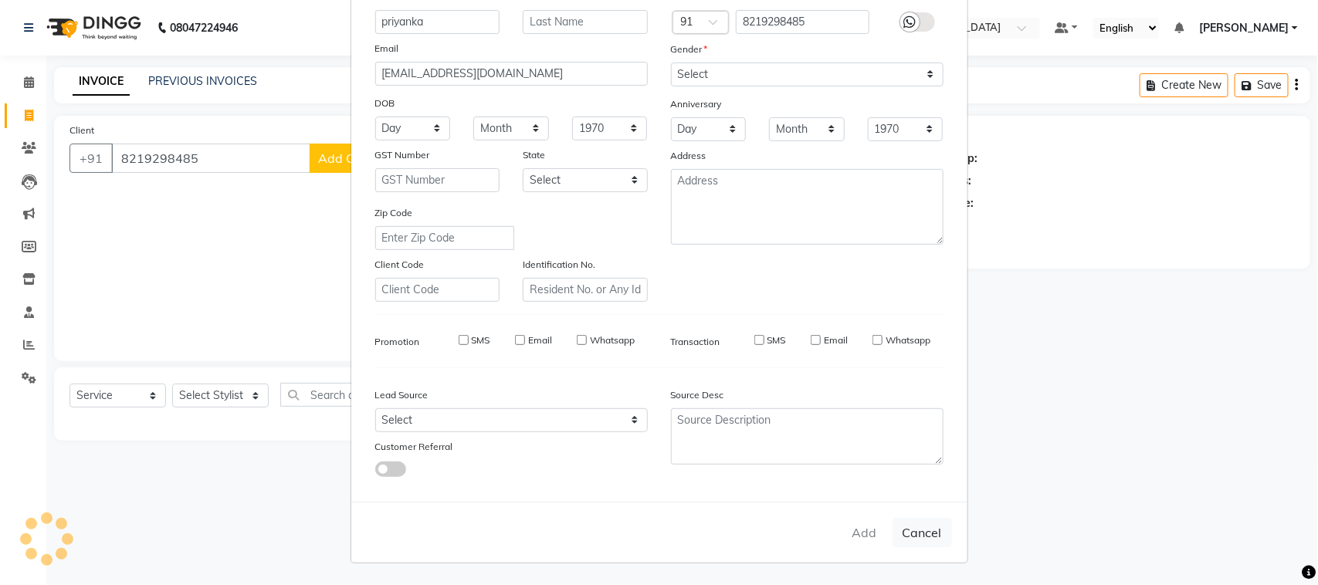
checkbox input "false"
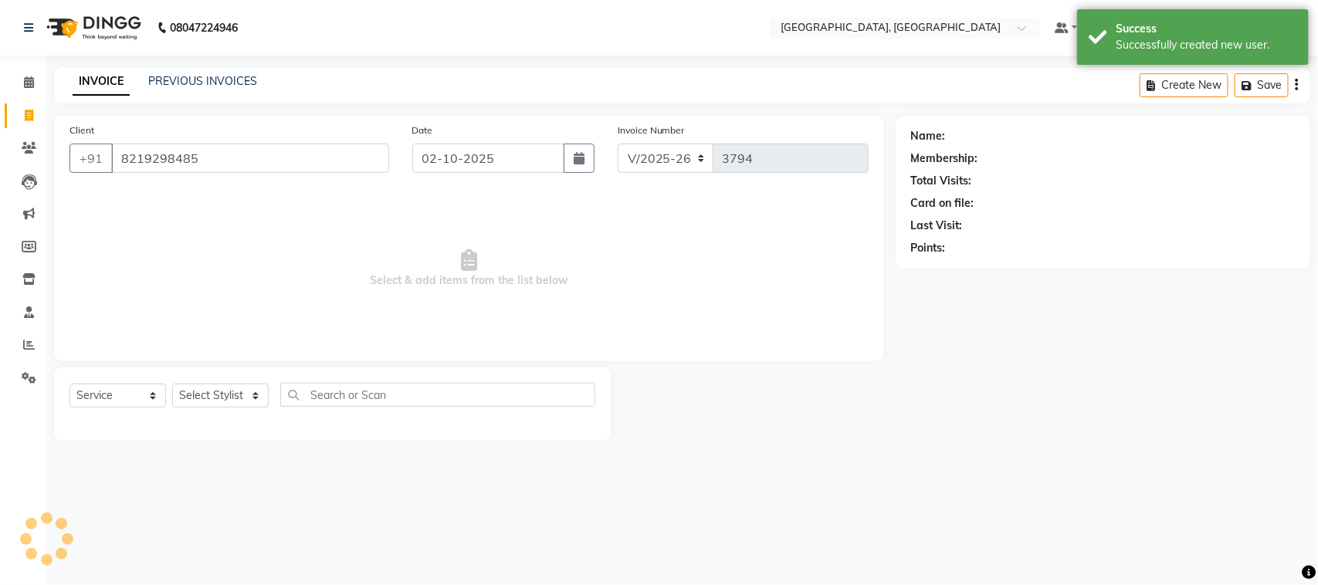
select select "1: Object"
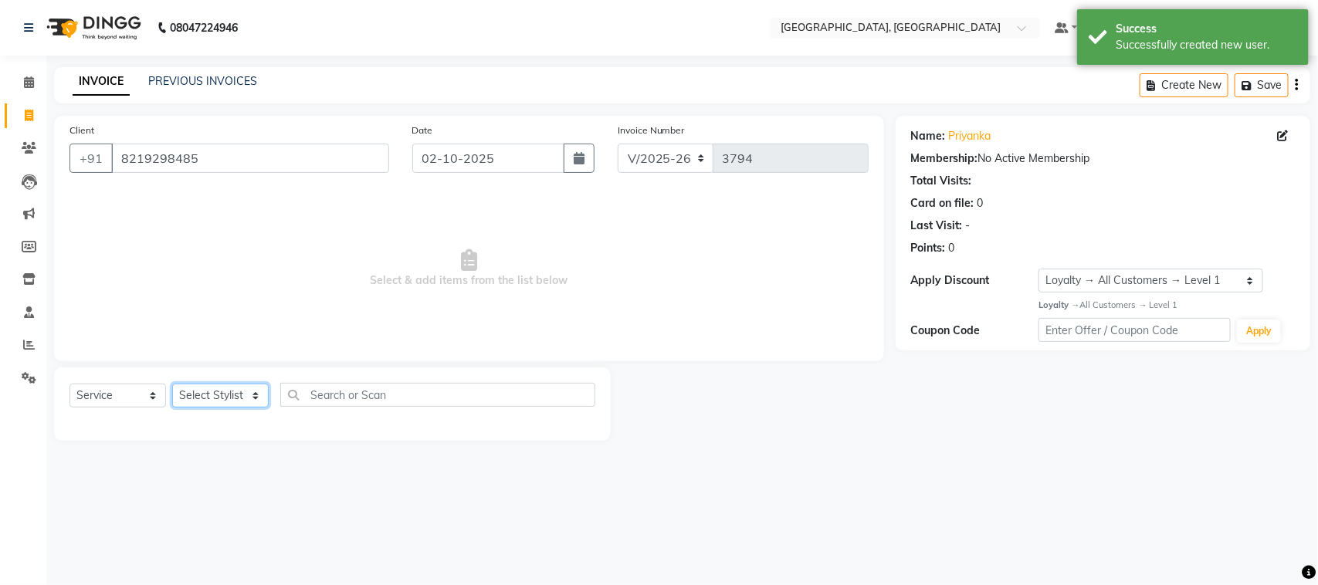
click at [212, 408] on select "Select Stylist admin Ajay (Aju) anil [PERSON_NAME] Client Deepak deepika [PERSO…" at bounding box center [220, 396] width 97 height 24
select select "88213"
click at [178, 408] on select "Select Stylist admin Ajay (Aju) anil [PERSON_NAME] Client Deepak deepika [PERSO…" at bounding box center [220, 396] width 97 height 24
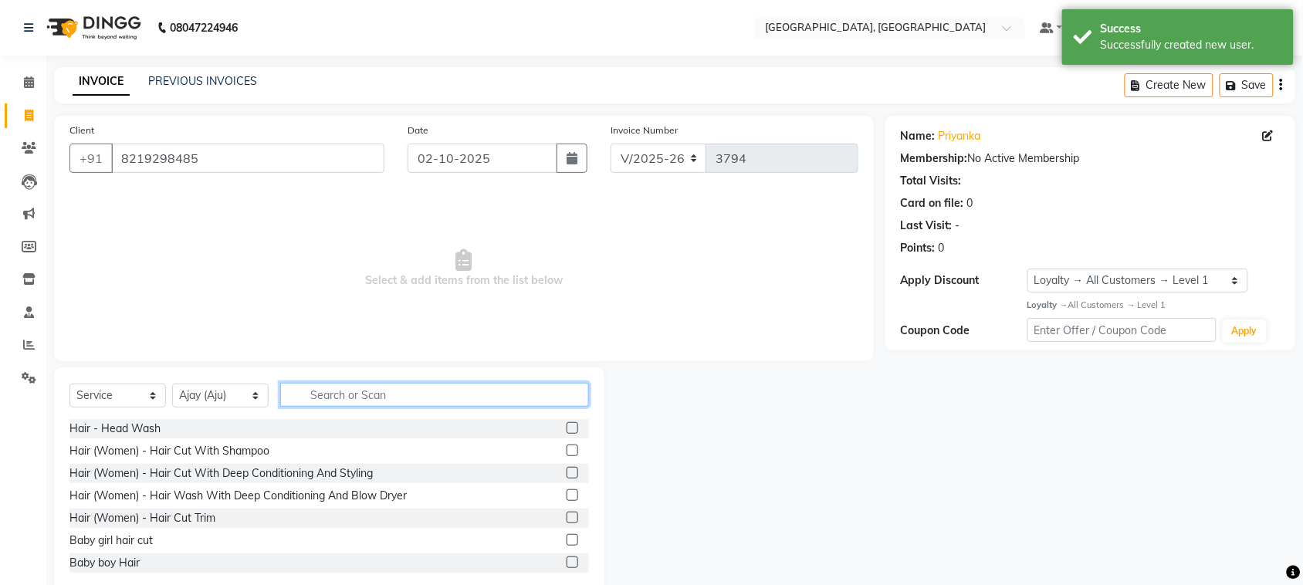
click at [348, 407] on input "text" at bounding box center [434, 395] width 309 height 24
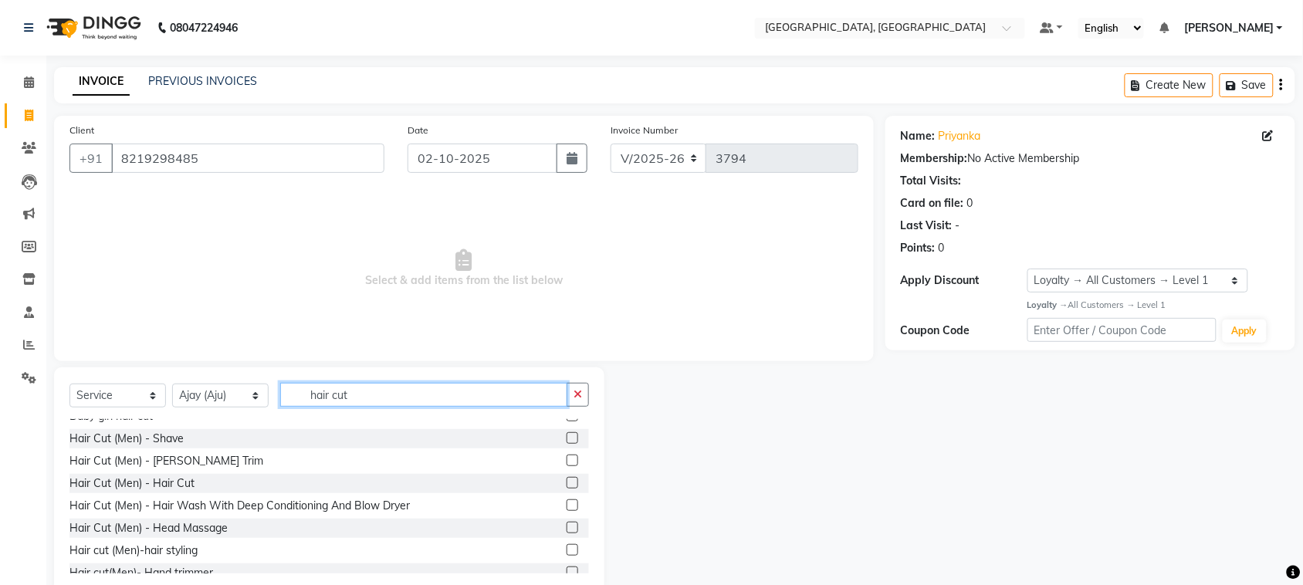
scroll to position [86, 0]
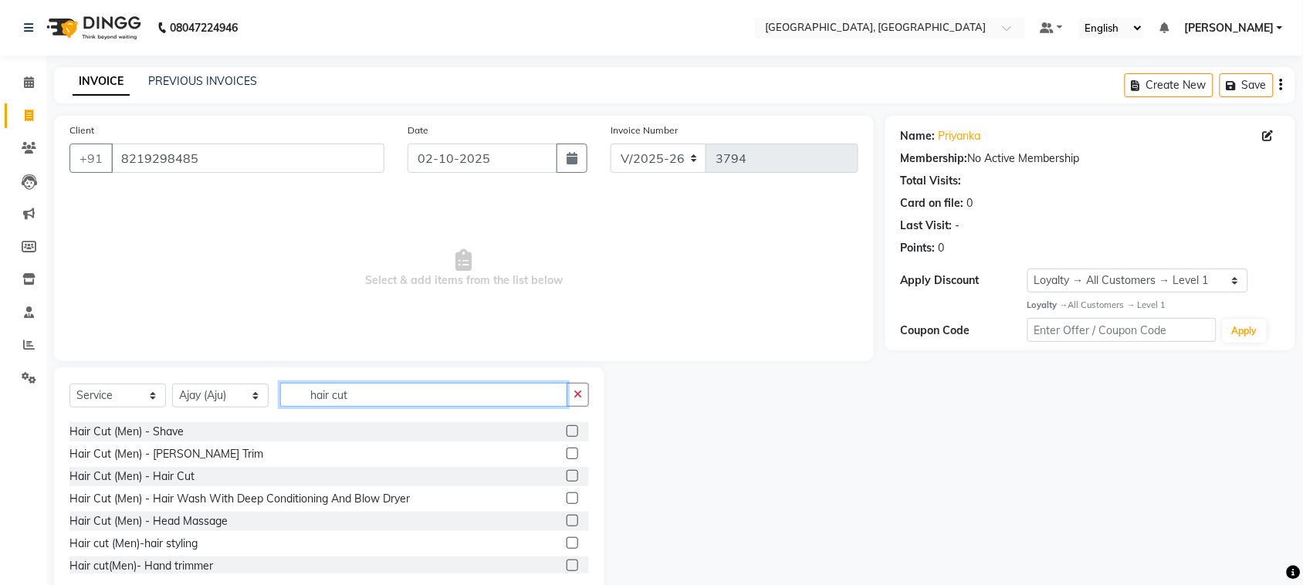
type input "hair cut"
click at [567, 459] on label at bounding box center [573, 454] width 12 height 12
click at [567, 459] on input "checkbox" at bounding box center [572, 454] width 10 height 10
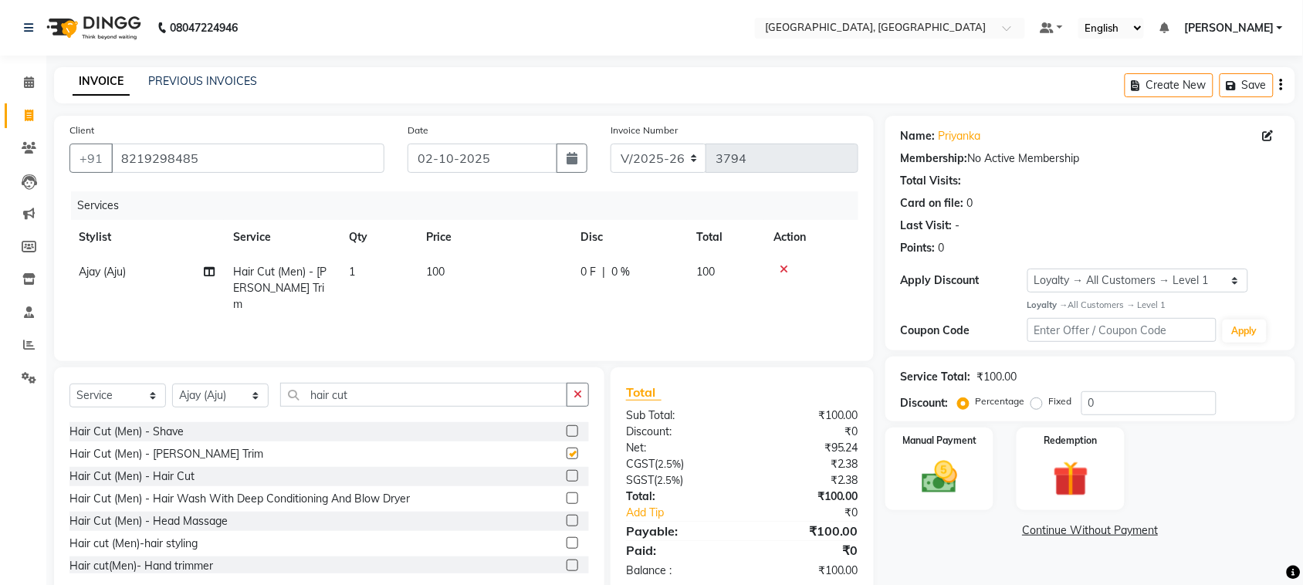
checkbox input "false"
click at [567, 482] on label at bounding box center [573, 476] width 12 height 12
click at [567, 482] on input "checkbox" at bounding box center [572, 477] width 10 height 10
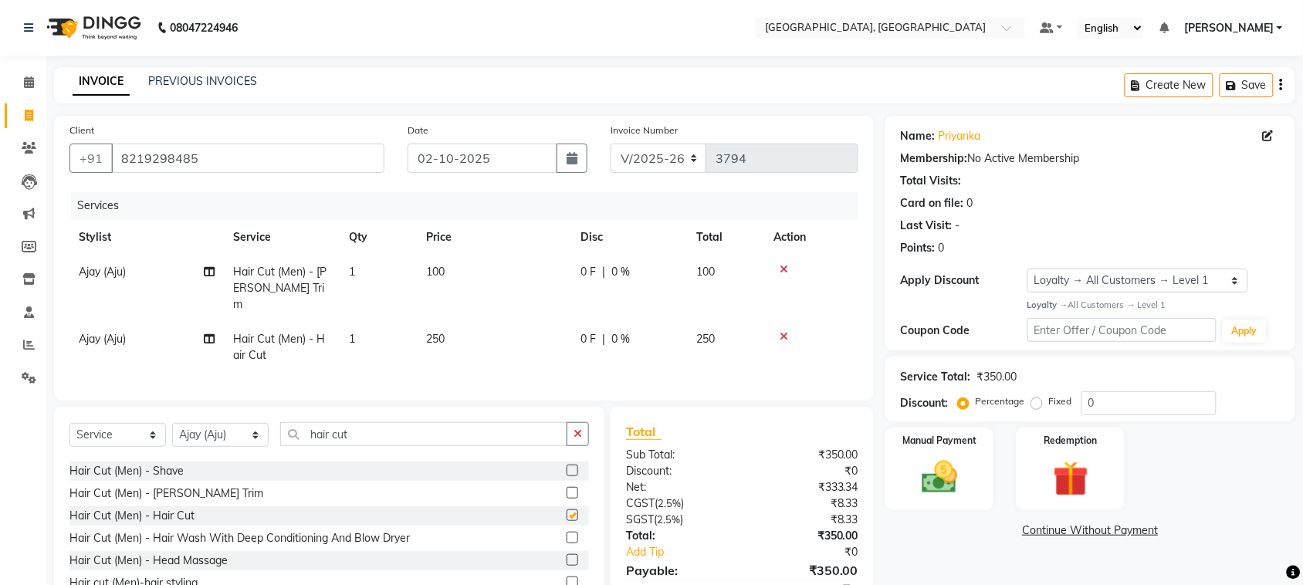
checkbox input "false"
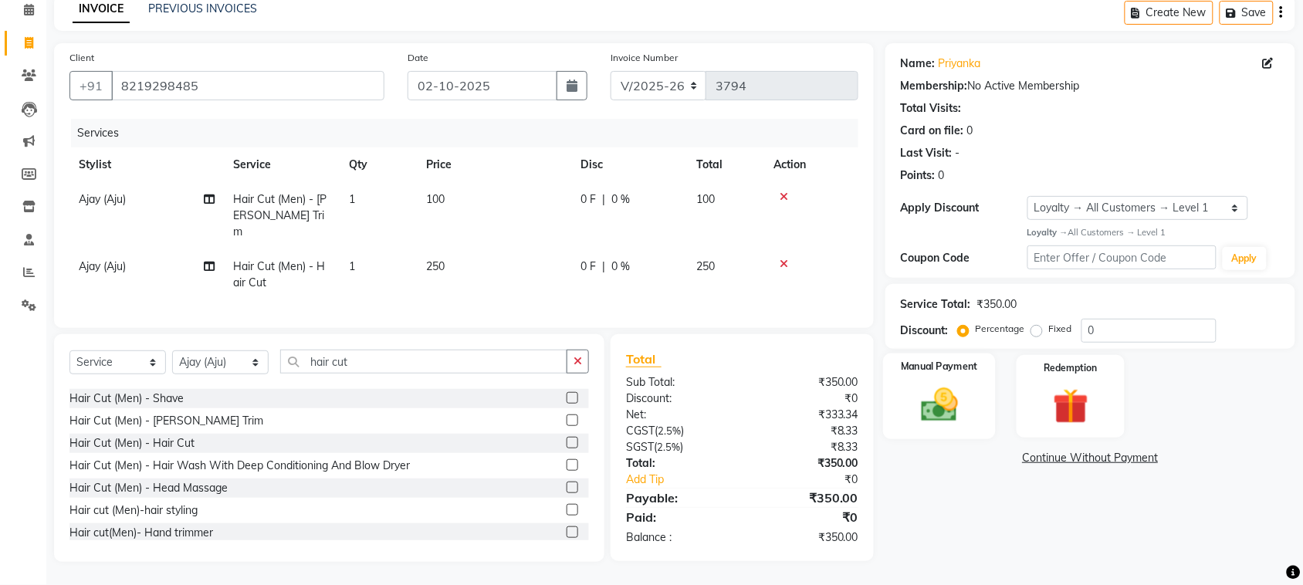
click at [944, 405] on img at bounding box center [940, 405] width 60 height 42
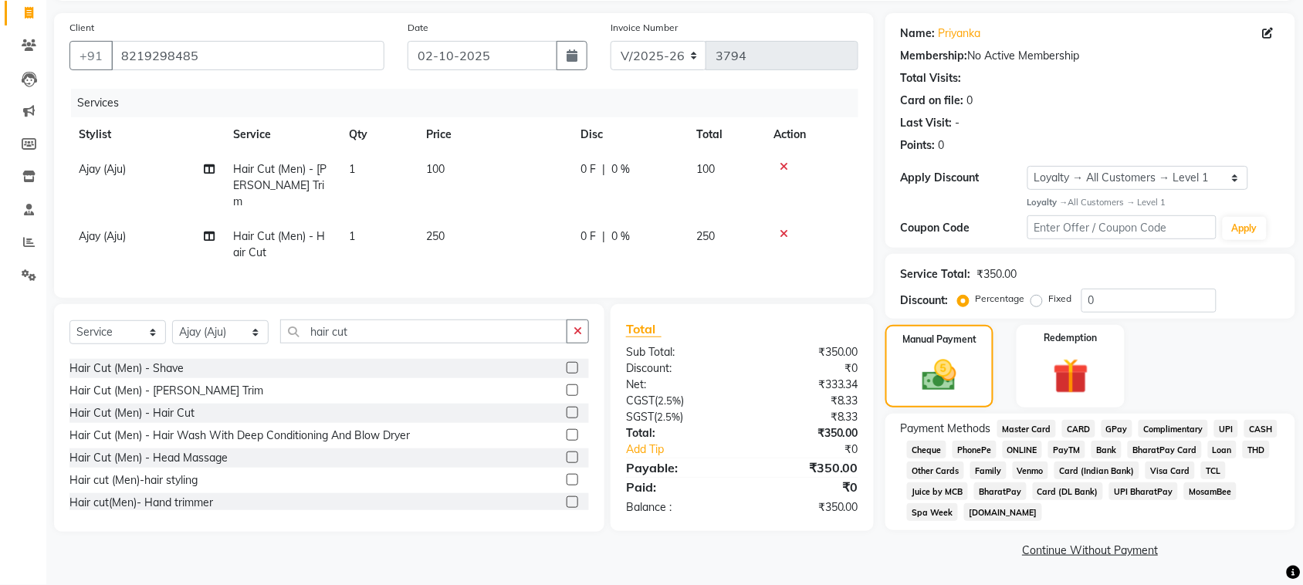
click at [1215, 438] on span "UPI" at bounding box center [1227, 429] width 24 height 18
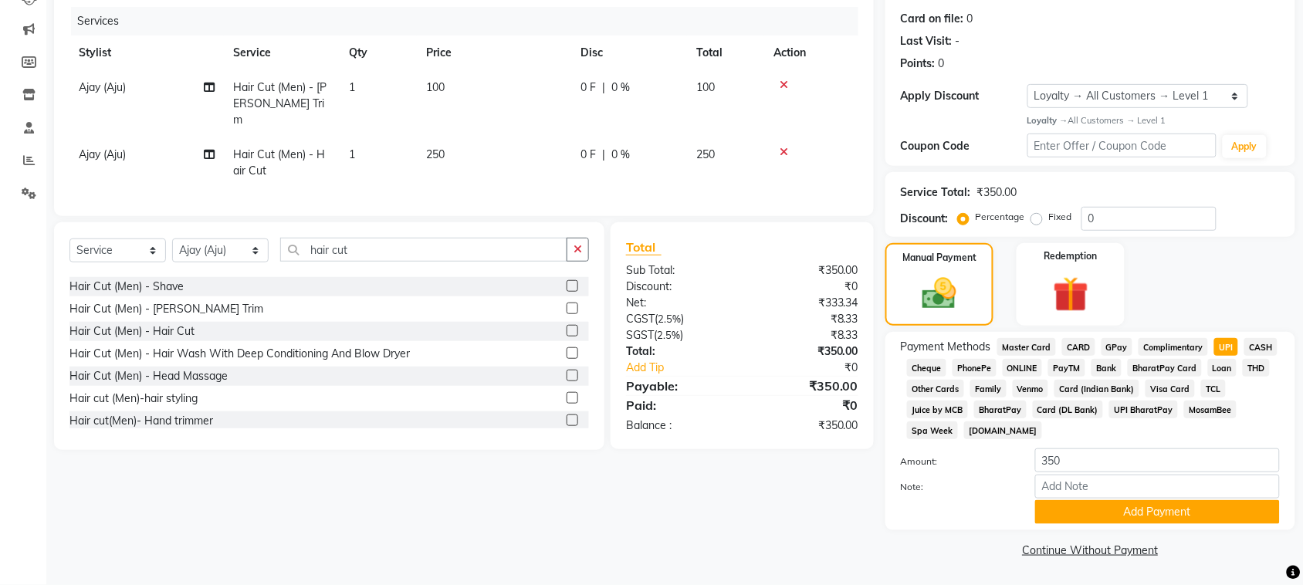
scroll to position [398, 0]
click at [1140, 500] on button "Add Payment" at bounding box center [1157, 512] width 245 height 24
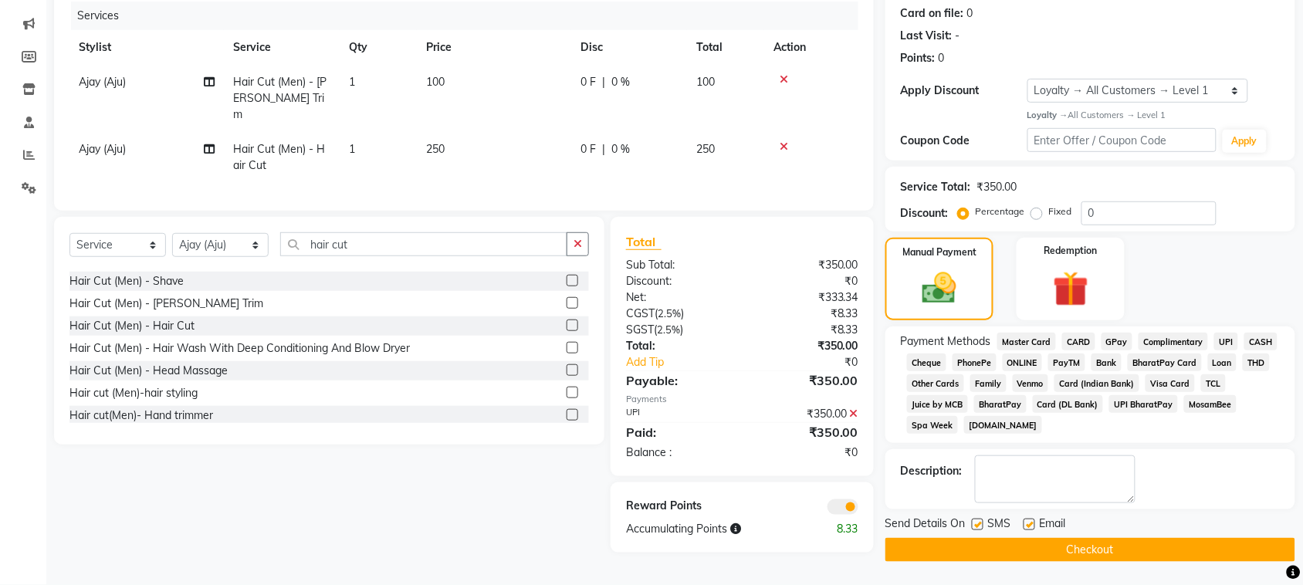
click at [1159, 550] on button "Checkout" at bounding box center [1091, 550] width 410 height 24
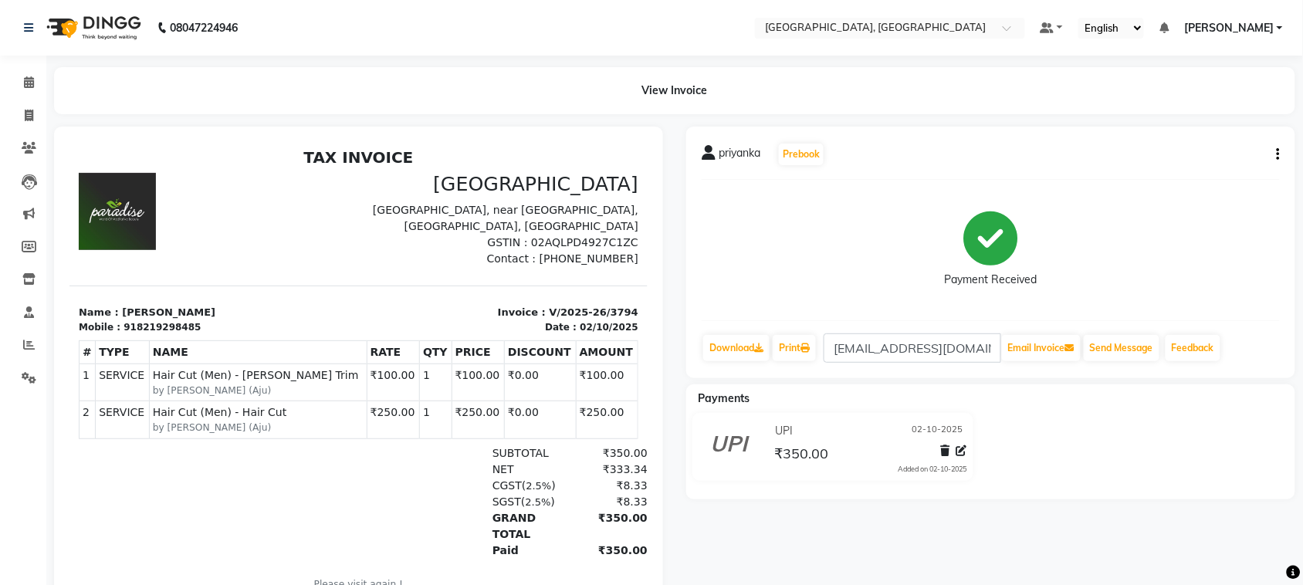
click at [1272, 163] on button "button" at bounding box center [1275, 155] width 9 height 16
click at [1153, 188] on div "Edit Invoice" at bounding box center [1197, 178] width 106 height 19
select select "service"
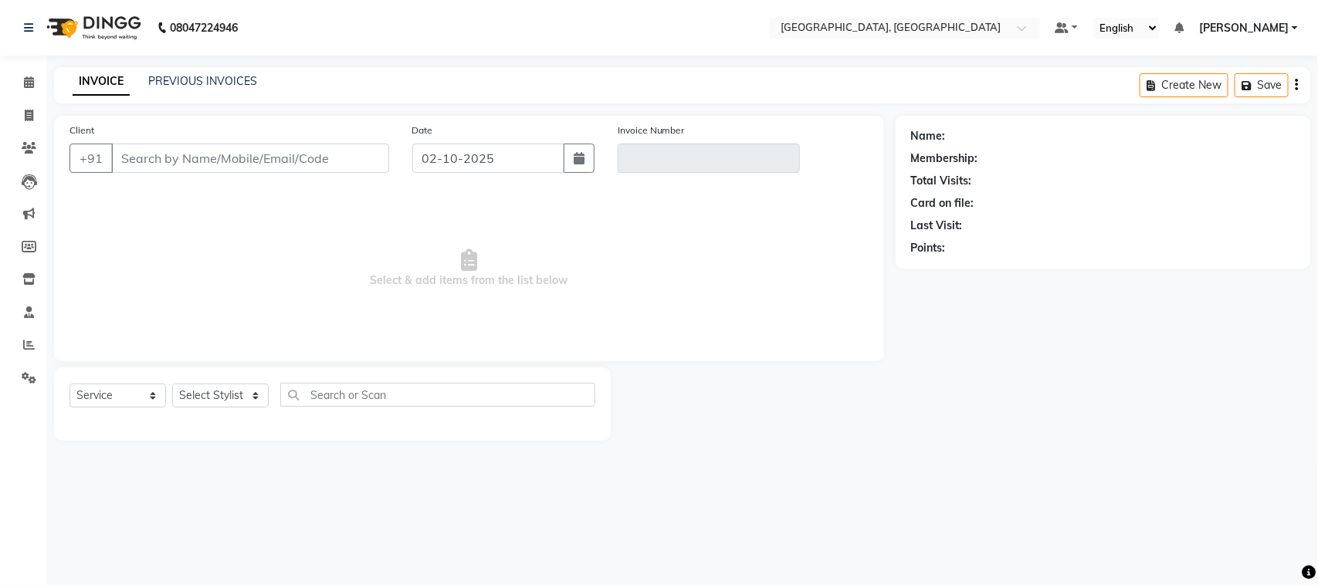
type input "8219298485"
type input "V/2025-26/3794"
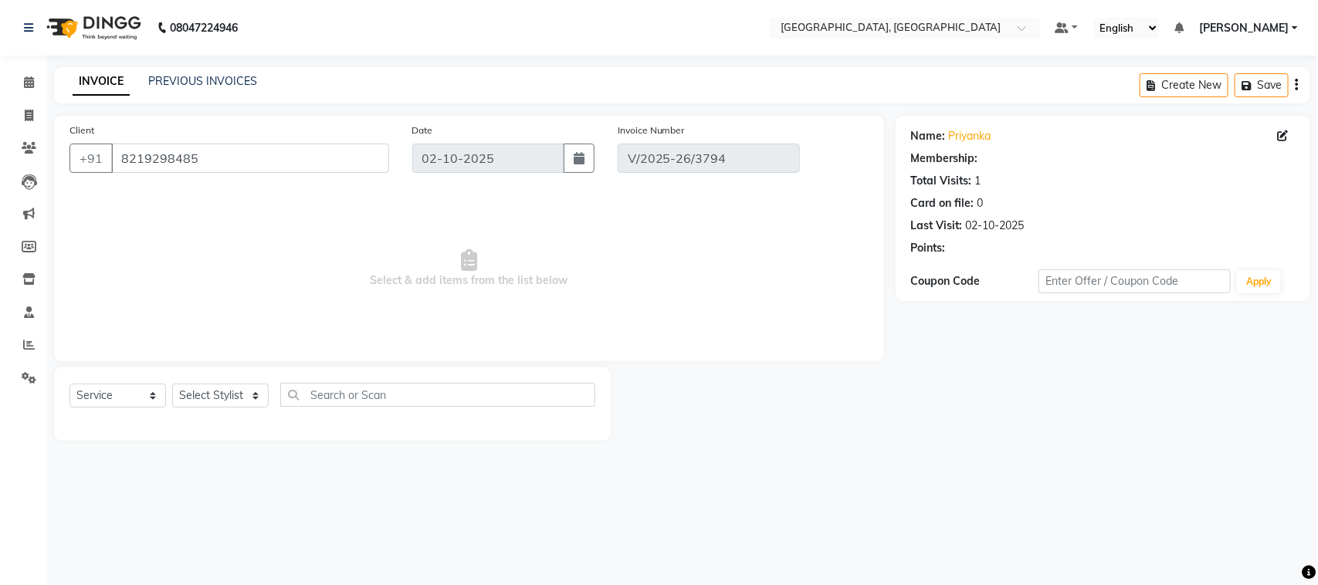
select select "select"
select select "1: Object"
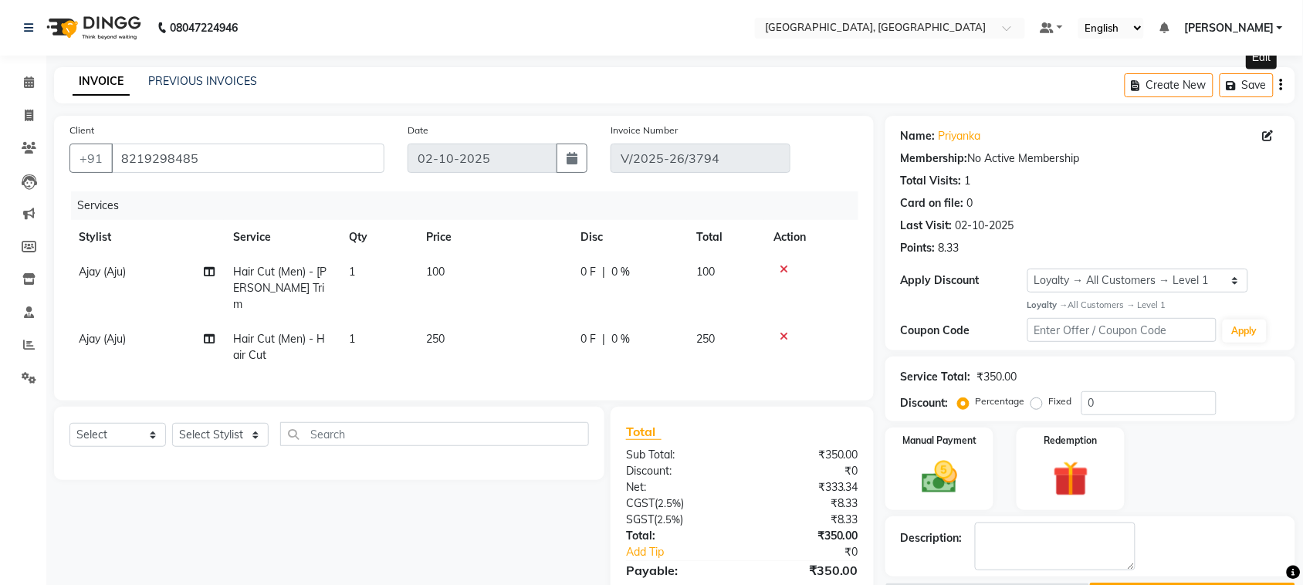
click at [1263, 141] on icon at bounding box center [1268, 135] width 11 height 11
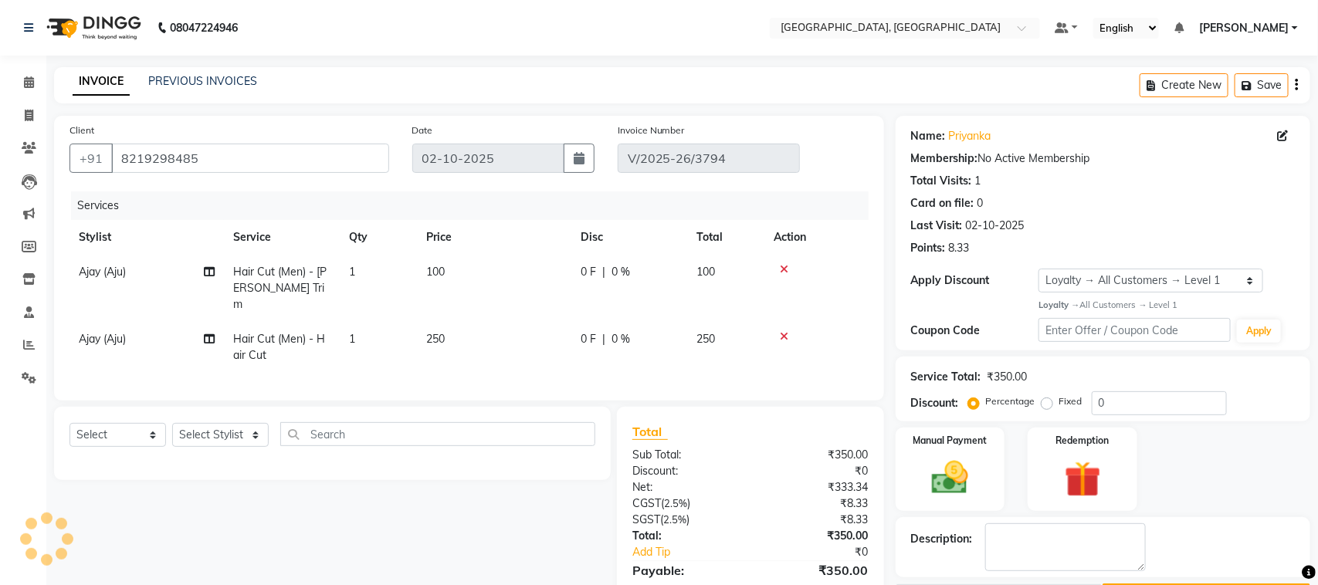
select select "female"
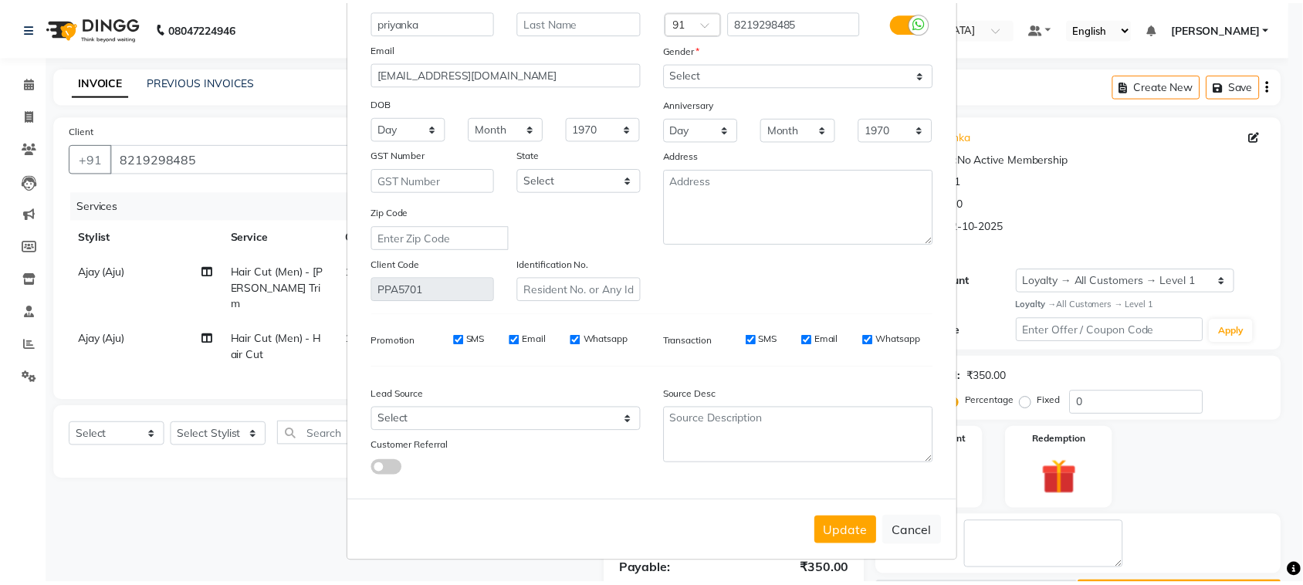
scroll to position [269, 0]
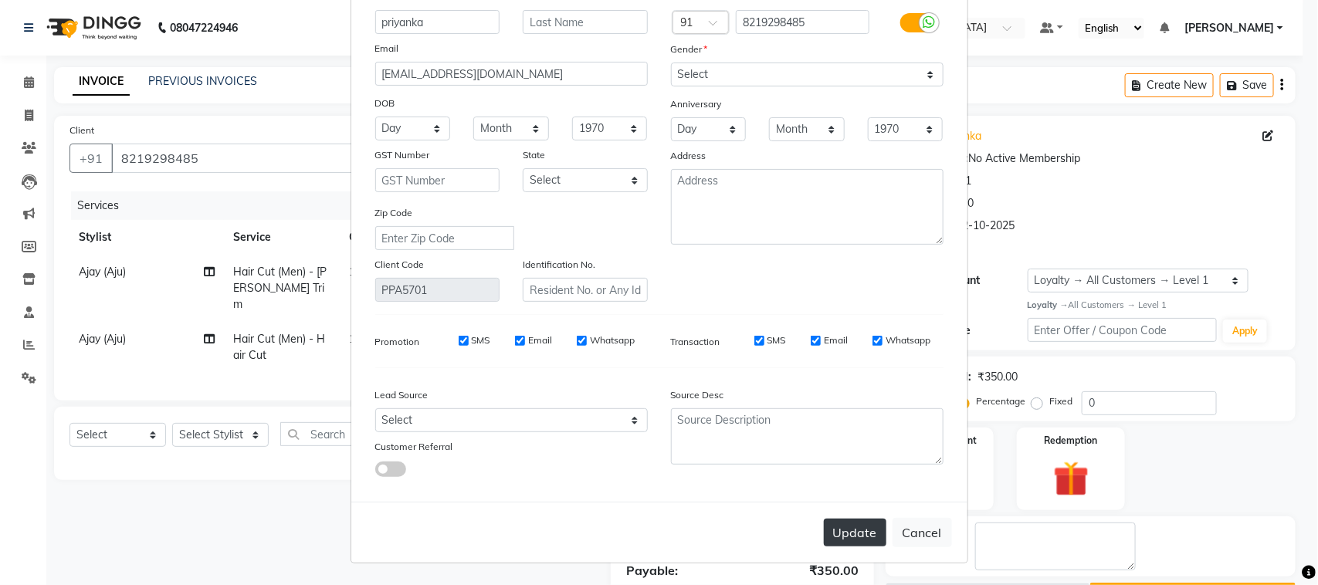
click at [824, 519] on button "Update" at bounding box center [855, 533] width 63 height 28
select select
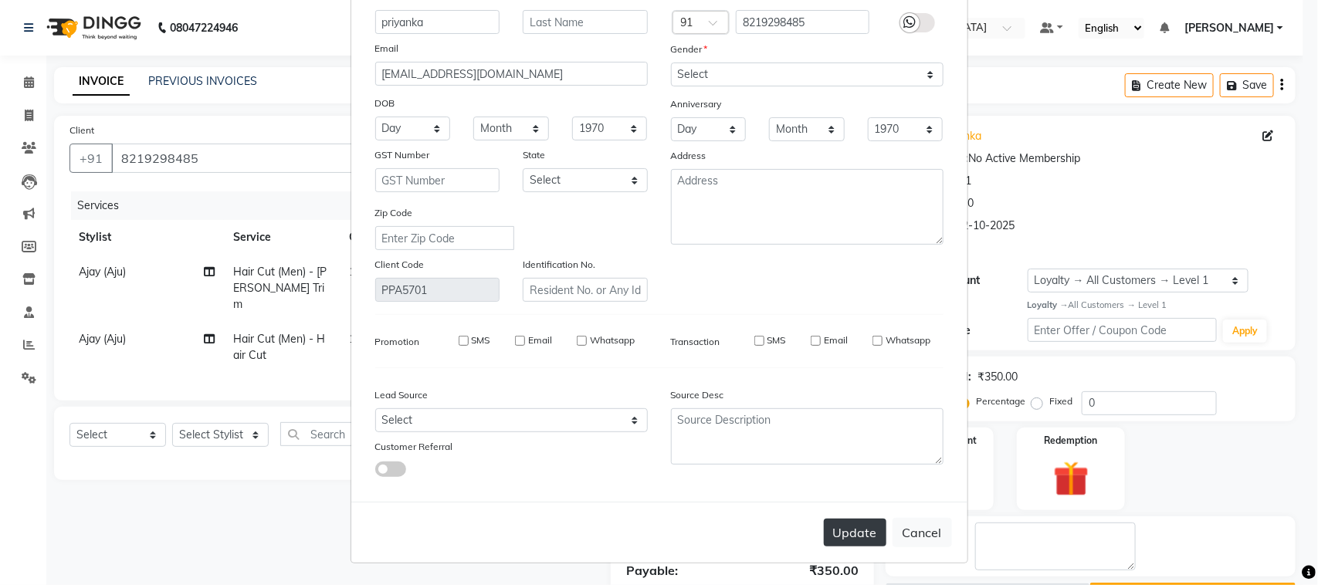
select select
checkbox input "false"
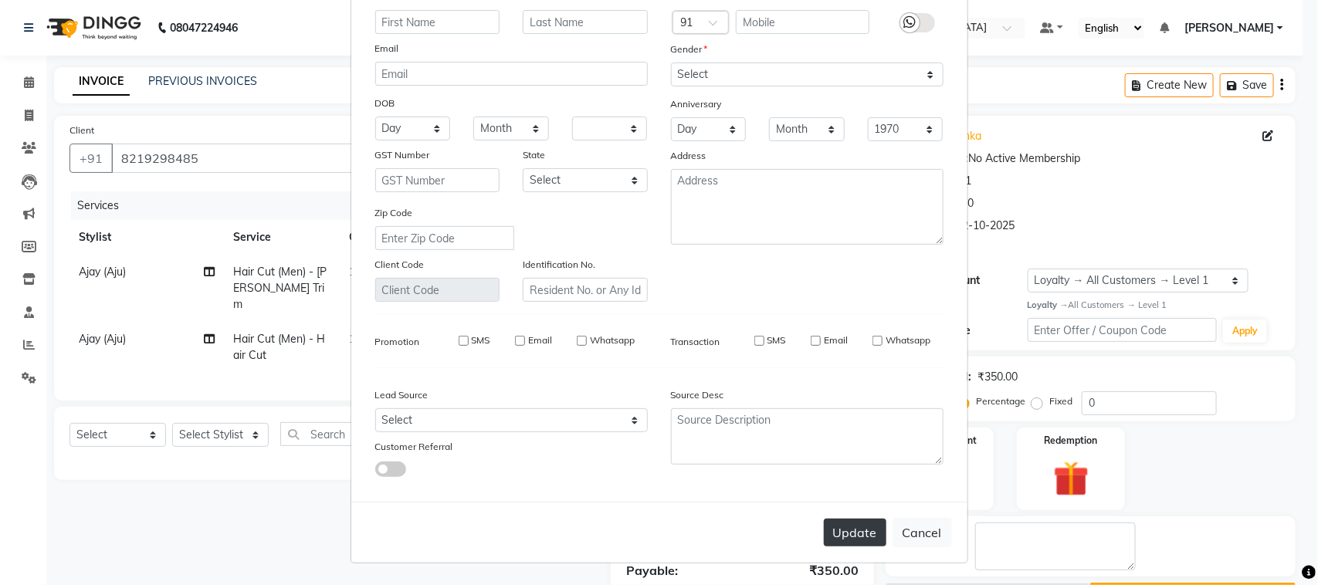
checkbox input "false"
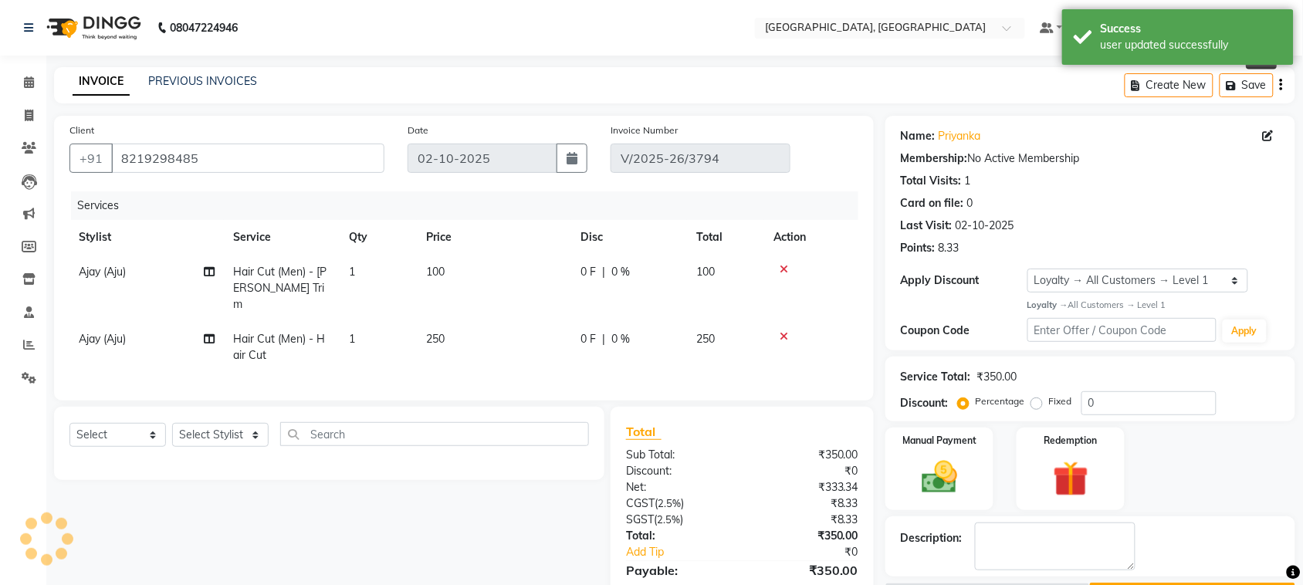
select select "1: Object"
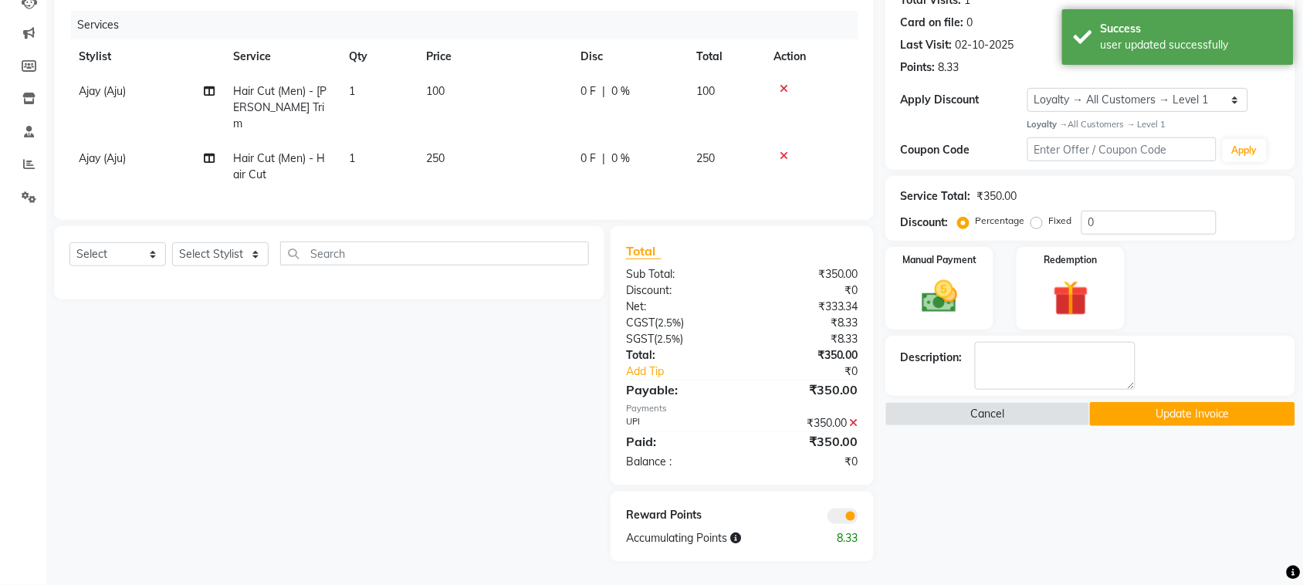
click at [1176, 402] on button "Update Invoice" at bounding box center [1192, 414] width 205 height 24
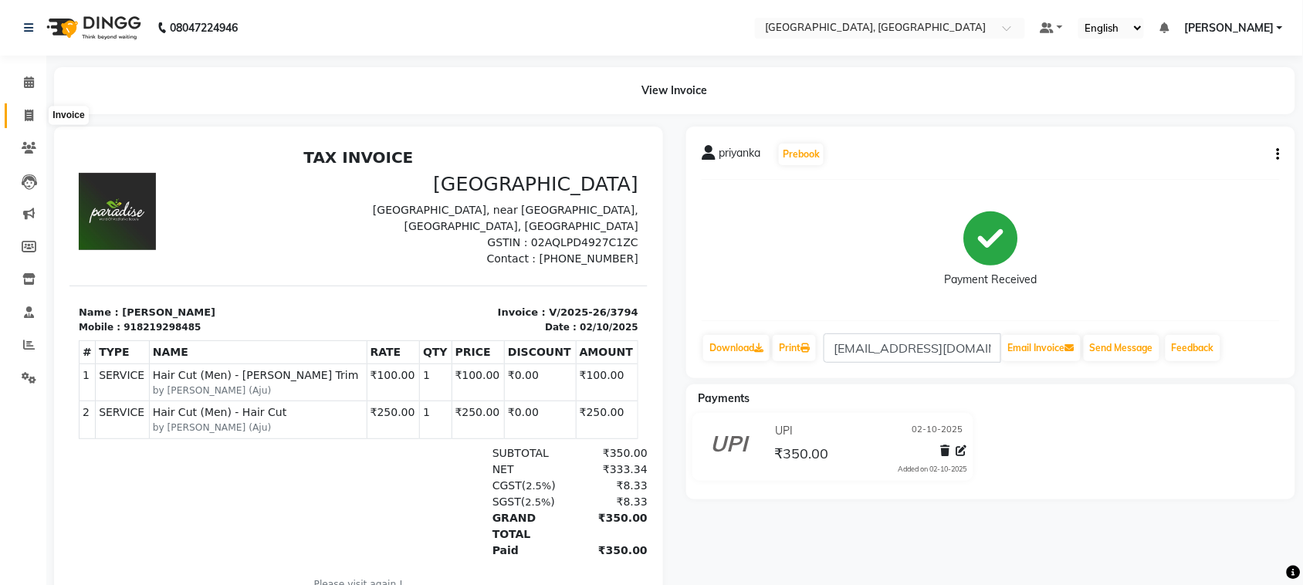
click at [19, 116] on span at bounding box center [28, 116] width 27 height 18
select select "service"
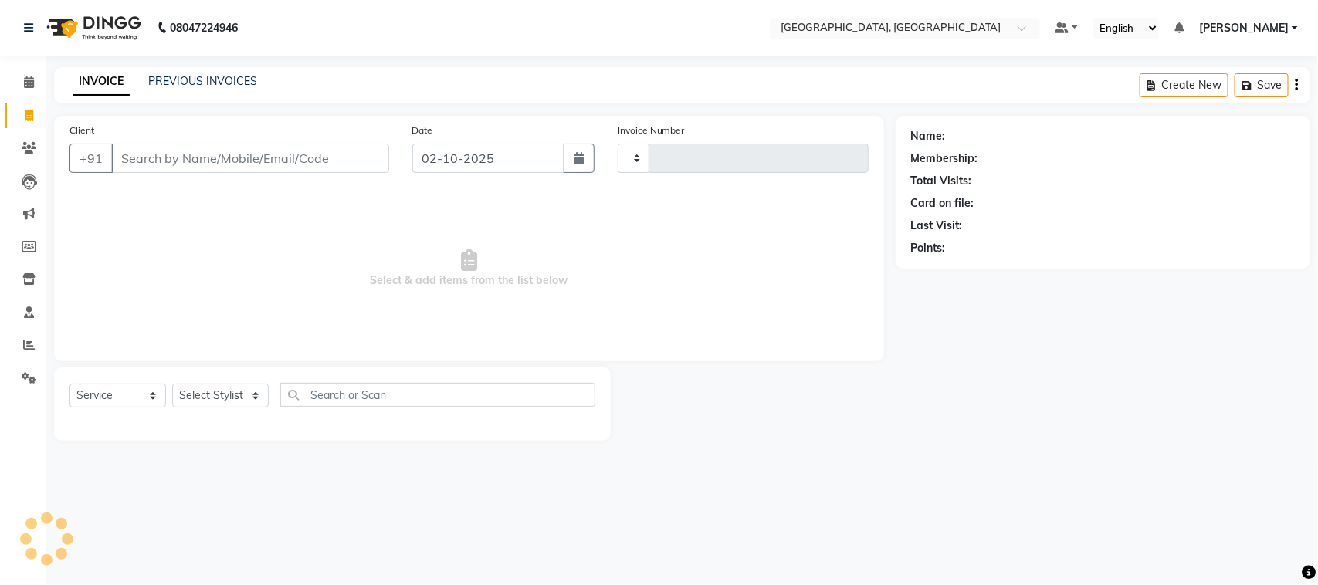
type input "3795"
select select "4462"
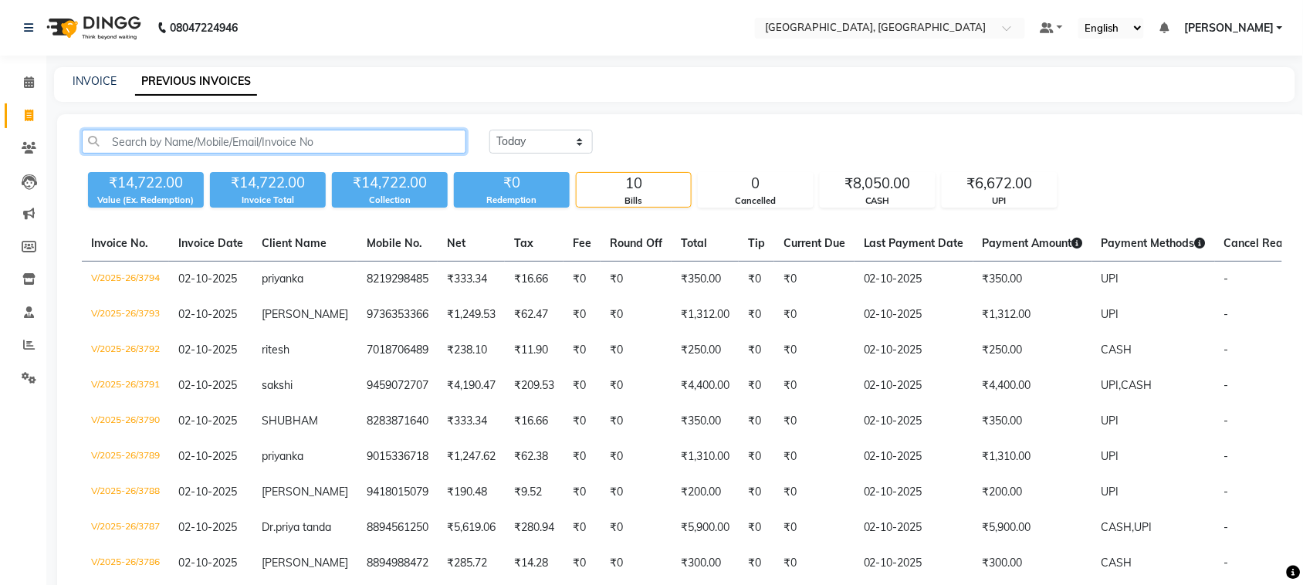
click at [156, 154] on input "text" at bounding box center [274, 142] width 385 height 24
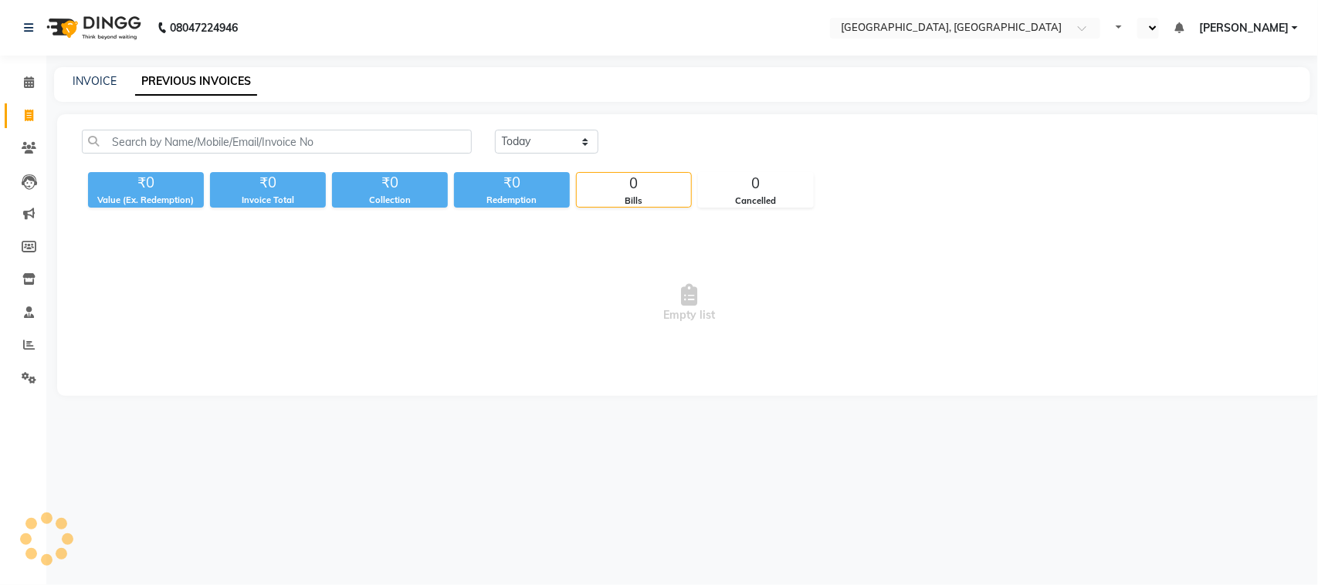
select select "en"
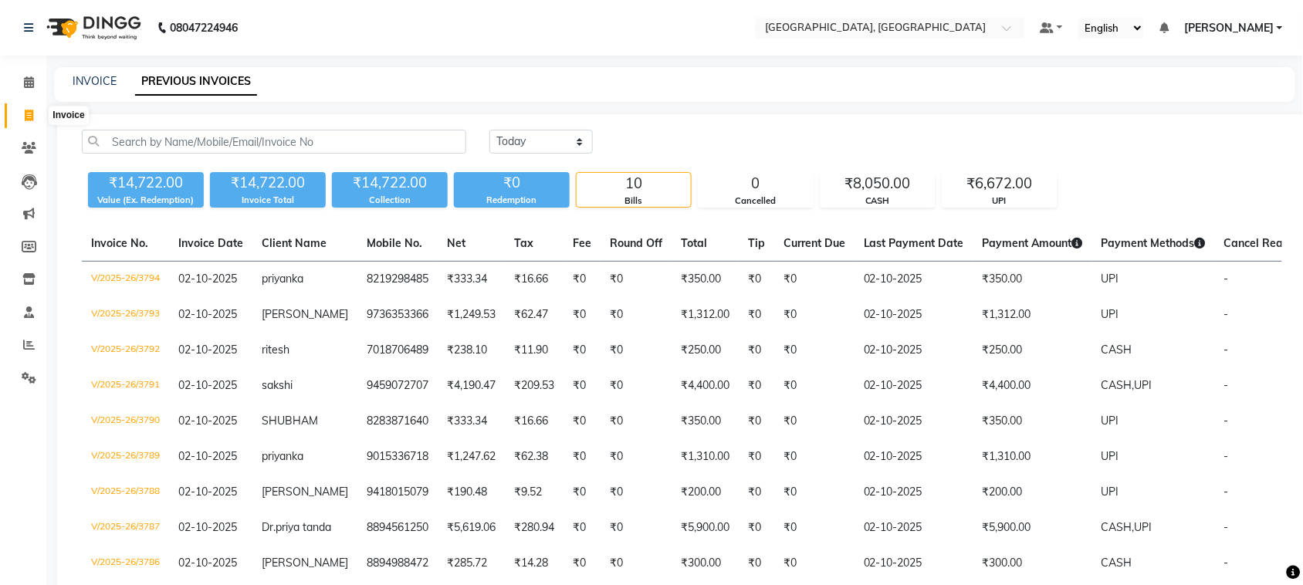
click at [15, 117] on span at bounding box center [28, 116] width 27 height 18
select select "service"
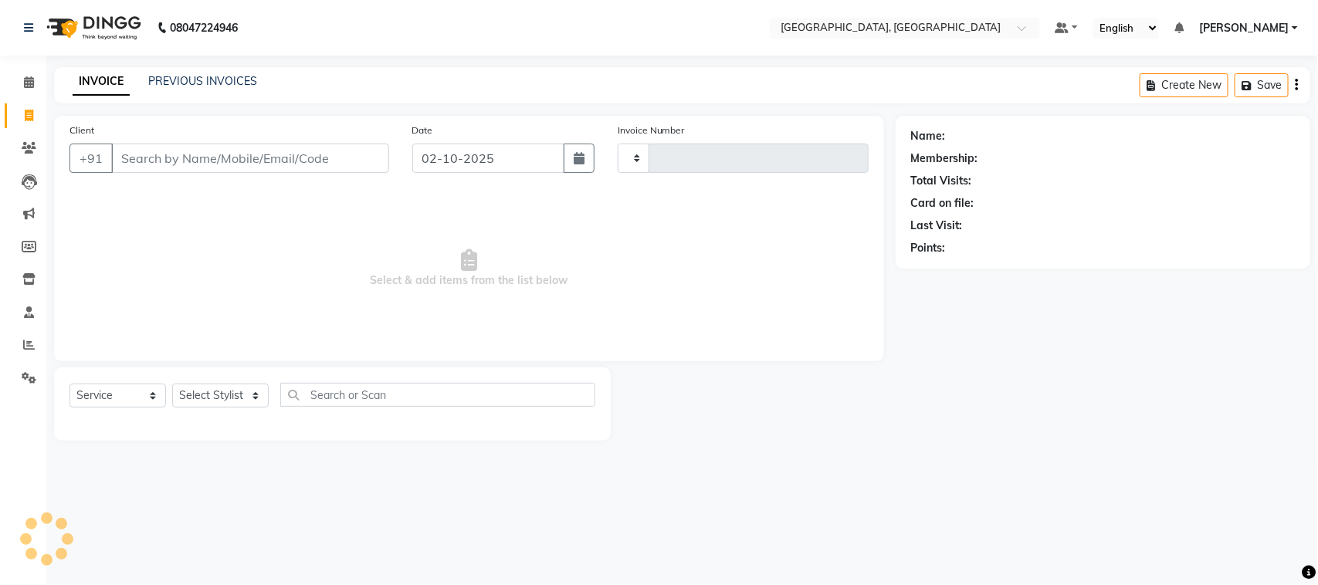
type input "3795"
select select "4462"
click at [171, 173] on input "Client" at bounding box center [250, 158] width 278 height 29
click at [242, 185] on div "Client +91" at bounding box center [229, 153] width 343 height 63
click at [276, 173] on input "Client" at bounding box center [250, 158] width 278 height 29
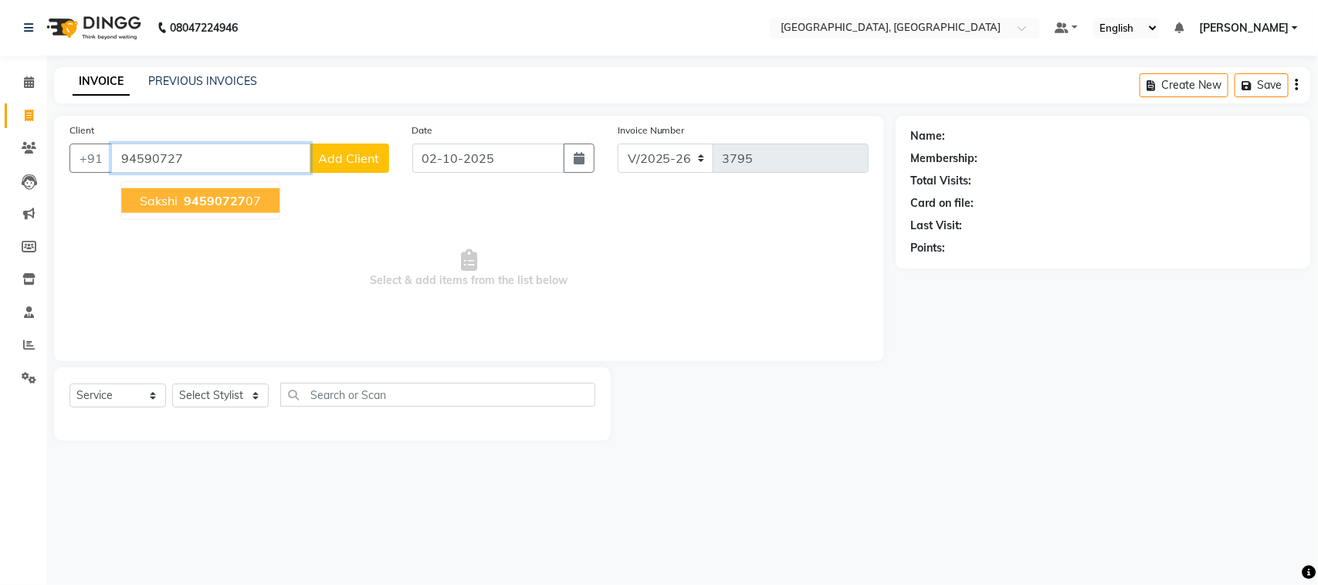
click at [246, 208] on span "94590727" at bounding box center [215, 200] width 62 height 15
type input "9459072707"
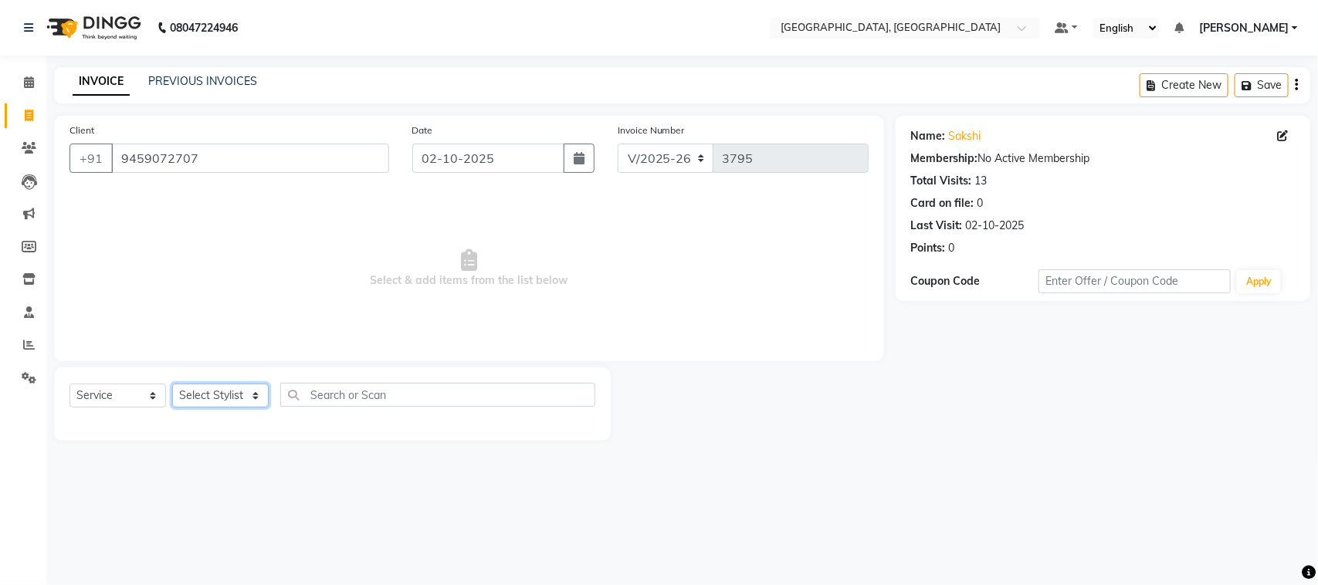
click at [226, 408] on select "Select Stylist admin Ajay (Aju) anil [PERSON_NAME] Client Deepak deepika [PERSO…" at bounding box center [220, 396] width 97 height 24
select select "34246"
click at [178, 408] on select "Select Stylist admin Ajay (Aju) anil [PERSON_NAME] Client Deepak deepika [PERSO…" at bounding box center [220, 396] width 97 height 24
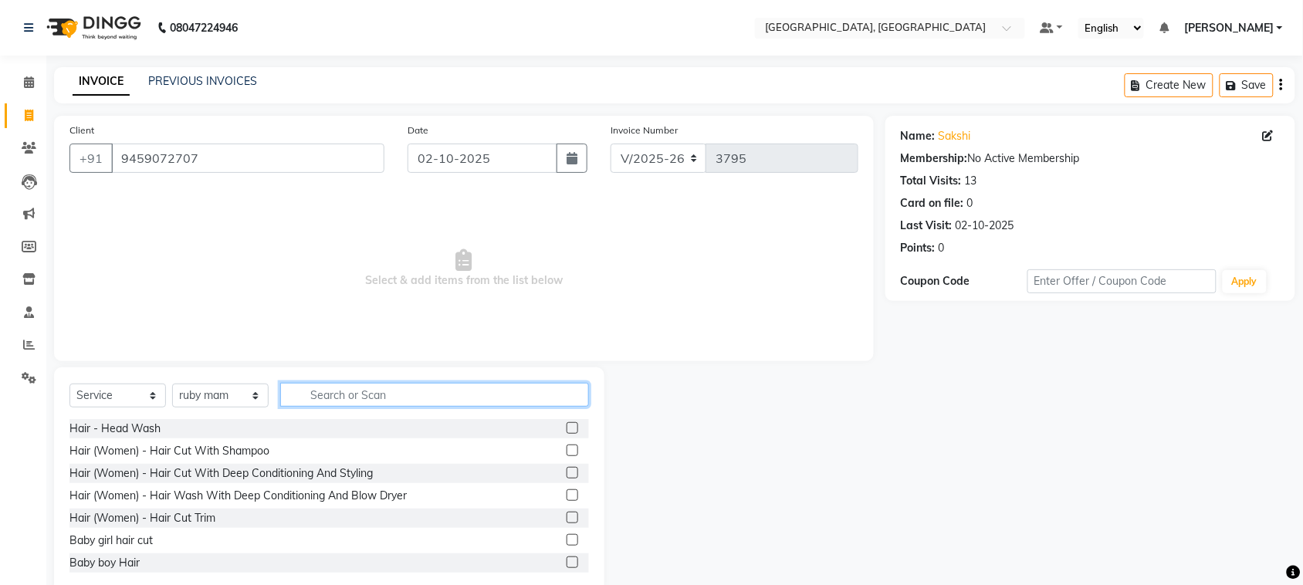
click at [398, 407] on input "text" at bounding box center [434, 395] width 309 height 24
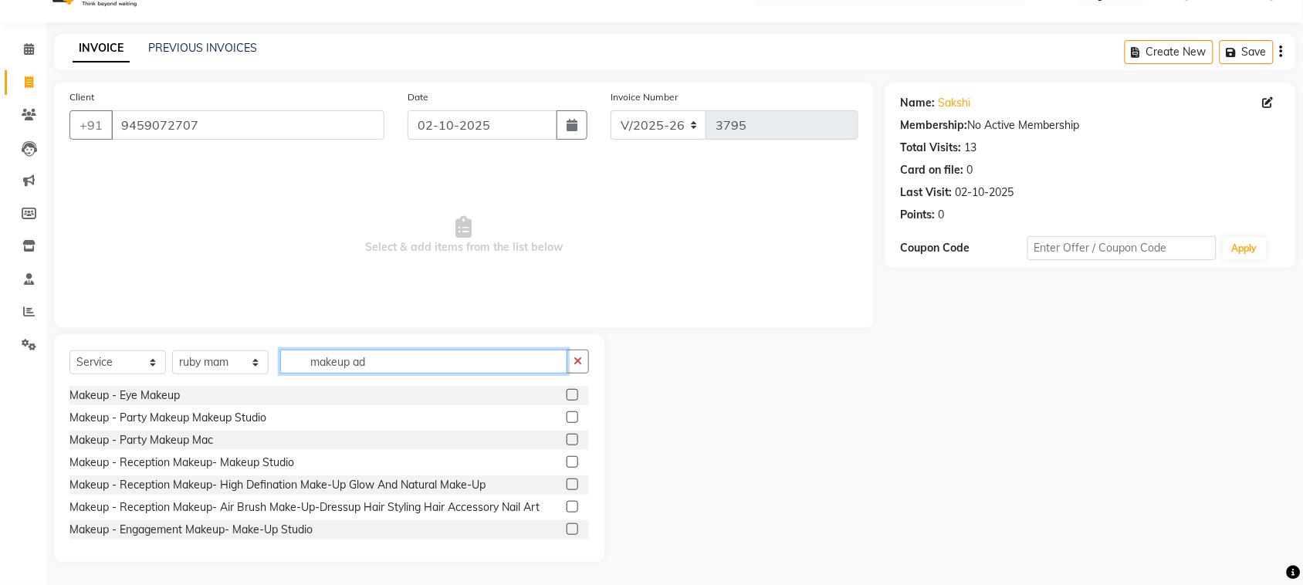
scroll to position [73, 0]
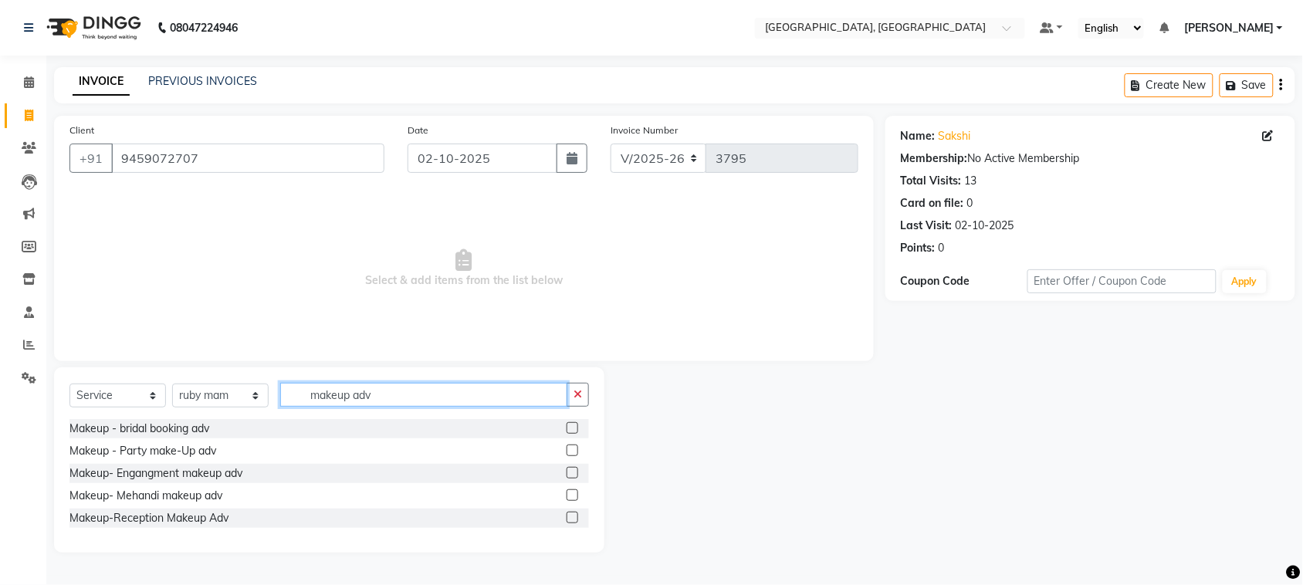
type input "makeup adv"
click at [567, 445] on label at bounding box center [573, 451] width 12 height 12
click at [567, 446] on input "checkbox" at bounding box center [572, 451] width 10 height 10
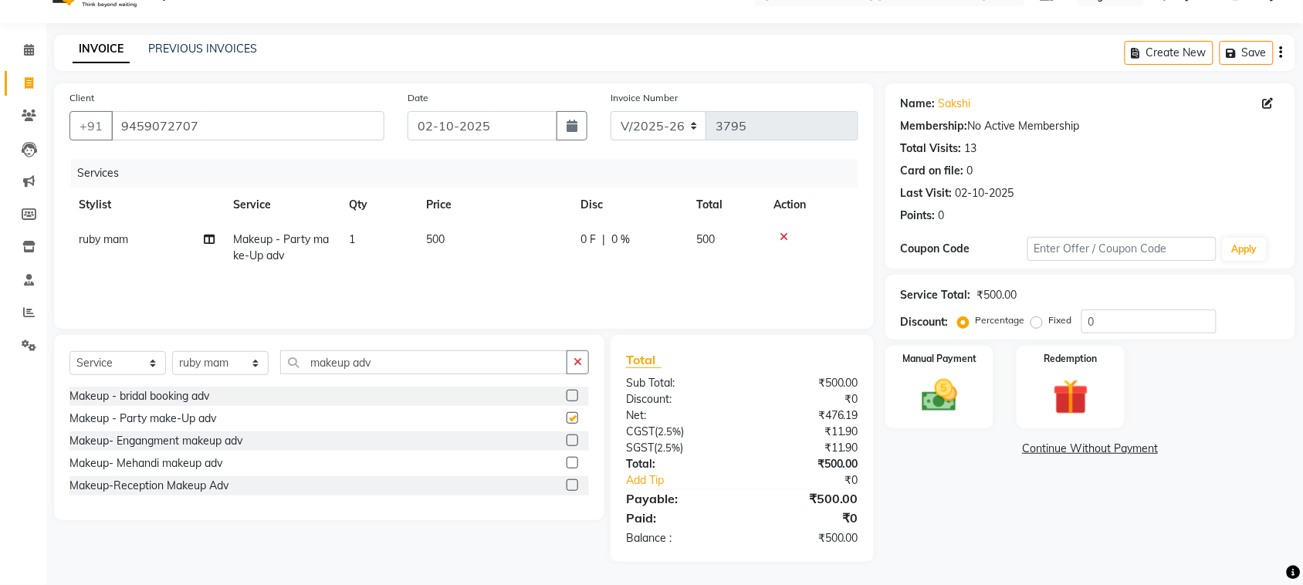
checkbox input "false"
click at [534, 273] on td "500" at bounding box center [494, 247] width 154 height 51
select select "34246"
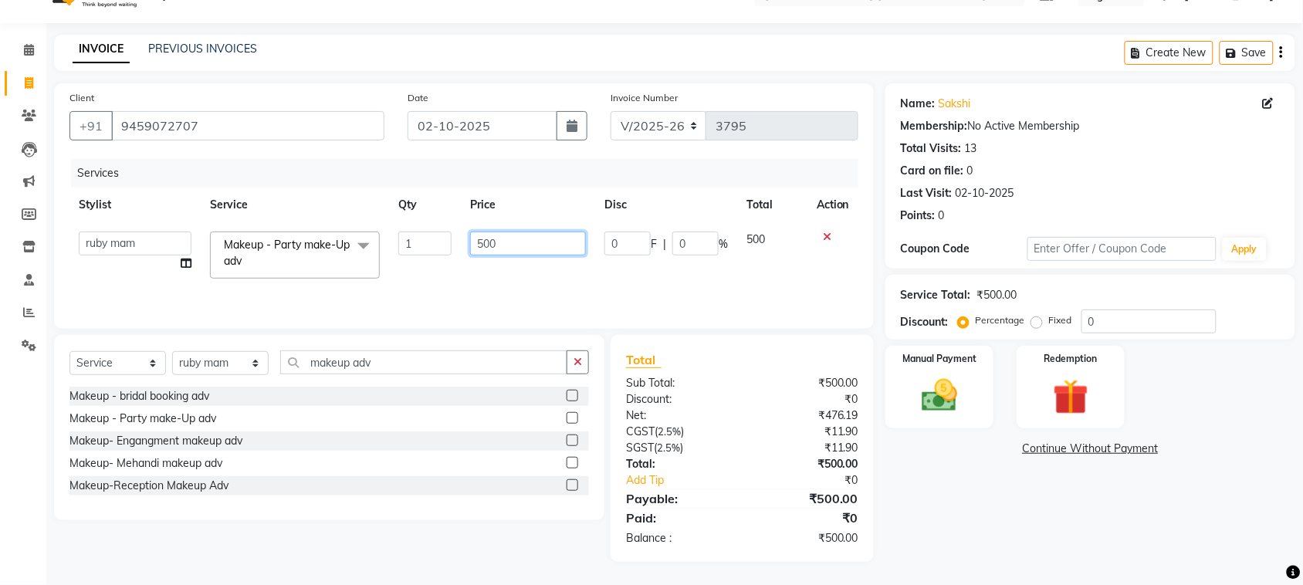
click at [521, 246] on input "500" at bounding box center [528, 244] width 116 height 24
type input "5"
type input "1000"
click at [479, 374] on input "makeup adv" at bounding box center [423, 363] width 287 height 24
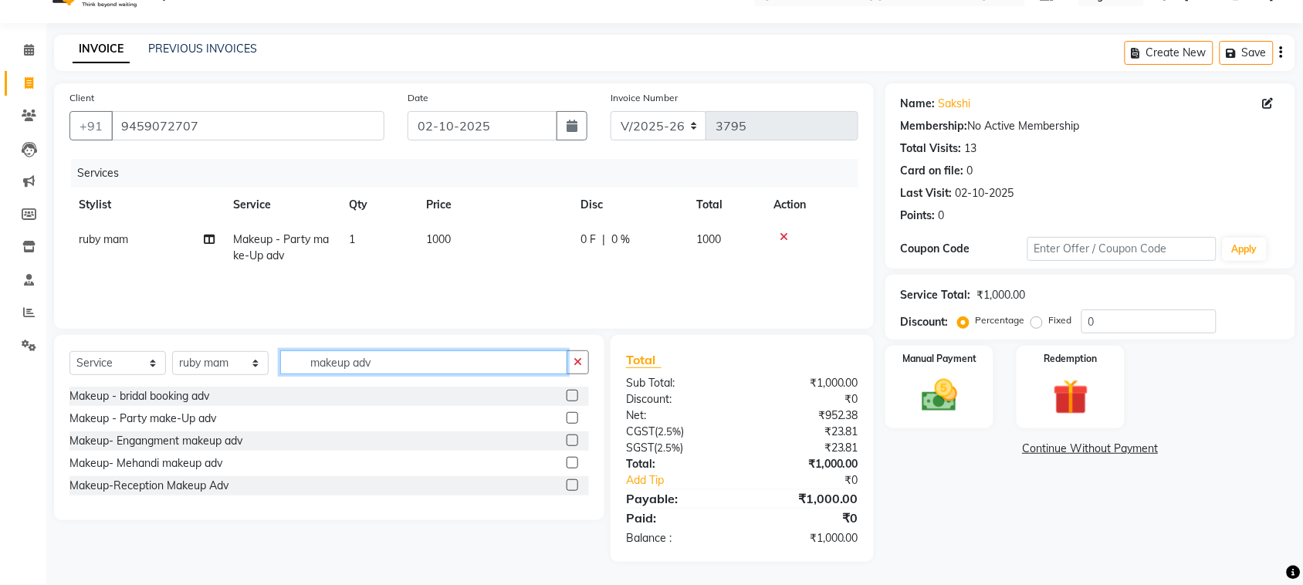
scroll to position [157, 0]
click at [936, 377] on img at bounding box center [940, 395] width 60 height 42
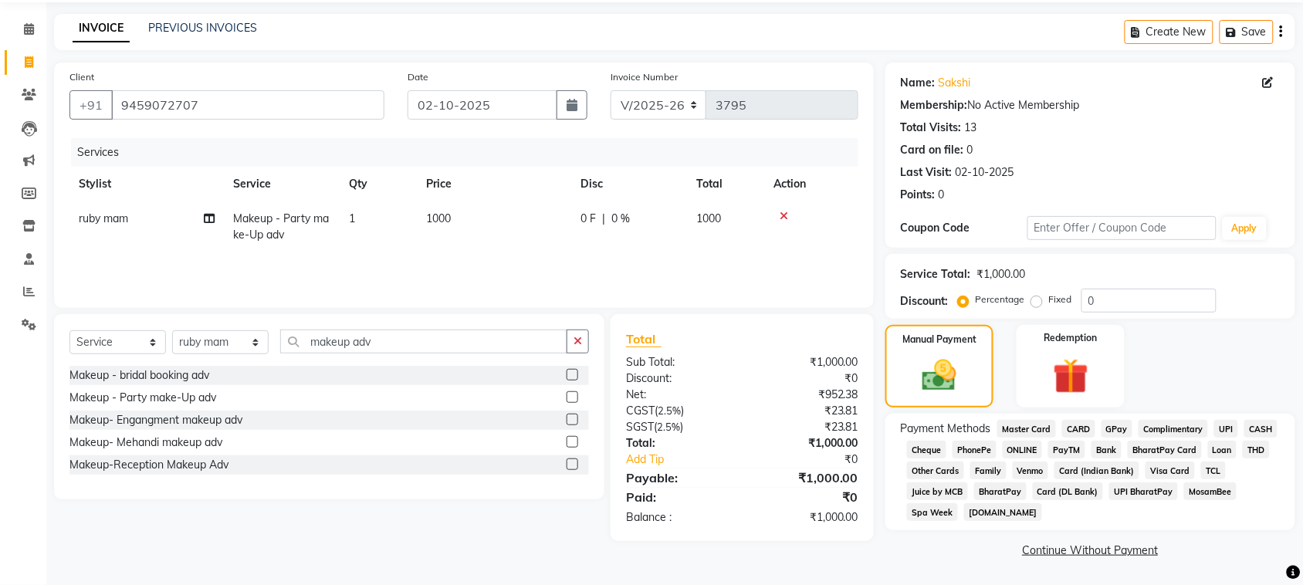
click at [1215, 438] on span "UPI" at bounding box center [1227, 429] width 24 height 18
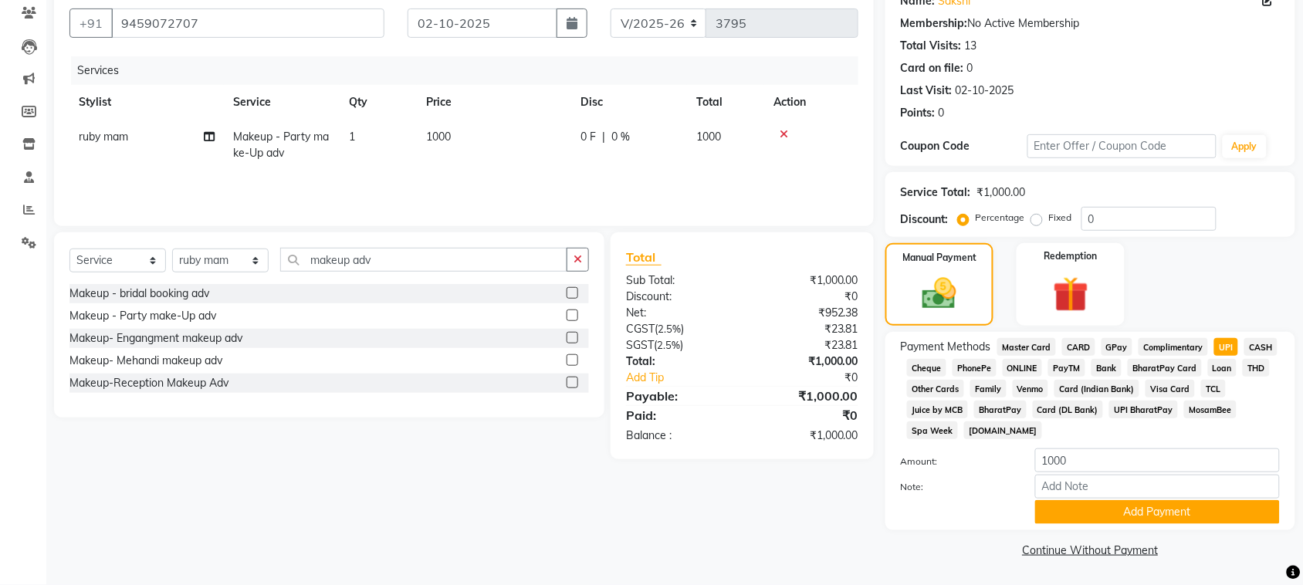
scroll to position [334, 0]
click at [1158, 500] on button "Add Payment" at bounding box center [1157, 512] width 245 height 24
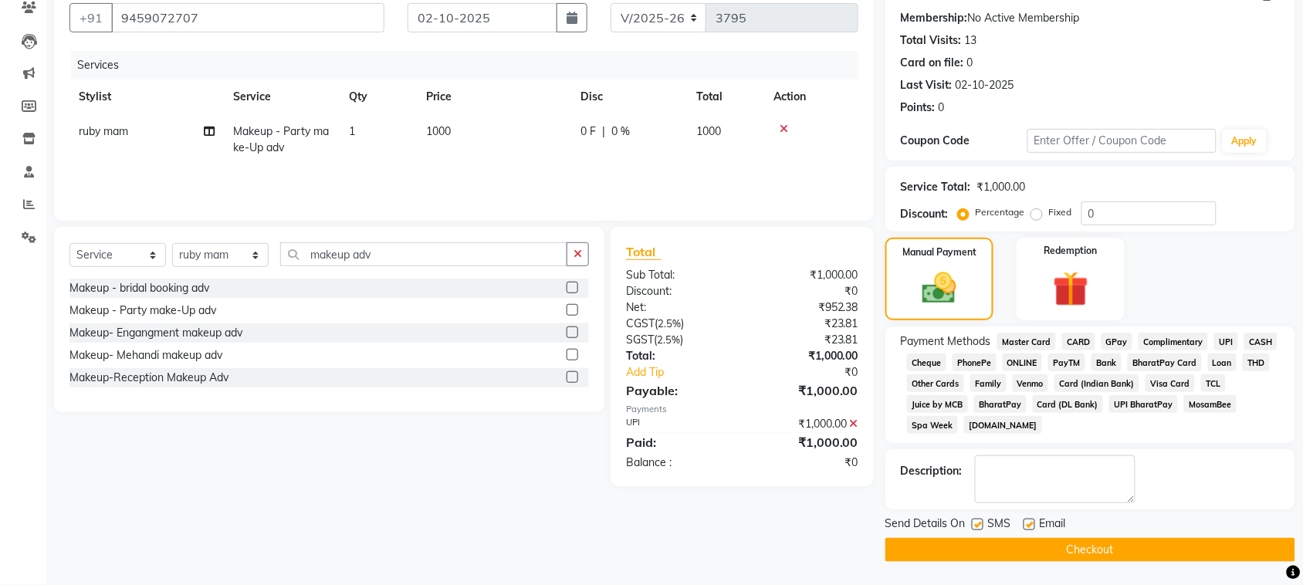
click at [1171, 562] on button "Checkout" at bounding box center [1091, 550] width 410 height 24
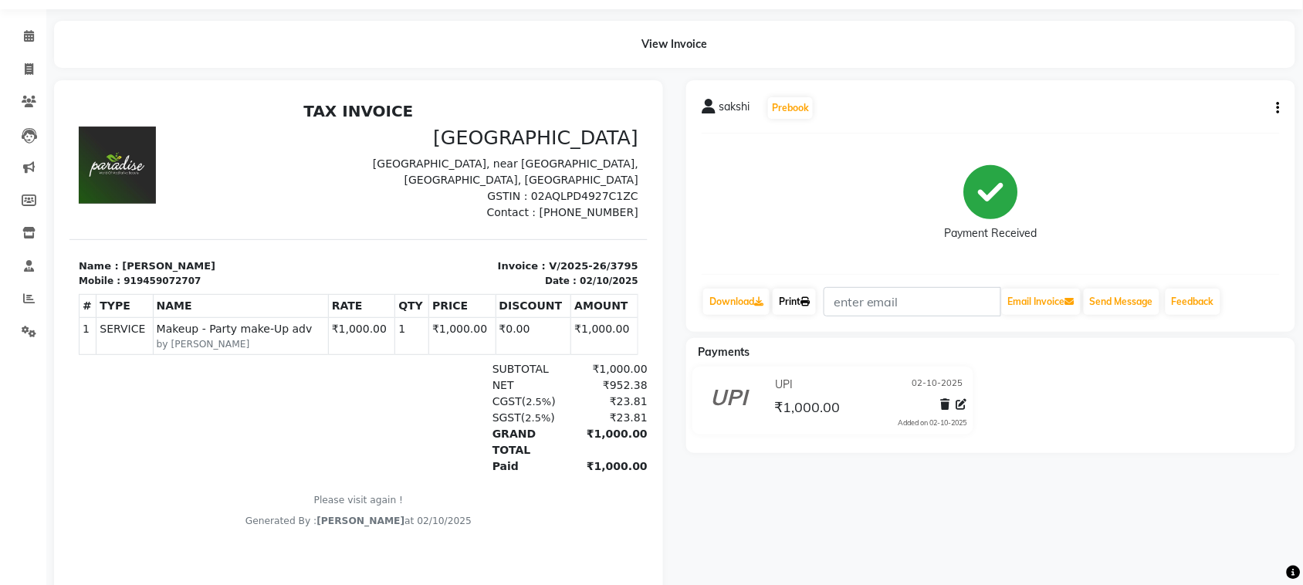
scroll to position [55, 0]
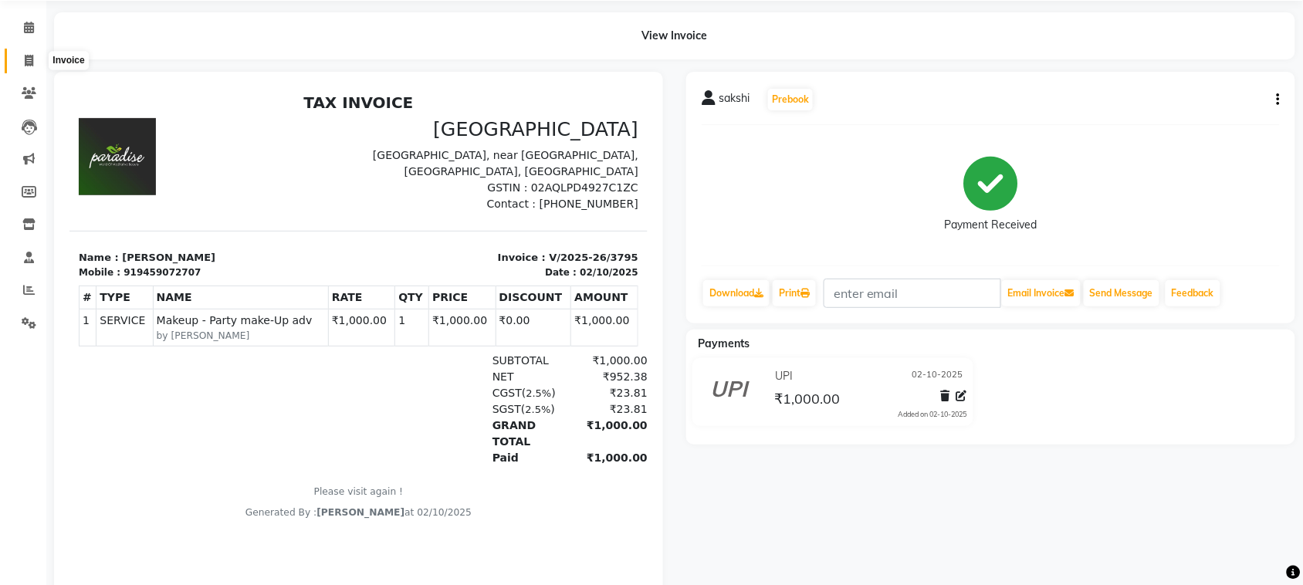
click at [16, 58] on span at bounding box center [28, 62] width 27 height 18
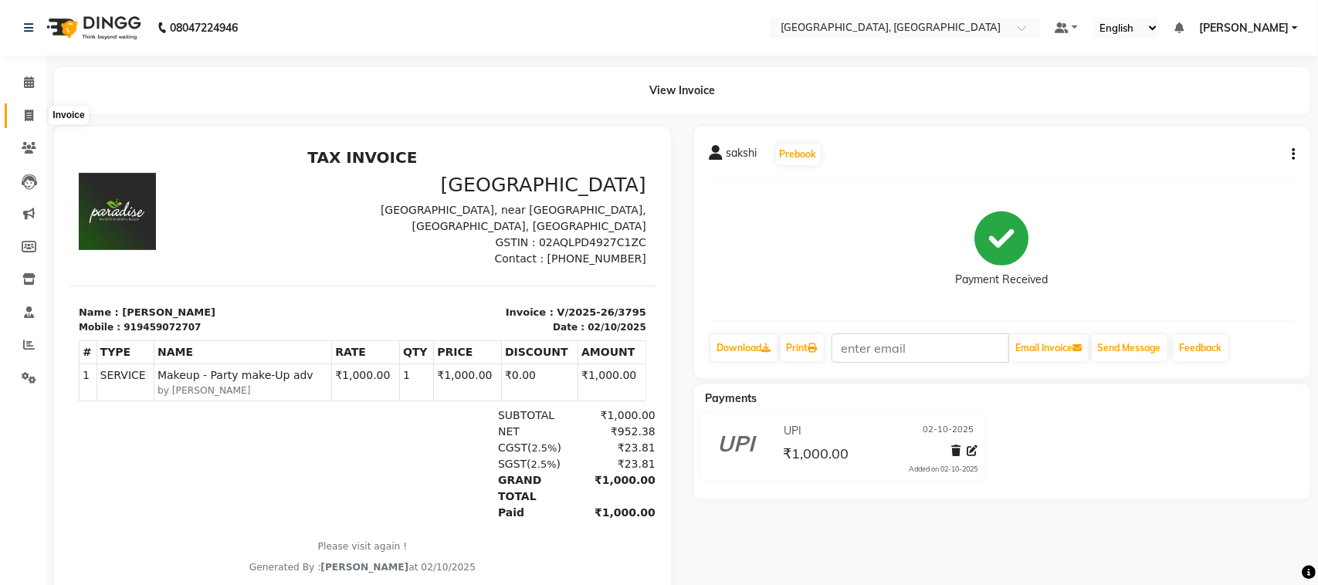
select select "4462"
select select "service"
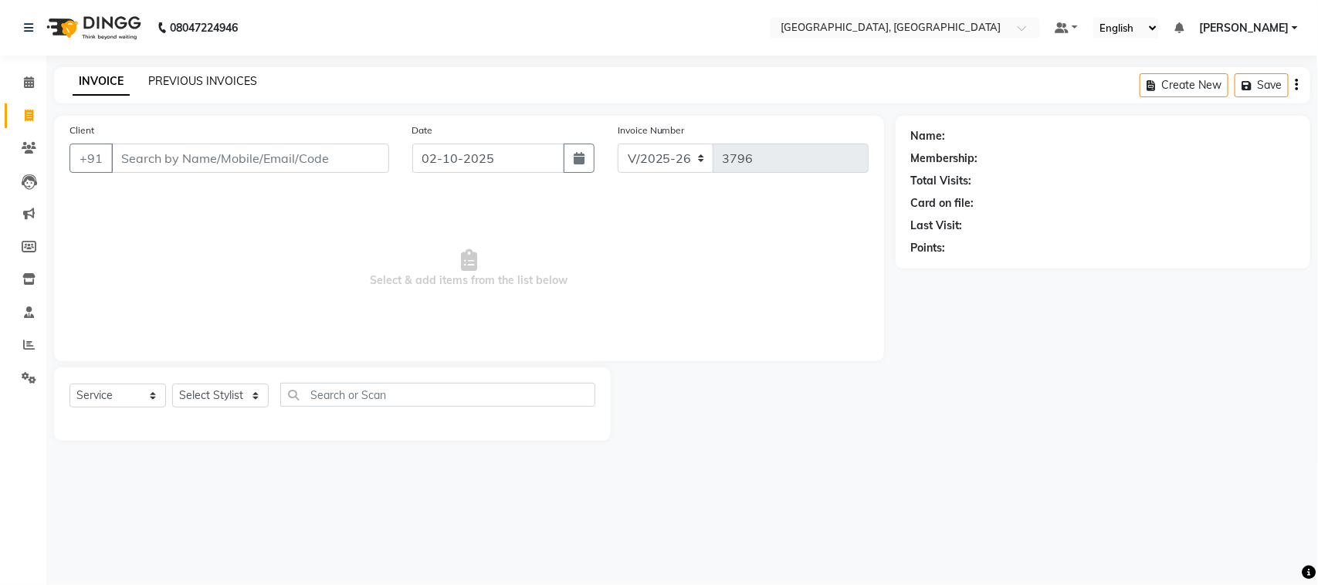
click at [257, 88] on link "PREVIOUS INVOICES" at bounding box center [202, 81] width 109 height 14
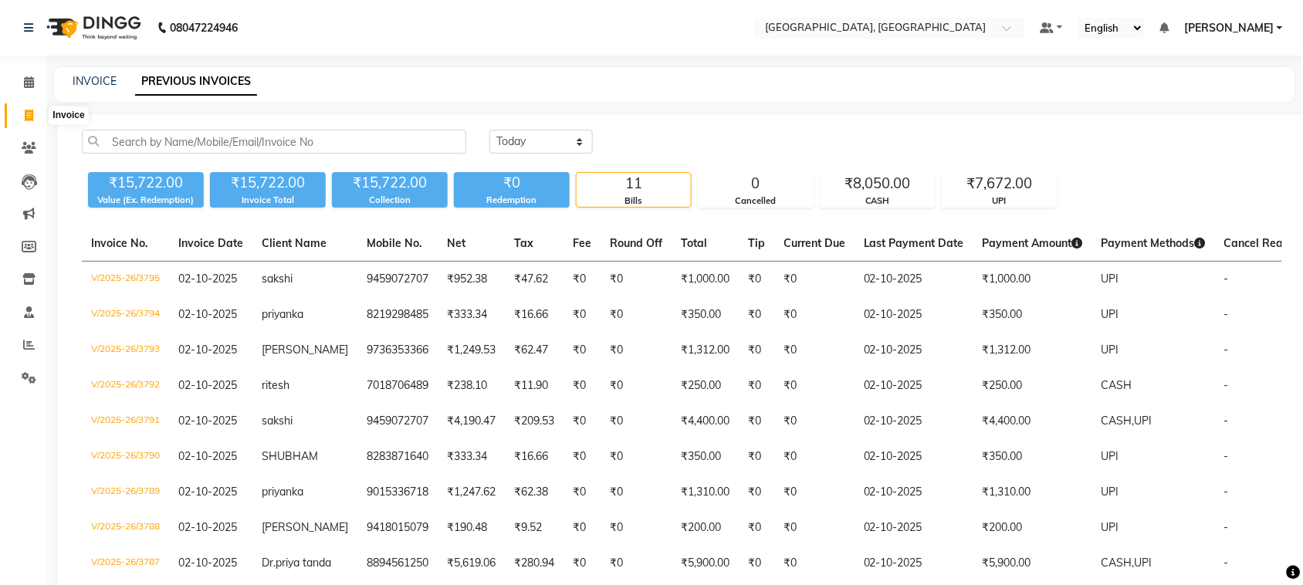
click at [36, 117] on span at bounding box center [28, 116] width 27 height 18
select select "service"
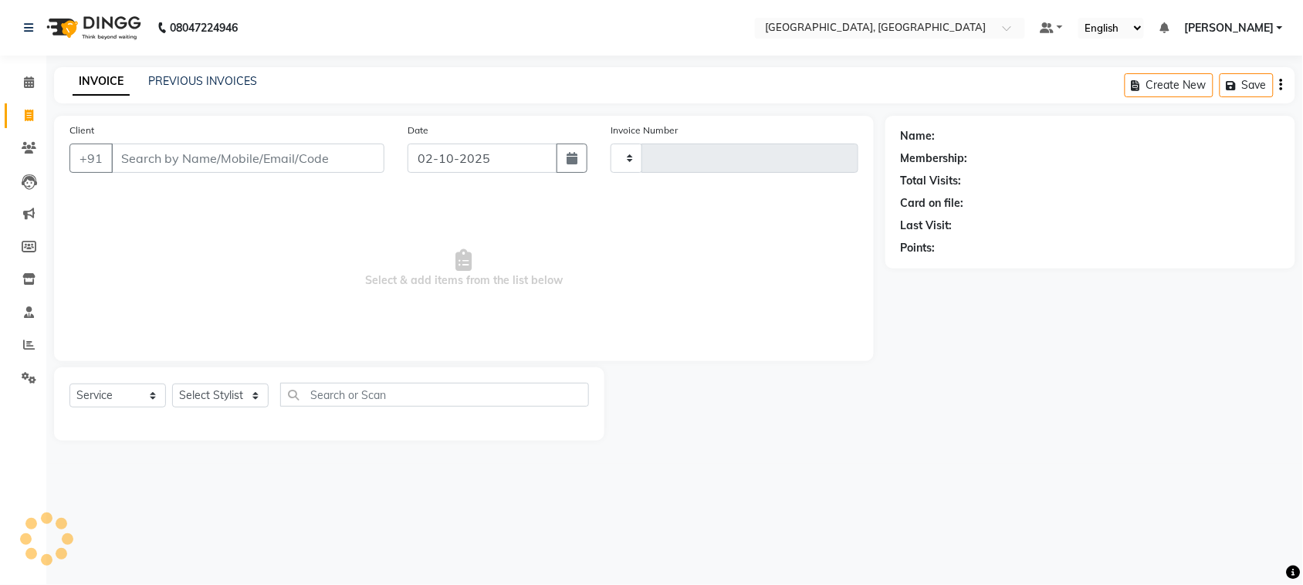
type input "3796"
select select "4462"
click at [167, 173] on input "Client" at bounding box center [250, 158] width 278 height 29
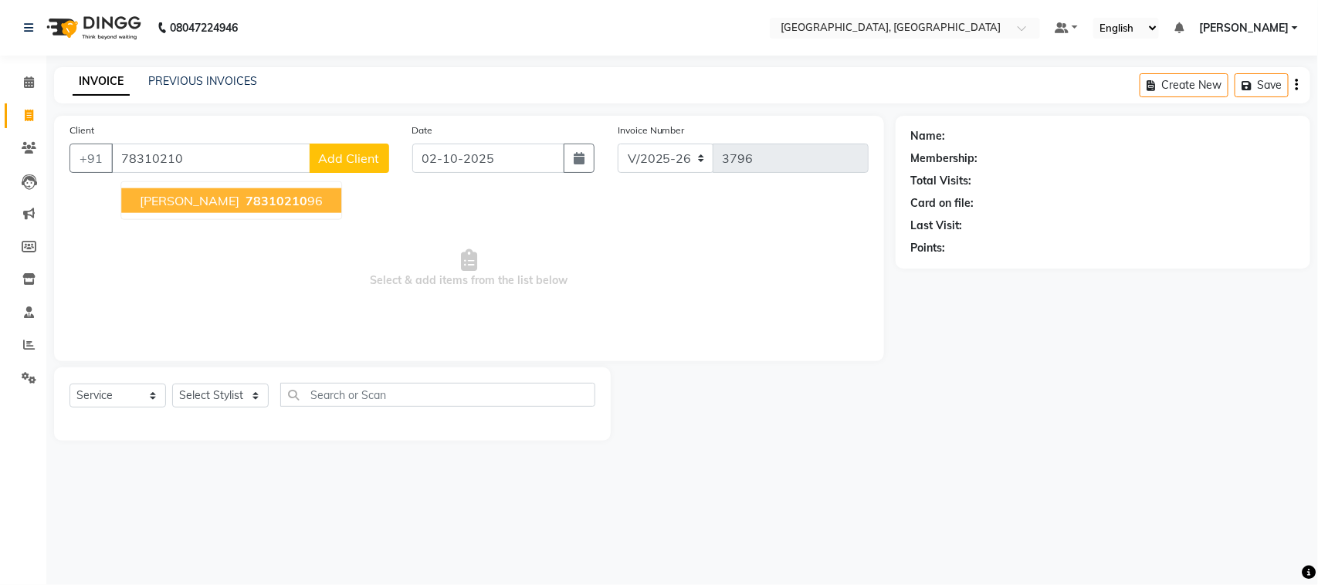
click at [284, 208] on ngb-highlight "78310210 96" at bounding box center [282, 200] width 80 height 15
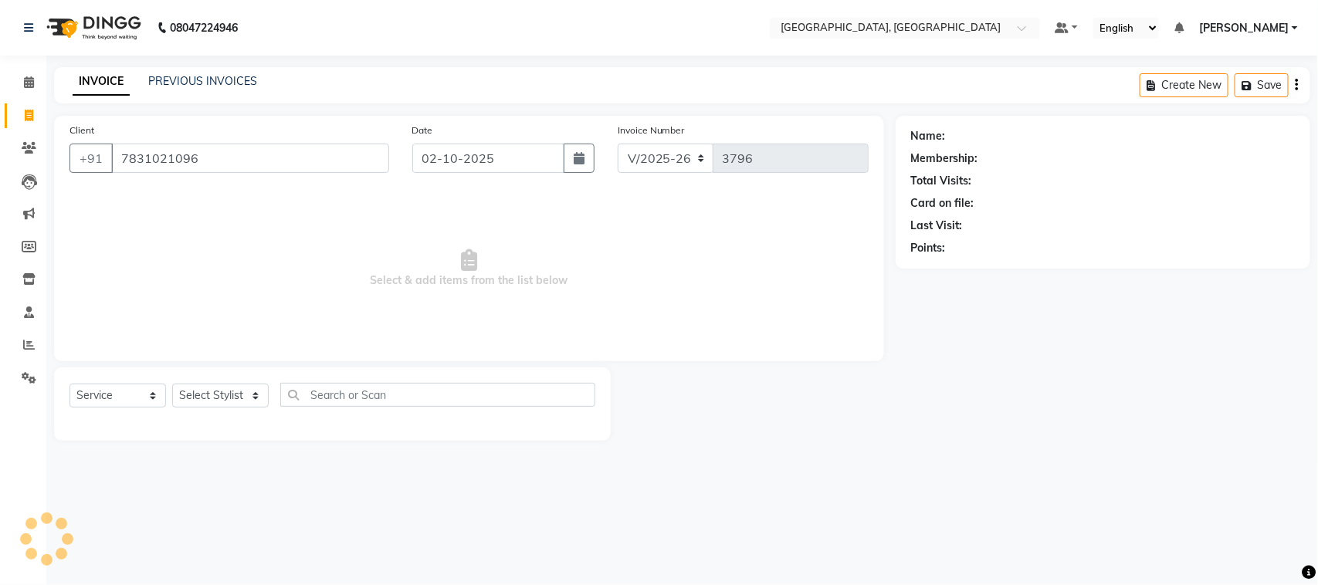
type input "7831021096"
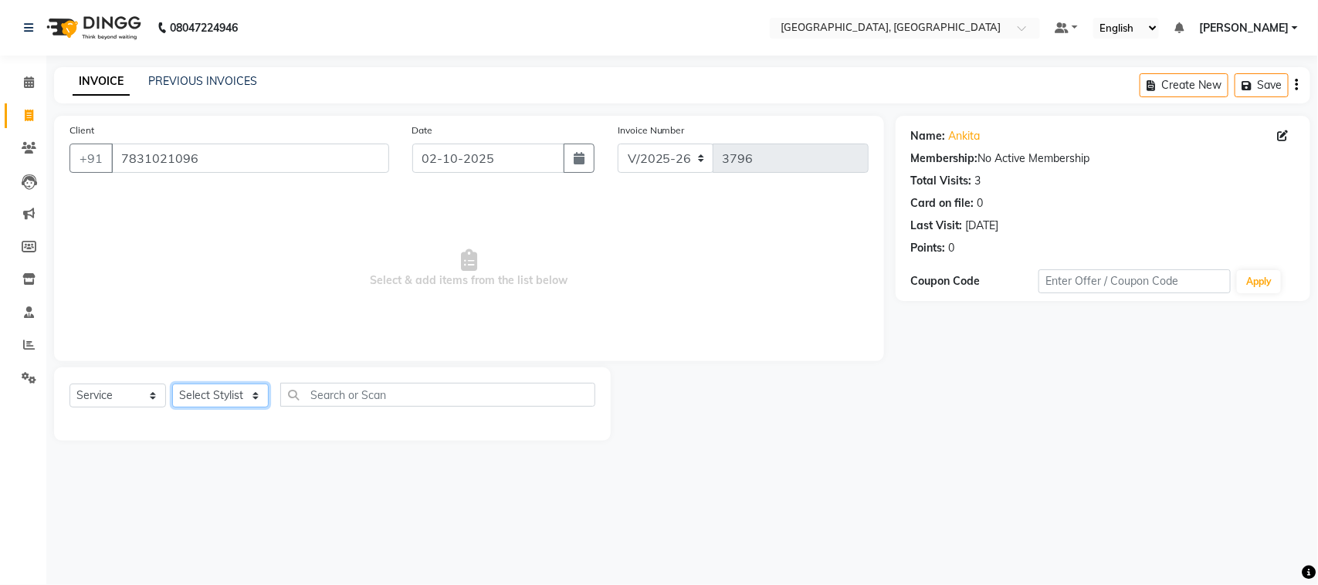
click at [211, 408] on select "Select Stylist admin Ajay (Aju) anil [PERSON_NAME] Client Deepak deepika [PERSO…" at bounding box center [220, 396] width 97 height 24
select select "29611"
click at [178, 408] on select "Select Stylist admin Ajay (Aju) anil [PERSON_NAME] Client Deepak deepika [PERSO…" at bounding box center [220, 396] width 97 height 24
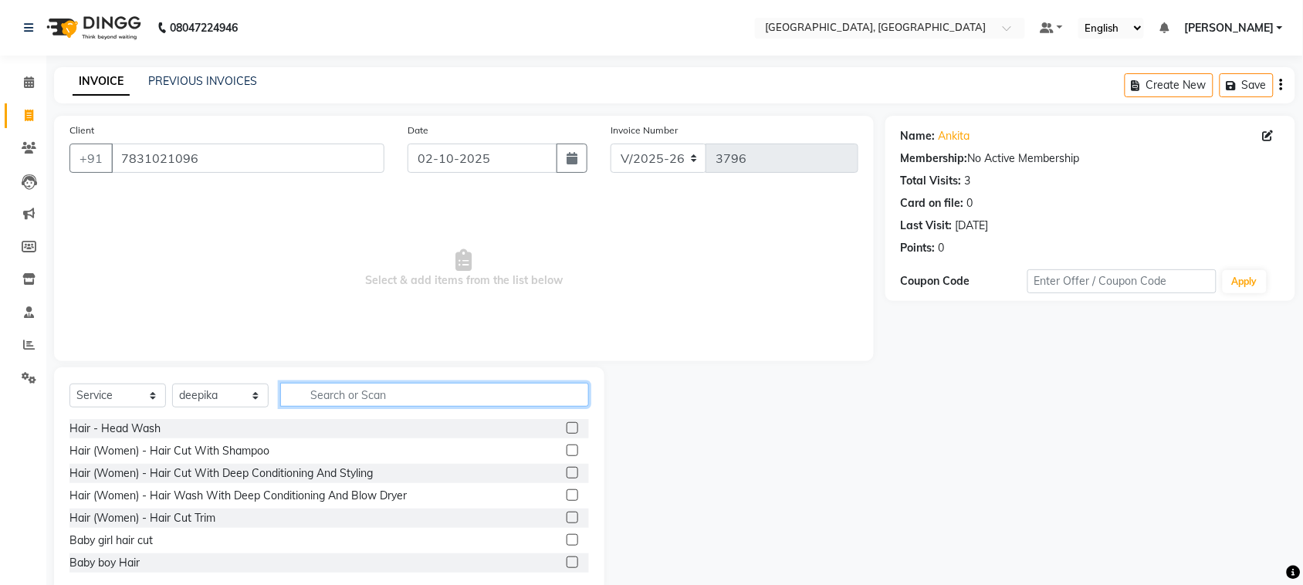
click at [488, 407] on input "text" at bounding box center [434, 395] width 309 height 24
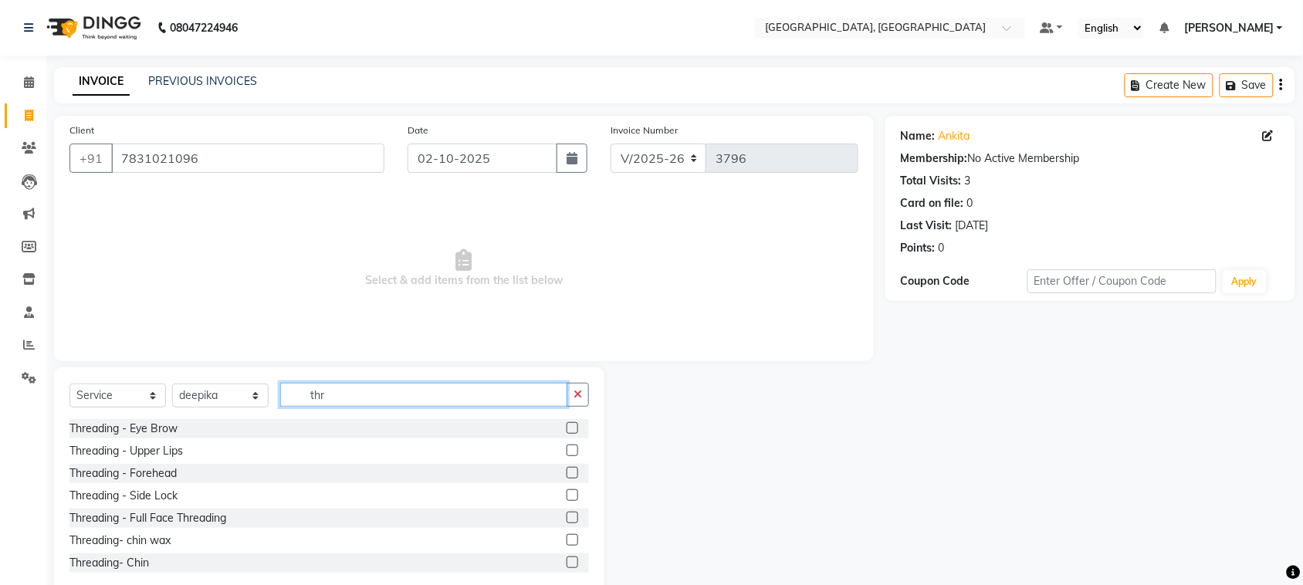
scroll to position [90, 0]
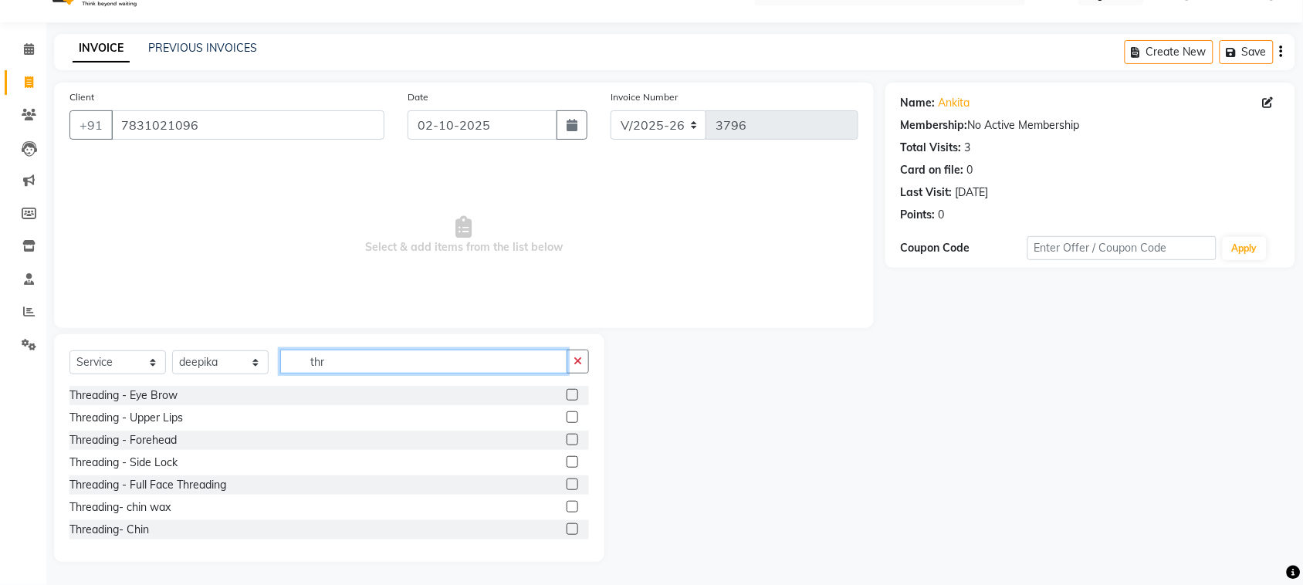
type input "thr"
click at [567, 389] on label at bounding box center [573, 395] width 12 height 12
click at [567, 391] on input "checkbox" at bounding box center [572, 396] width 10 height 10
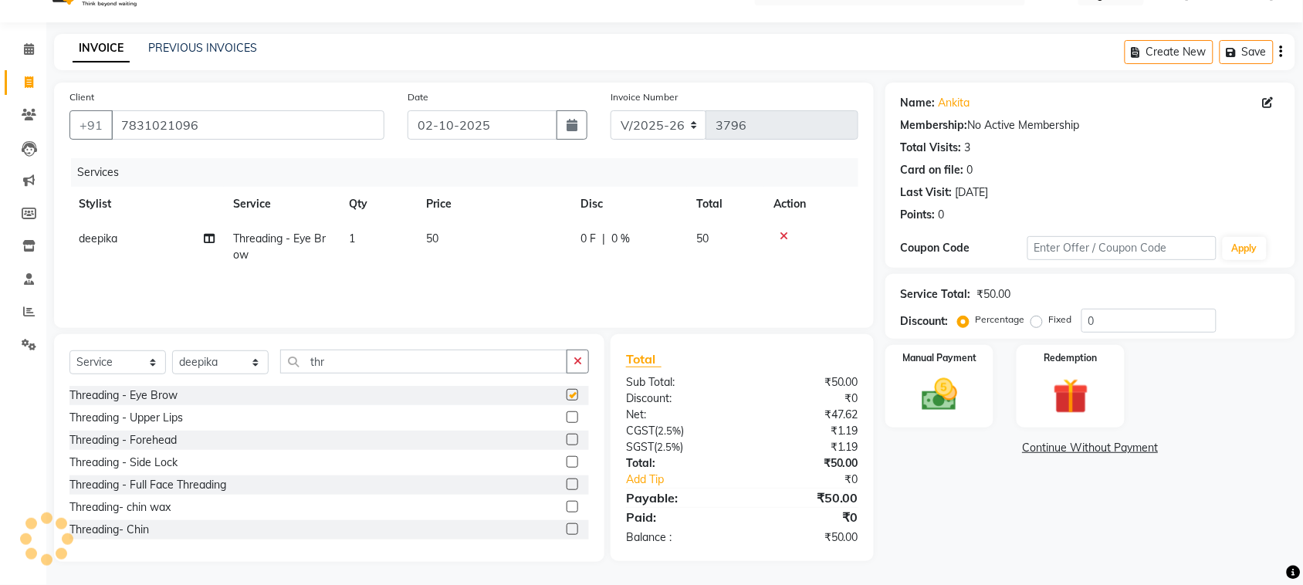
checkbox input "false"
click at [567, 423] on label at bounding box center [573, 418] width 12 height 12
click at [567, 423] on input "checkbox" at bounding box center [572, 418] width 10 height 10
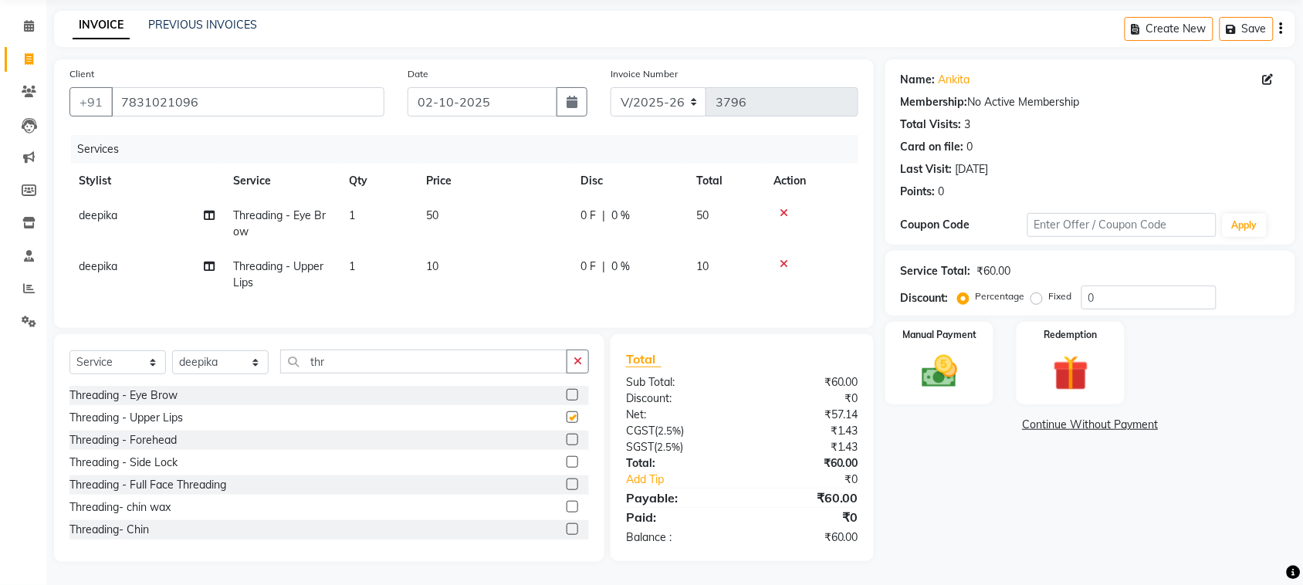
checkbox input "false"
click at [567, 446] on label at bounding box center [573, 440] width 12 height 12
click at [567, 446] on input "checkbox" at bounding box center [572, 440] width 10 height 10
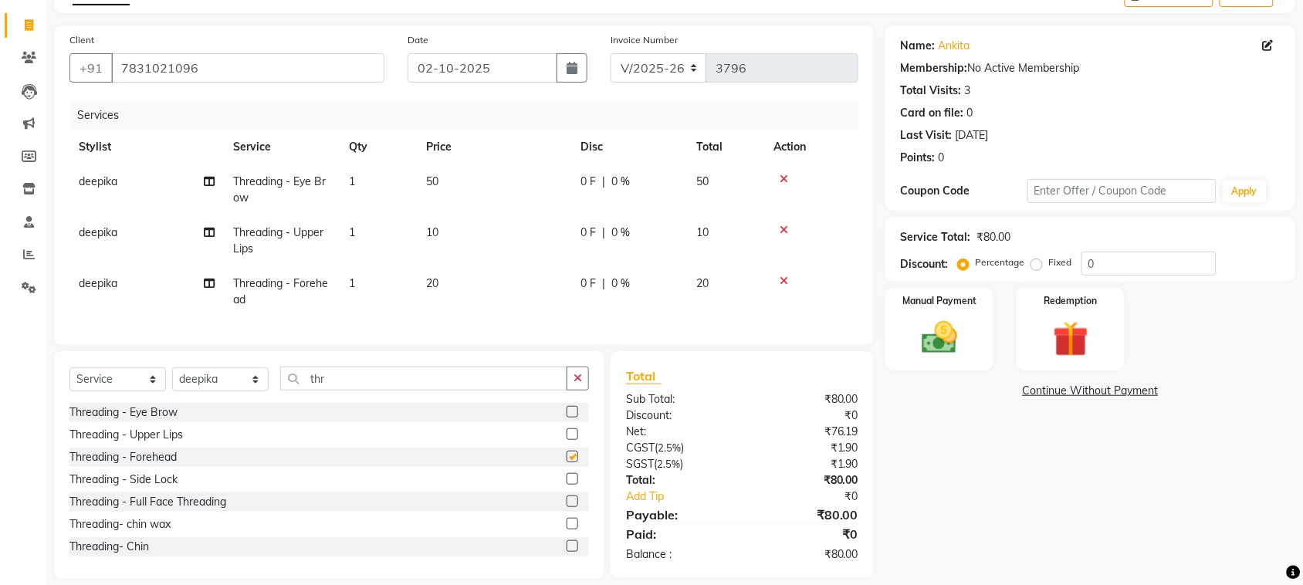
checkbox input "false"
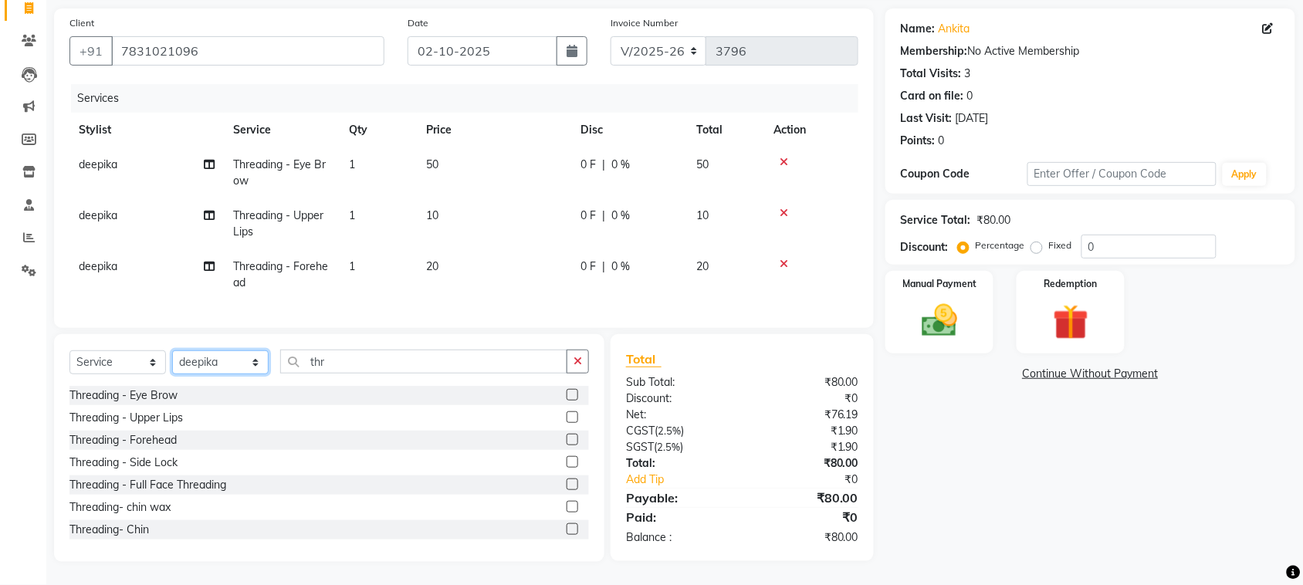
click at [222, 351] on select "Select Stylist admin Ajay (Aju) anil [PERSON_NAME] Client Deepak deepika [PERSO…" at bounding box center [220, 363] width 97 height 24
select select "88213"
click at [178, 351] on select "Select Stylist admin Ajay (Aju) anil [PERSON_NAME] Client Deepak deepika [PERSO…" at bounding box center [220, 363] width 97 height 24
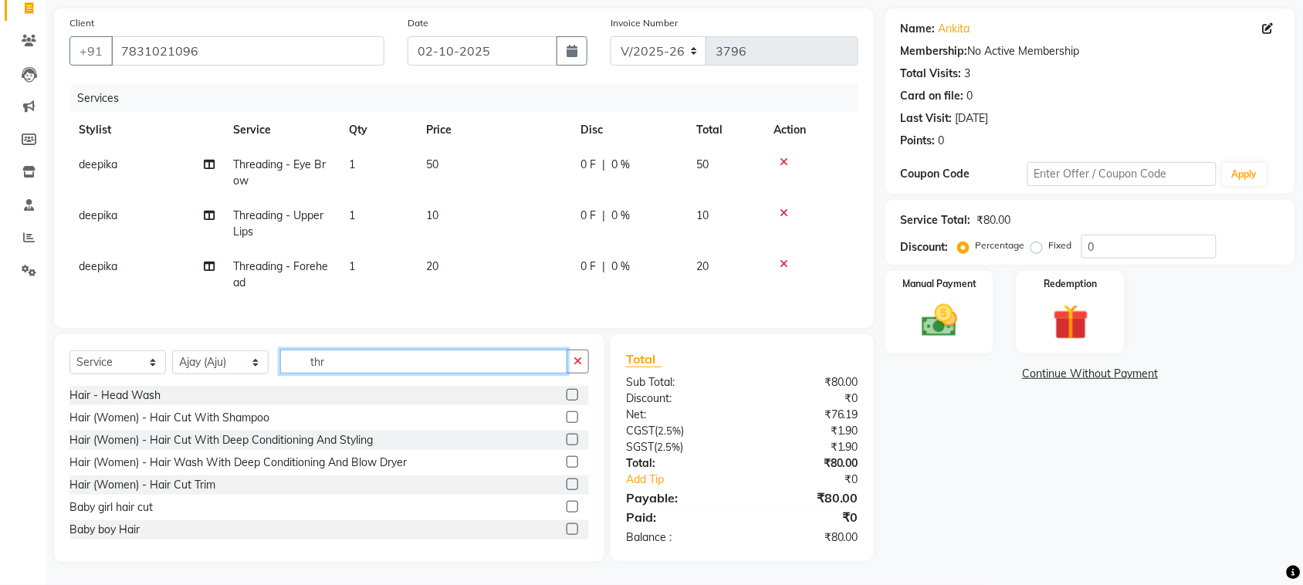
click at [431, 350] on input "thr" at bounding box center [423, 362] width 287 height 24
type input "t"
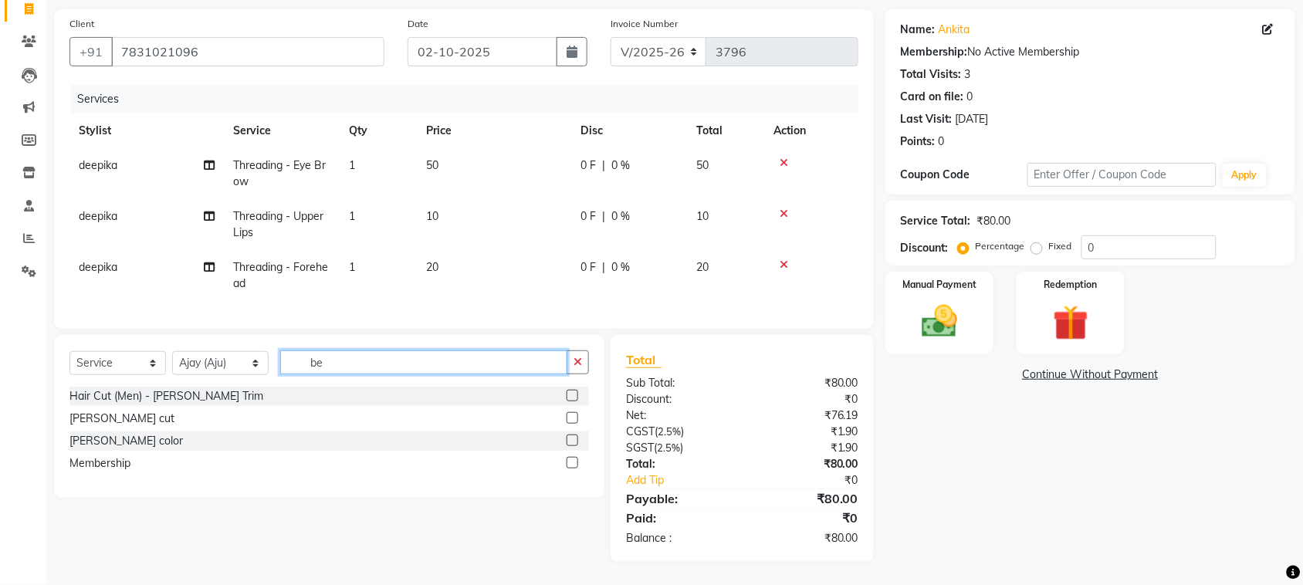
type input "be"
click at [567, 390] on label at bounding box center [573, 396] width 12 height 12
click at [567, 391] on input "checkbox" at bounding box center [572, 396] width 10 height 10
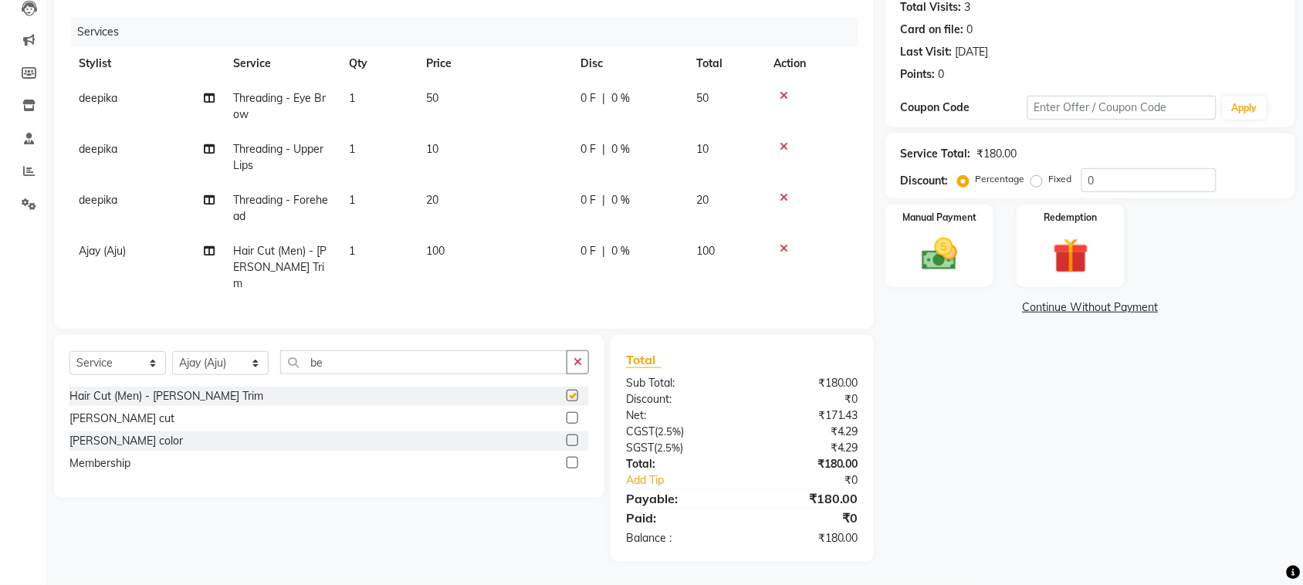
checkbox input "false"
click at [568, 424] on label at bounding box center [573, 418] width 12 height 12
click at [568, 424] on input "checkbox" at bounding box center [572, 419] width 10 height 10
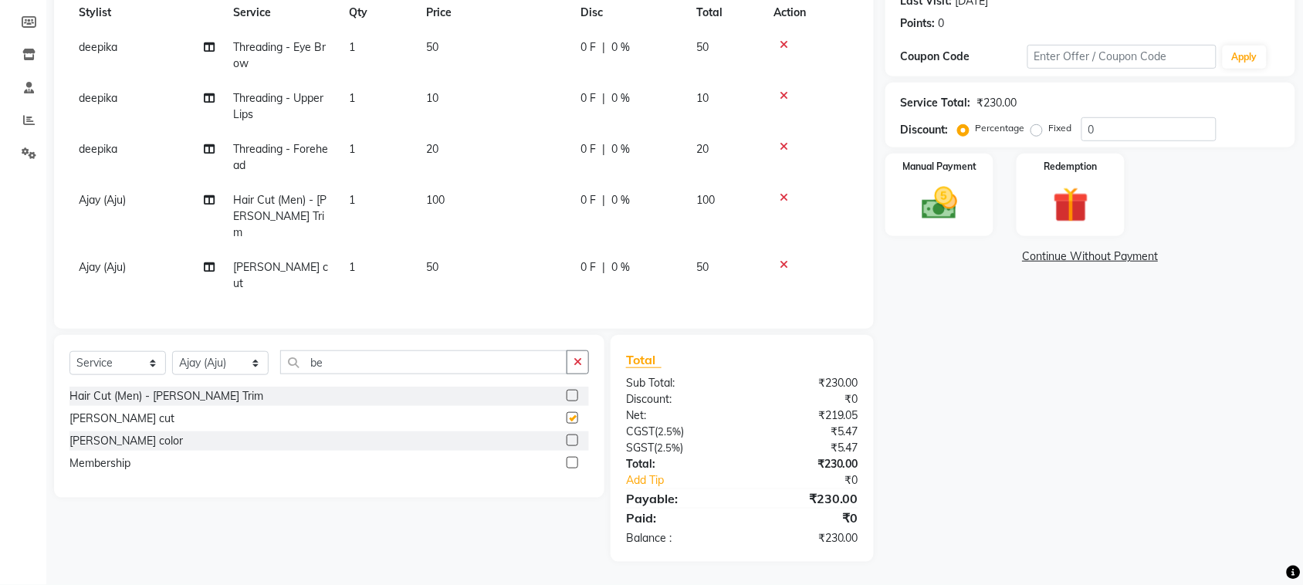
checkbox input "false"
click at [468, 351] on input "be" at bounding box center [423, 363] width 287 height 24
type input "b"
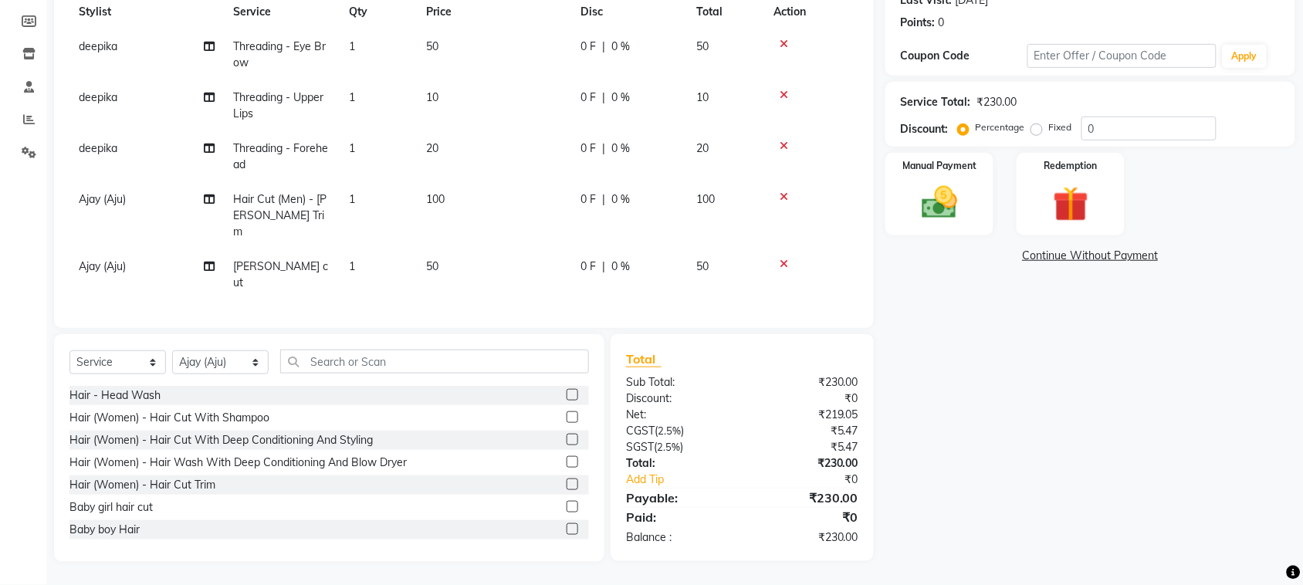
click at [788, 259] on icon at bounding box center [784, 264] width 8 height 11
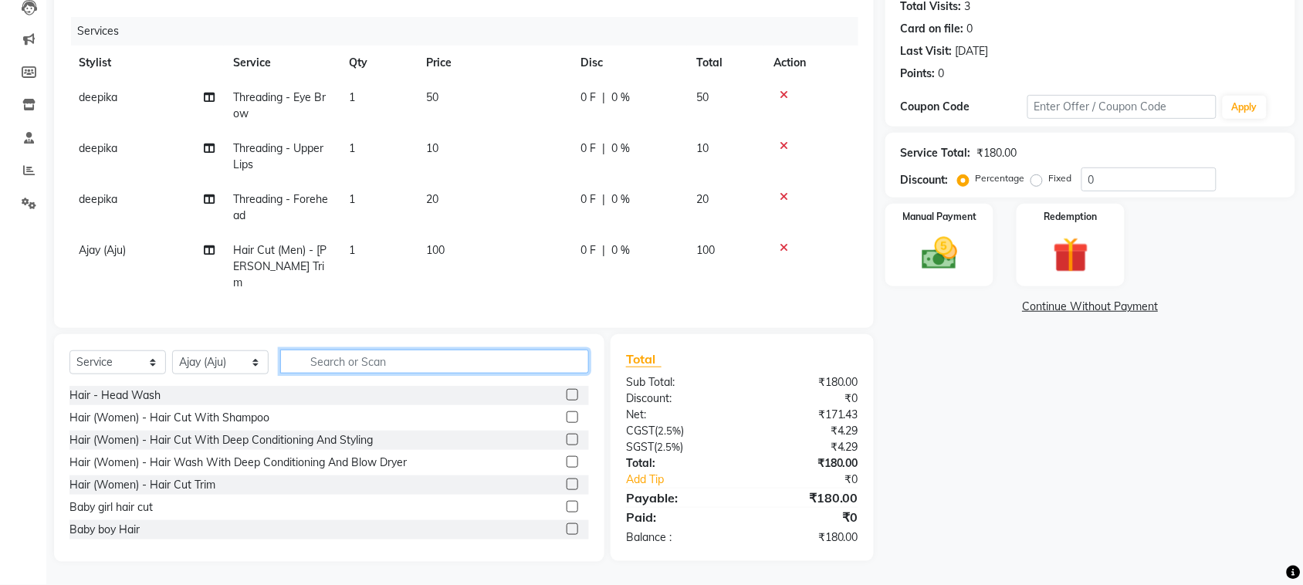
click at [354, 350] on input "text" at bounding box center [434, 362] width 309 height 24
click at [344, 350] on input "text" at bounding box center [434, 362] width 309 height 24
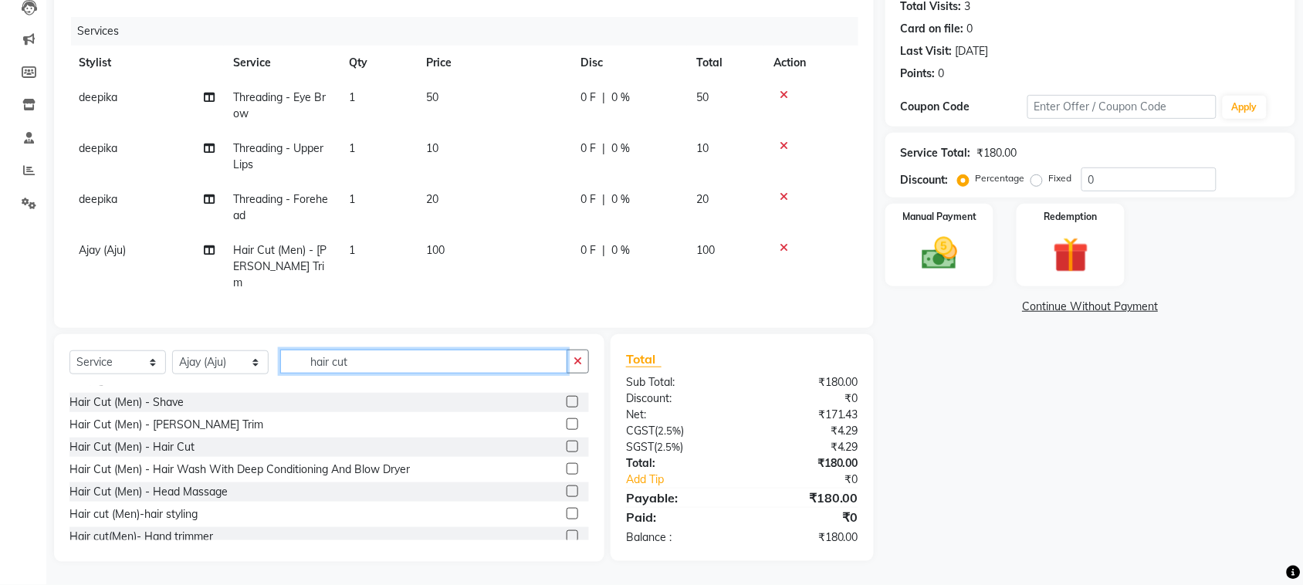
scroll to position [86, 0]
type input "hair cut"
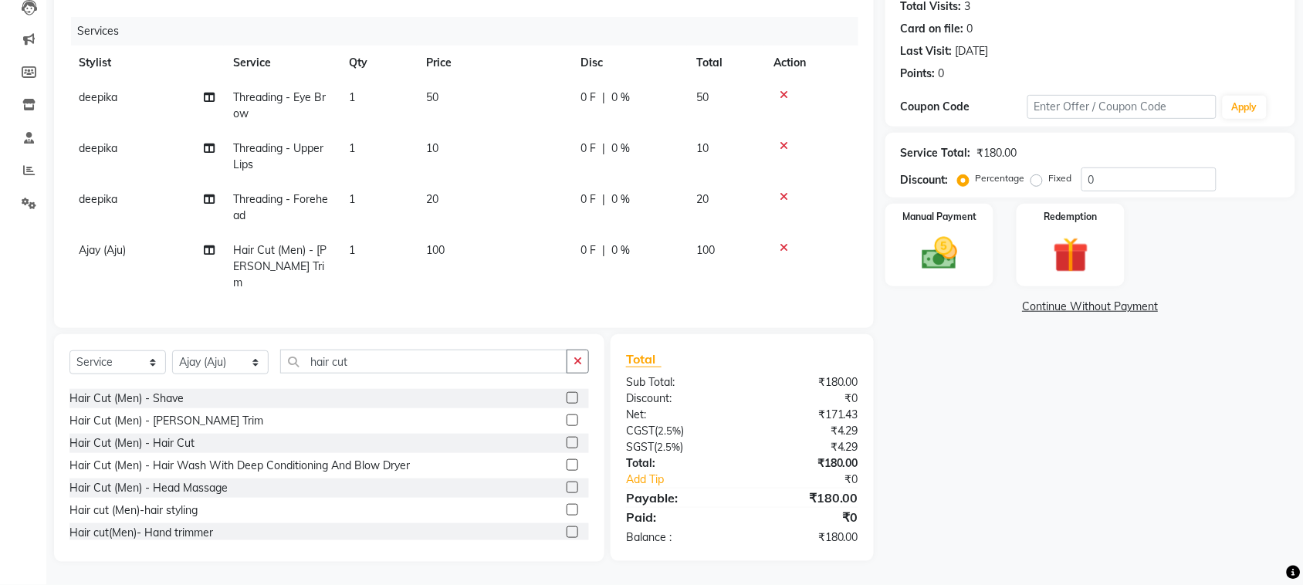
click at [567, 437] on label at bounding box center [573, 443] width 12 height 12
click at [567, 439] on input "checkbox" at bounding box center [572, 444] width 10 height 10
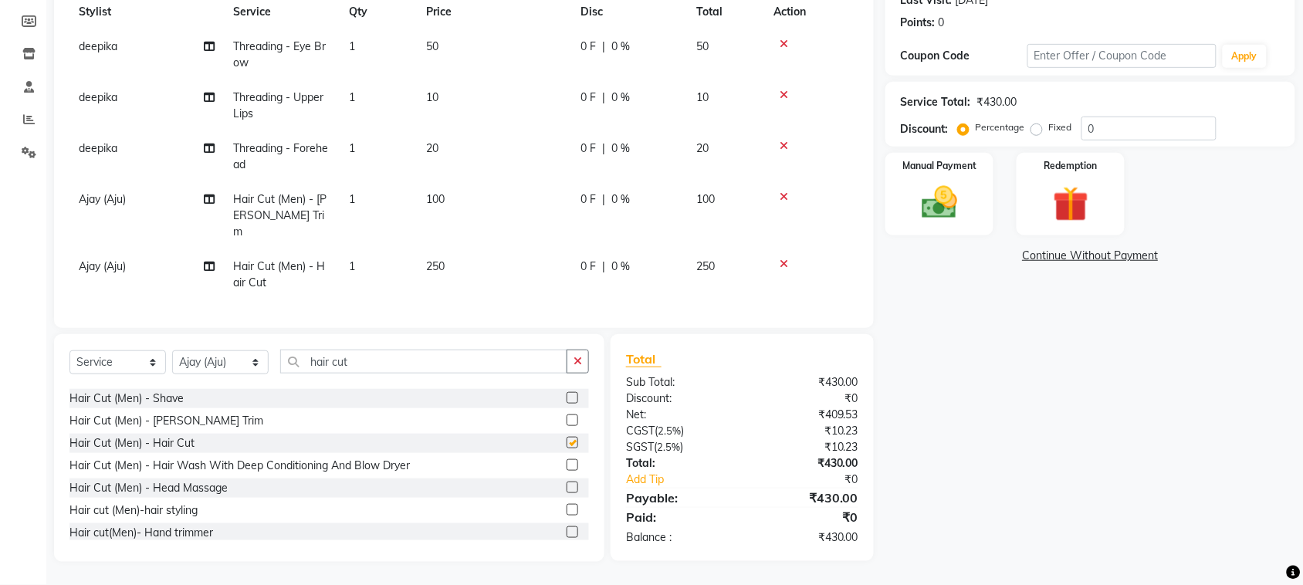
checkbox input "false"
drag, startPoint x: 189, startPoint y: 314, endPoint x: 220, endPoint y: 307, distance: 31.7
click at [189, 351] on select "Select Stylist admin Ajay (Aju) anil [PERSON_NAME] Client Deepak deepika [PERSO…" at bounding box center [220, 363] width 97 height 24
select select "88982"
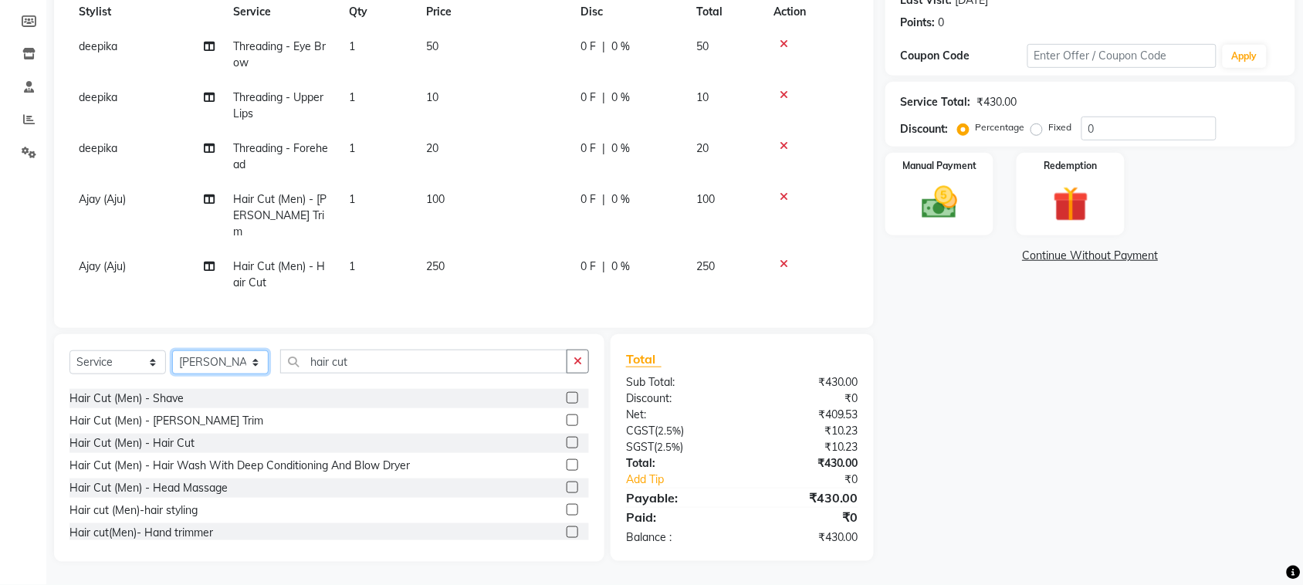
click at [178, 351] on select "Select Stylist admin Ajay (Aju) anil [PERSON_NAME] Client Deepak deepika [PERSO…" at bounding box center [220, 363] width 97 height 24
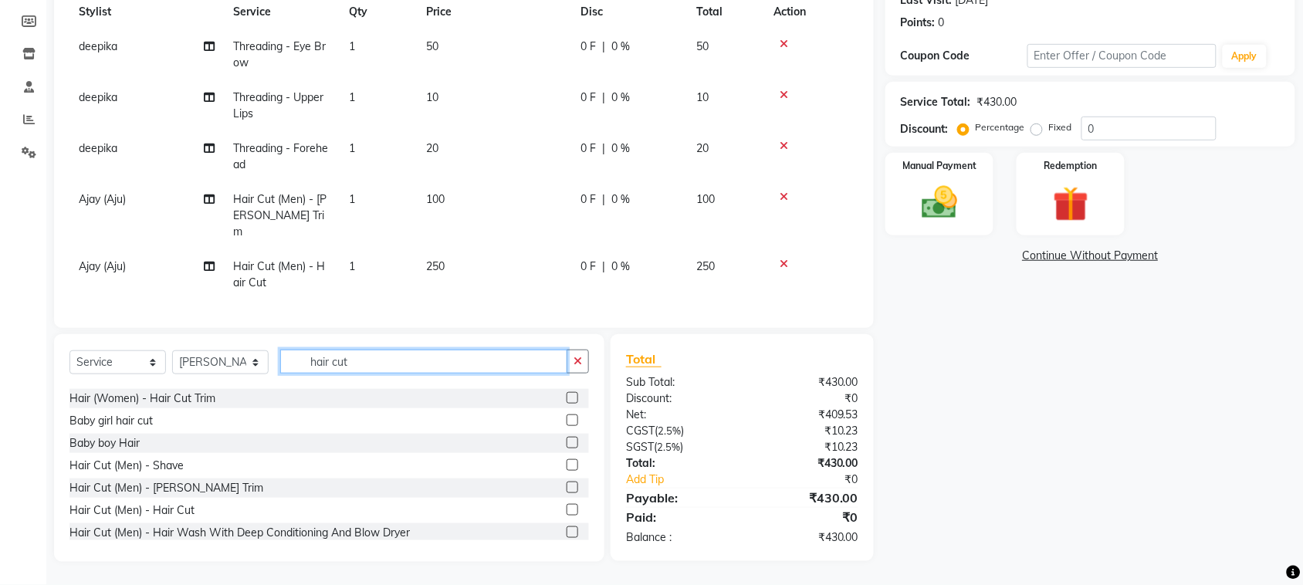
click at [403, 350] on input "hair cut" at bounding box center [423, 362] width 287 height 24
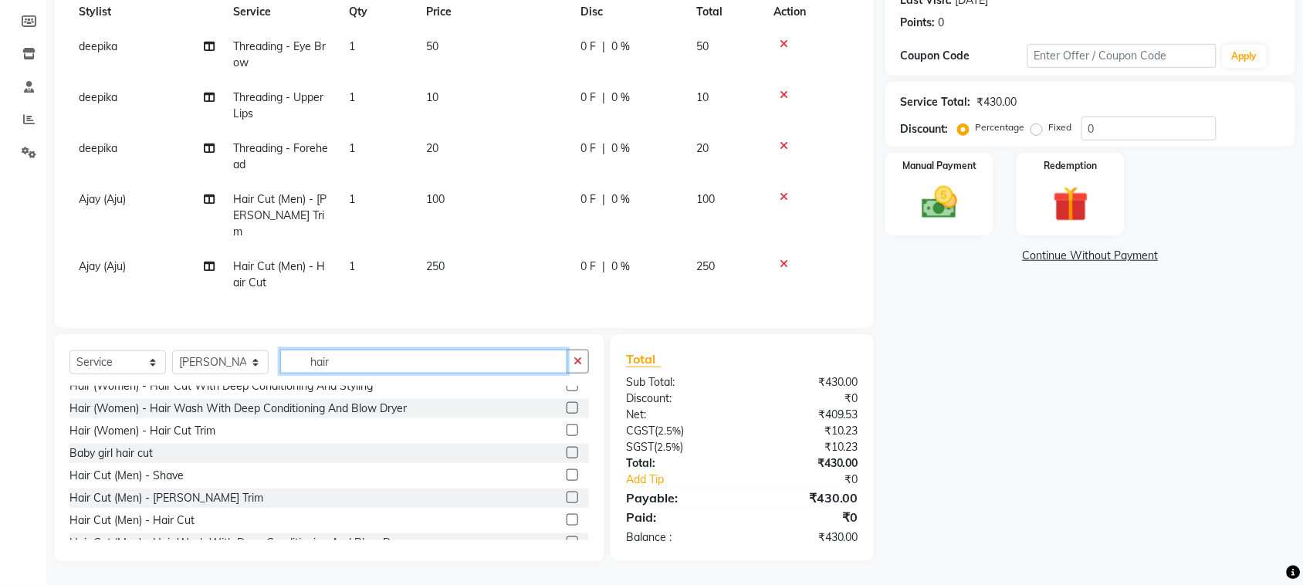
scroll to position [86, 0]
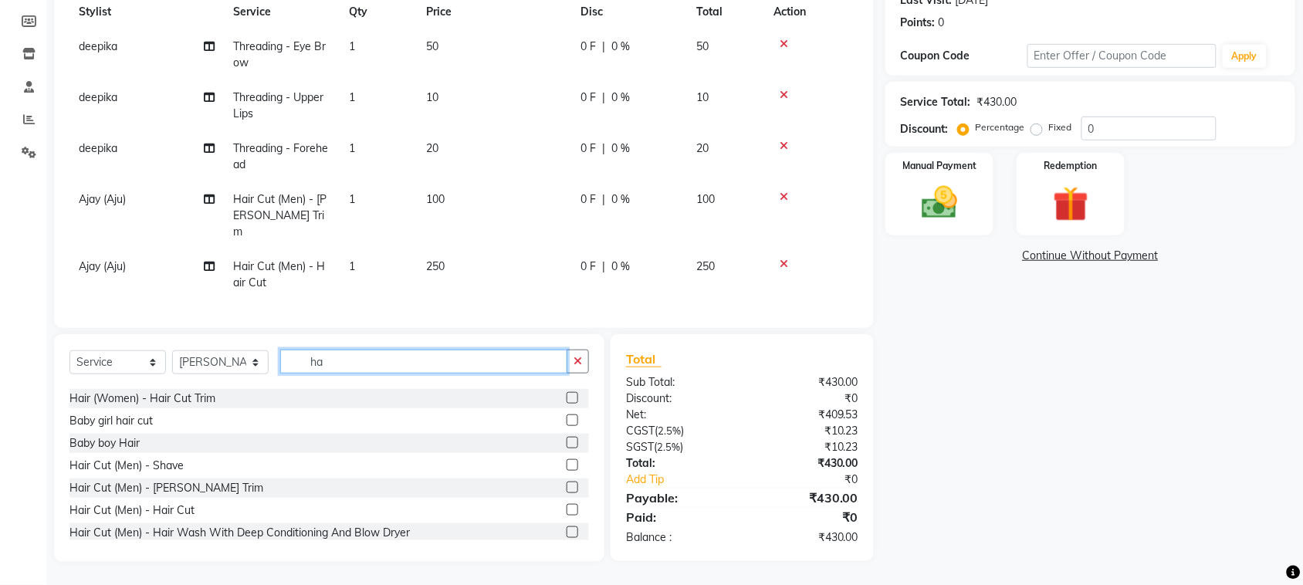
type input "h"
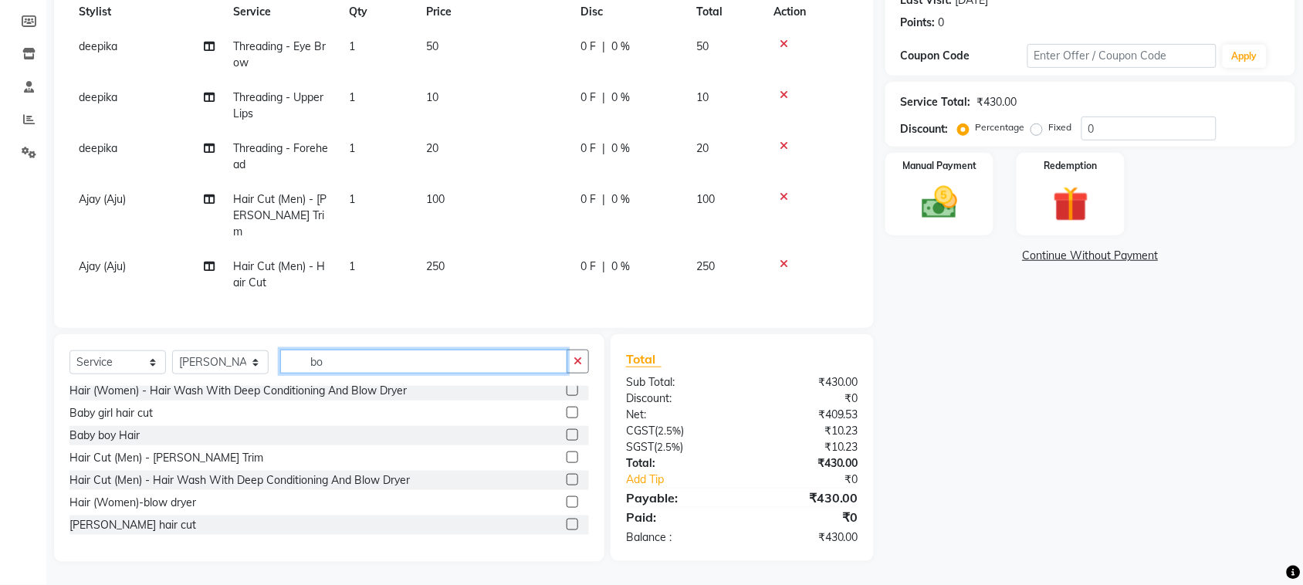
scroll to position [0, 0]
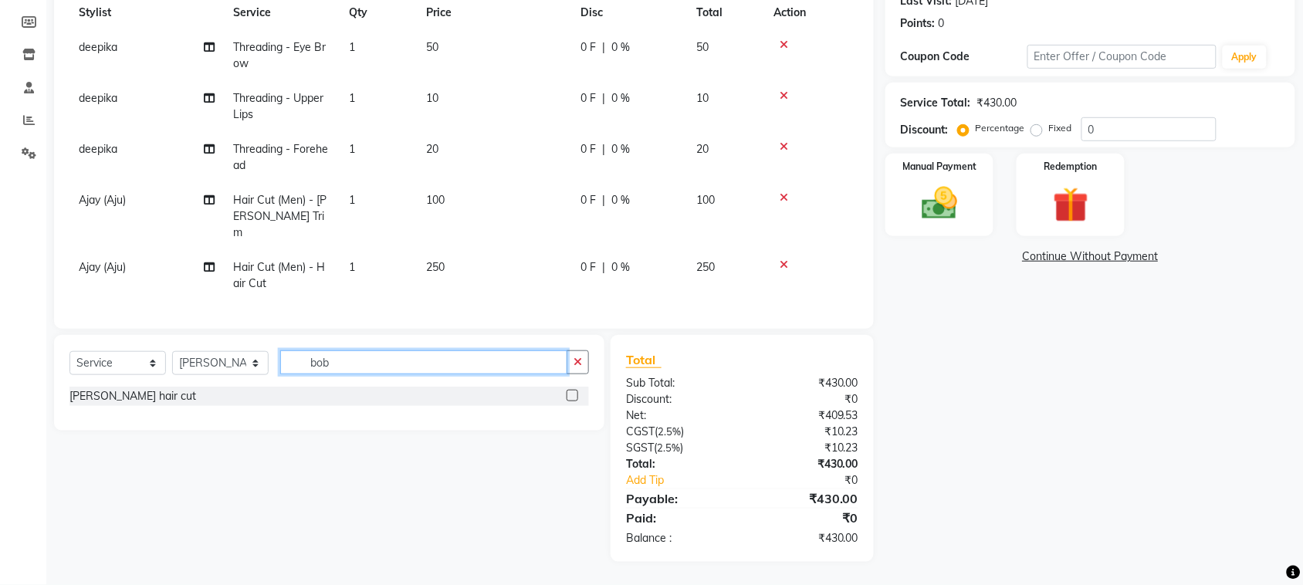
type input "bob"
click at [567, 390] on label at bounding box center [573, 396] width 12 height 12
click at [567, 391] on input "checkbox" at bounding box center [572, 396] width 10 height 10
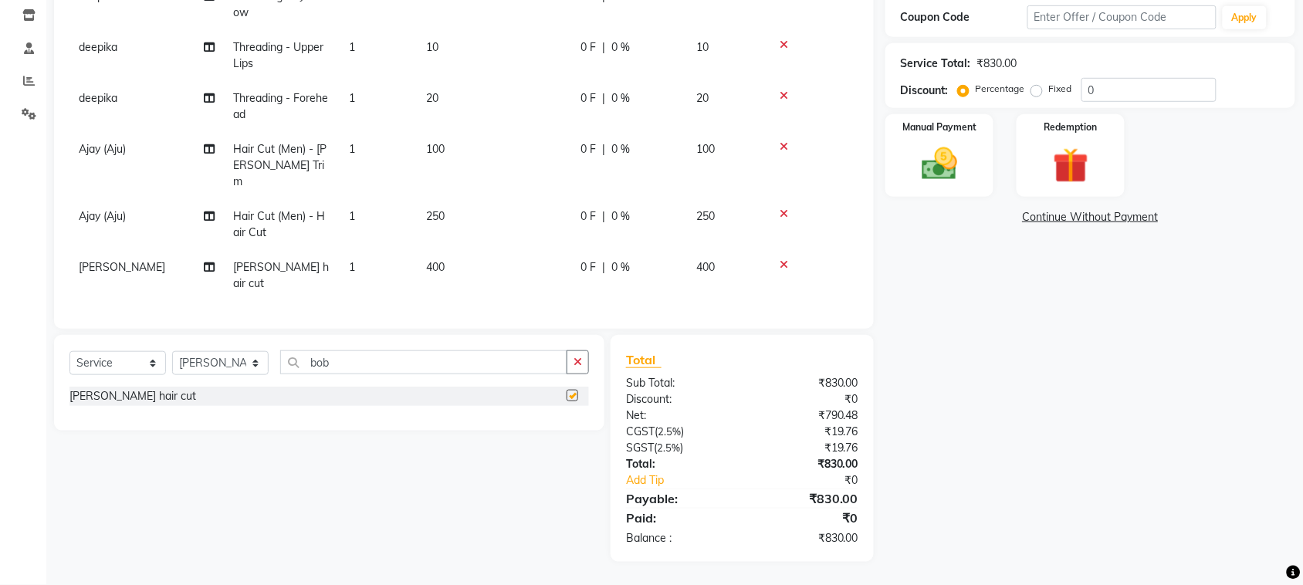
scroll to position [77, 0]
checkbox input "false"
click at [493, 199] on td "250" at bounding box center [494, 224] width 154 height 51
select select "88213"
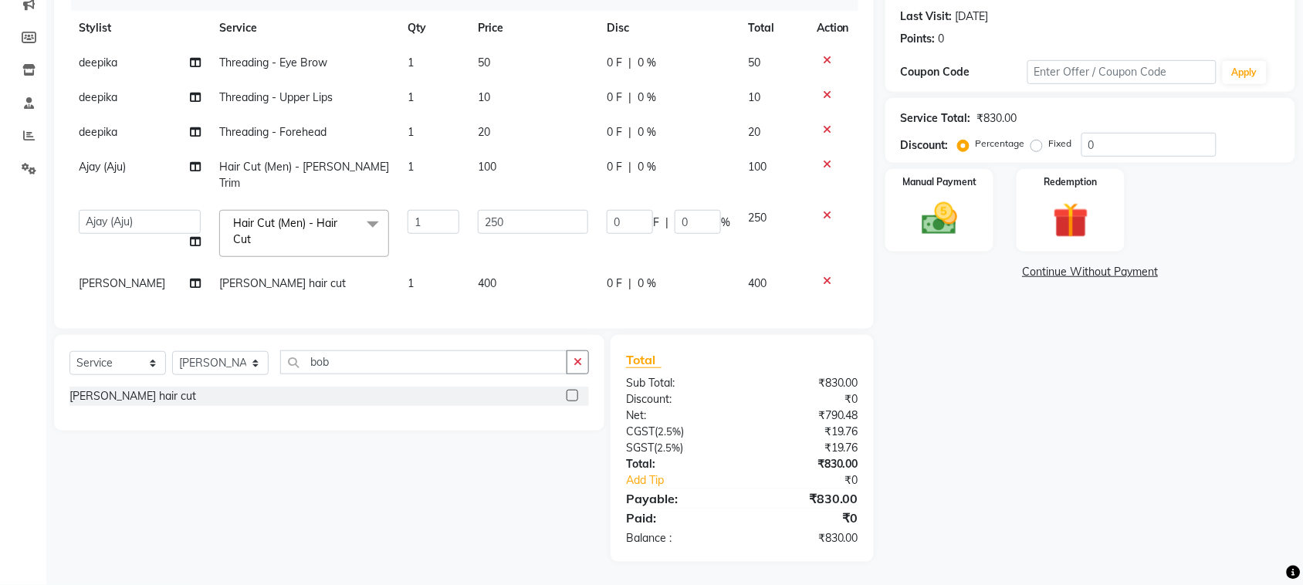
scroll to position [0, 0]
click at [502, 266] on td "400" at bounding box center [533, 283] width 129 height 35
select select "88982"
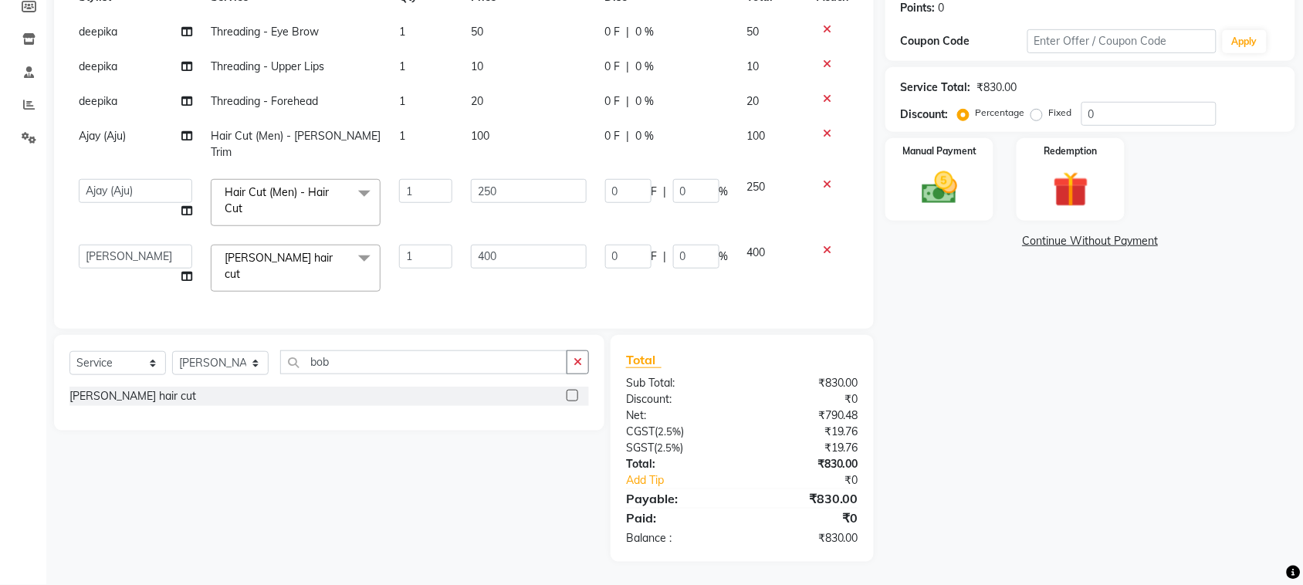
scroll to position [353, 0]
click at [502, 245] on input "400" at bounding box center [528, 257] width 115 height 24
type input "4"
type input "250"
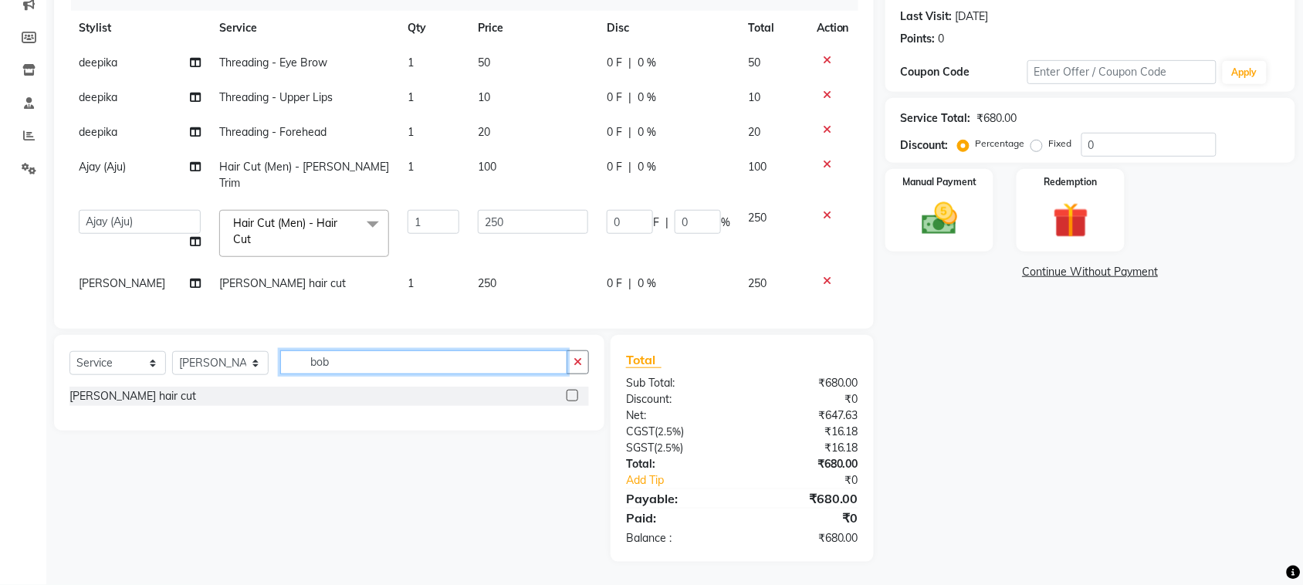
scroll to position [352, 0]
click at [384, 351] on input "bob" at bounding box center [423, 363] width 287 height 24
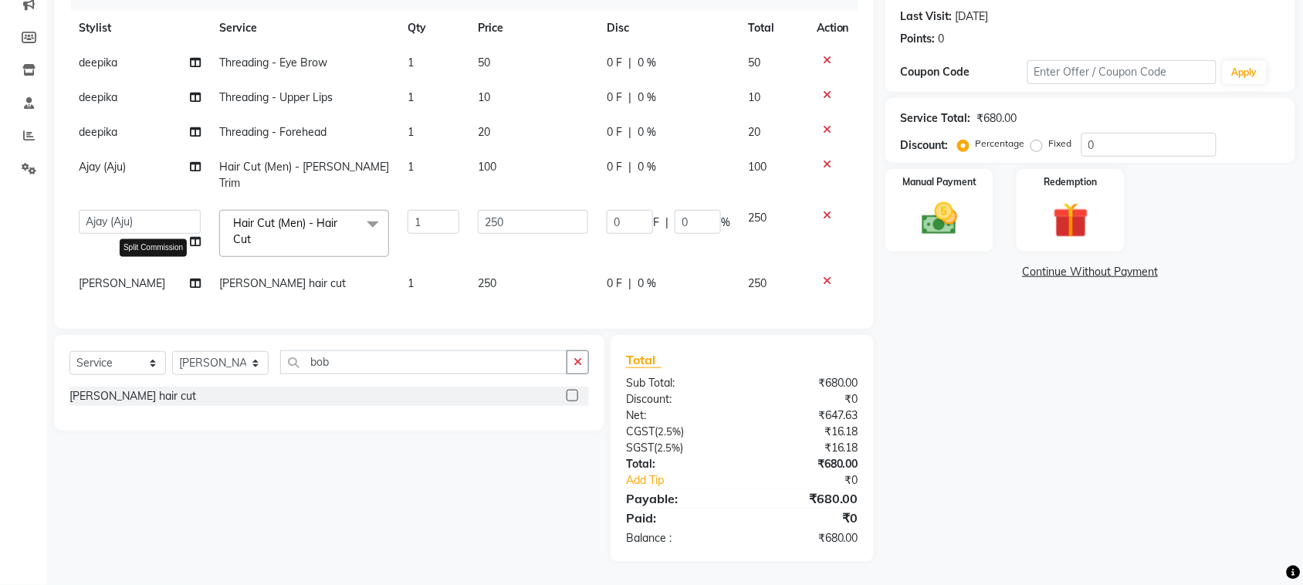
click at [190, 276] on span at bounding box center [195, 284] width 11 height 16
select select "88982"
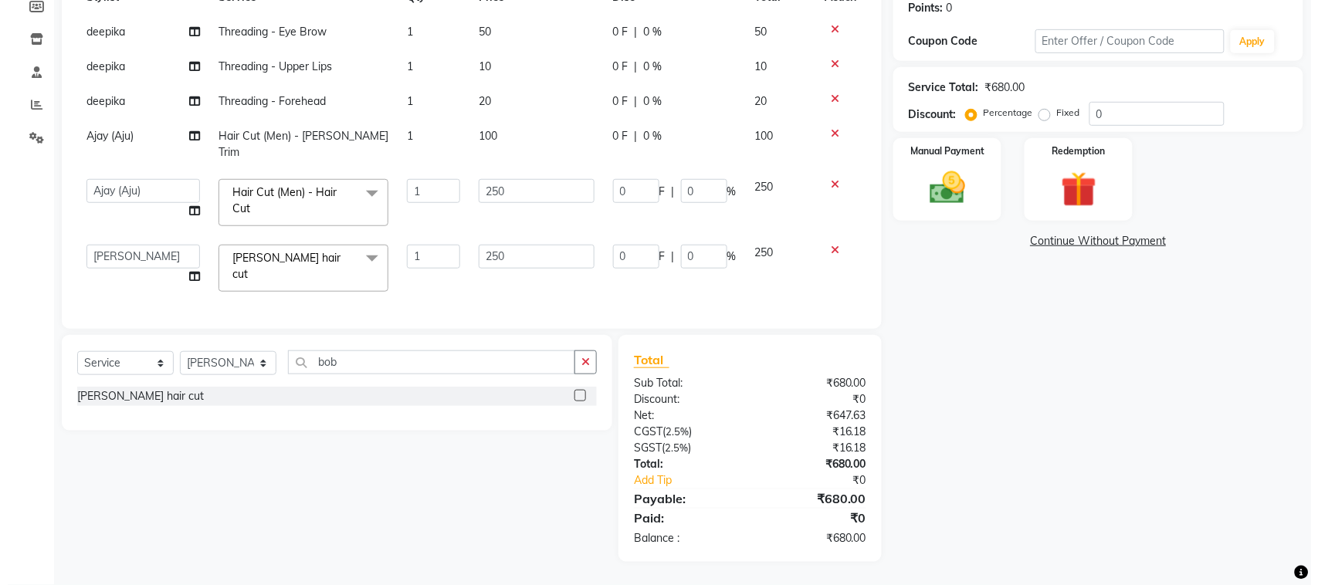
scroll to position [42, 0]
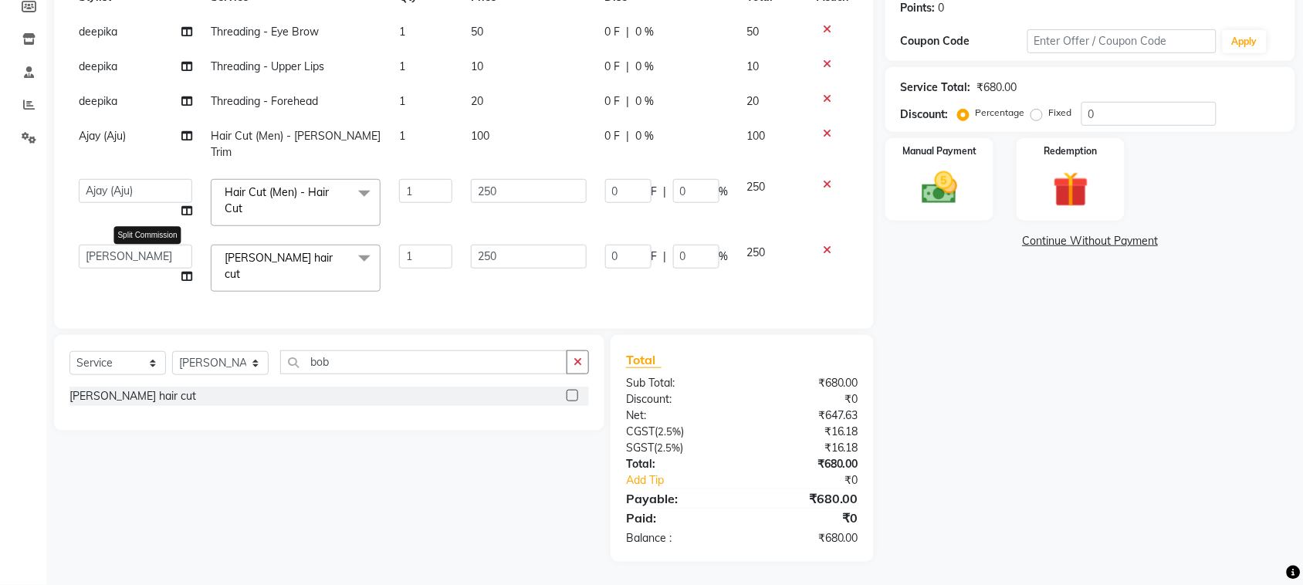
click at [181, 271] on icon at bounding box center [186, 276] width 11 height 11
select select "88982"
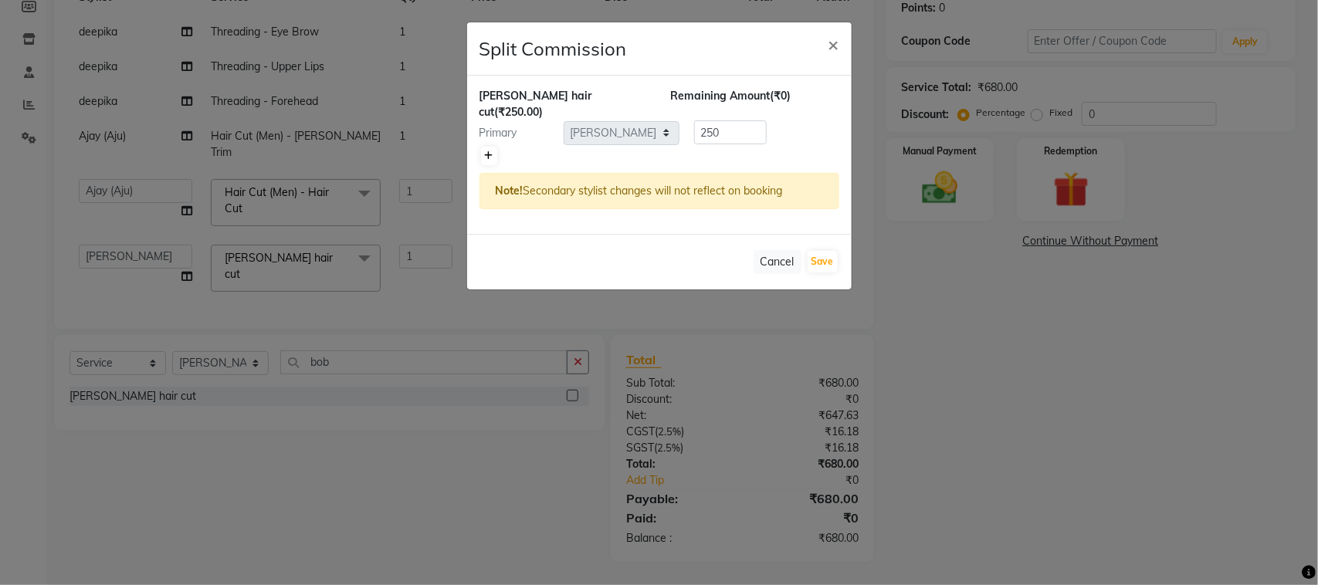
click at [497, 165] on link at bounding box center [489, 156] width 16 height 19
type input "125"
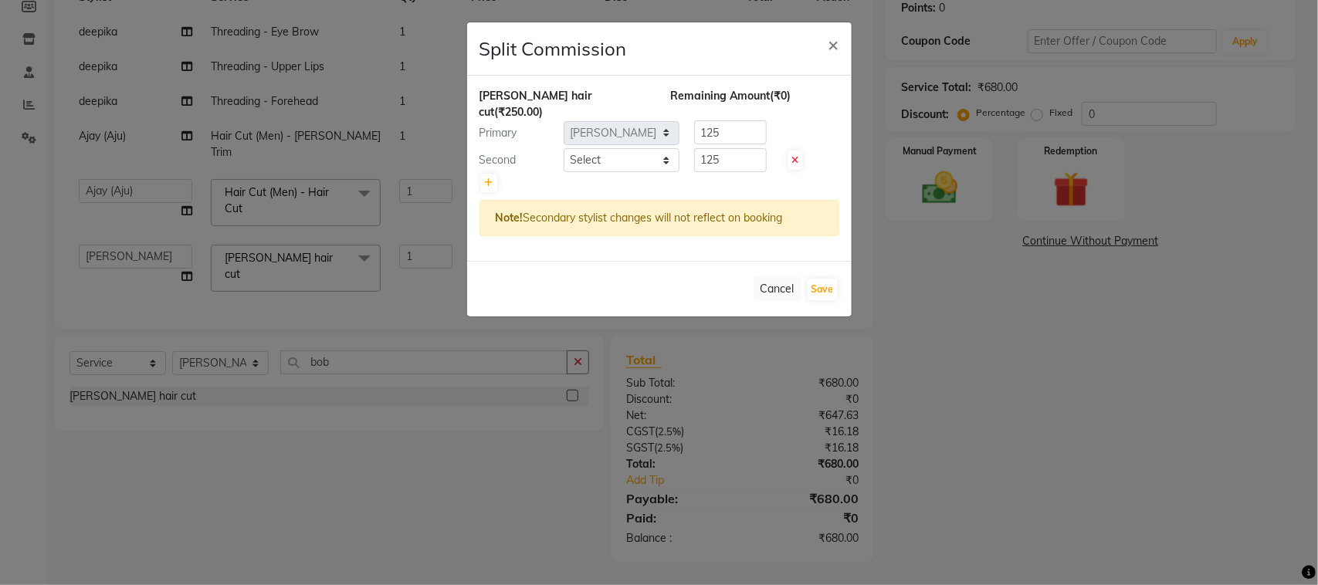
click at [495, 168] on div "Second" at bounding box center [516, 160] width 96 height 16
click at [632, 172] on select "Select admin Ajay (Aju) anil [PERSON_NAME] Client Deepak [PERSON_NAME] [PERSON_…" at bounding box center [622, 160] width 116 height 24
select select "29611"
click at [564, 163] on select "Select admin Ajay (Aju) anil [PERSON_NAME] Client Deepak [PERSON_NAME] [PERSON_…" at bounding box center [622, 160] width 116 height 24
click at [732, 172] on input "125" at bounding box center [730, 160] width 73 height 24
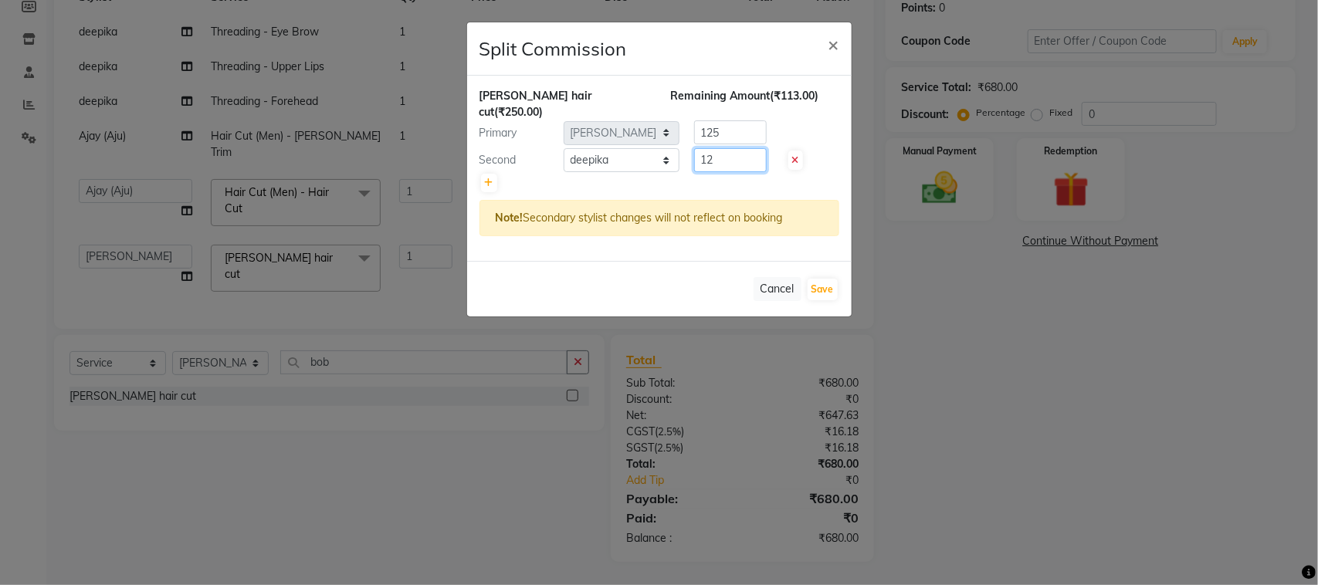
type input "1"
type input "50"
click at [735, 144] on input "125" at bounding box center [730, 132] width 73 height 24
type input "1"
type input "200"
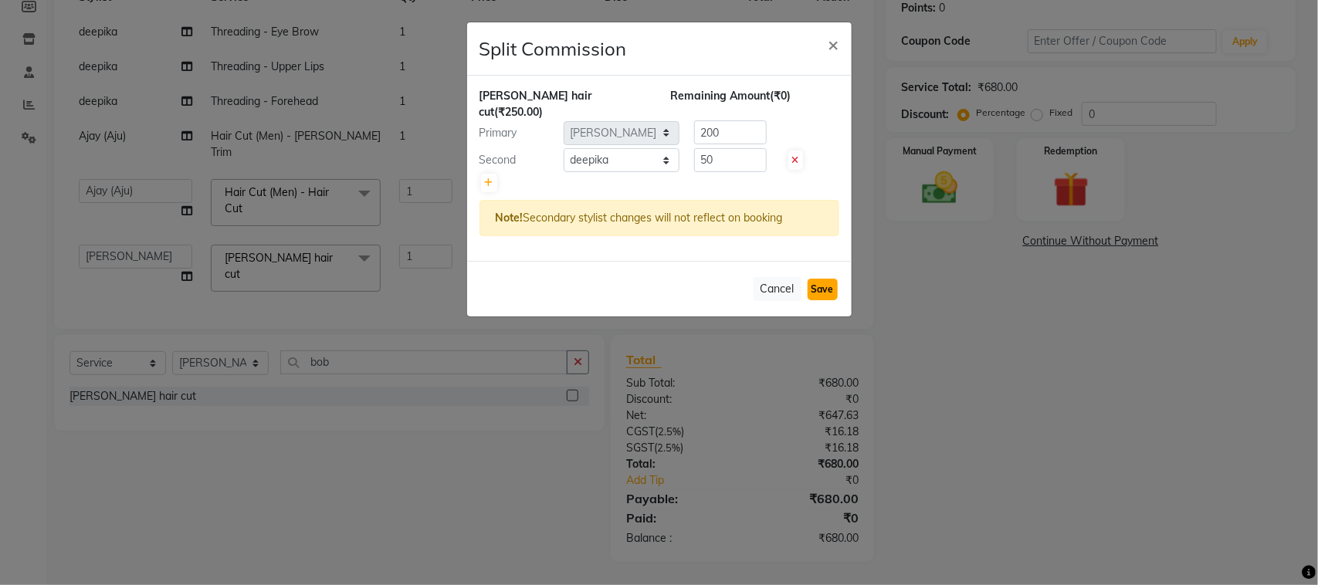
click at [808, 300] on button "Save" at bounding box center [823, 290] width 30 height 22
select select "Select"
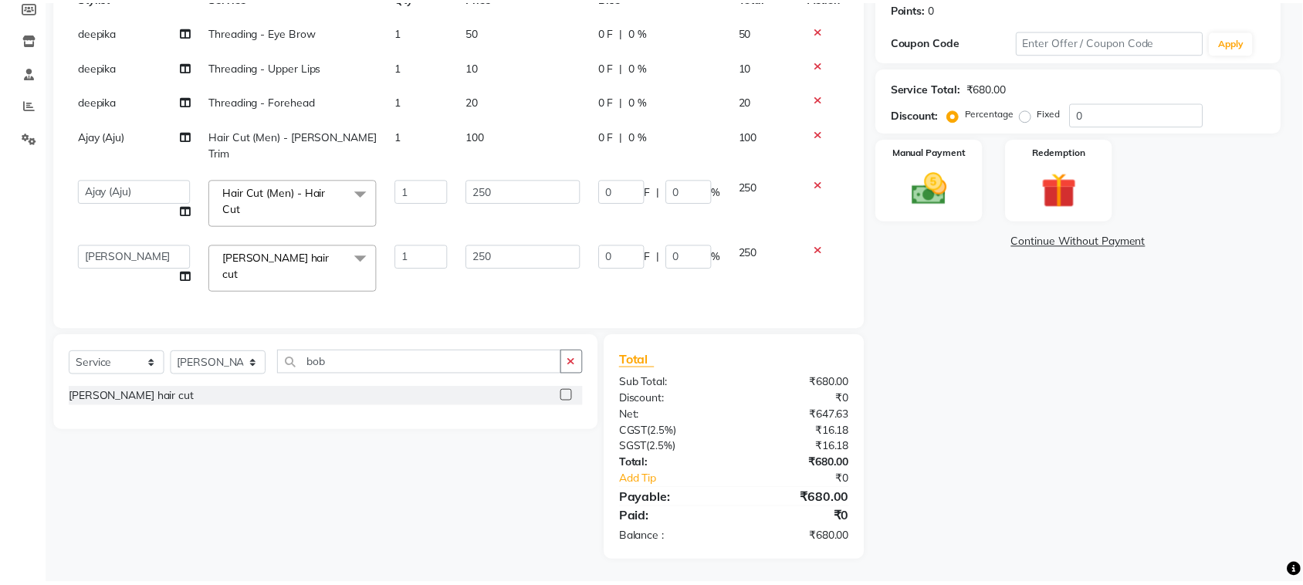
scroll to position [353, 0]
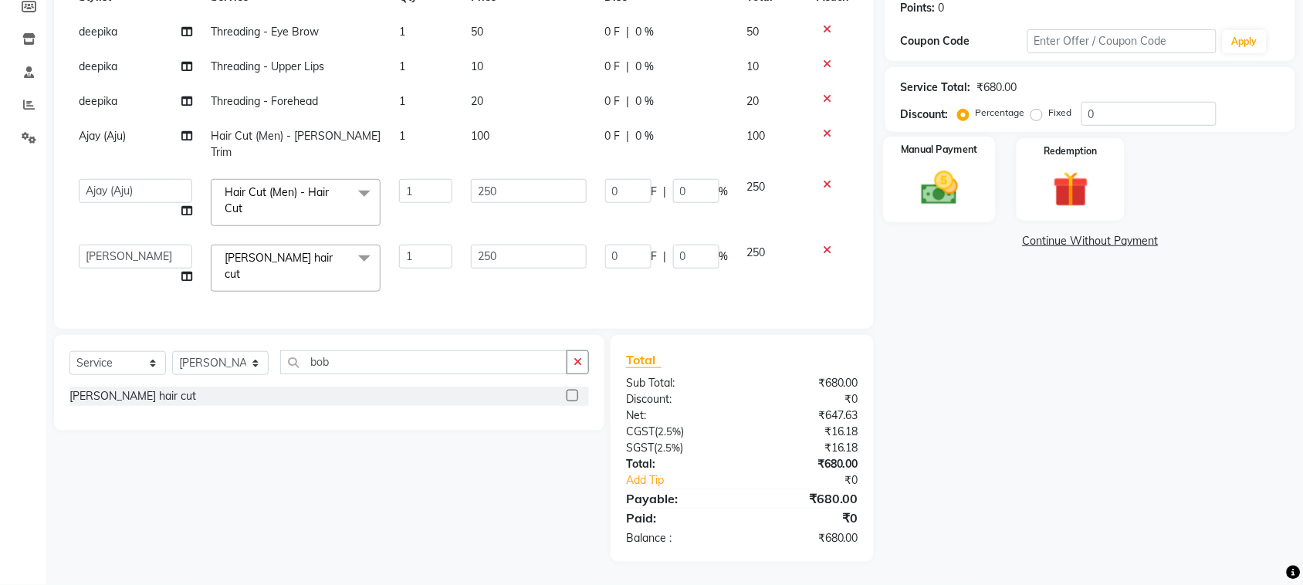
click at [929, 184] on img at bounding box center [940, 188] width 60 height 42
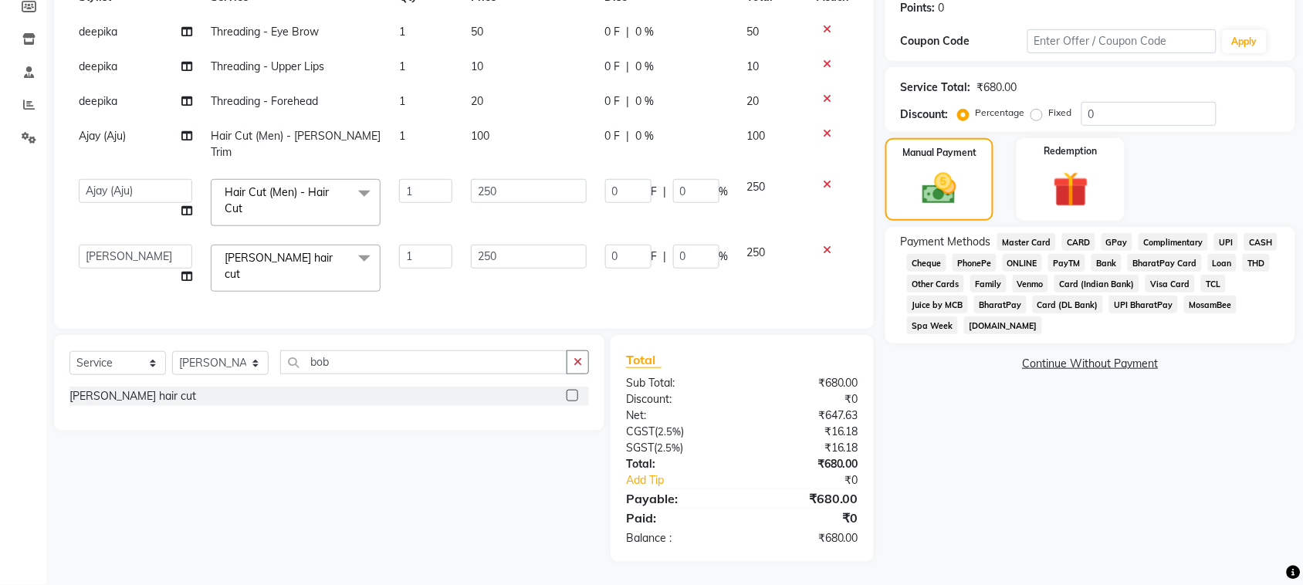
click at [1245, 251] on span "CASH" at bounding box center [1261, 242] width 33 height 18
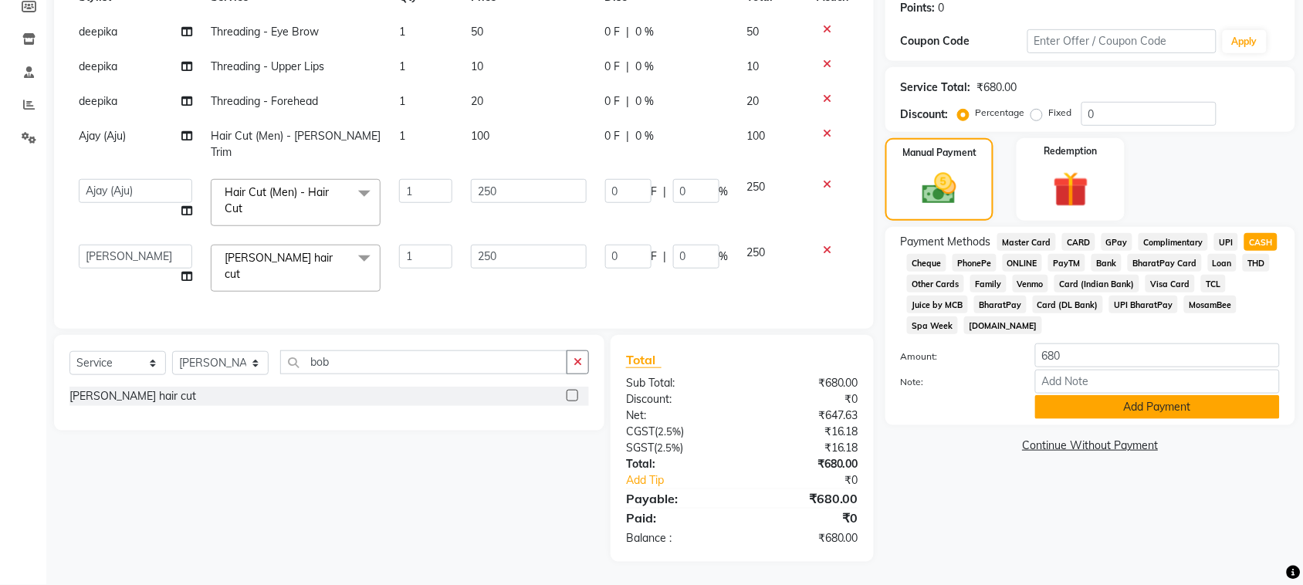
click at [1174, 419] on button "Add Payment" at bounding box center [1157, 407] width 245 height 24
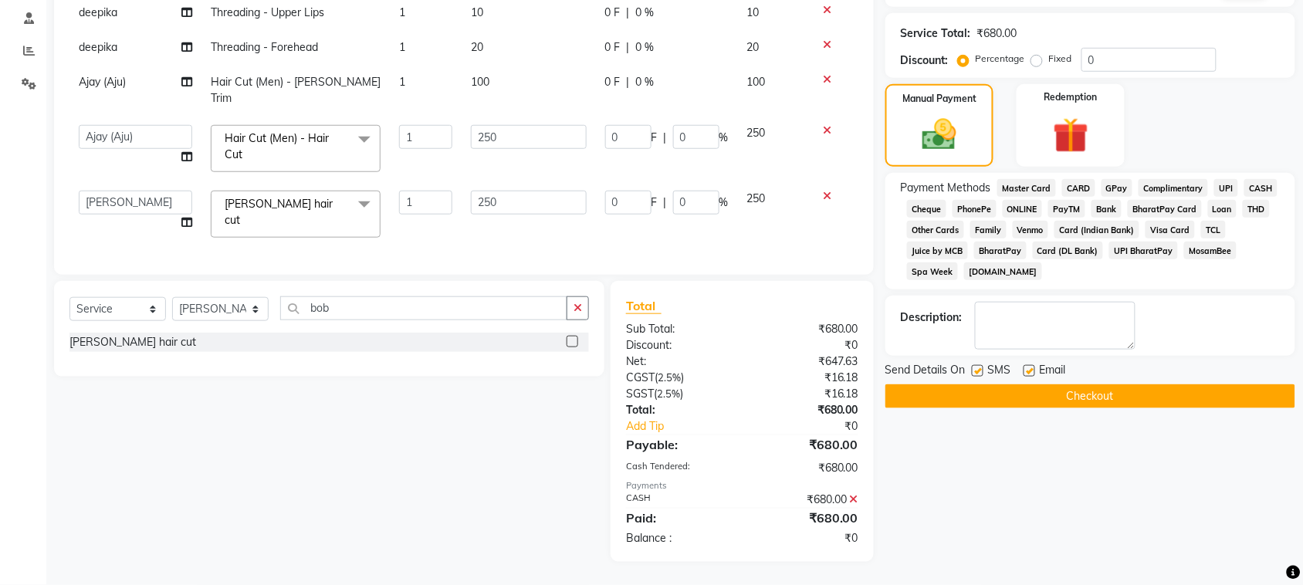
click at [1198, 408] on button "Checkout" at bounding box center [1091, 397] width 410 height 24
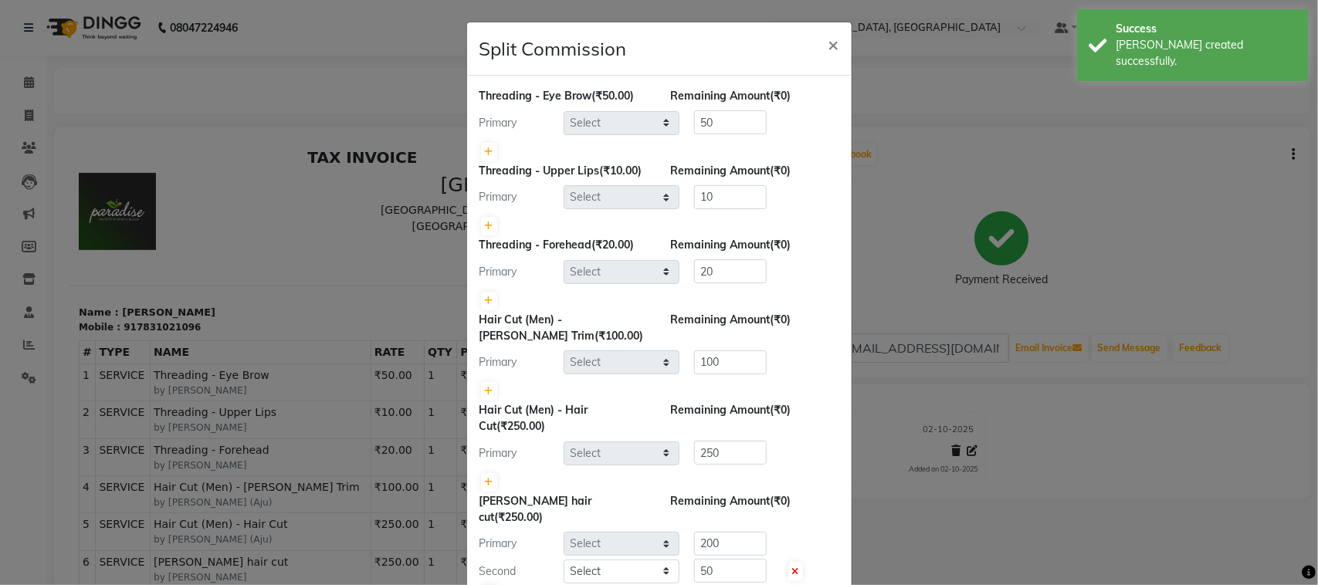
select select "29611"
select select "88213"
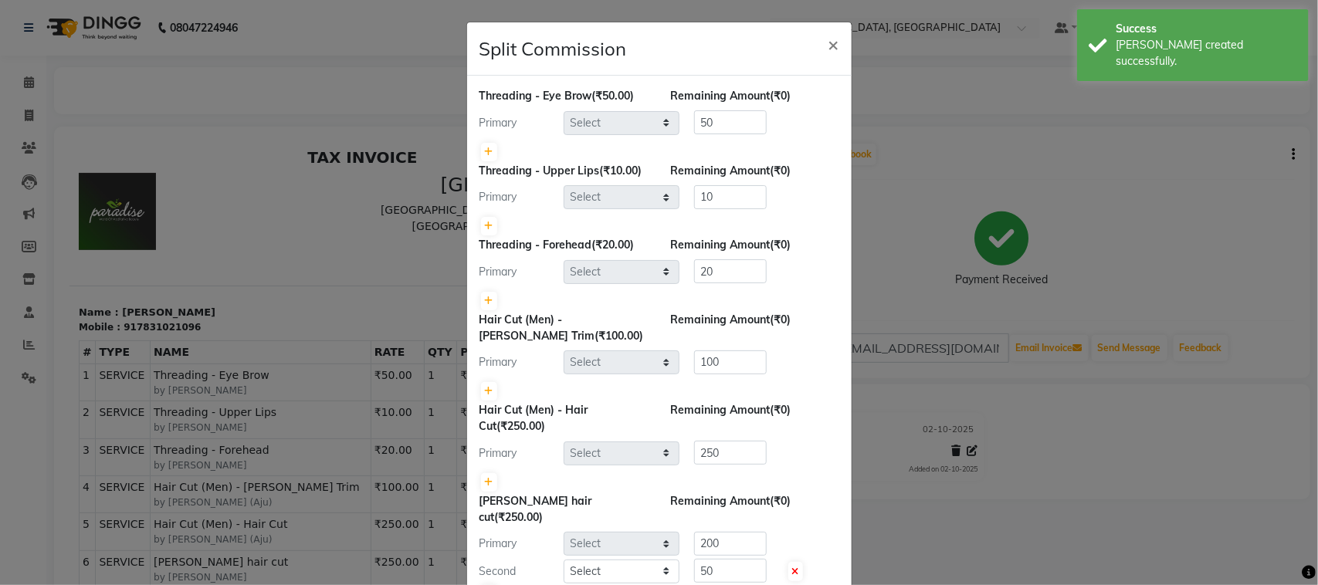
select select "88982"
select select "29611"
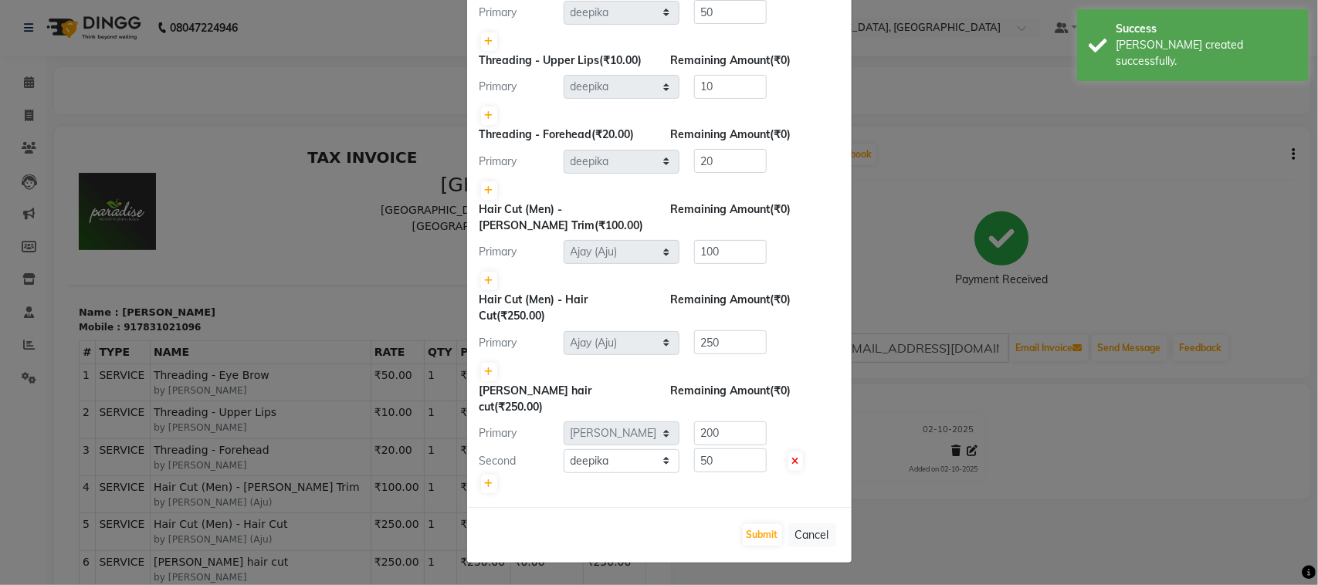
scroll to position [315, 0]
click at [744, 530] on button "Submit" at bounding box center [762, 535] width 39 height 22
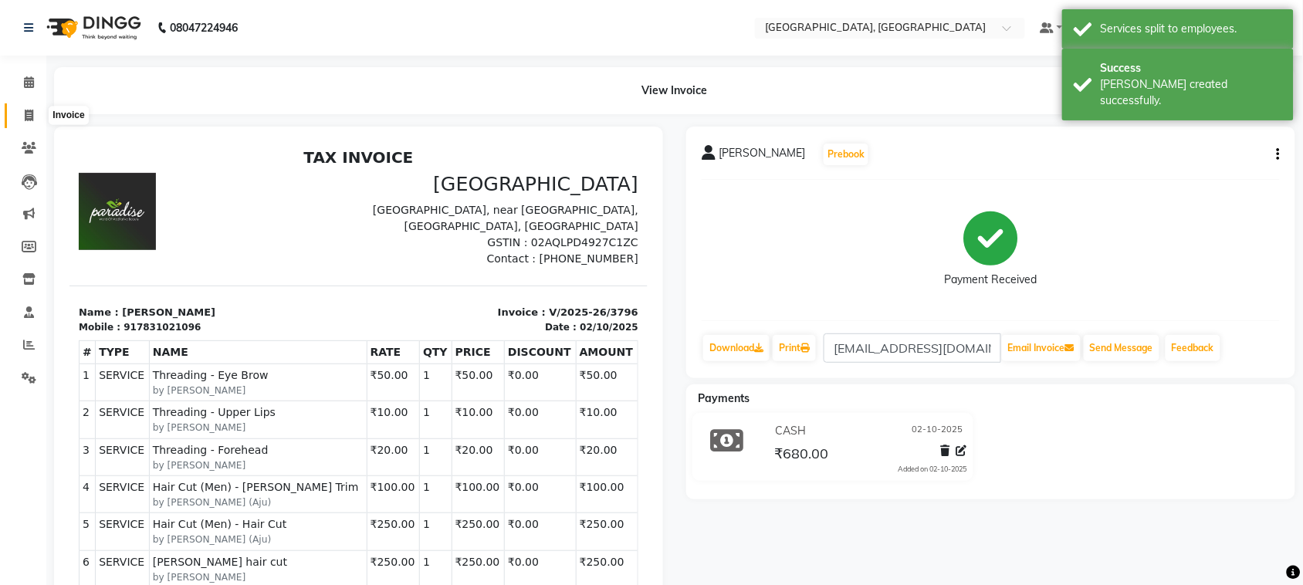
click at [28, 121] on icon at bounding box center [29, 116] width 8 height 12
select select "service"
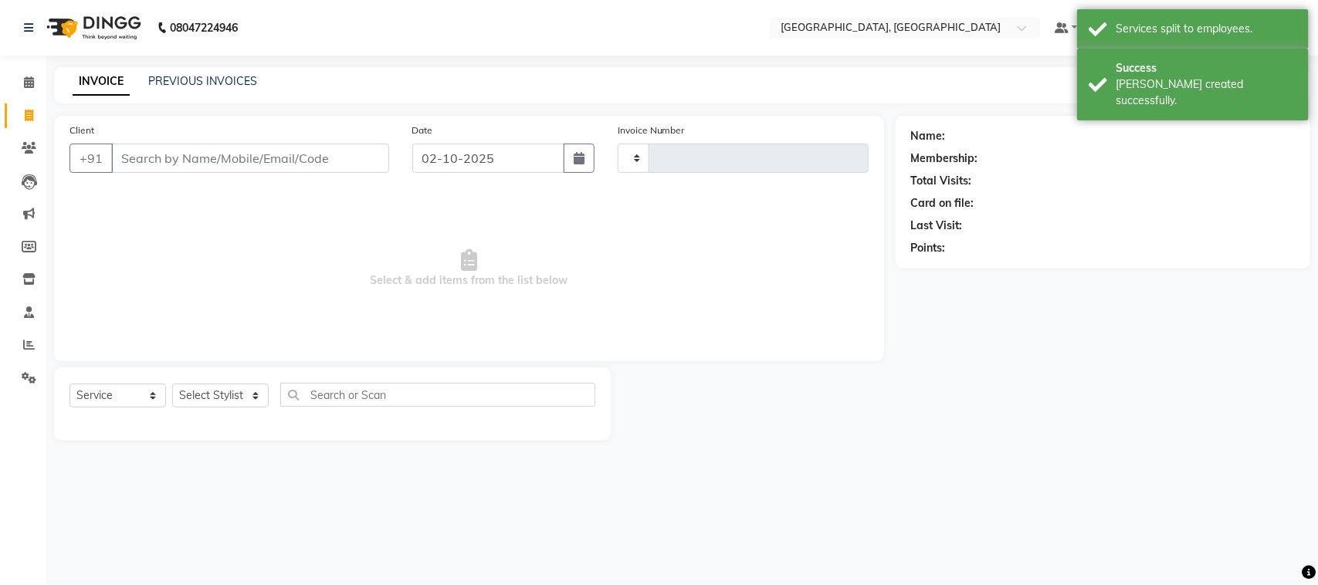
type input "3797"
select select "4462"
click at [180, 173] on input "Client" at bounding box center [250, 158] width 278 height 29
click at [182, 173] on input "Client" at bounding box center [250, 158] width 278 height 29
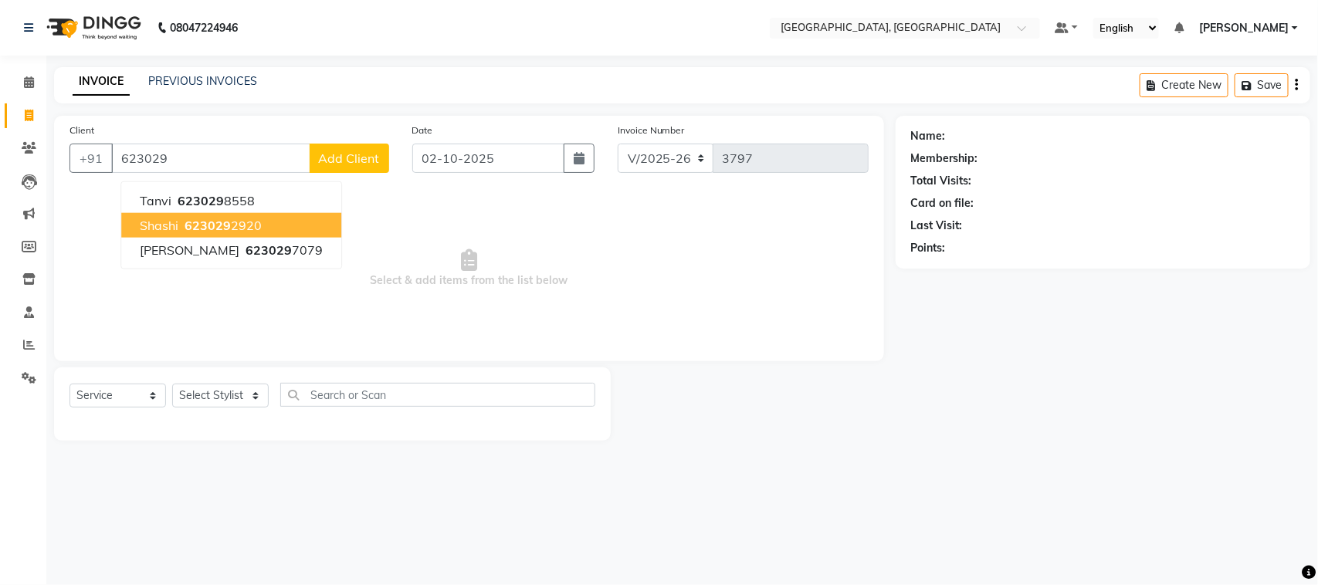
click at [216, 233] on span "623029" at bounding box center [208, 225] width 46 height 15
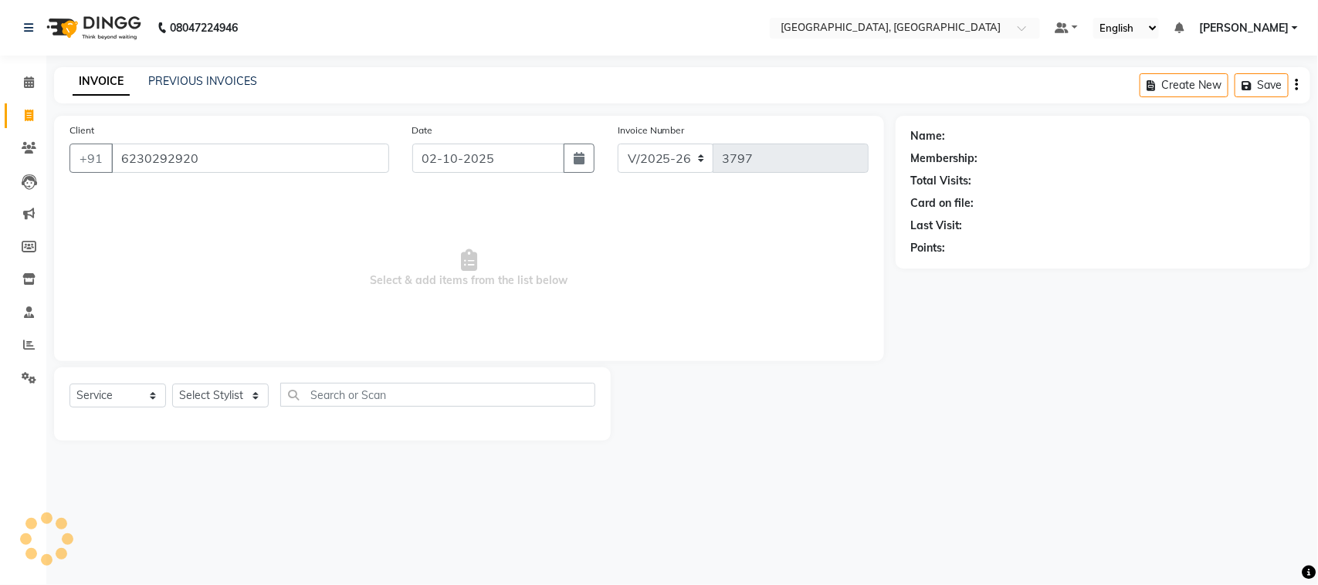
type input "6230292920"
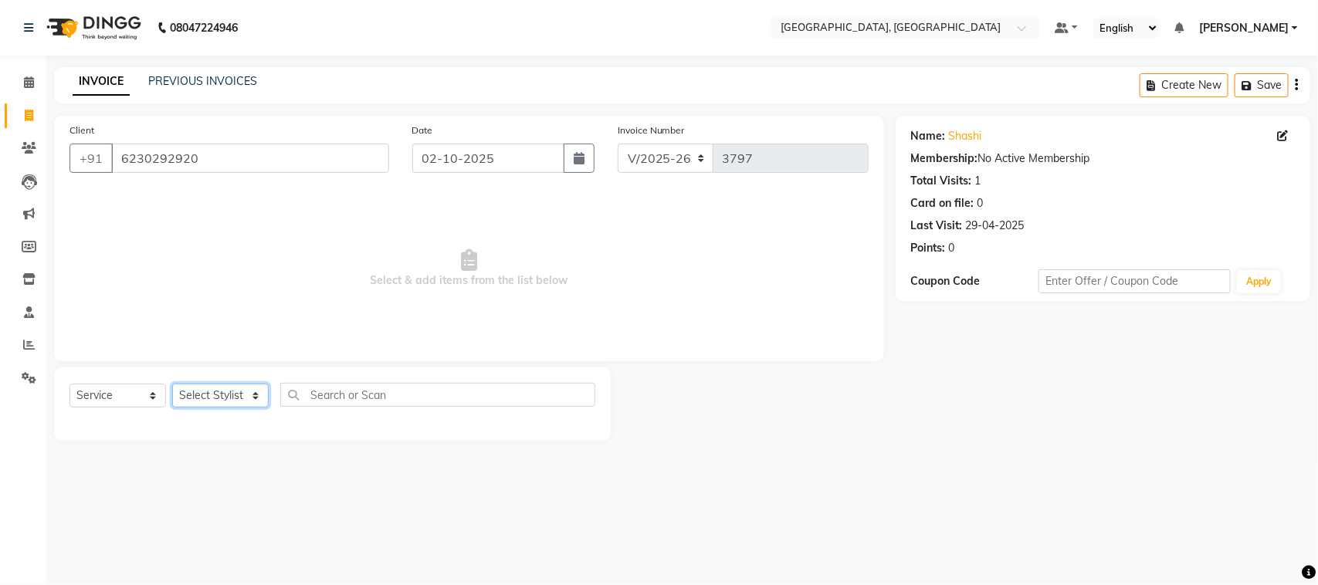
click at [205, 408] on select "Select Stylist admin Ajay (Aju) anil [PERSON_NAME] Client Deepak deepika [PERSO…" at bounding box center [220, 396] width 97 height 24
